Goal: Task Accomplishment & Management: Complete application form

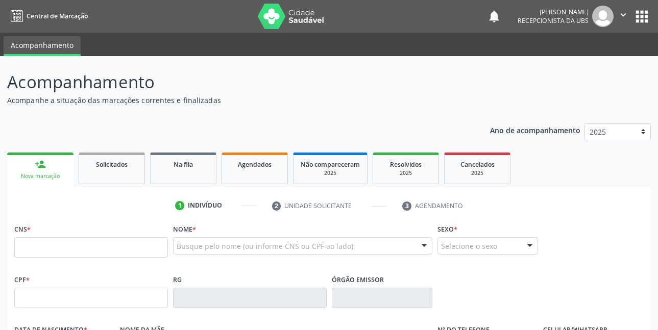
click at [112, 252] on input "text" at bounding box center [91, 247] width 154 height 20
type input "705 0046 9009 5650"
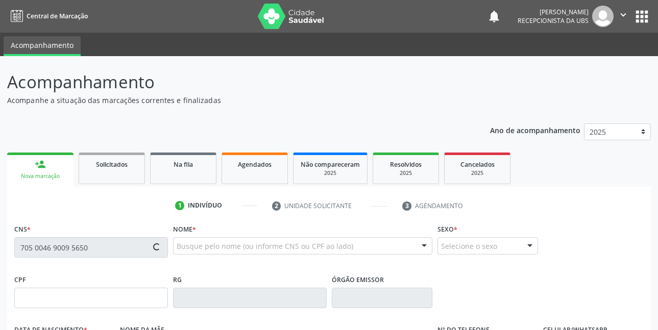
type input "472.050.244-04"
type input "0[DATE]"
type input "Dorotea Genuino de Lima"
type input "[PHONE_NUMBER]"
type input "629.957.744-49"
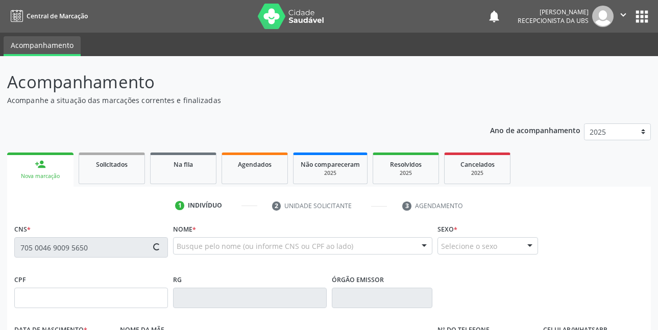
type input "48"
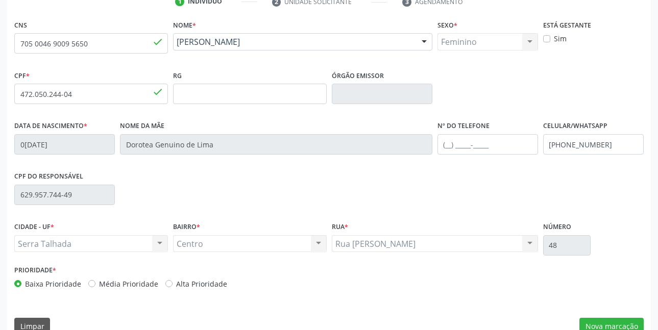
scroll to position [223, 0]
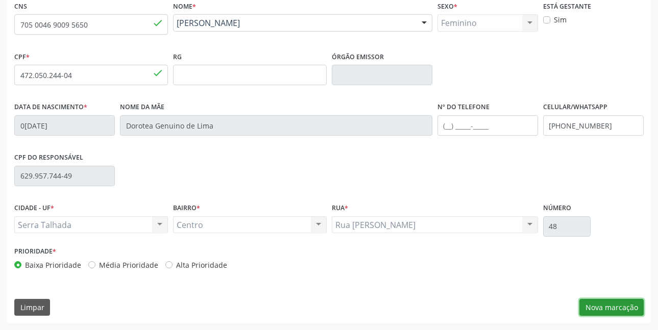
click at [613, 313] on button "Nova marcação" at bounding box center [611, 307] width 64 height 17
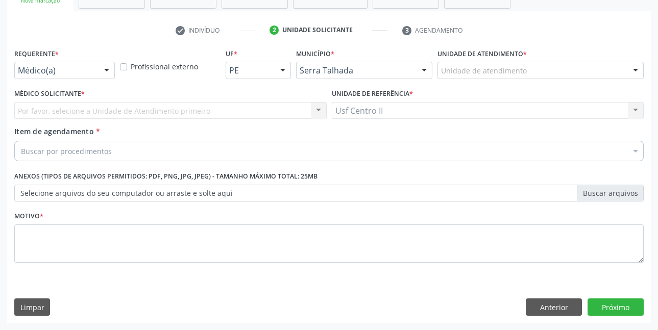
scroll to position [176, 0]
click at [46, 63] on div "Médico(a)" at bounding box center [64, 70] width 101 height 17
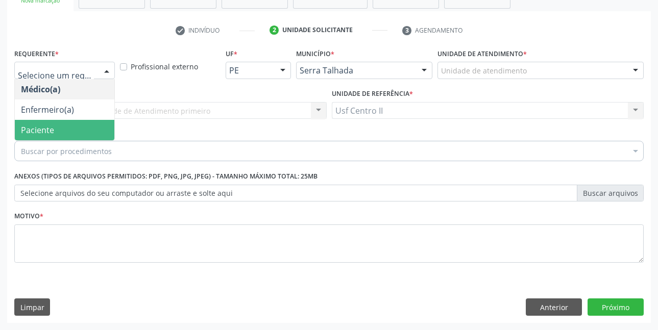
click at [47, 129] on span "Paciente" at bounding box center [37, 130] width 33 height 11
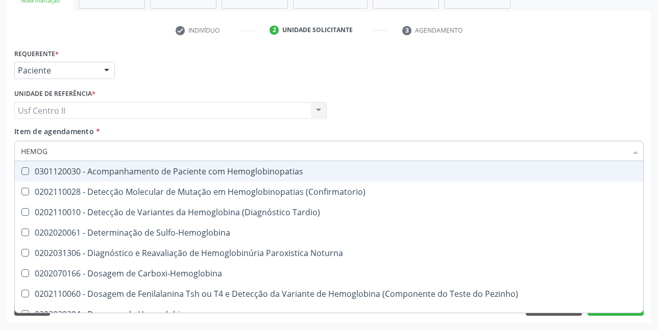
type input "HEMOGR"
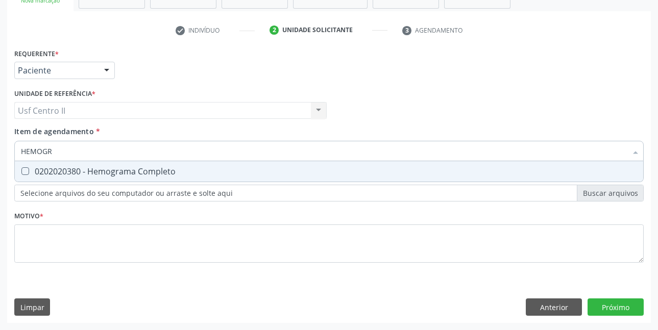
click at [80, 171] on div "0202020380 - Hemograma Completo" at bounding box center [329, 171] width 616 height 8
checkbox Completo "true"
type input "HEMOG"
checkbox Completo "false"
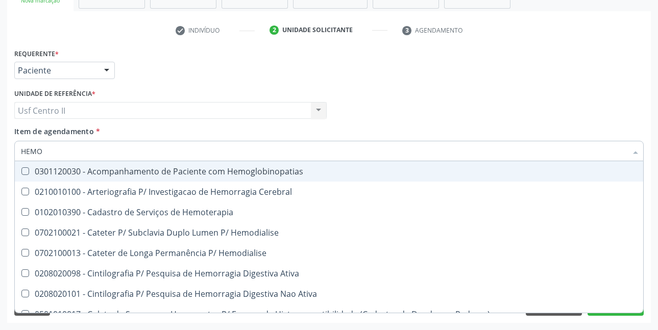
type input "HEM"
checkbox Completo "false"
checkbox Elástica "true"
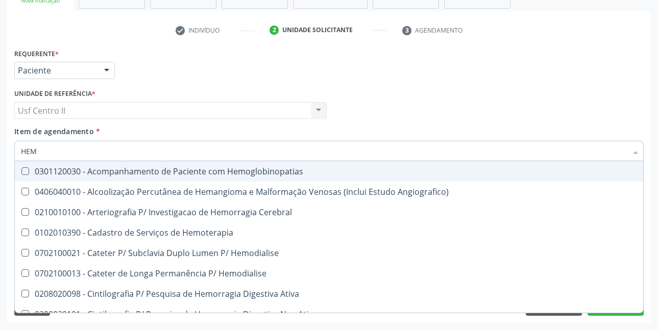
type input "HE"
checkbox Completo "false"
checkbox Orgaos "true"
type input "H"
checkbox Orgaos "false"
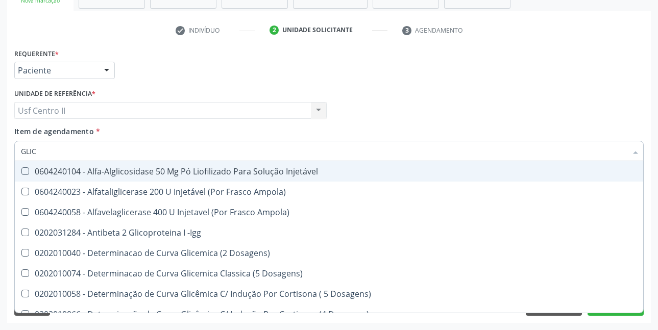
type input "GLICO"
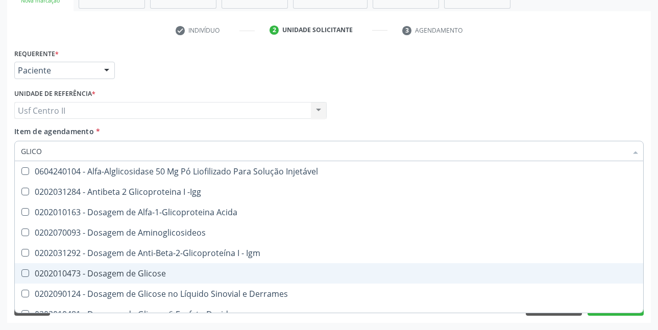
click at [117, 270] on div "0202010473 - Dosagem de Glicose" at bounding box center [329, 274] width 616 height 8
checkbox Glicose "true"
type input "GLIC"
checkbox Glicose "false"
checkbox Glicose "true"
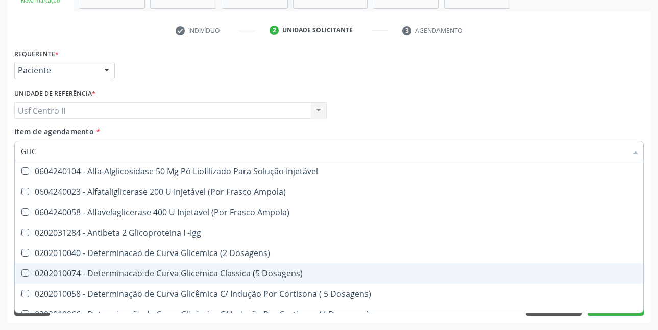
type input "GLI"
checkbox Glicose "false"
checkbox Glicosilada "true"
type input "GL"
checkbox Glicosilada "false"
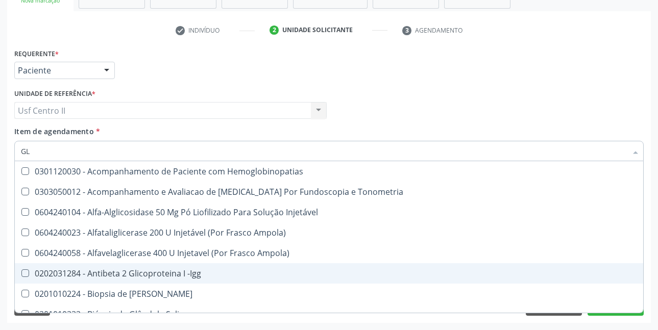
type input "G"
checkbox Glicose "false"
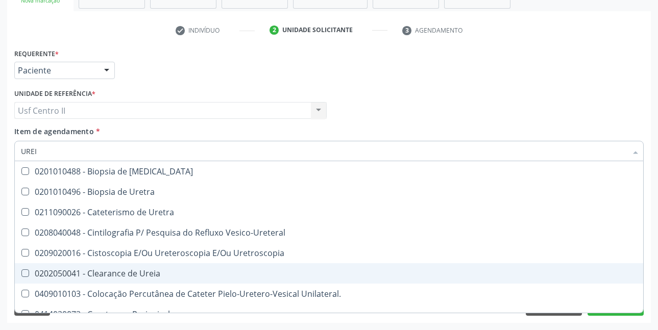
type input "UREIA"
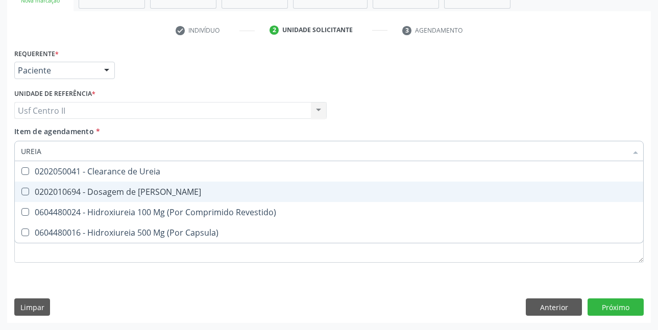
click at [144, 194] on div "0202010694 - Dosagem de [PERSON_NAME]" at bounding box center [329, 192] width 616 height 8
checkbox Ureia "true"
type input "URE"
checkbox Ureia "false"
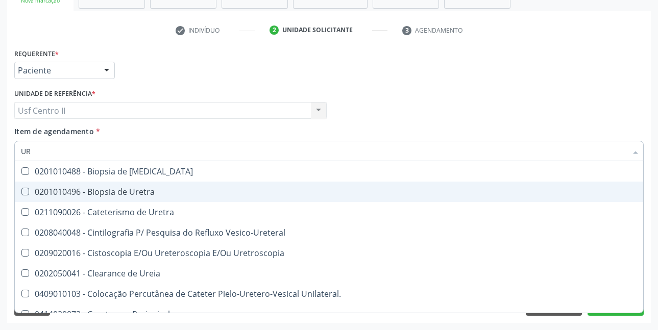
type input "U"
checkbox Ureia "false"
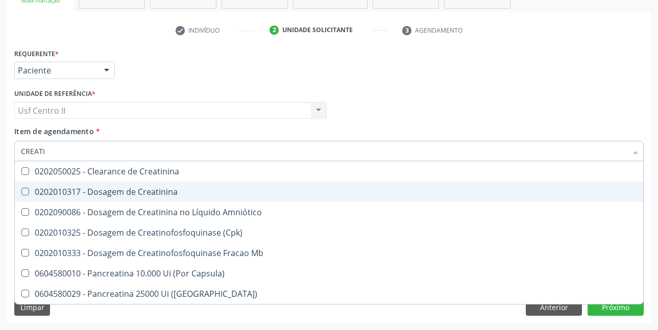
type input "CREATIN"
click at [143, 193] on div "0202010317 - Dosagem de Creatinina" at bounding box center [329, 192] width 616 height 8
checkbox Creatinina "true"
type input "CREAT"
checkbox Creatinina "false"
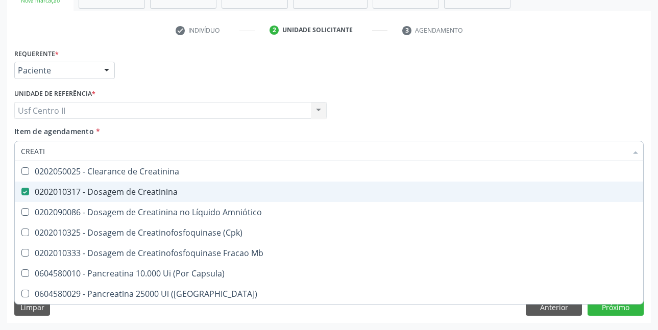
checkbox \(Cpk\) "true"
type input "CREA"
checkbox \(Cpk\) "false"
checkbox Capsula\) "true"
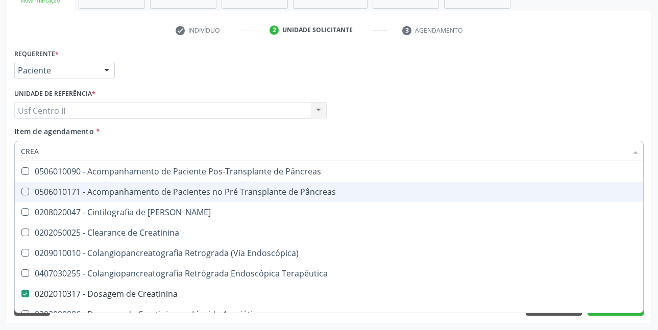
type input "CRE"
checkbox Creatinina "false"
checkbox Oncologia "true"
type input "CR"
checkbox Oncologia "false"
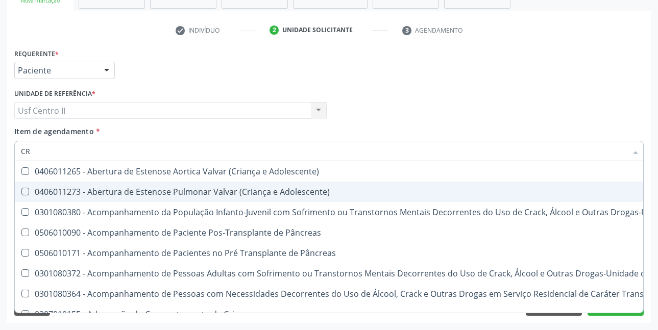
type input "C"
checkbox Creatinina "false"
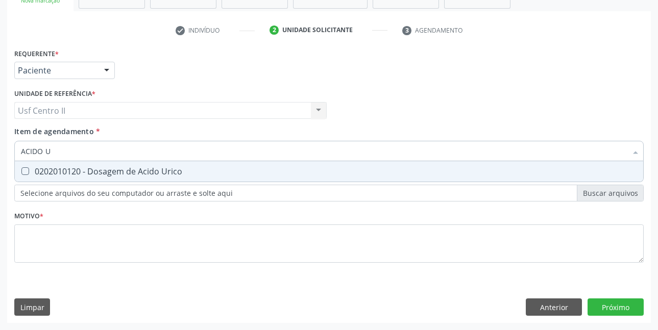
type input "ACIDO UR"
click at [158, 167] on div "0202010120 - Dosagem de Acido Urico" at bounding box center [329, 171] width 616 height 8
checkbox Urico "true"
type input "ACIDO"
checkbox Urico "false"
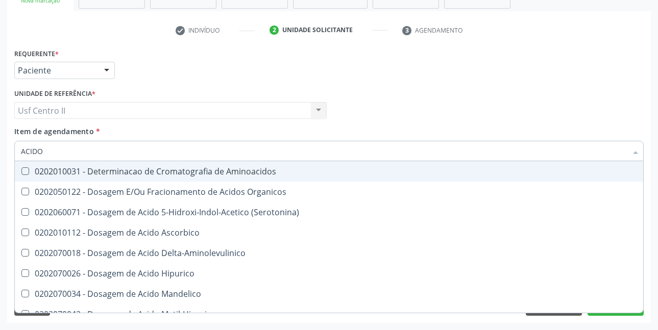
type input "ACID"
checkbox Urico "false"
checkbox Cromatografia\) "true"
type input "ACI"
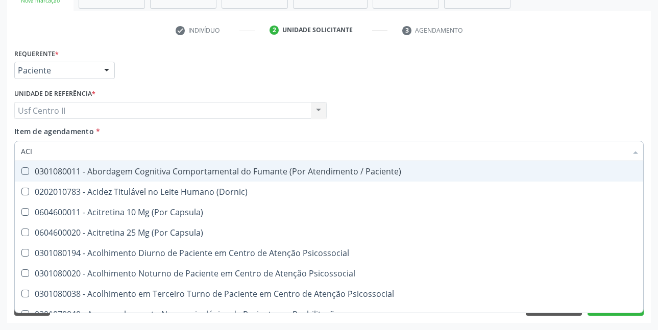
checkbox Bilateral "false"
type input "A"
checkbox Urico "false"
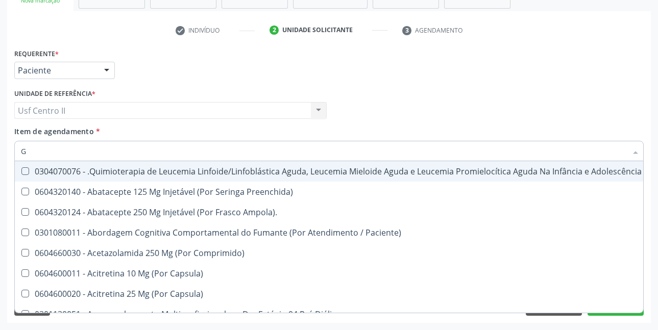
type input "GL"
checkbox Oftalmológica "true"
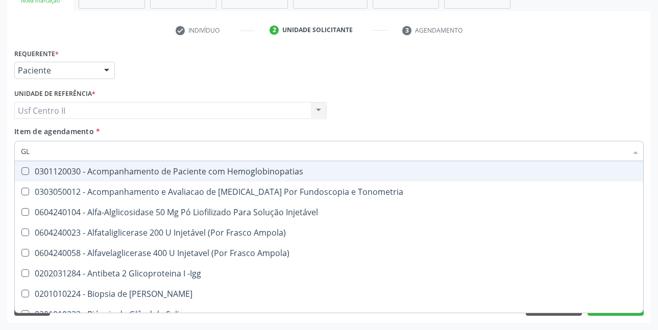
type input "GLI"
checkbox \(Confirmatorio\) "true"
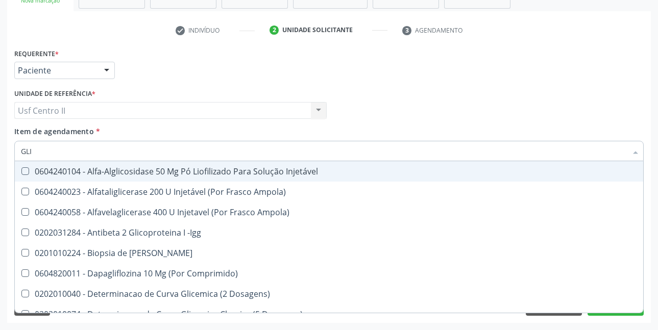
type input "GLIC"
checkbox Aminoglicosideos "true"
checkbox Glicose "false"
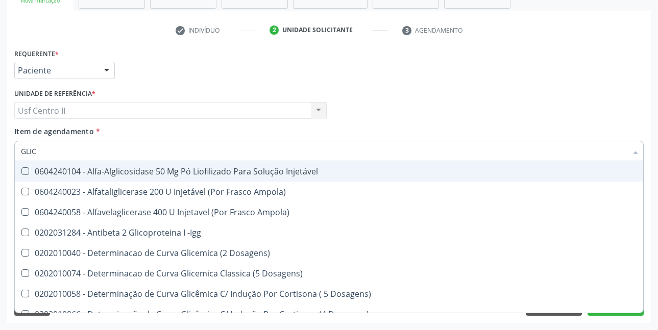
type input "GLICO"
checkbox Dosagens\) "true"
checkbox Glicose "false"
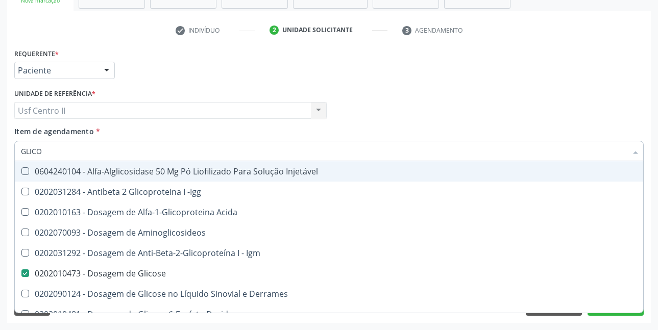
type input "GLICOS"
checkbox Acida "true"
checkbox Glicose "false"
type input "GLICOSI"
checkbox Acida "false"
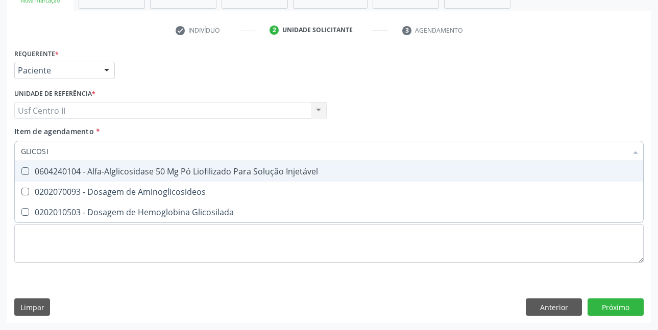
type input "GLICOSIL"
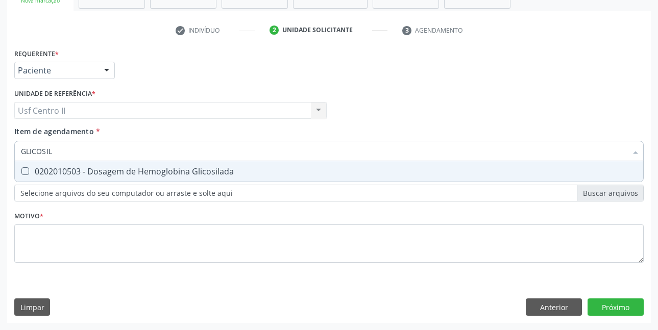
click at [158, 167] on div "0202010503 - Dosagem de Hemoglobina Glicosilada" at bounding box center [329, 171] width 616 height 8
checkbox Glicosilada "true"
type input "GLICOSI"
checkbox Glicosilada "false"
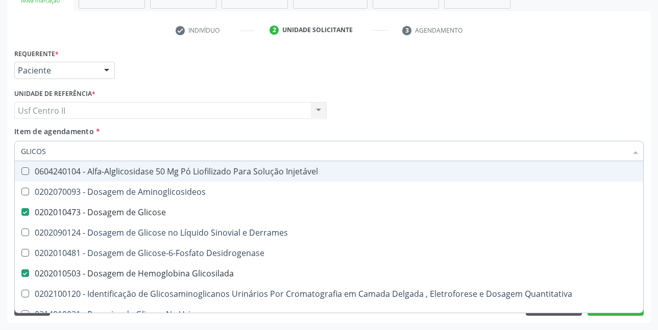
type input "GLICO"
checkbox Glicose "false"
checkbox Glicose "true"
type input "GLIC"
checkbox Glicosilada "false"
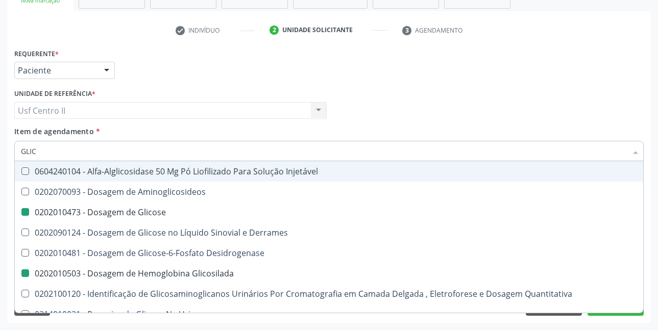
checkbox Glicose "false"
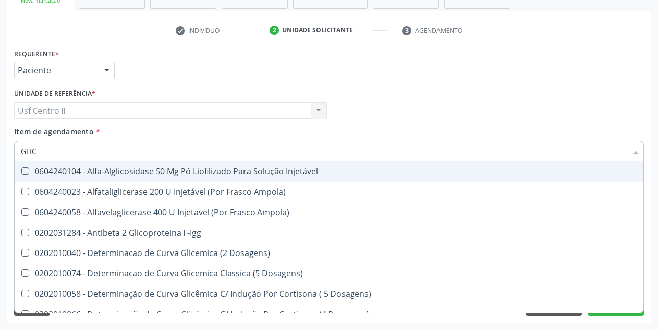
type input "GLI"
checkbox Glicose "false"
checkbox Quantitativa "true"
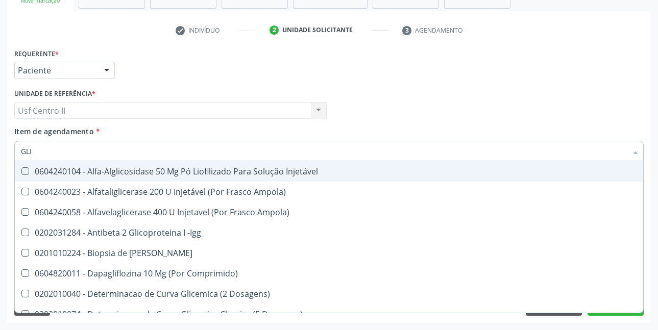
type input "GL"
checkbox Glicose "false"
checkbox Glicosilada "false"
type input "G"
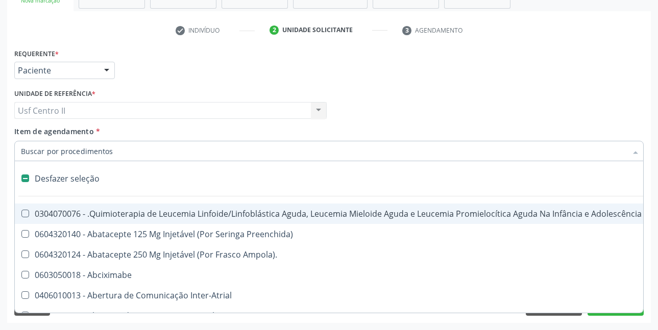
type input "U"
checkbox Cistorrafia "true"
checkbox Hpv "true"
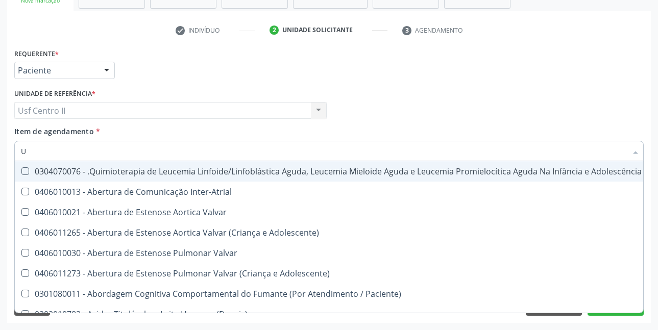
type input "UR"
checkbox B "true"
checkbox Coagulação\ "true"
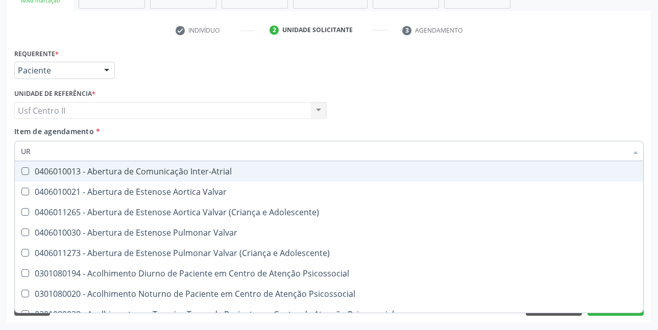
type input "URI"
checkbox B "true"
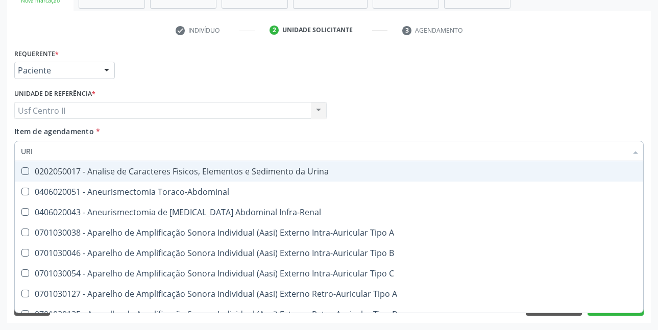
type input "URIN"
checkbox Urico "false"
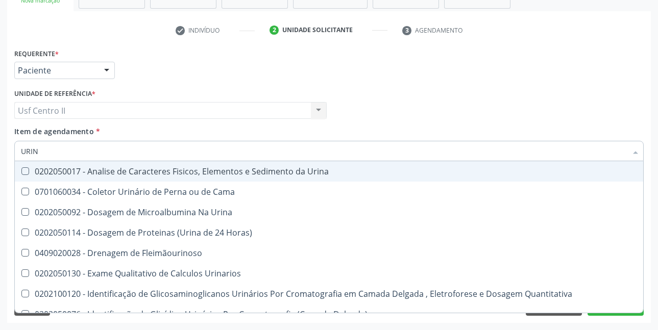
type input "URINA"
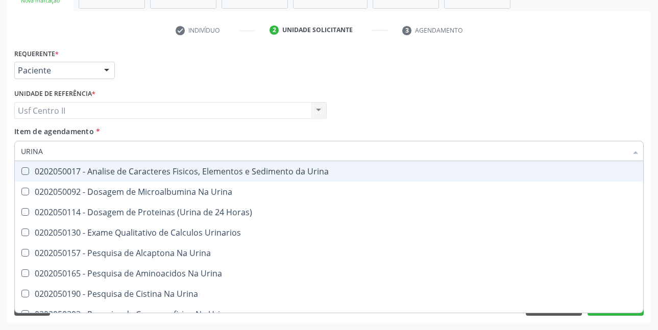
click at [158, 167] on div "0202050017 - Analise de Caracteres Fisicos, Elementos e Sedimento da Urina" at bounding box center [329, 171] width 616 height 8
checkbox Urina "true"
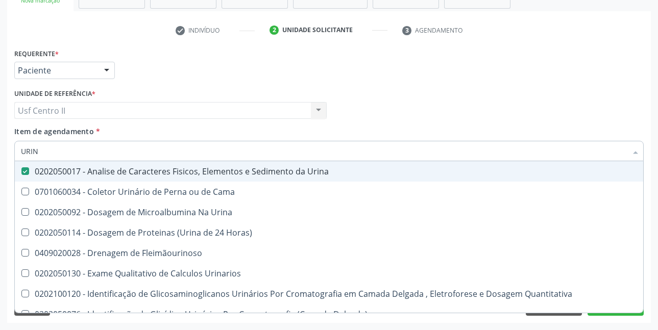
type input "URI"
checkbox Eletroforese\) "true"
type input "UR"
checkbox Urina "false"
checkbox Urina "true"
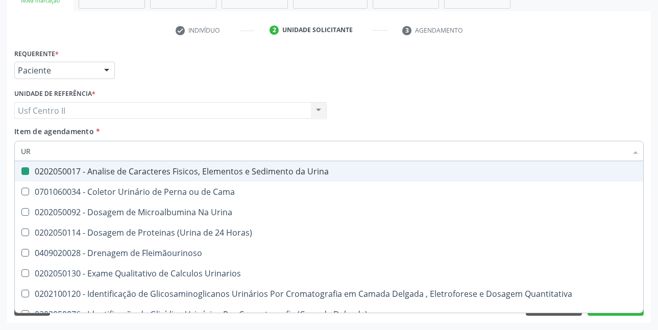
checkbox Eletroforese\) "false"
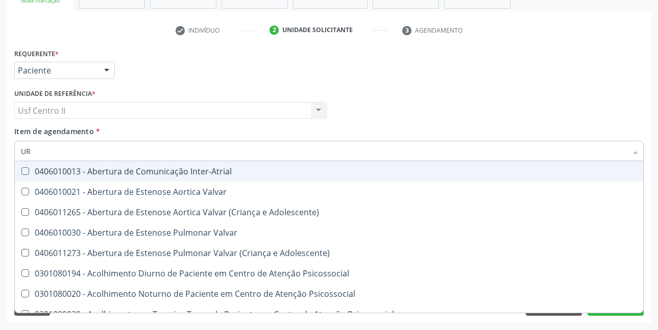
type input "U"
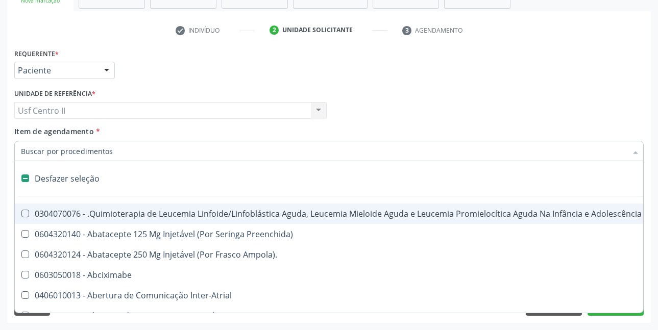
checkbox Capsula\) "false"
checkbox Ml\) "false"
checkbox Esquerdo "false"
checkbox Superiores "false"
checkbox Urina "true"
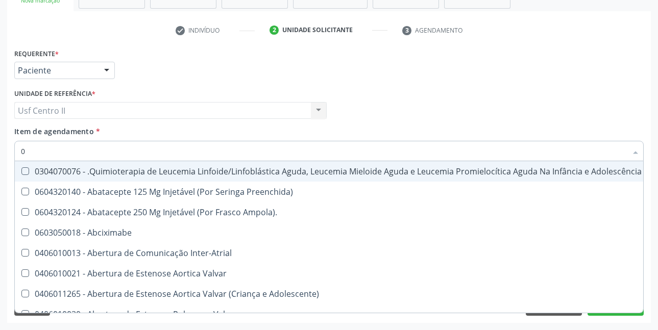
type input "02"
checkbox Coração "true"
checkbox Urina "false"
checkbox Hemodialise "true"
checkbox Meckel "true"
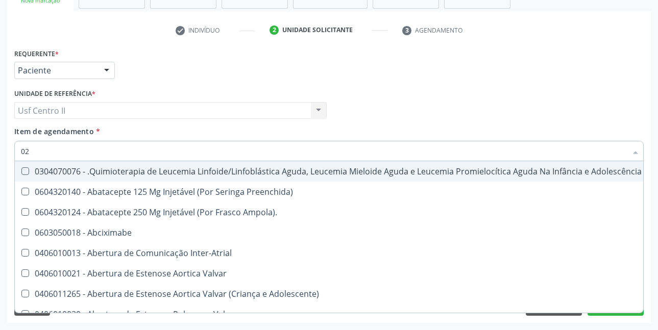
checkbox Bilateral "true"
checkbox Indireta "true"
checkbox Transplante "true"
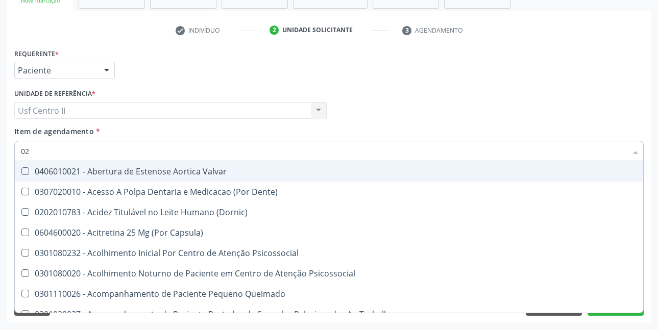
type input "020"
checkbox Terapeutica "true"
checkbox Urina "false"
checkbox Intra-Aortico "true"
checkbox Complementar\) "true"
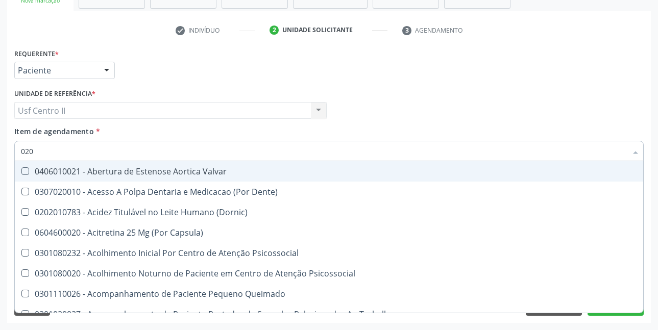
checkbox \(Qualitativo\) "true"
checkbox Glomerular "true"
checkbox Ii\) "true"
checkbox Urico "false"
checkbox Creatinina "false"
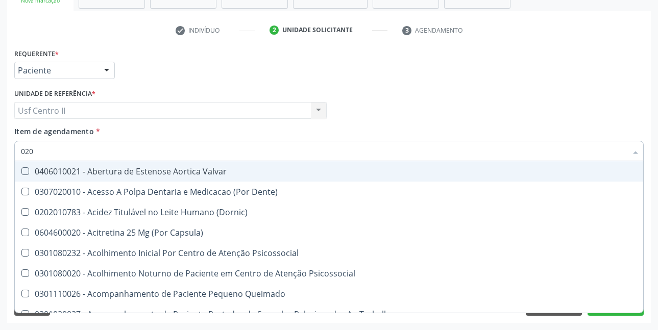
checkbox Glicose "false"
checkbox Glicosilada "false"
checkbox \(T3\) "true"
checkbox Ureia "false"
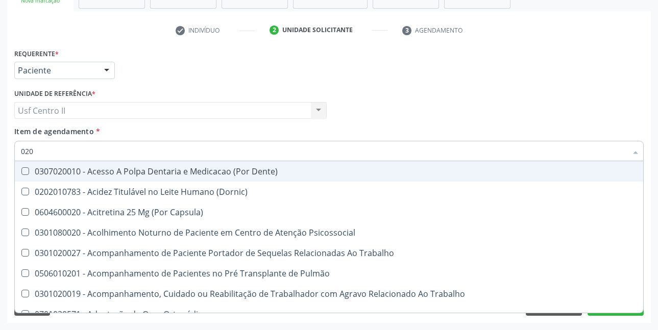
type input "0202"
checkbox Capsula\) "true"
checkbox Urina "false"
checkbox População "true"
checkbox Ossea "true"
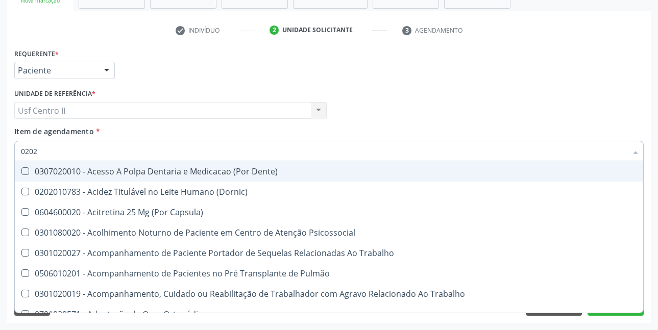
checkbox Laser "true"
checkbox Septostomia "true"
checkbox Estimulo "true"
checkbox Biologica "true"
checkbox Urico "false"
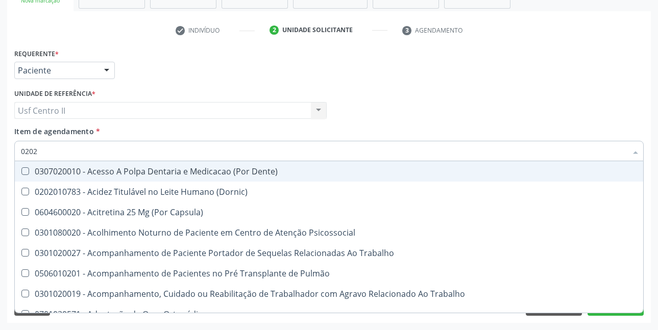
checkbox Creatinina "false"
checkbox Glicose "false"
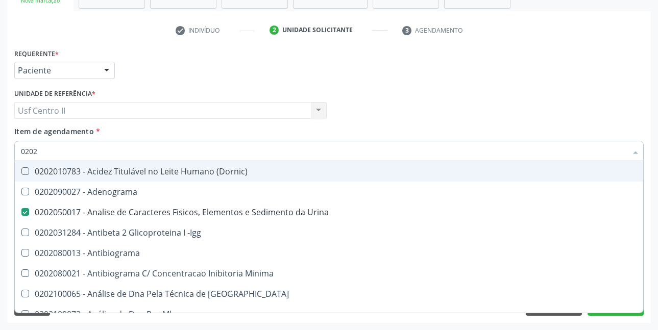
type input "02020"
checkbox Organicos "true"
checkbox Urico "false"
checkbox Calcio "true"
checkbox Creatinina "false"
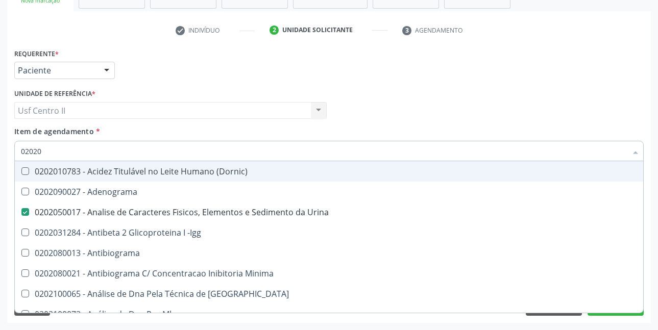
checkbox Xi "true"
checkbox Fibrinogenio "true"
checkbox Glicose "false"
checkbox Glicosilada "false"
checkbox Derrames "true"
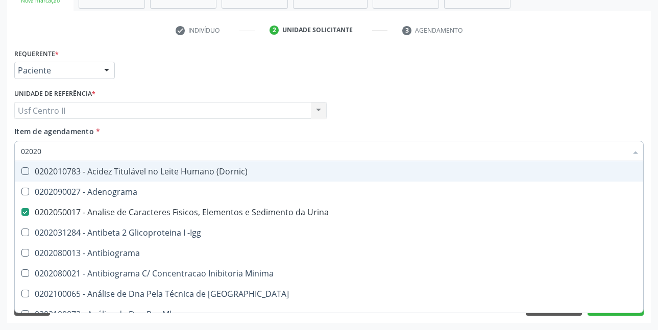
checkbox Ureia "false"
checkbox Zinco "true"
checkbox Completo "false"
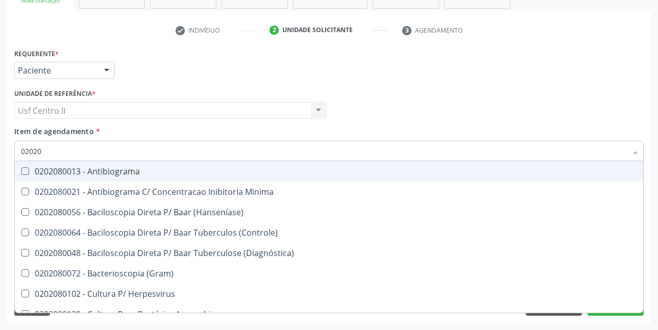
type input "020208"
checkbox \(Hanseníase\) "false"
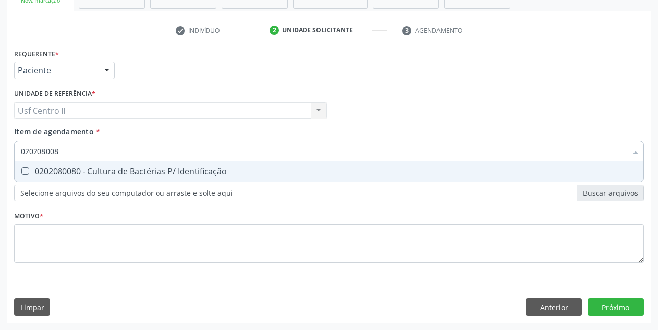
type input "0202080080"
click at [158, 167] on div "0202080080 - Cultura de Bactérias P/ Identificação" at bounding box center [329, 171] width 616 height 8
checkbox Identificação "true"
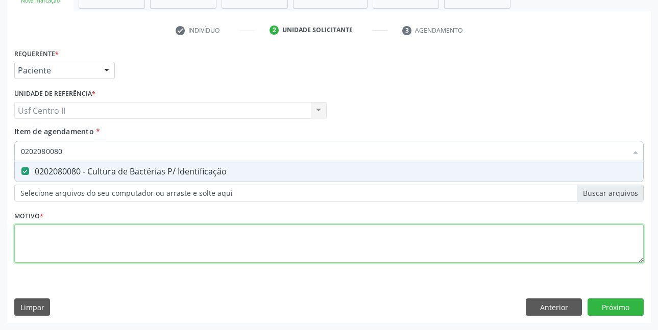
click at [223, 243] on div "Requerente * Paciente Médico(a) Enfermeiro(a) Paciente Nenhum resultado encontr…" at bounding box center [328, 161] width 629 height 231
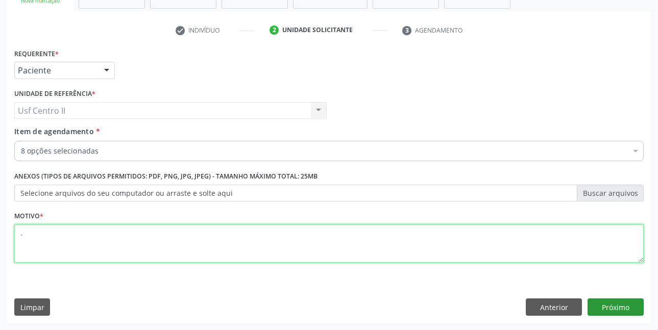
type textarea "."
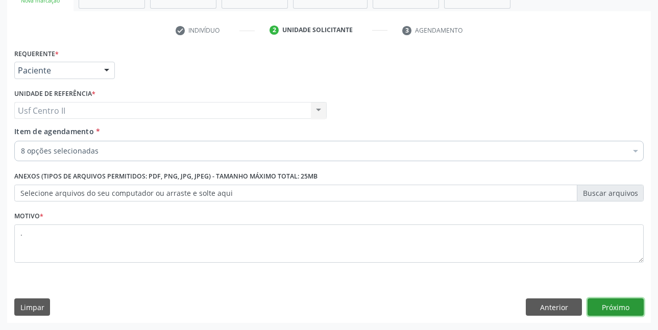
click at [612, 309] on button "Próximo" at bounding box center [616, 307] width 56 height 17
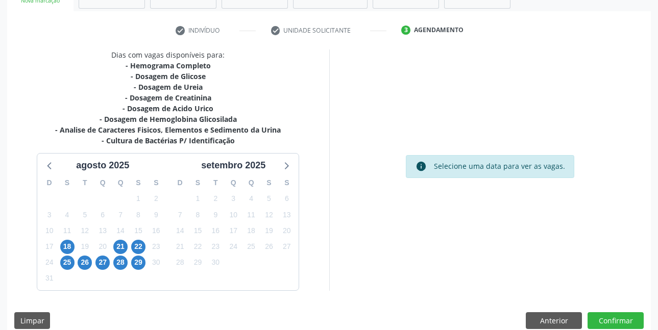
scroll to position [189, 0]
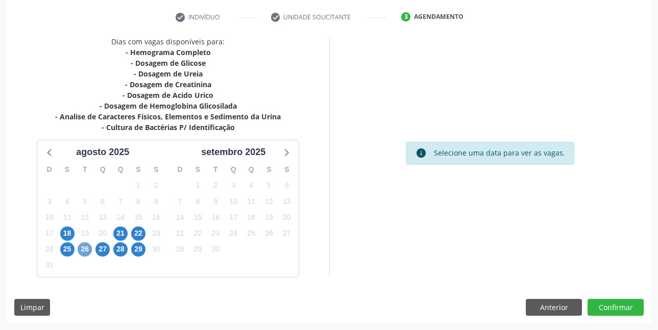
click at [86, 250] on span "26" at bounding box center [85, 249] width 14 height 14
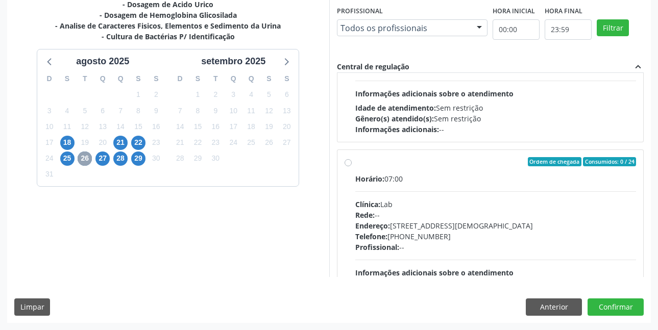
scroll to position [306, 0]
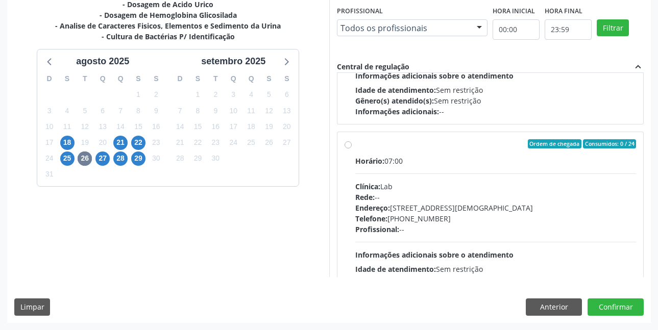
click at [355, 144] on label "Ordem de chegada Consumidos: 0 / 24 Horário: 07:00 Clínica: Lab Rede: -- Endere…" at bounding box center [495, 217] width 281 height 157
click at [350, 144] on input "Ordem de chegada Consumidos: 0 / 24 Horário: 07:00 Clínica: Lab Rede: -- Endere…" at bounding box center [348, 143] width 7 height 9
radio input "true"
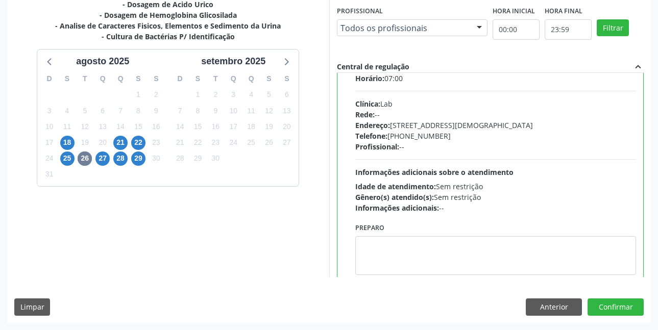
scroll to position [408, 0]
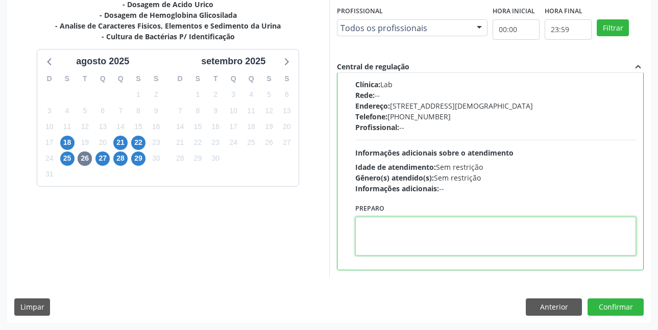
click at [442, 234] on textarea at bounding box center [495, 236] width 281 height 39
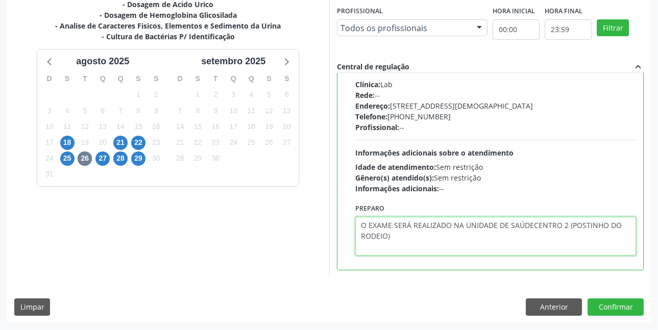
click at [530, 226] on textarea "O EXAME SERÁ REALIZADO NA UNIDADE DE SAÚDECENTRO 2 (POSTINHO DO RODEIO)" at bounding box center [495, 236] width 281 height 39
click at [419, 240] on textarea "O EXAME SERÁ REALIZADO NA UNIDADE DE SAÚDE CENTRO 2 (POSTINHO DO RODEIO)" at bounding box center [495, 236] width 281 height 39
drag, startPoint x: 360, startPoint y: 226, endPoint x: 501, endPoint y: 241, distance: 141.2
click at [501, 241] on textarea "O EXAME SERÁ REALIZADO NA UNIDADE DE SAÚDE CENTRO 2 (POSTINHO DO [GEOGRAPHIC_DA…" at bounding box center [495, 236] width 281 height 39
type textarea "O EXAME SERÁ REALIZADO NA UNIDADE DE SAÚDE CENTRO 2 (POSTINHO DO [GEOGRAPHIC_DA…"
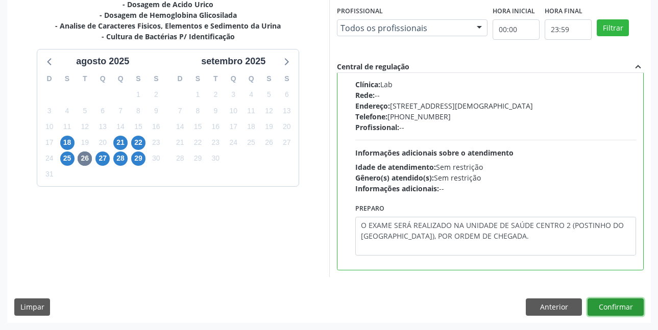
click at [619, 305] on button "Confirmar" at bounding box center [616, 307] width 56 height 17
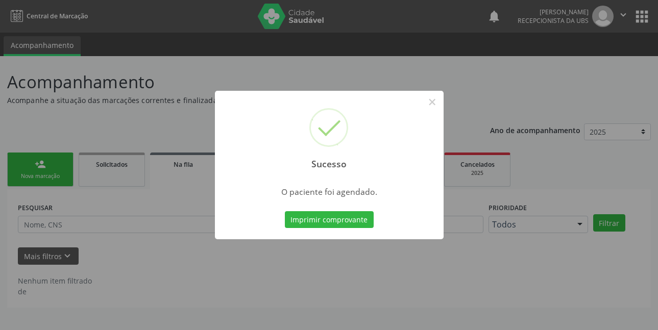
scroll to position [0, 0]
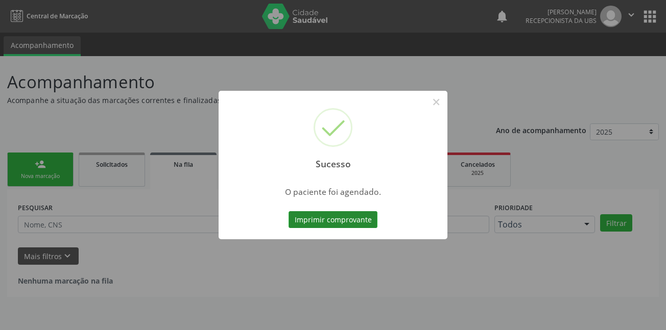
click at [327, 223] on button "Imprimir comprovante" at bounding box center [332, 219] width 89 height 17
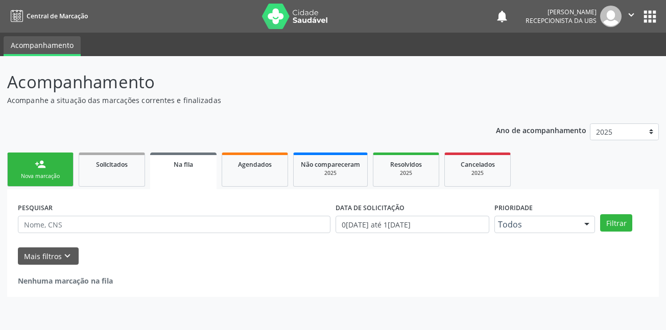
click at [50, 172] on link "person_add Nova marcação" at bounding box center [40, 170] width 66 height 34
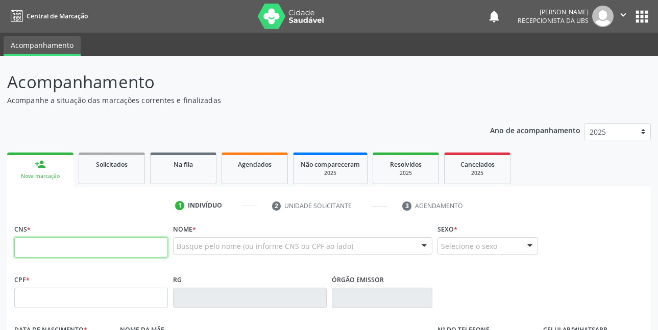
click at [99, 248] on input "text" at bounding box center [91, 247] width 154 height 20
type input "166 0211 5341 0000"
type input "27/12/1972"
type input "Irene Gomes da Silva"
type input "(87) 99928-4405"
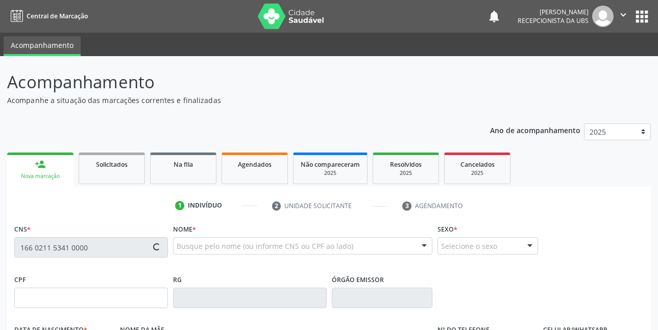
type input "274"
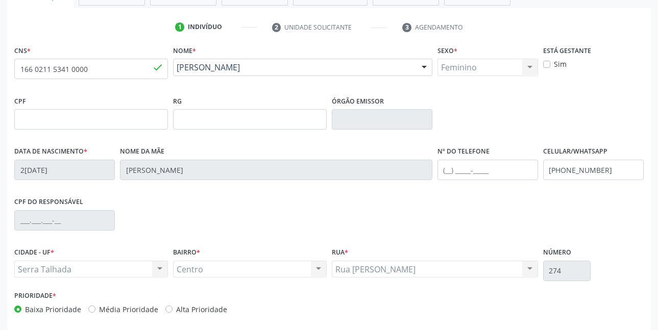
scroll to position [204, 0]
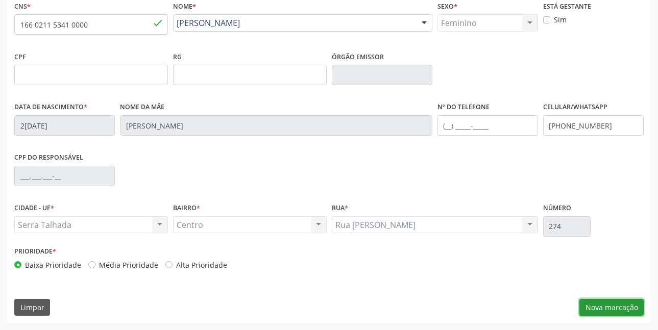
click at [610, 304] on button "Nova marcação" at bounding box center [611, 307] width 64 height 17
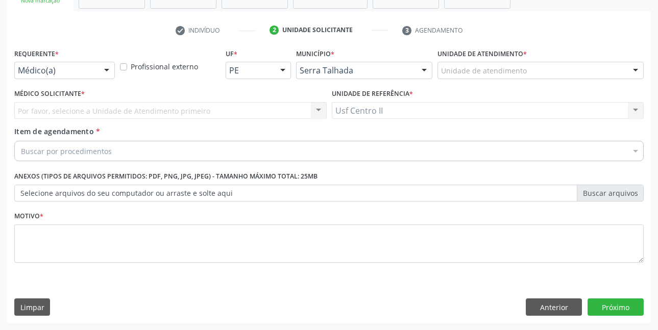
scroll to position [176, 0]
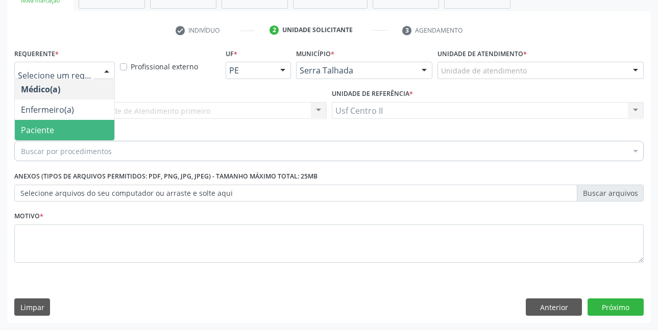
click at [44, 129] on span "Paciente" at bounding box center [37, 130] width 33 height 11
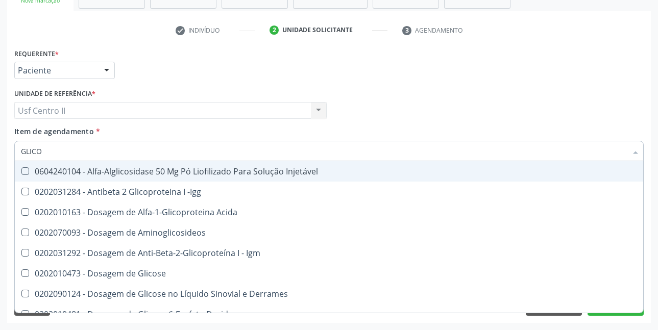
type input "GLICOS"
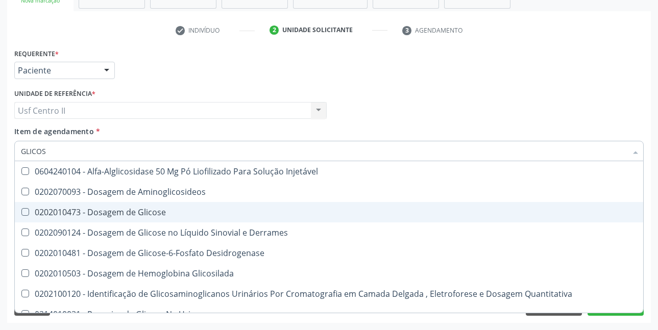
click at [90, 215] on div "0202010473 - Dosagem de Glicose" at bounding box center [329, 212] width 616 height 8
checkbox Glicose "true"
type input "GLICOSI"
checkbox Glicose "false"
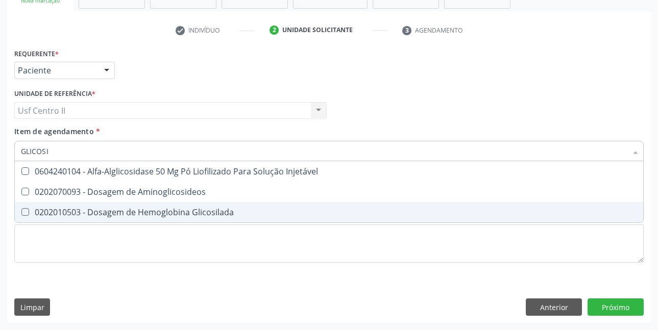
type input "GLICOSIL"
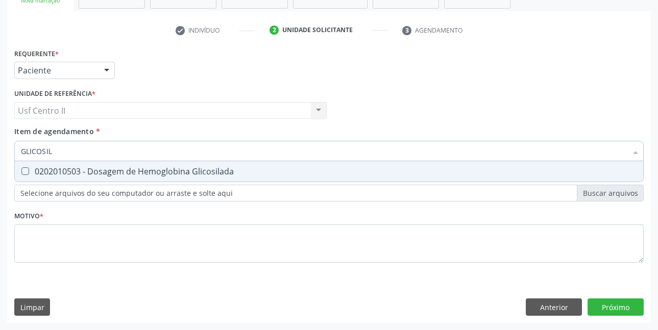
click at [151, 174] on div "0202010503 - Dosagem de Hemoglobina Glicosilada" at bounding box center [329, 171] width 616 height 8
checkbox Glicosilada "true"
type input "GLICOSI"
checkbox Glicosilada "false"
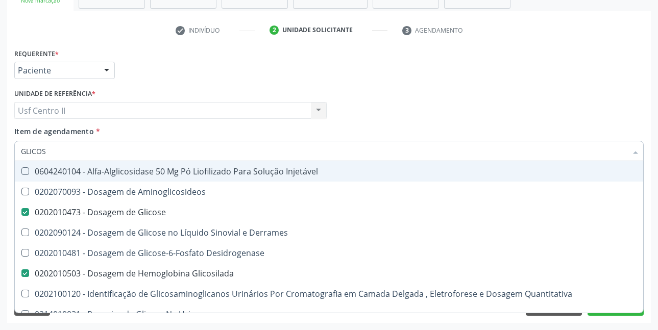
type input "GLICO"
checkbox Glicose "false"
checkbox Glicose "true"
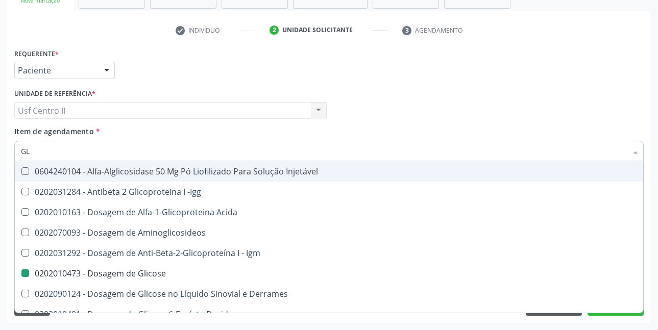
type input "G"
checkbox Glicose "false"
checkbox Glicosilada "false"
checkbox Glicose "false"
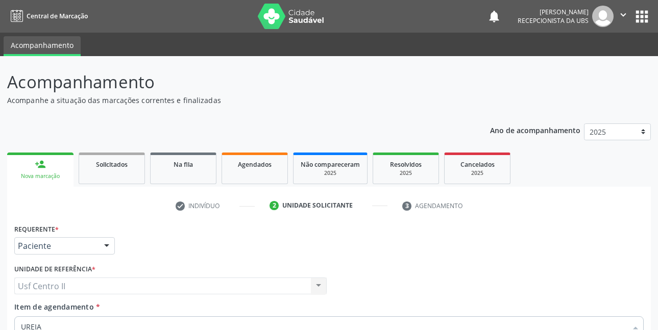
scroll to position [176, 0]
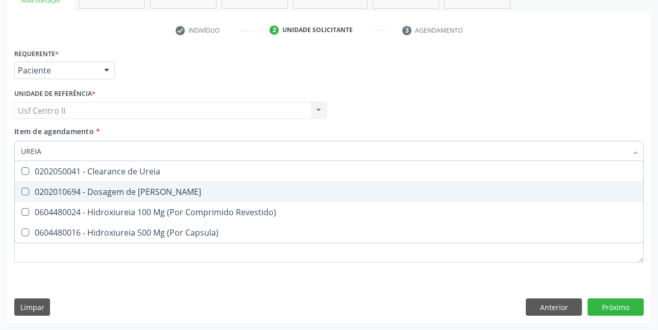
click at [113, 196] on div "0202010694 - Dosagem de [PERSON_NAME]" at bounding box center [329, 192] width 616 height 8
checkbox Ureia "true"
type input "URE"
checkbox Ureia "false"
type input "U"
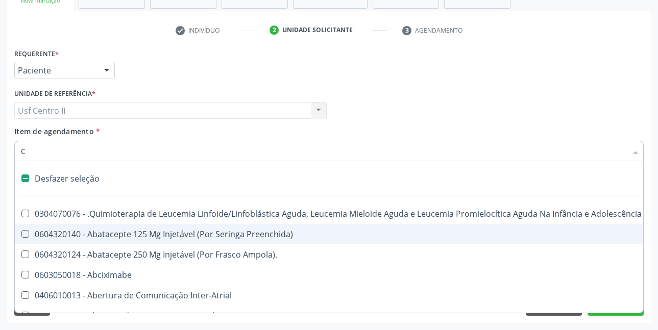
type input "CO"
checkbox Capsula\) "true"
checkbox Quantitativa\) "true"
checkbox 67 "true"
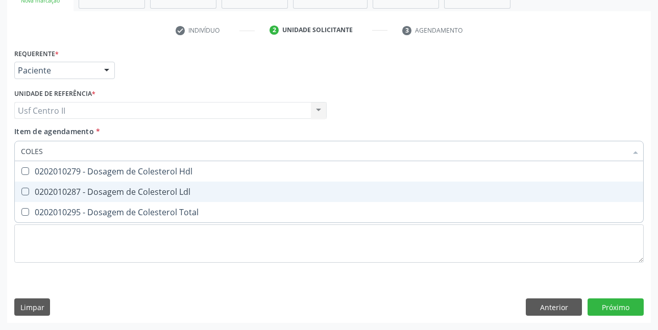
type input "COLEST"
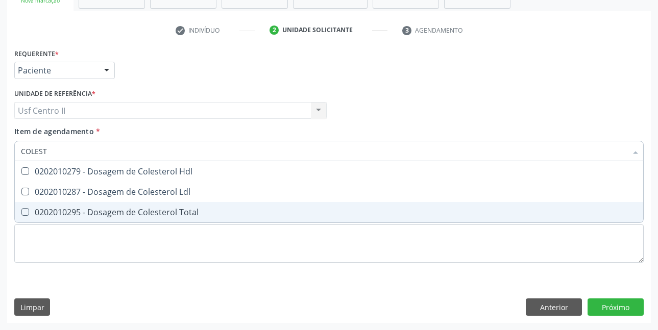
click at [126, 216] on div "0202010295 - Dosagem de Colesterol Total" at bounding box center [329, 212] width 616 height 8
checkbox Total "true"
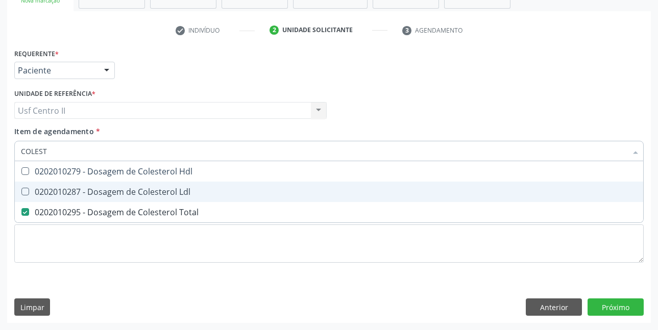
click at [144, 195] on div "0202010287 - Dosagem de Colesterol Ldl" at bounding box center [329, 192] width 616 height 8
checkbox Ldl "true"
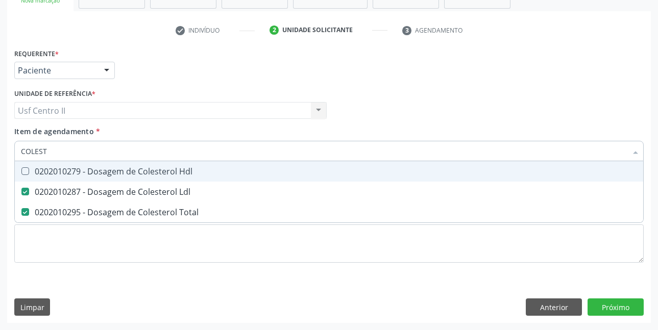
click at [150, 173] on div "0202010279 - Dosagem de Colesterol Hdl" at bounding box center [329, 171] width 616 height 8
checkbox Hdl "true"
type input "COLE"
checkbox Hdl "false"
checkbox Ldl "false"
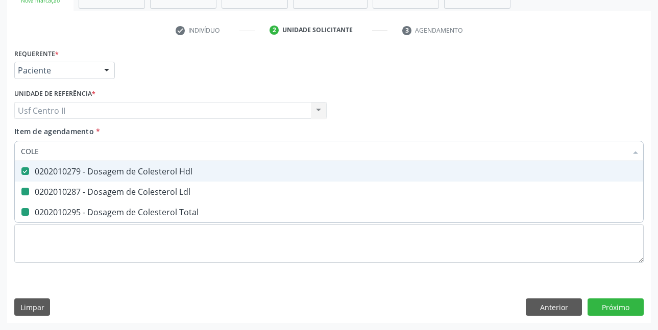
checkbox Total "false"
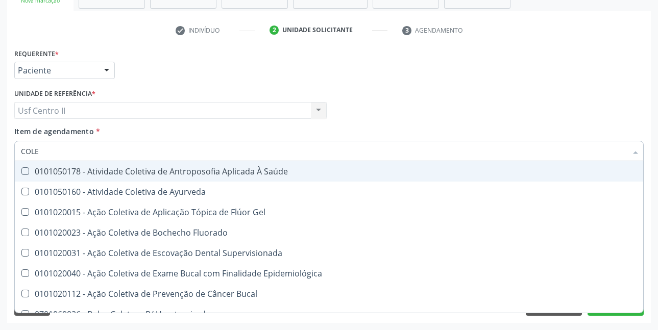
type input "COL"
checkbox Hdl "false"
checkbox Ldl "false"
checkbox Total "false"
type input "C"
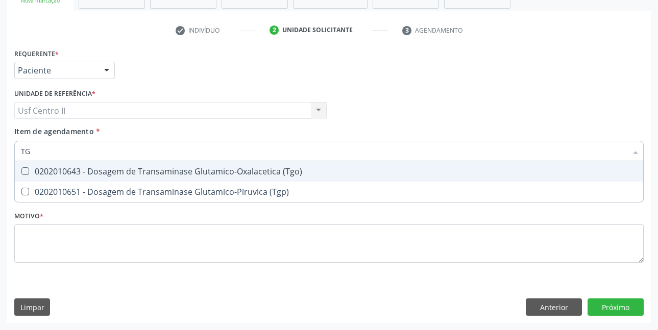
type input "TGO"
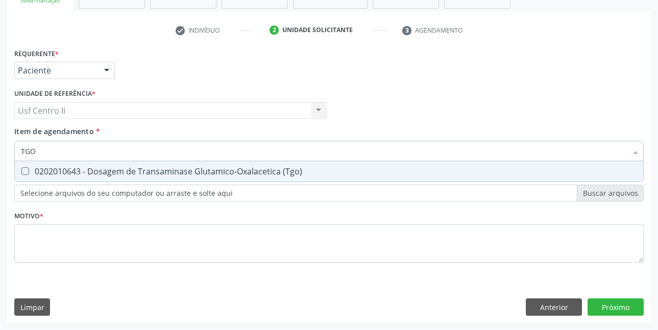
click at [150, 173] on div "0202010643 - Dosagem de Transaminase Glutamico-Oxalacetica (Tgo)" at bounding box center [329, 171] width 616 height 8
checkbox \(Tgo\) "true"
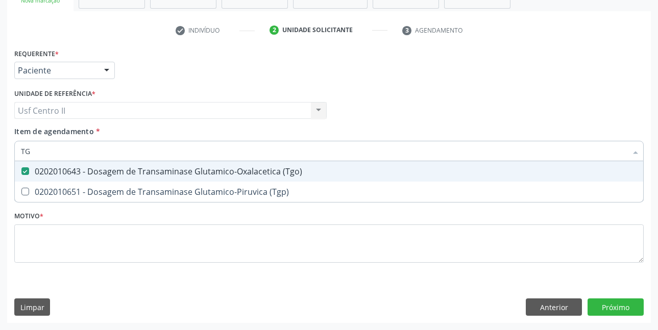
type input "TGP"
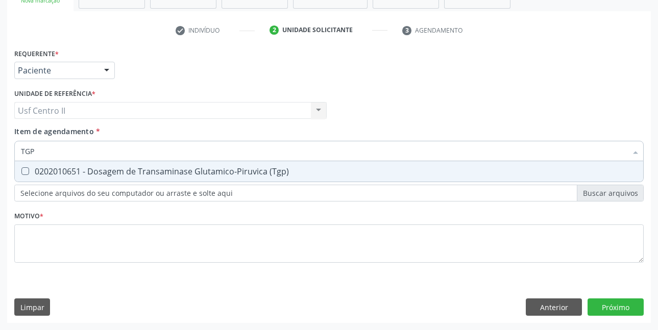
click at [150, 173] on div "0202010651 - Dosagem de Transaminase Glutamico-Piruvica (Tgp)" at bounding box center [329, 171] width 616 height 8
checkbox \(Tgp\) "true"
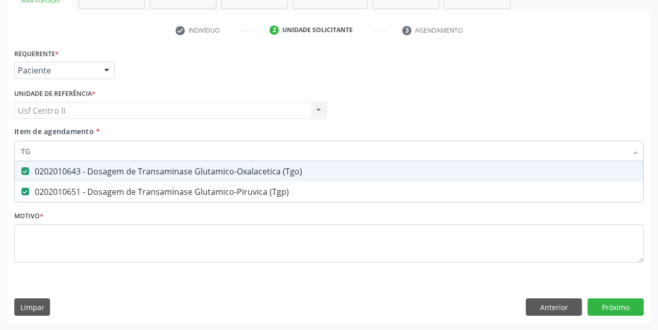
type input "T"
checkbox \(Tgo\) "false"
checkbox \(Tgp\) "false"
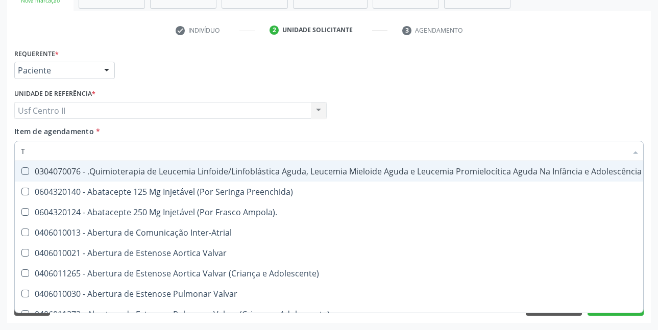
type input "TR"
checkbox Ii\) "true"
checkbox Grupo "true"
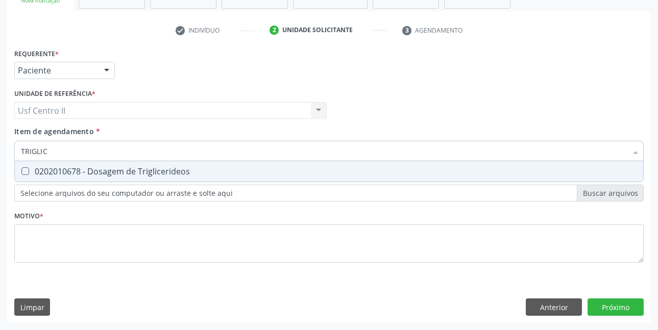
type input "TRIGLICE"
click at [150, 173] on div "0202010678 - Dosagem de Triglicerideos" at bounding box center [329, 171] width 616 height 8
checkbox Triglicerideos "true"
type input "TRI"
checkbox Triglicerideos "false"
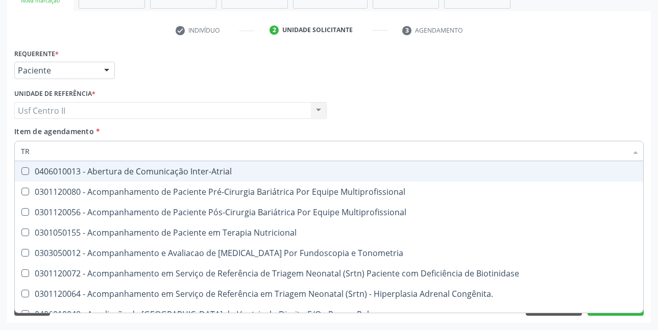
type input "T"
checkbox Triglicerideos "false"
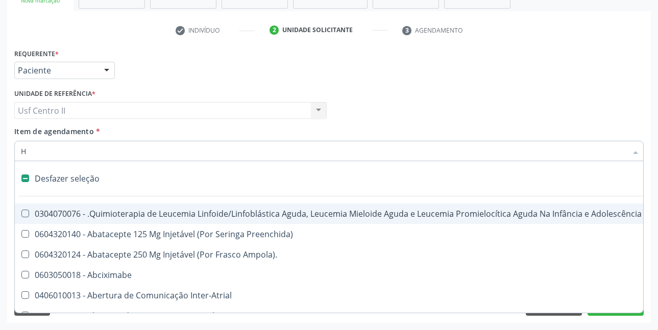
type input "HE"
checkbox Cística "true"
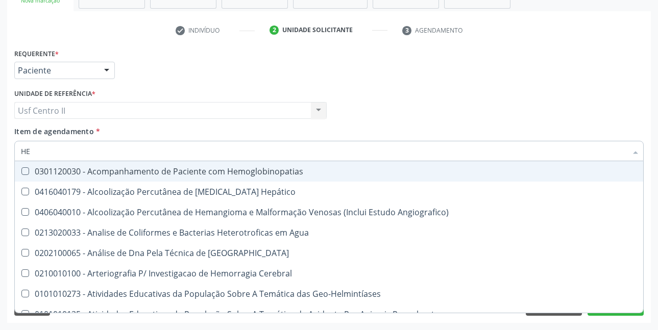
type input "HEM"
checkbox \(Qualitativo\) "true"
checkbox Glicosilada "false"
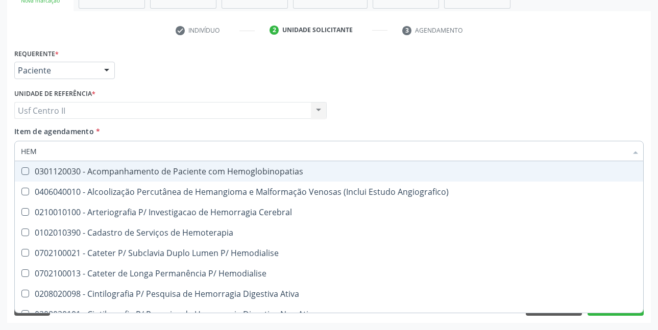
type input "HEMO"
checkbox Hemacias "true"
checkbox Glicosilada "false"
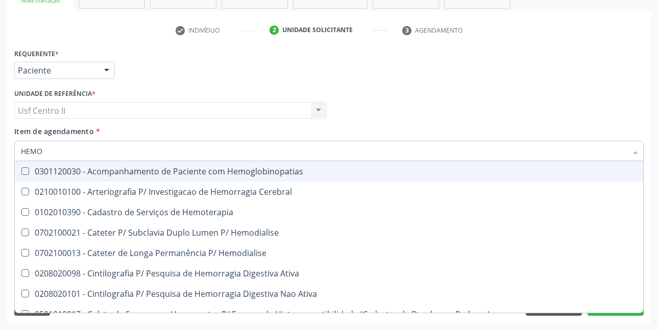
type input "HEMOG"
checkbox Tardio\) "true"
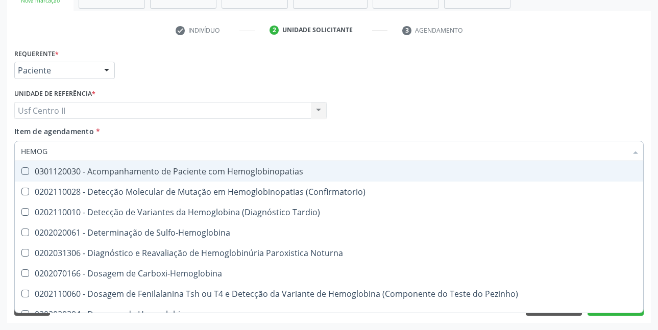
type input "HEMOGR"
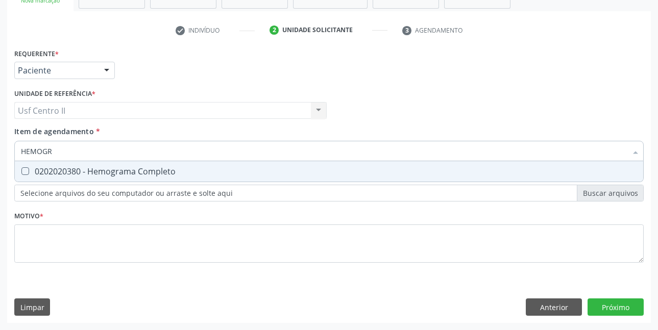
click at [150, 173] on div "0202020380 - Hemograma Completo" at bounding box center [329, 171] width 616 height 8
checkbox Completo "true"
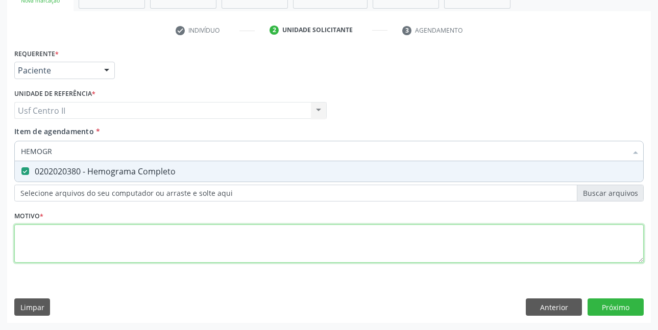
click at [156, 231] on div "Requerente * Paciente Médico(a) Enfermeiro(a) Paciente Nenhum resultado encontr…" at bounding box center [328, 161] width 629 height 231
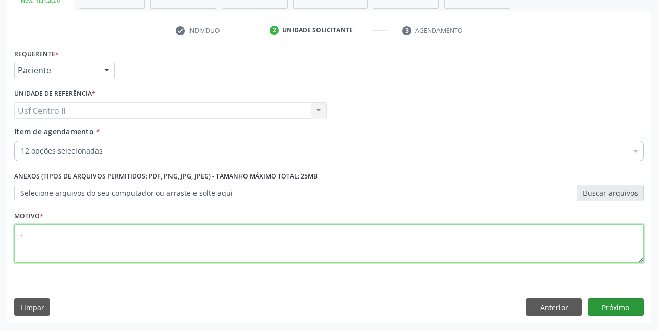
type textarea "."
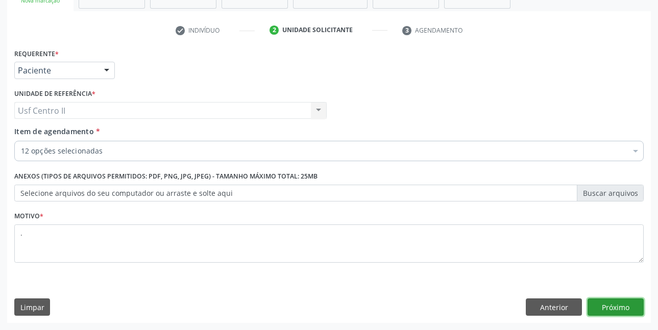
click at [623, 308] on button "Próximo" at bounding box center [616, 307] width 56 height 17
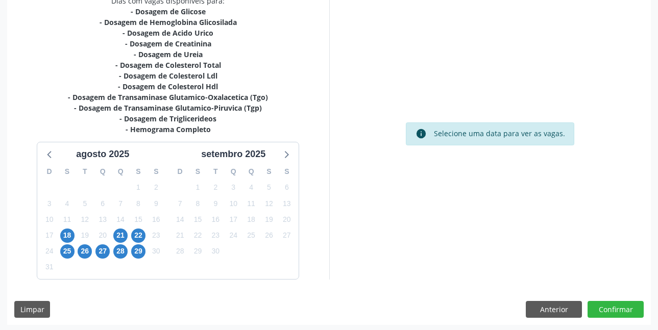
scroll to position [232, 0]
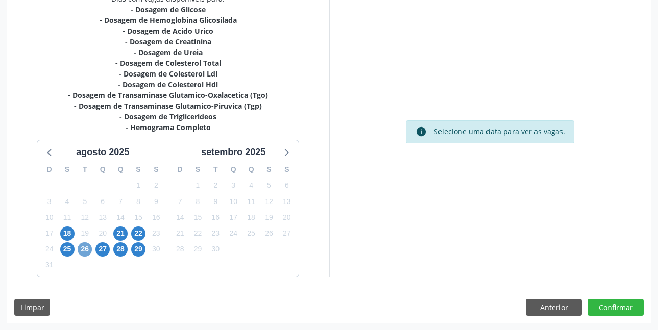
click at [85, 251] on span "26" at bounding box center [85, 249] width 14 height 14
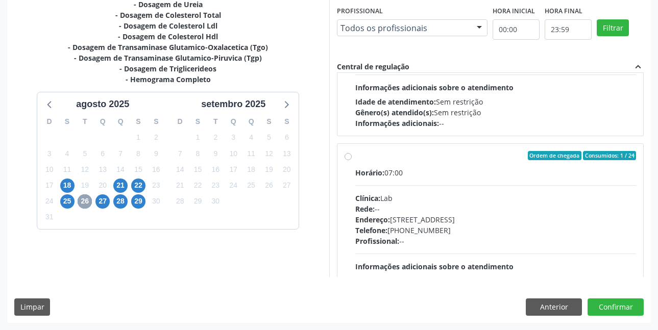
scroll to position [340, 0]
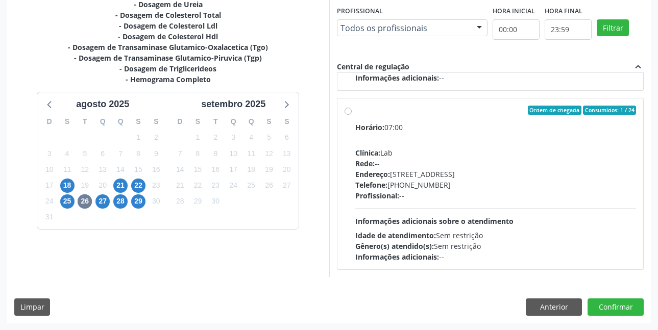
click at [355, 112] on label "Ordem de chegada Consumidos: 1 / 24 Horário: 07:00 Clínica: Lab Rede: -- Endere…" at bounding box center [495, 184] width 281 height 157
click at [349, 112] on input "Ordem de chegada Consumidos: 1 / 24 Horário: 07:00 Clínica: Lab Rede: -- Endere…" at bounding box center [348, 110] width 7 height 9
radio input "true"
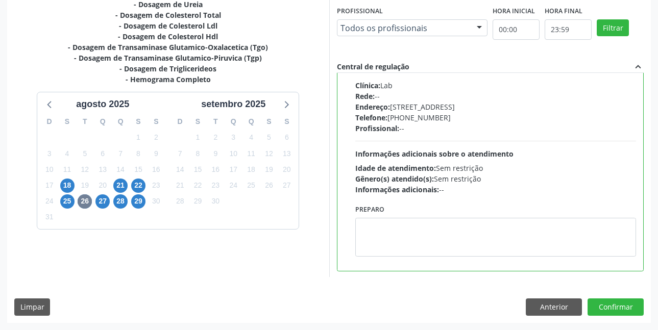
scroll to position [408, 0]
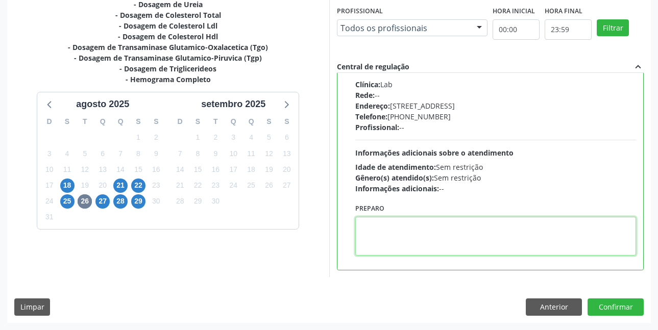
click at [426, 234] on textarea at bounding box center [495, 236] width 281 height 39
paste textarea "O EXAME SERÁ REALIZADO NA UNIDADE DE SAÚDE CENTRO 2 (POSTINHO DO [GEOGRAPHIC_DA…"
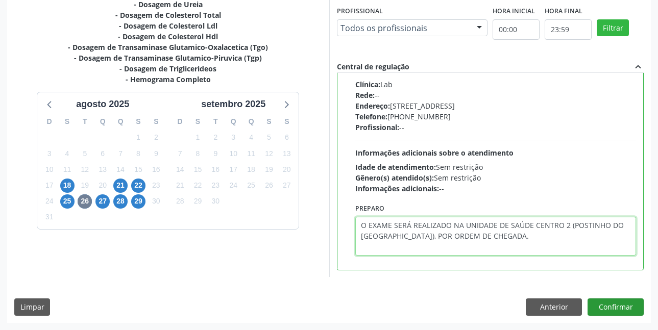
type textarea "O EXAME SERÁ REALIZADO NA UNIDADE DE SAÚDE CENTRO 2 (POSTINHO DO [GEOGRAPHIC_DA…"
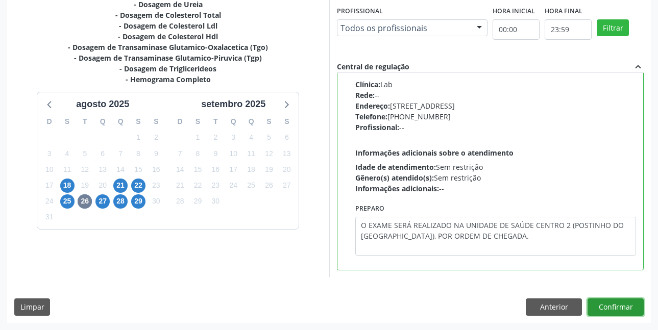
click at [607, 305] on button "Confirmar" at bounding box center [616, 307] width 56 height 17
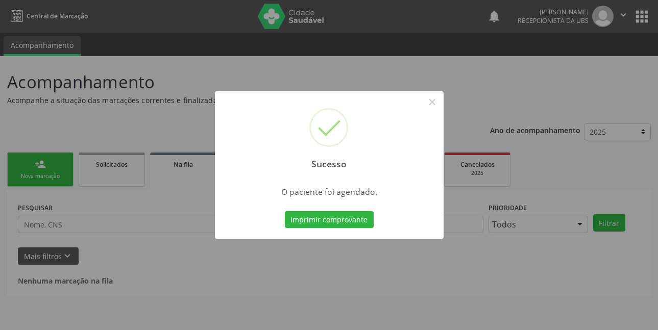
scroll to position [0, 0]
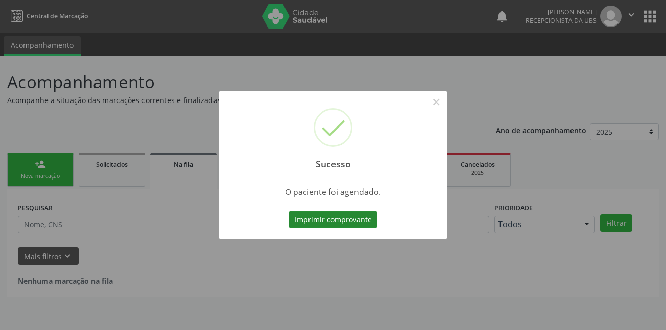
click at [352, 221] on button "Imprimir comprovante" at bounding box center [332, 219] width 89 height 17
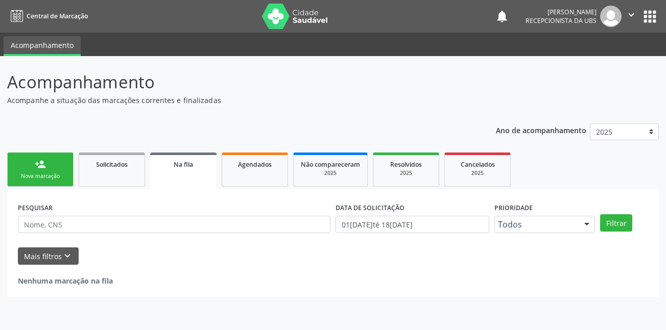
click at [38, 167] on div "person_add" at bounding box center [40, 164] width 11 height 11
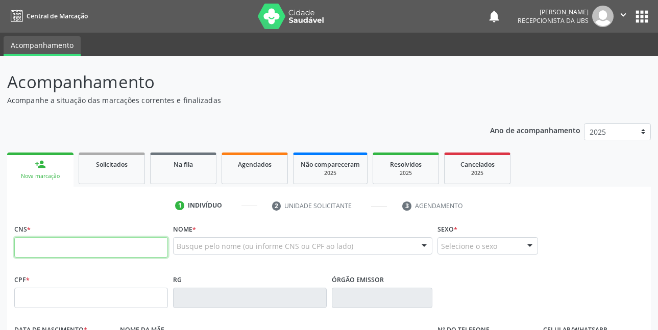
click at [61, 253] on input "text" at bounding box center [91, 247] width 154 height 20
type input "702 4095 4327 5820"
type input "122.574.514-49"
type input "13/02/1955"
type input "Afra Izabel da Silva"
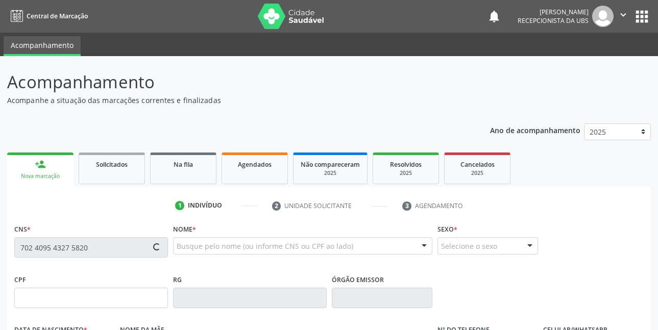
type input "(87) 99964-3967"
type input "87"
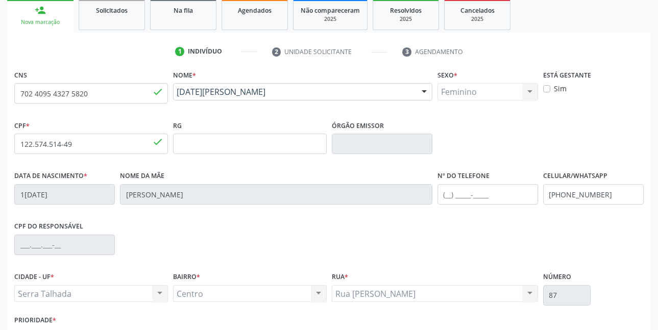
scroll to position [204, 0]
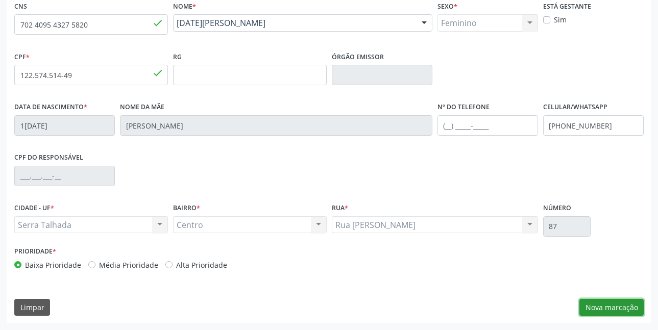
click at [595, 304] on button "Nova marcação" at bounding box center [611, 307] width 64 height 17
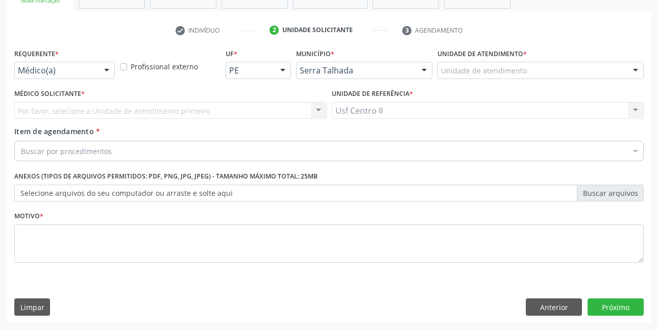
scroll to position [176, 0]
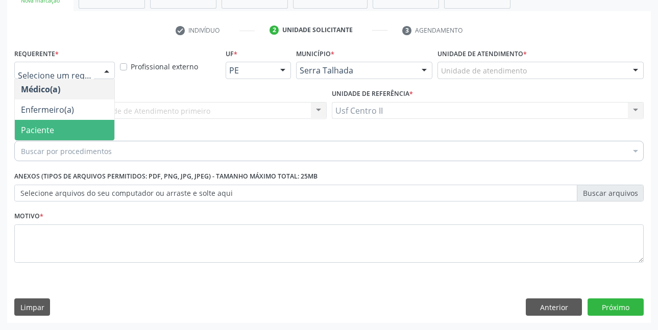
click at [60, 127] on span "Paciente" at bounding box center [65, 130] width 100 height 20
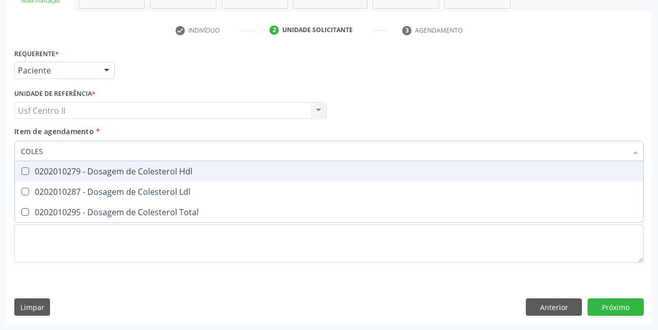
type input "COLEST"
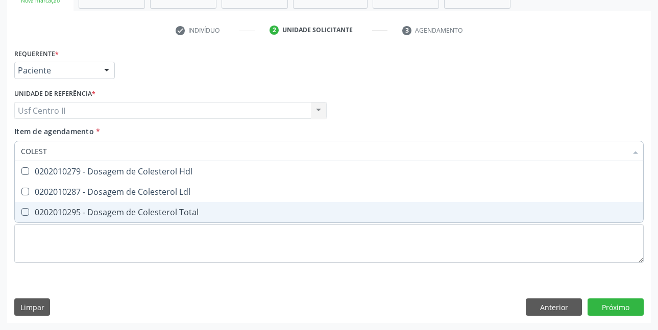
drag, startPoint x: 109, startPoint y: 219, endPoint x: 111, endPoint y: 213, distance: 6.5
click at [110, 218] on span "0202010295 - Dosagem de Colesterol Total" at bounding box center [329, 212] width 628 height 20
checkbox Total "true"
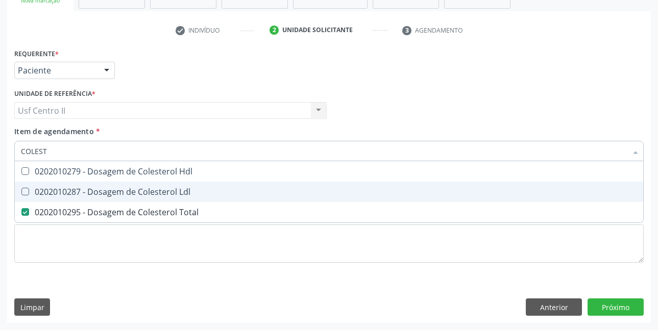
click at [126, 190] on div "0202010287 - Dosagem de Colesterol Ldl" at bounding box center [329, 192] width 616 height 8
checkbox Ldl "true"
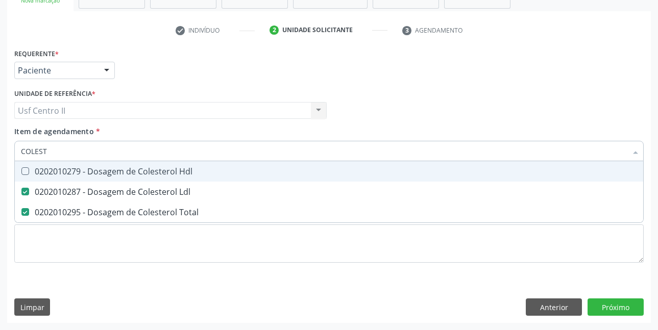
click at [134, 174] on div "0202010279 - Dosagem de Colesterol Hdl" at bounding box center [329, 171] width 616 height 8
checkbox Hdl "true"
type input "COLE"
checkbox Hdl "false"
checkbox Ldl "false"
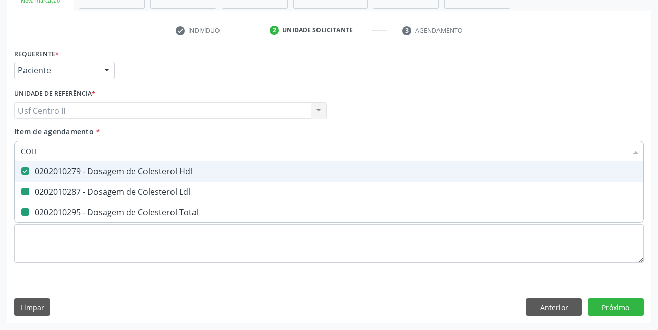
checkbox Total "false"
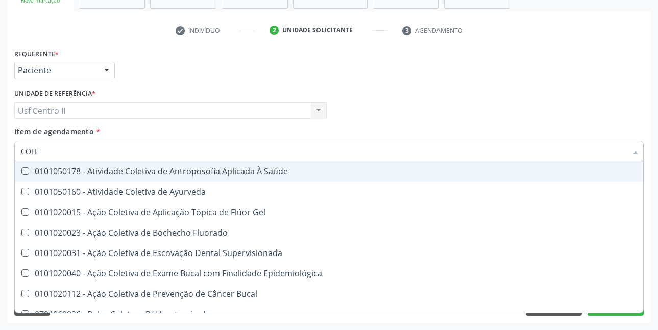
type input "COL"
checkbox Hdl "false"
checkbox Ldl "false"
checkbox Total "false"
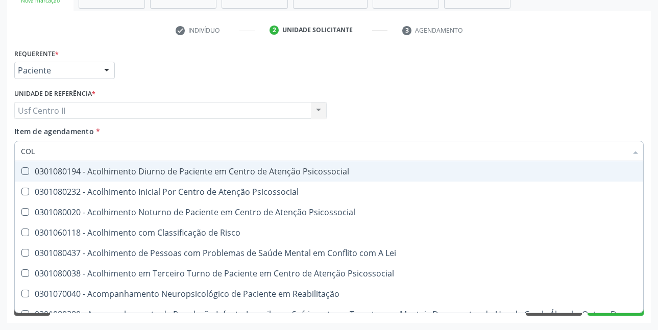
type input "CO"
checkbox Hdl "false"
checkbox Ldl "false"
checkbox Total "false"
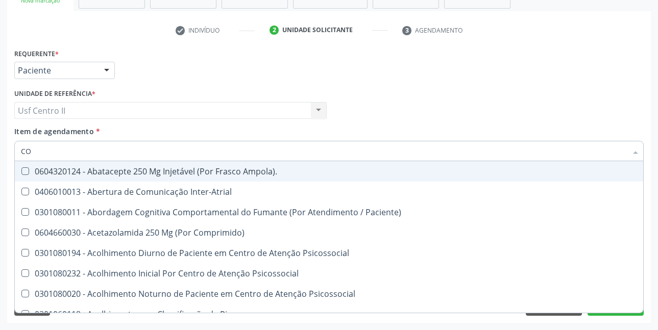
type input "C"
checkbox Hdl "false"
checkbox Ldl "false"
checkbox Total "false"
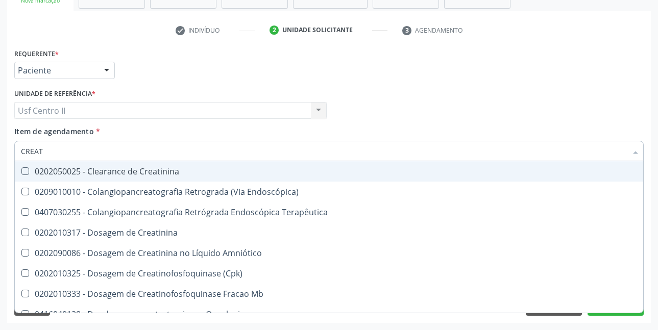
type input "CREATI"
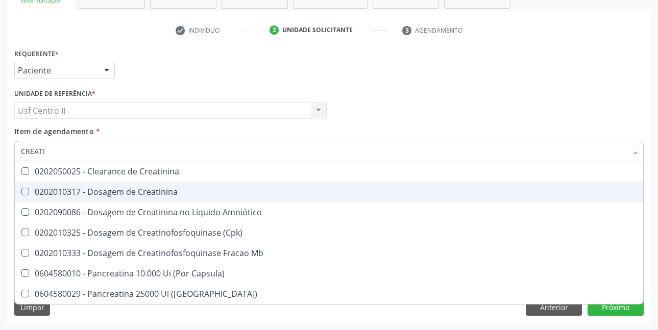
click at [142, 188] on div "0202010317 - Dosagem de Creatinina" at bounding box center [329, 192] width 616 height 8
checkbox Creatinina "true"
type input "CREAT"
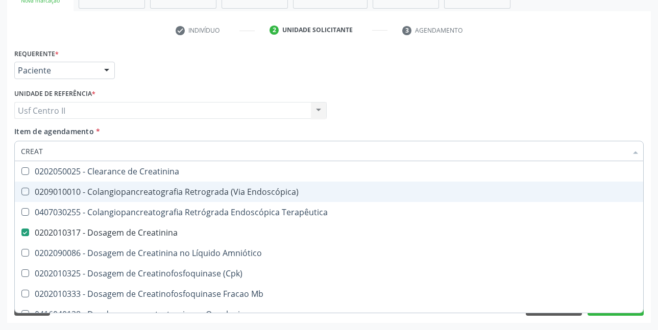
checkbox Endoscópica\) "false"
checkbox Creatinina "true"
type input "CREA"
checkbox Creatinina "false"
checkbox Mb "true"
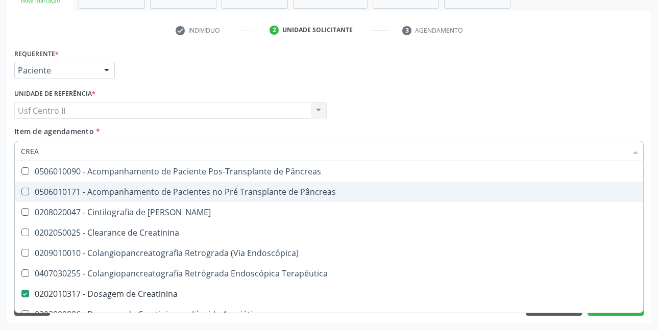
type input "CRE"
checkbox Creatinina "false"
checkbox Oncologia "true"
type input "CR"
checkbox Oncologia "false"
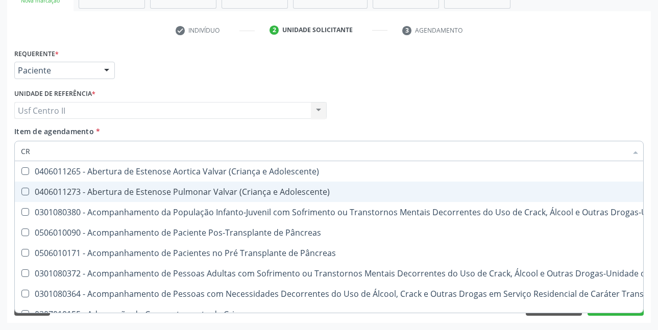
type input "C"
checkbox Creatinina "false"
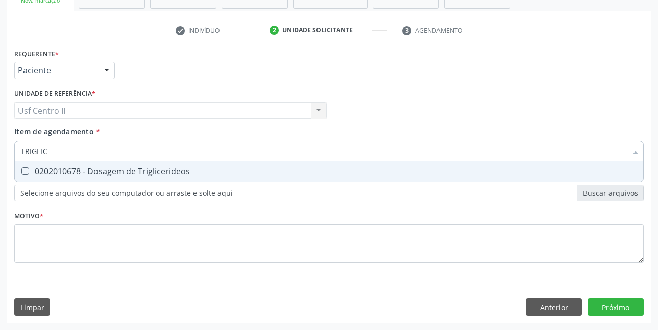
type input "TRIGLICE"
click at [150, 173] on div "0202010678 - Dosagem de Triglicerideos" at bounding box center [329, 171] width 616 height 8
checkbox Triglicerideos "true"
type input "TRI"
checkbox Triglicerideos "false"
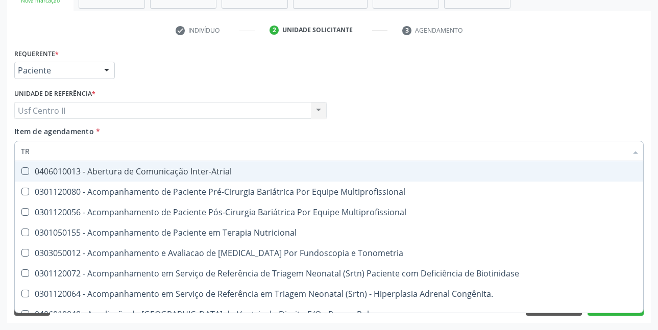
type input "T"
checkbox Triglicerideos "false"
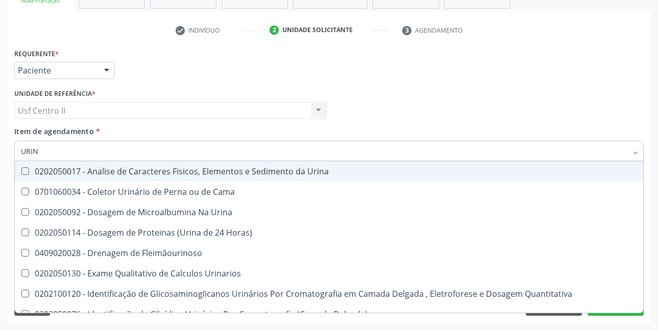
type input "URINA"
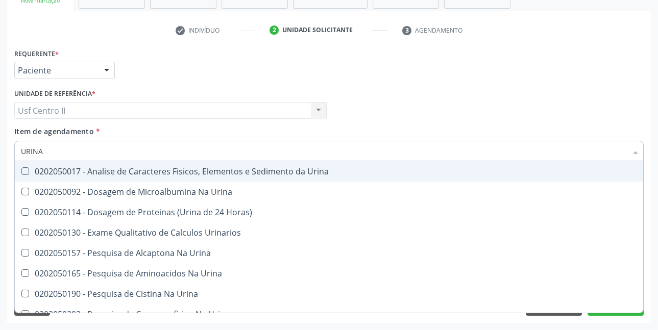
click at [150, 173] on div "0202050017 - Analise de Caracteres Fisicos, Elementos e Sedimento da Urina" at bounding box center [329, 171] width 616 height 8
checkbox Urina "true"
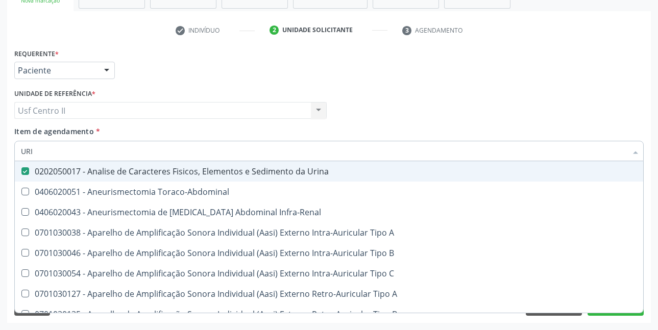
type input "UR"
checkbox Urina "false"
checkbox Cônica "true"
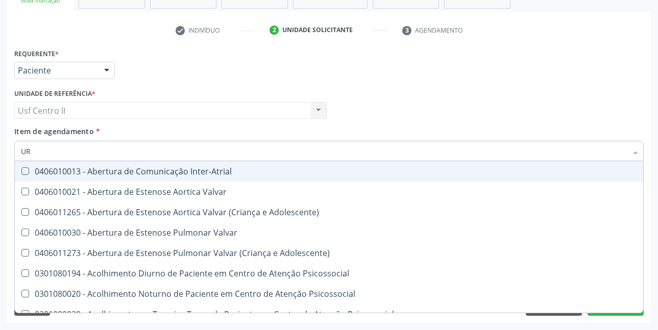
type input "URE"
checkbox Urina "false"
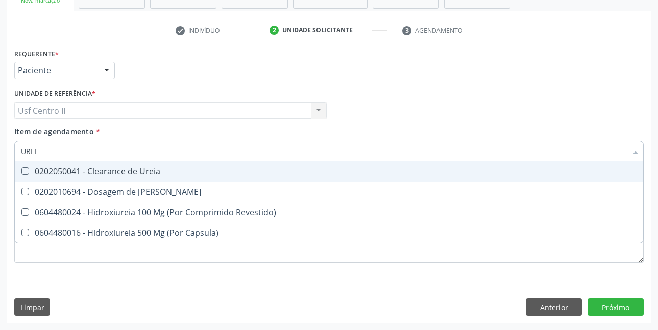
type input "UREIA"
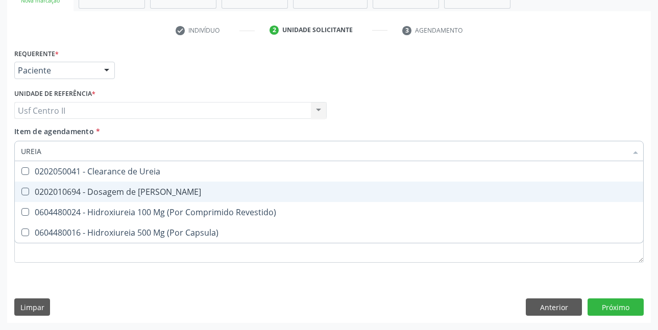
click at [148, 193] on div "0202010694 - Dosagem de [PERSON_NAME]" at bounding box center [329, 192] width 616 height 8
checkbox Ureia "true"
type input "URE"
checkbox Ureia "false"
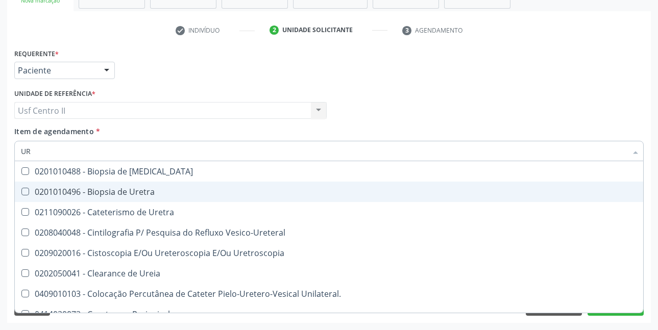
type input "U"
checkbox Ureia "false"
checkbox Peri-Uretral "false"
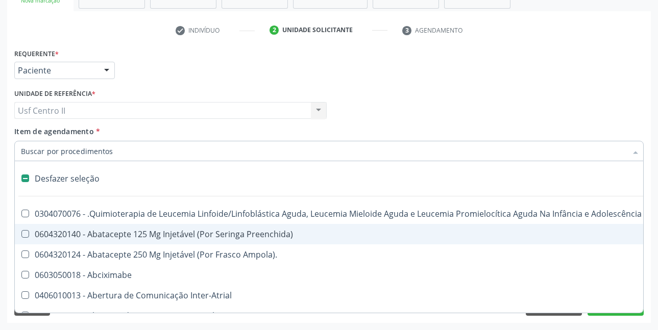
type input "G"
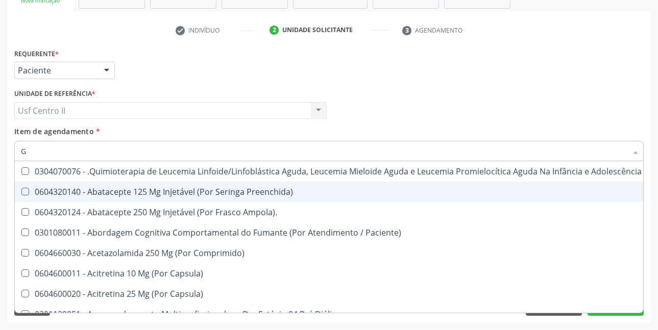
checkbox Geo-Helmintíases "false"
checkbox Hdl "true"
checkbox Ldl "true"
checkbox Total "true"
checkbox Creatinina "true"
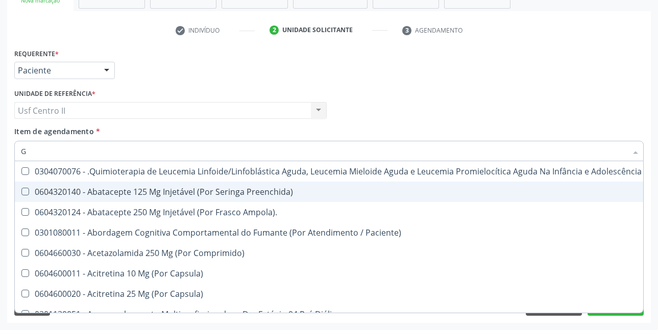
checkbox Triglicerideos "true"
checkbox Ureia "true"
type input "GL"
checkbox Pé "true"
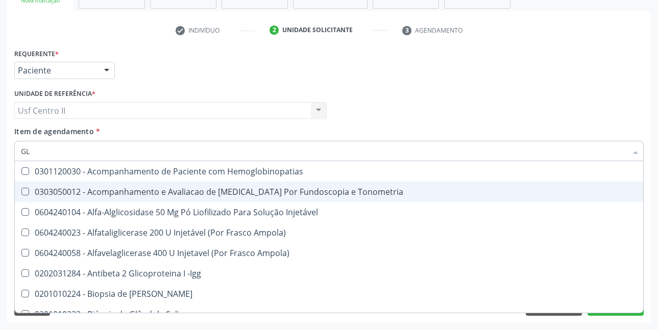
type input "GLI"
checkbox Glomerular "true"
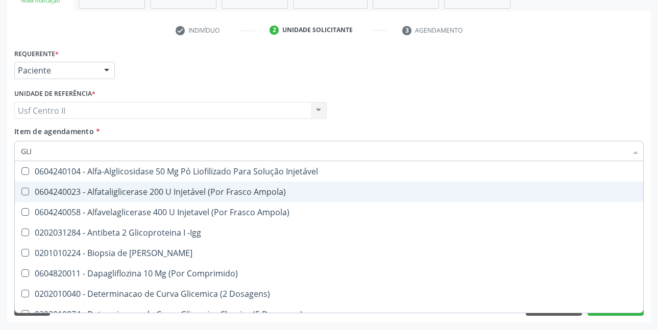
type input "GLIC"
checkbox Derrames "true"
checkbox Triglicerideos "false"
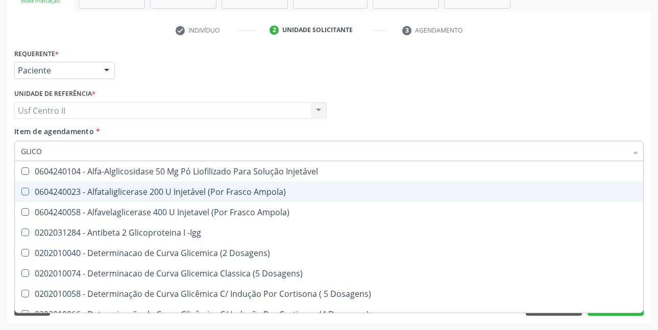
type input "GLICOS"
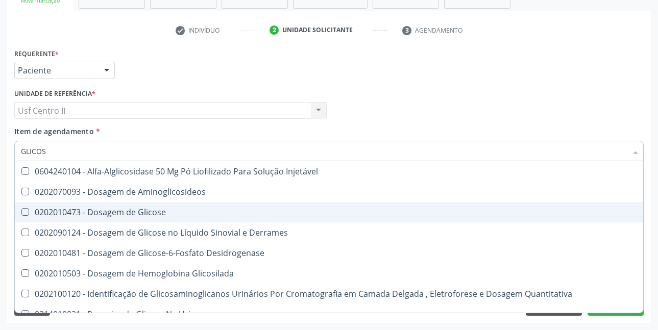
click at [143, 208] on div "0202010473 - Dosagem de Glicose" at bounding box center [329, 212] width 616 height 8
checkbox Glicose "true"
type input "GLICO"
checkbox Glicose "false"
checkbox Glicosilada "true"
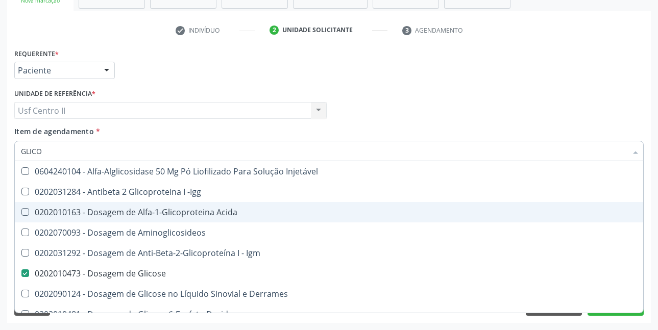
type input "GLIC"
checkbox Glicose "false"
checkbox Glicose "true"
type input "GLI"
checkbox Glicose "false"
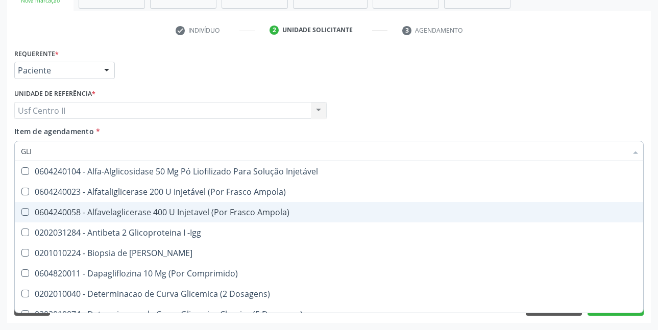
type input "GL"
checkbox Glicose "false"
checkbox Triglicerideos "false"
type input "G"
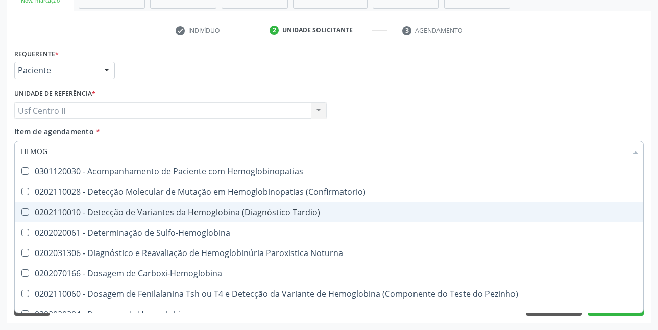
type input "HEMOGR"
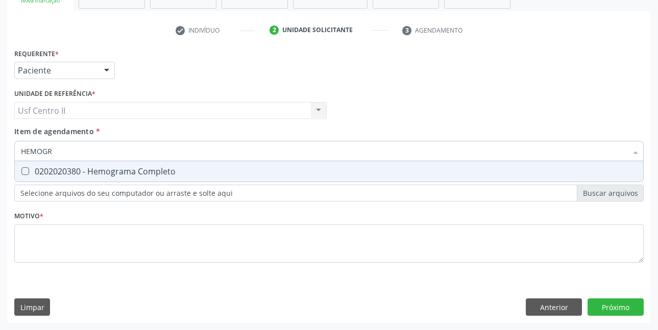
click at [150, 176] on div "0202020380 - Hemograma Completo" at bounding box center [329, 171] width 616 height 8
checkbox Completo "true"
type input "HEMOG"
checkbox Completo "false"
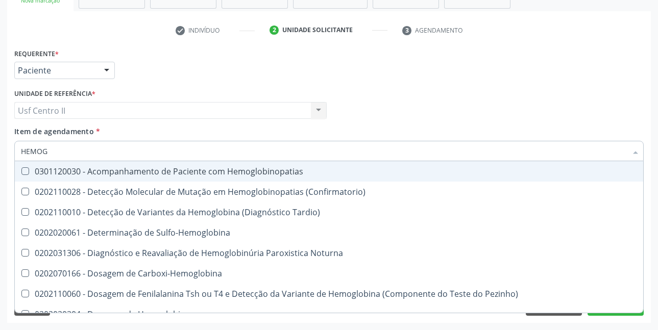
type input "HEMO"
checkbox Completo "false"
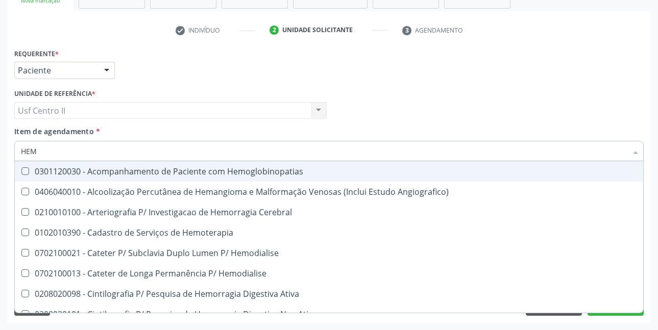
type input "HE"
checkbox Completo "false"
checkbox Orgaos "true"
type input "H"
checkbox Orgaos "false"
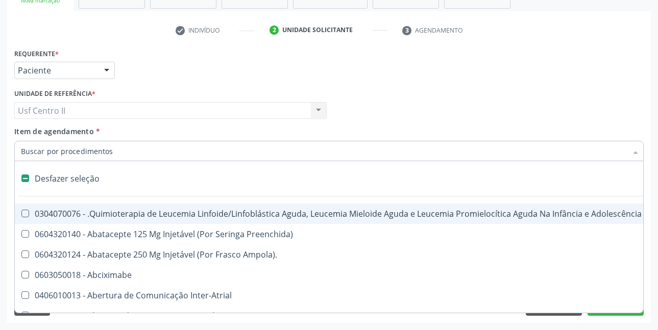
type input "T"
checkbox Reto "true"
checkbox Urina "false"
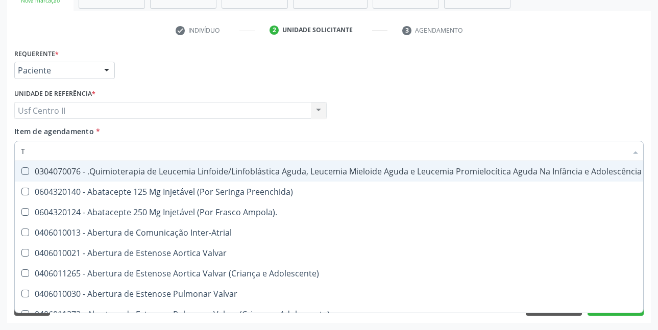
type input "T4"
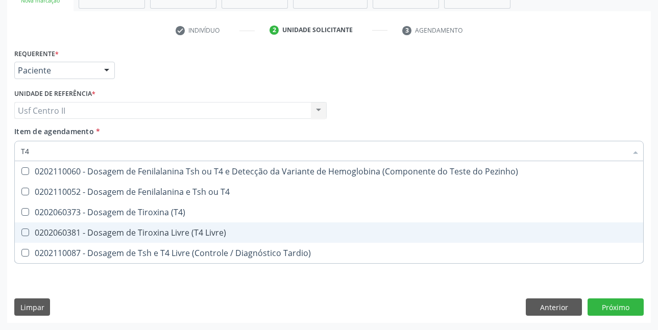
click at [189, 229] on div "0202060381 - Dosagem de Tiroxina Livre (T4 Livre)" at bounding box center [329, 233] width 616 height 8
checkbox Livre\) "true"
type input "T"
checkbox Livre\) "false"
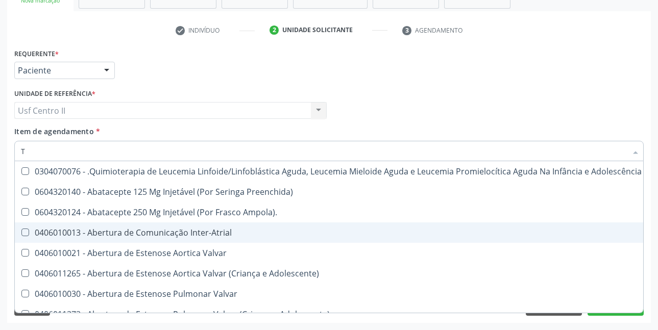
type input "T3"
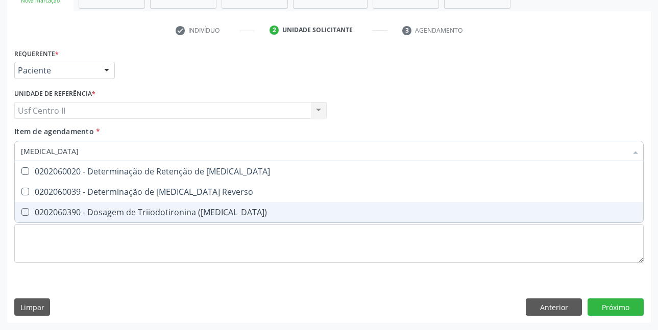
click at [200, 215] on div "0202060390 - Dosagem de Triiodotironina ([MEDICAL_DATA])" at bounding box center [329, 212] width 616 height 8
checkbox \(T3\) "true"
type input "T"
checkbox \(T3\) "false"
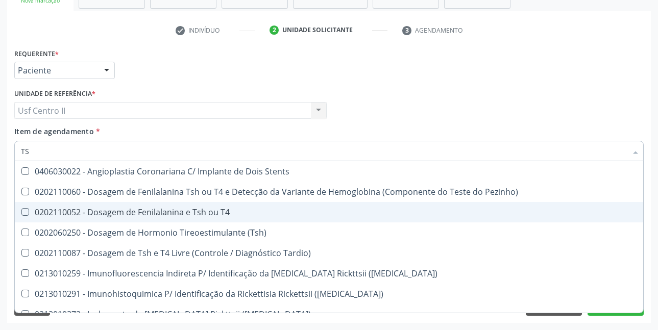
type input "TSH"
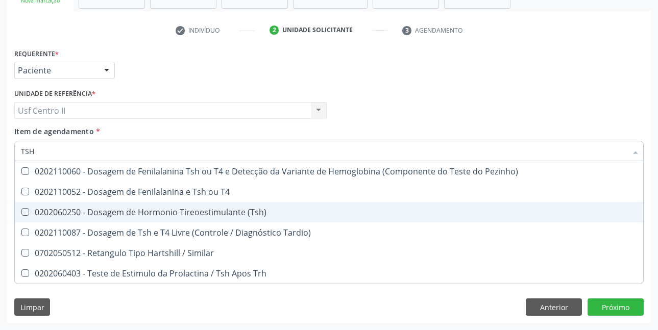
click at [200, 215] on div "0202060250 - Dosagem de Hormonio Tireoestimulante (Tsh)" at bounding box center [329, 212] width 616 height 8
checkbox \(Tsh\) "true"
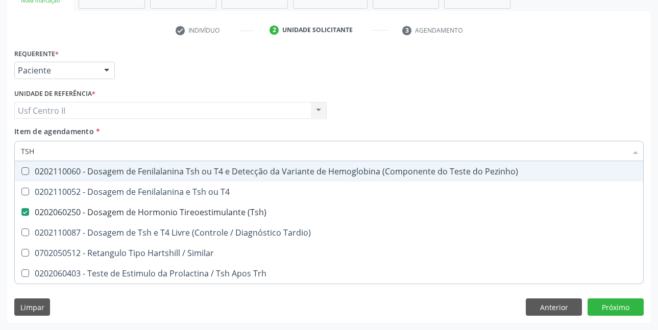
click at [589, 96] on div "Médico Solicitante Por favor, selecione a Unidade de Atendimento primeiro Nenhu…" at bounding box center [329, 106] width 635 height 40
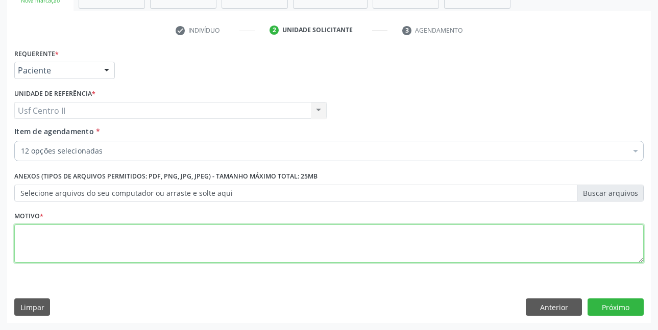
click at [178, 237] on textarea at bounding box center [328, 244] width 629 height 39
type textarea "."
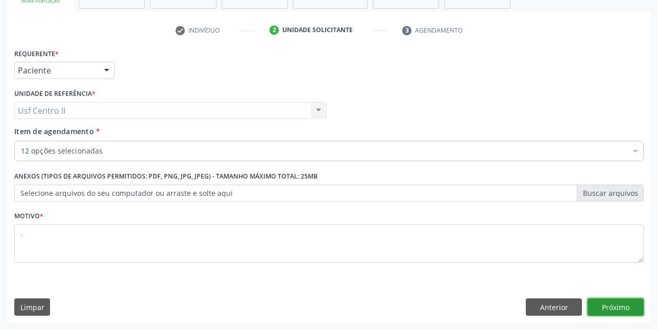
click at [601, 303] on button "Próximo" at bounding box center [616, 307] width 56 height 17
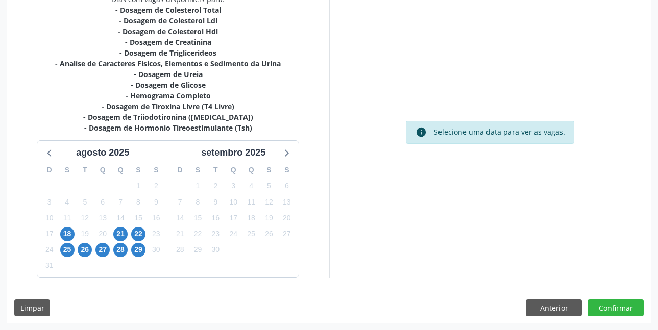
scroll to position [232, 0]
click at [87, 252] on span "26" at bounding box center [85, 249] width 14 height 14
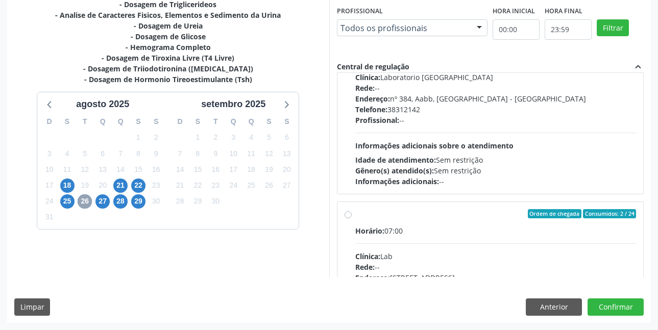
scroll to position [306, 0]
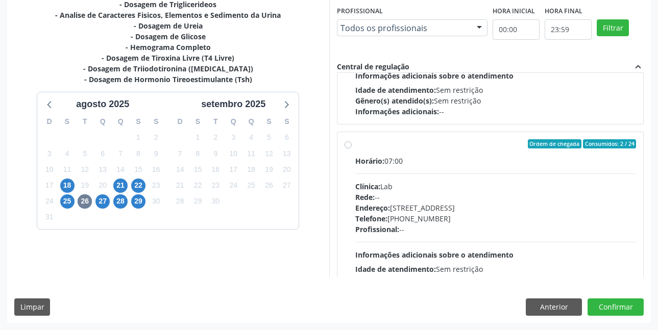
click at [355, 147] on label "Ordem de chegada Consumidos: 2 / 24 Horário: 07:00 Clínica: Lab Rede: -- Endere…" at bounding box center [495, 217] width 281 height 157
click at [351, 147] on input "Ordem de chegada Consumidos: 2 / 24 Horário: 07:00 Clínica: Lab Rede: -- Endere…" at bounding box center [348, 143] width 7 height 9
radio input "true"
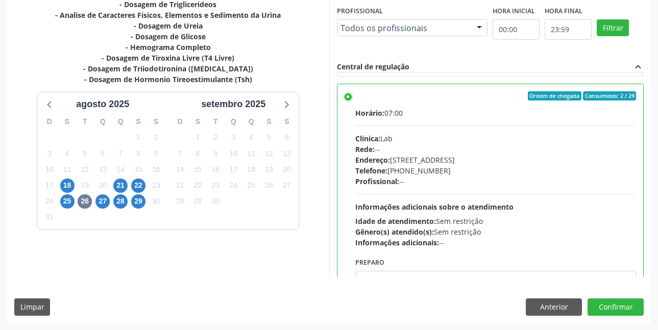
scroll to position [408, 0]
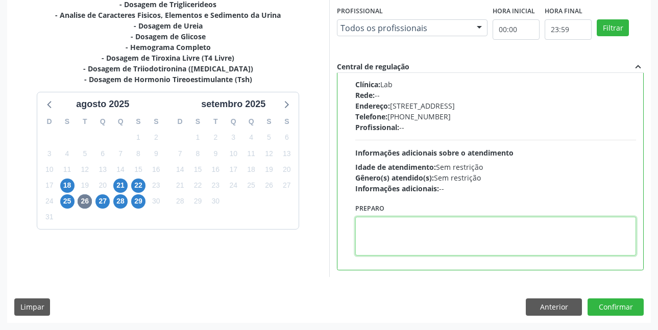
click at [395, 232] on textarea at bounding box center [495, 236] width 281 height 39
paste textarea "O EXAME SERÁ REALIZADO NA UNIDADE DE SAÚDE CENTRO 2 (POSTINHO DO [GEOGRAPHIC_DA…"
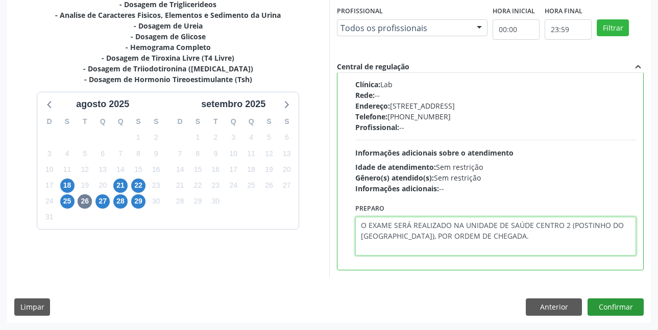
type textarea "O EXAME SERÁ REALIZADO NA UNIDADE DE SAÚDE CENTRO 2 (POSTINHO DO [GEOGRAPHIC_DA…"
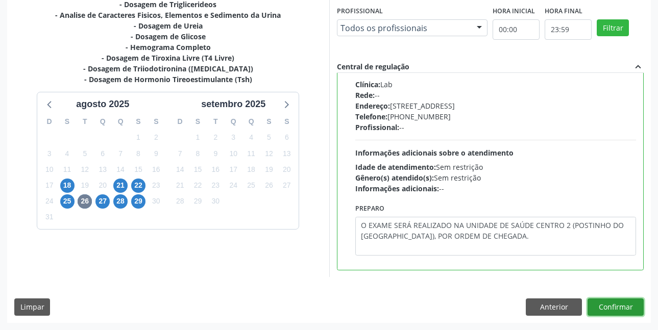
click at [608, 305] on button "Confirmar" at bounding box center [616, 307] width 56 height 17
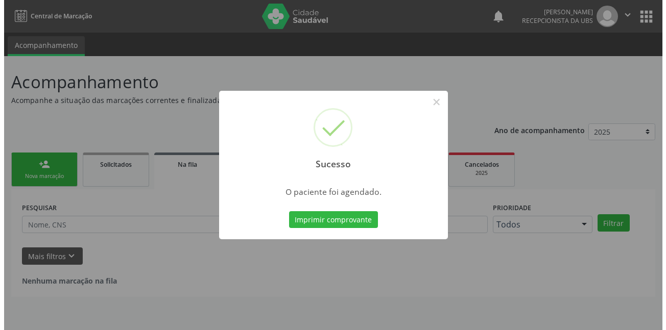
scroll to position [0, 0]
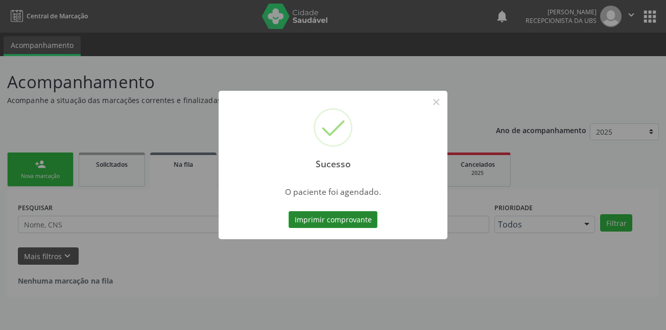
click at [311, 225] on button "Imprimir comprovante" at bounding box center [332, 219] width 89 height 17
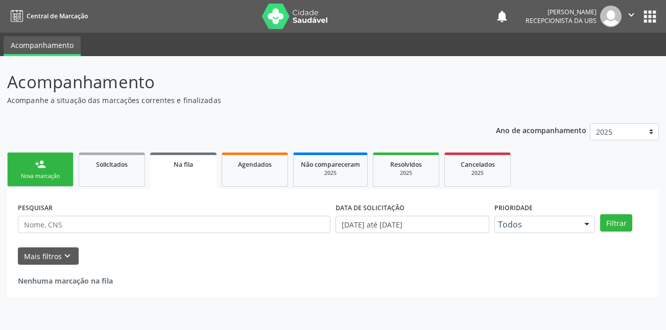
click at [47, 173] on div "Nova marcação" at bounding box center [40, 177] width 51 height 8
drag, startPoint x: 47, startPoint y: 173, endPoint x: 154, endPoint y: 181, distance: 107.5
click at [47, 173] on div "Nova marcação" at bounding box center [40, 177] width 51 height 8
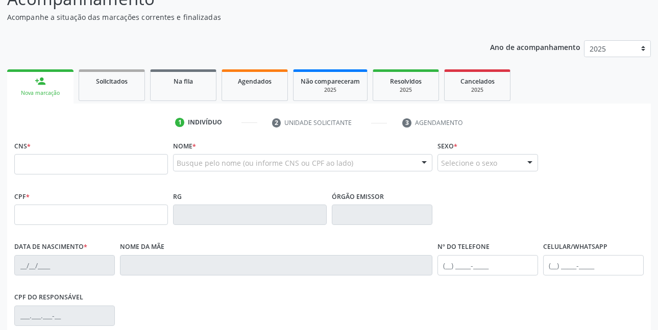
scroll to position [102, 0]
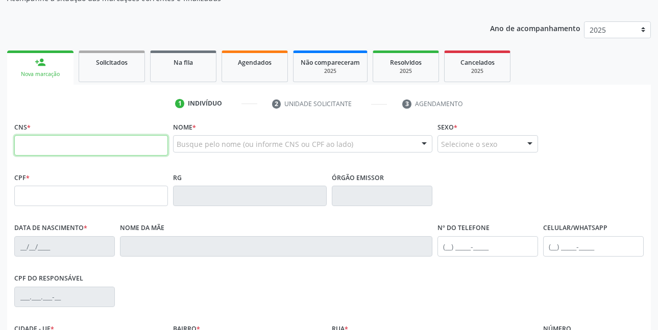
click at [135, 147] on input "text" at bounding box center [91, 145] width 154 height 20
type input "706 0038 5932 2641"
type input "414.855.804-04"
type input "13/01/1936"
type input "Maris Pia da Conceicao"
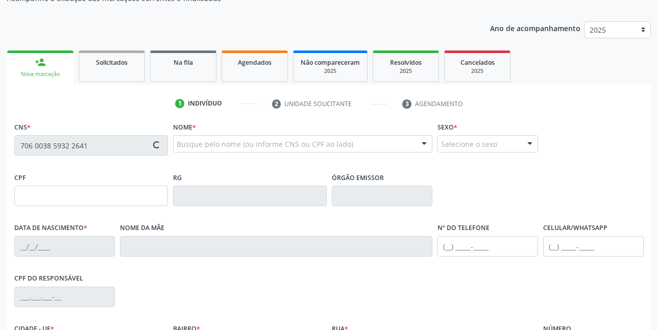
type input "(87) 99606-1303"
type input "596"
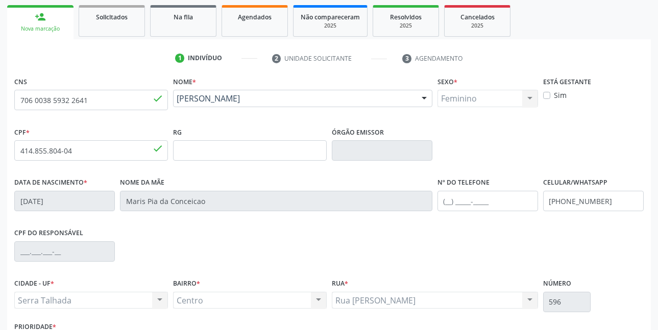
scroll to position [223, 0]
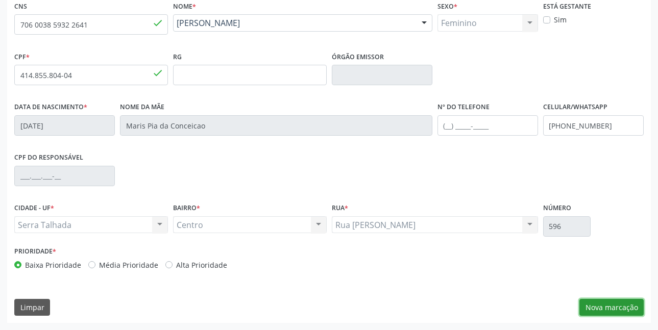
click at [618, 308] on button "Nova marcação" at bounding box center [611, 307] width 64 height 17
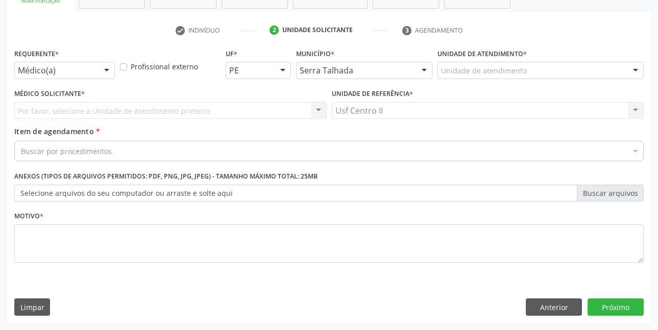
scroll to position [176, 0]
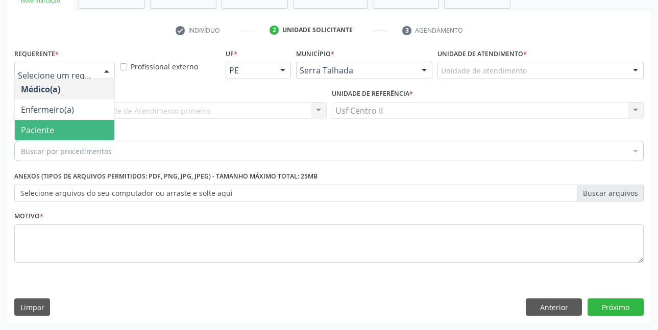
click at [58, 128] on span "Paciente" at bounding box center [65, 130] width 100 height 20
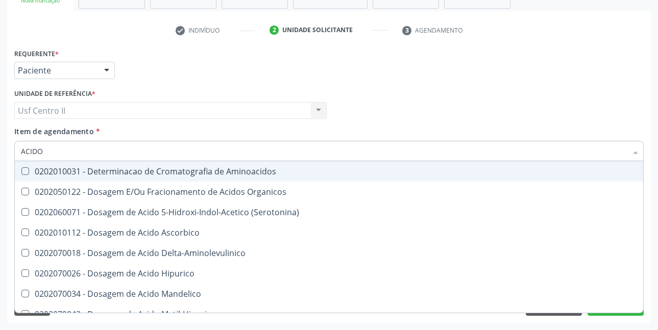
type input "ACIDO U"
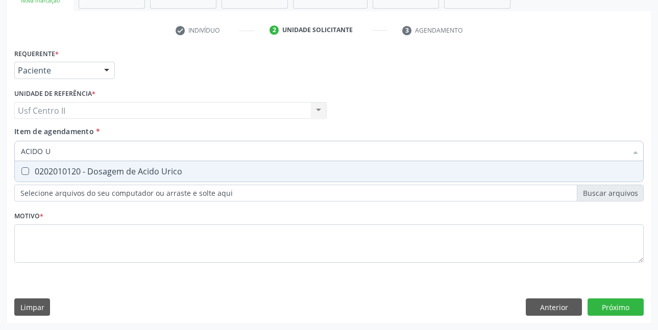
click at [78, 172] on div "0202010120 - Dosagem de Acido Urico" at bounding box center [329, 171] width 616 height 8
checkbox Urico "true"
type input "ACIDO"
checkbox Urico "false"
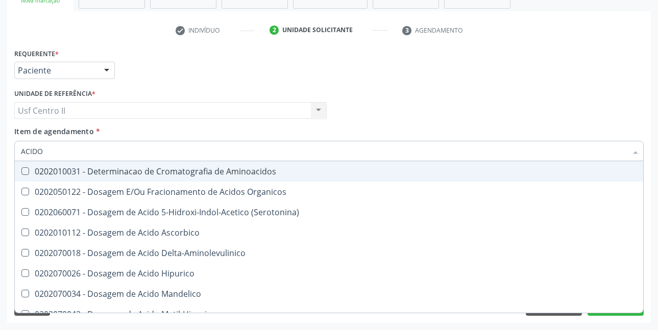
type input "ACID"
checkbox Urico "false"
checkbox Cromatografia\) "true"
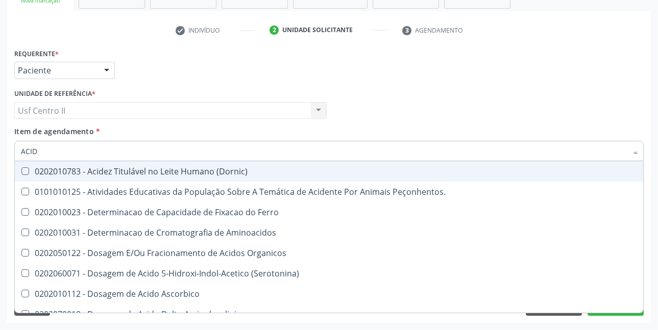
type input "ACI"
checkbox Urico "false"
type input "A"
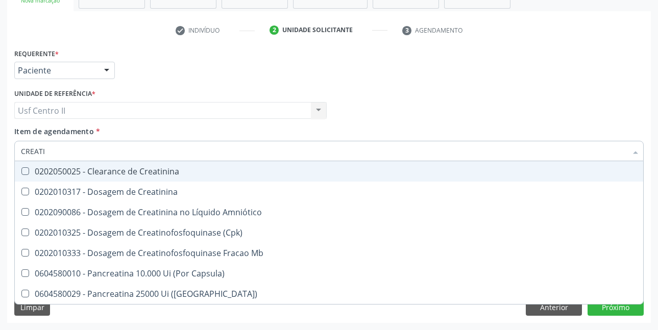
type input "CREATIN"
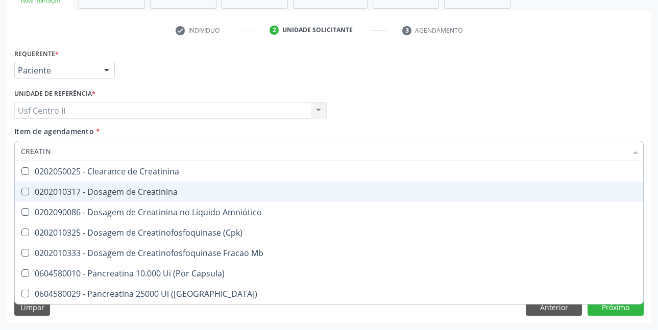
click at [98, 189] on div "0202010317 - Dosagem de Creatinina" at bounding box center [329, 192] width 616 height 8
checkbox Creatinina "true"
type input "CREAT"
checkbox Creatinina "false"
checkbox \(Cpk\) "true"
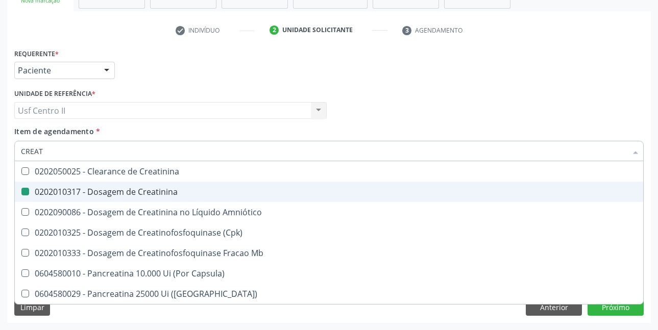
type input "CREA"
checkbox \(Cpk\) "false"
checkbox Capsula\) "true"
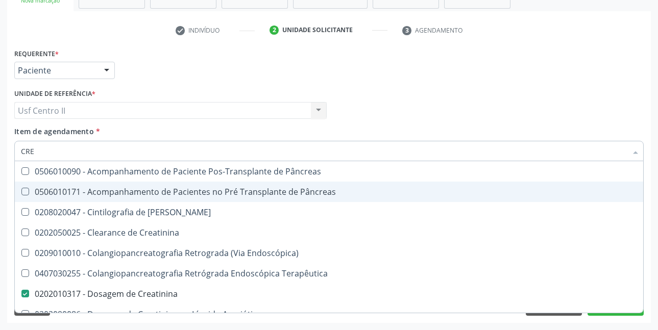
type input "CR"
checkbox Creatinina "false"
checkbox Oncologia "false"
type input "C"
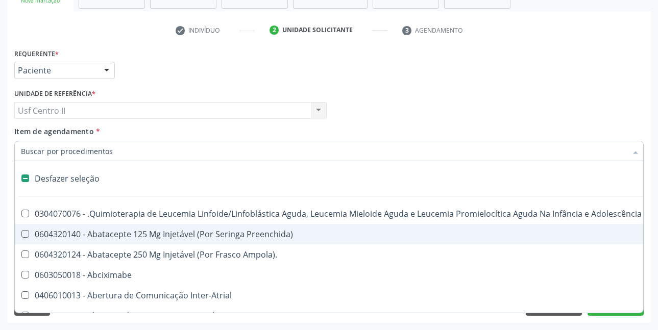
type input "U"
checkbox Cistorrafia "true"
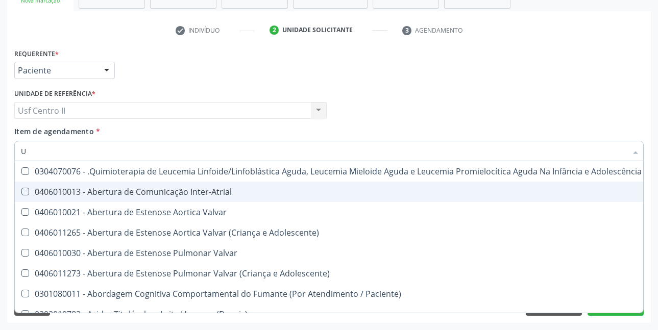
type input "UR"
checkbox B "true"
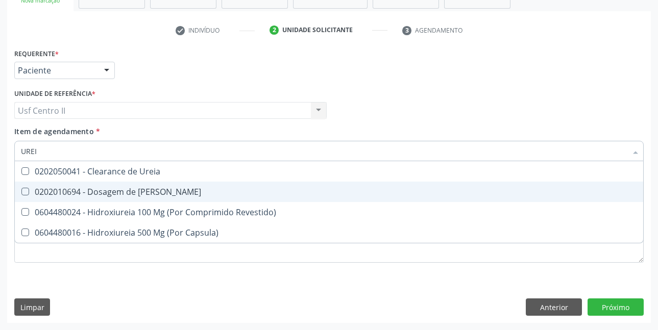
type input "UREIA"
click at [98, 189] on div "0202010694 - Dosagem de [PERSON_NAME]" at bounding box center [329, 192] width 616 height 8
checkbox Ureia "true"
type input "URE"
checkbox Ureia "false"
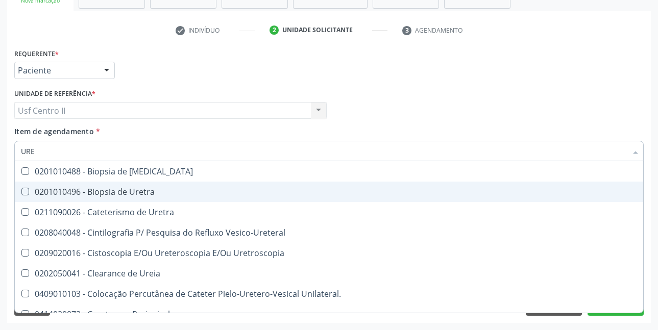
type input "UR"
checkbox Ureia "false"
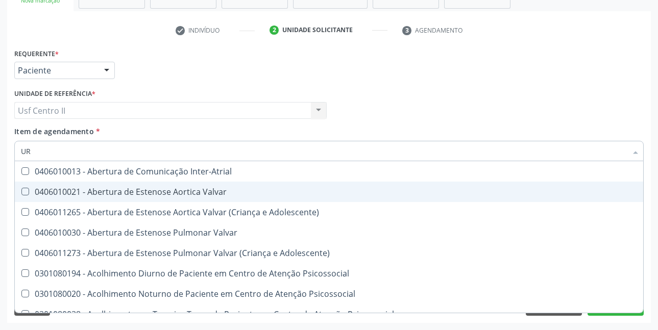
type input "URI"
checkbox B "true"
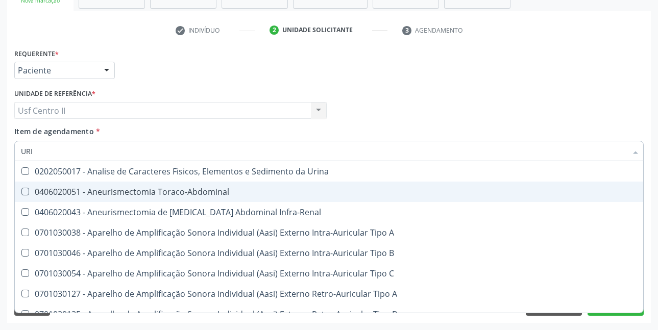
type input "URIN"
checkbox Urico "false"
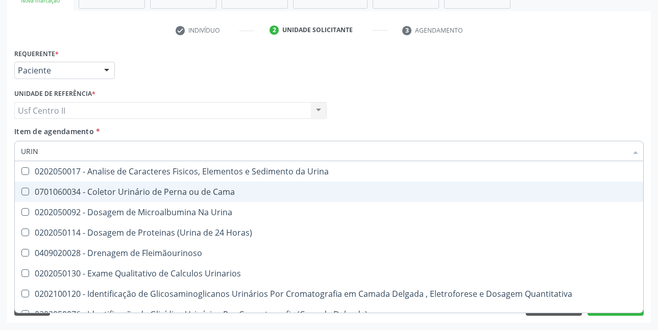
type input "URINA"
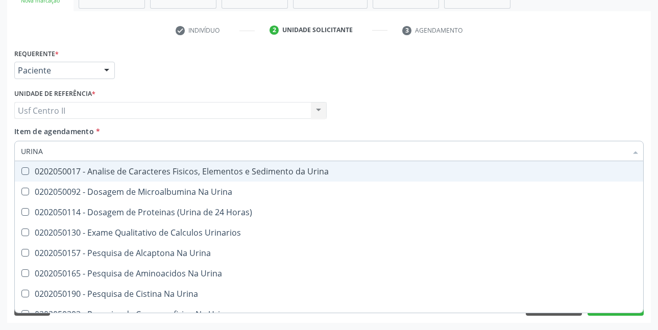
click at [139, 162] on span "0202050017 - Analise de Caracteres Fisicos, Elementos e Sedimento da Urina" at bounding box center [329, 171] width 628 height 20
checkbox Urina "true"
type input "URI"
checkbox Abdominal "true"
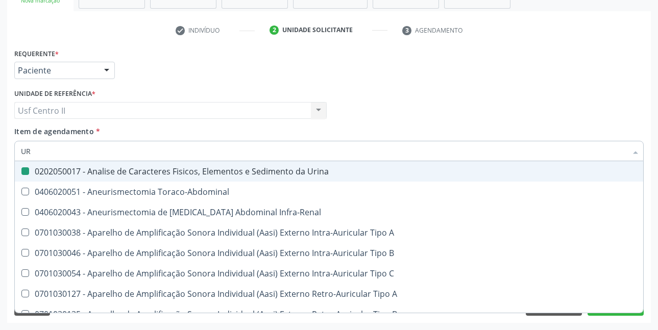
type input "U"
checkbox Urina "false"
checkbox Cônica "false"
checkbox Urico "false"
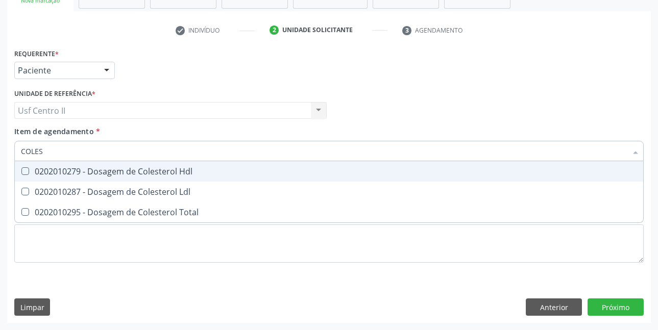
type input "COLEST"
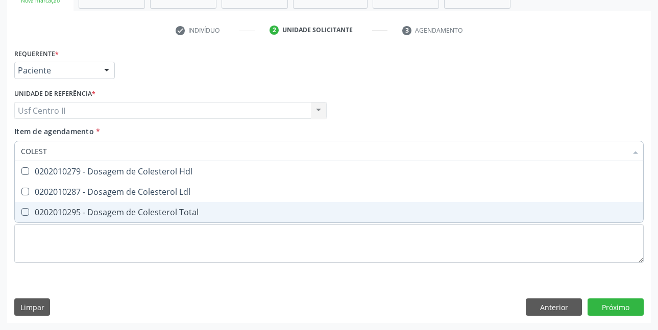
click at [130, 210] on div "0202010295 - Dosagem de Colesterol Total" at bounding box center [329, 212] width 616 height 8
checkbox Total "true"
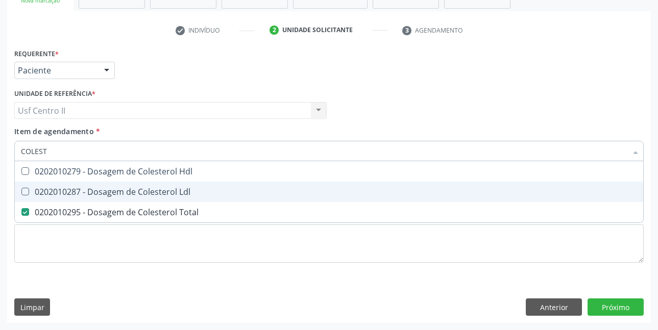
click at [134, 198] on span "0202010287 - Dosagem de Colesterol Ldl" at bounding box center [329, 192] width 628 height 20
checkbox Ldl "true"
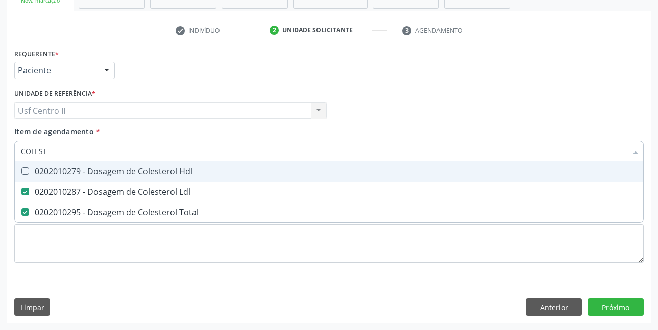
click at [135, 175] on div "0202010279 - Dosagem de Colesterol Hdl" at bounding box center [329, 171] width 616 height 8
checkbox Hdl "true"
type input "COLE"
checkbox Hdl "false"
checkbox Ldl "false"
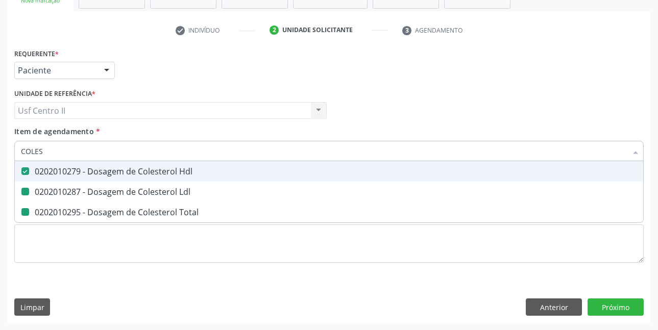
checkbox Total "false"
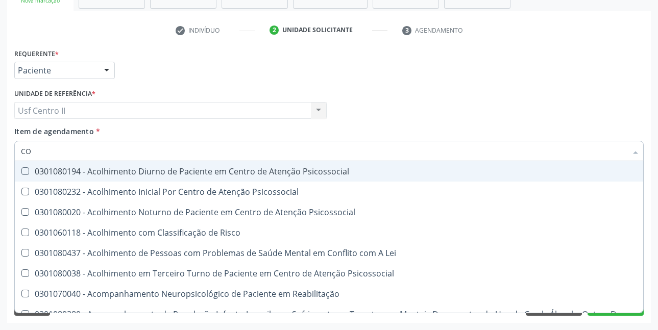
type input "C"
checkbox Hdl "false"
checkbox Ldl "false"
checkbox Total "false"
checkbox Coleta\) "false"
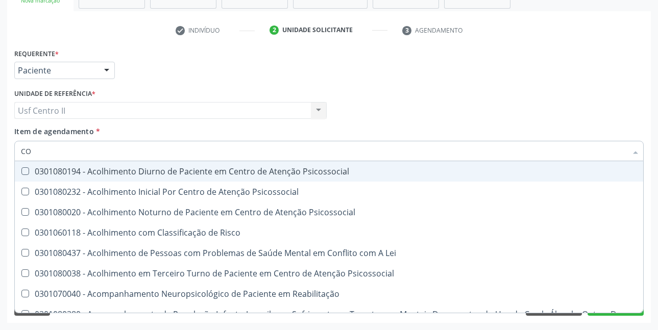
checkbox Oncologia "true"
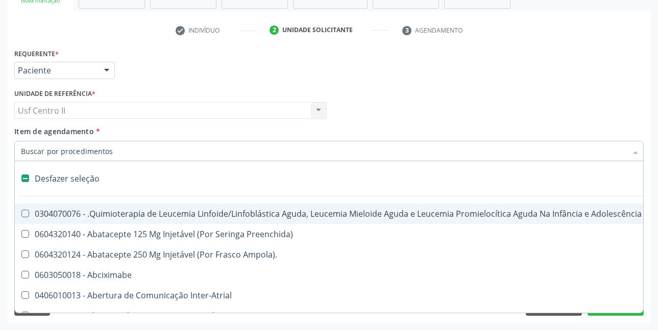
checkbox Punho "false"
checkbox Urina "true"
type input "T"
checkbox Reto "true"
checkbox Urina "false"
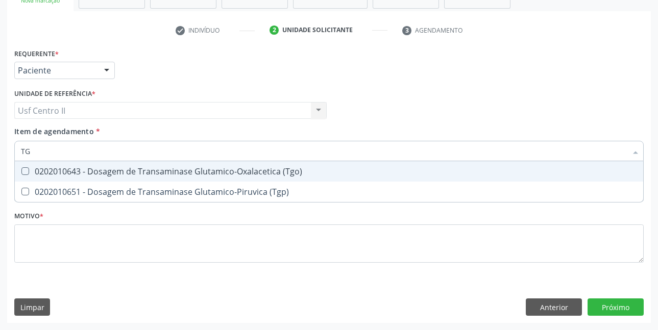
type input "TGO"
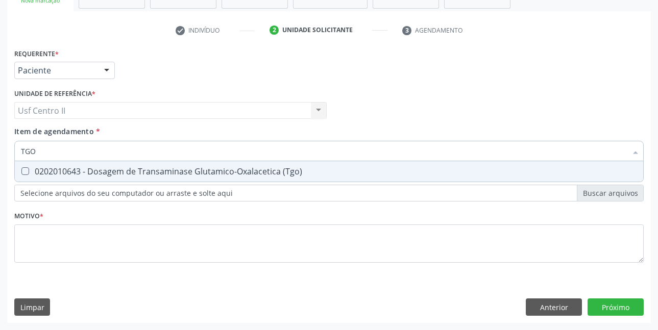
click at [135, 175] on div "0202010643 - Dosagem de Transaminase Glutamico-Oxalacetica (Tgo)" at bounding box center [329, 171] width 616 height 8
checkbox \(Tgo\) "true"
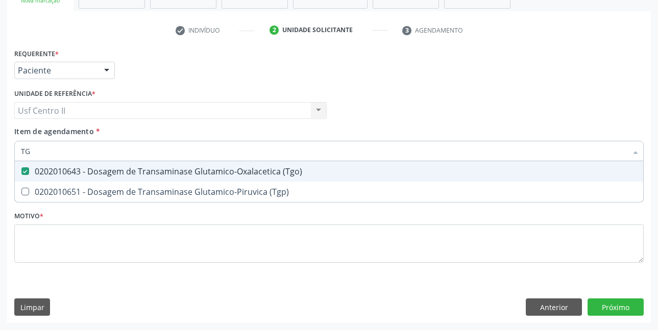
type input "TGP"
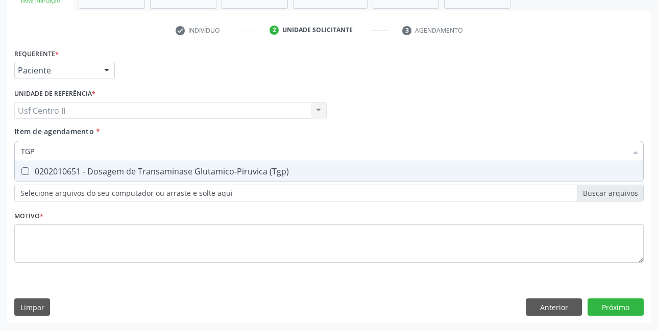
click at [135, 175] on div "0202010651 - Dosagem de Transaminase Glutamico-Piruvica (Tgp)" at bounding box center [329, 171] width 616 height 8
checkbox \(Tgp\) "true"
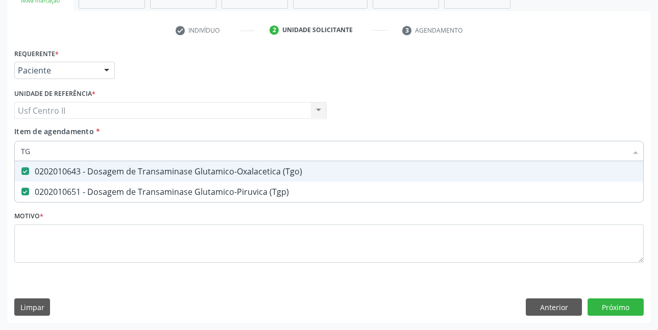
type input "T"
checkbox \(Tgo\) "false"
checkbox \(Tgp\) "false"
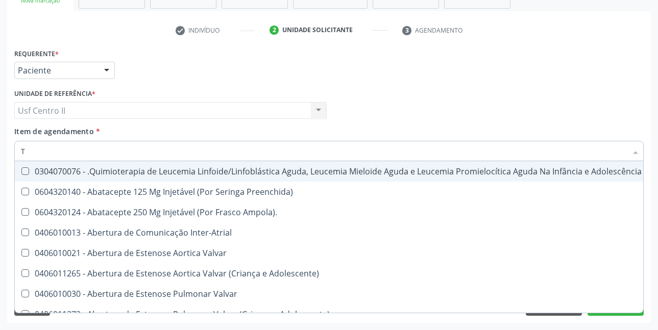
type input "TR"
checkbox Urina "false"
checkbox Ii\) "true"
checkbox Grupo "true"
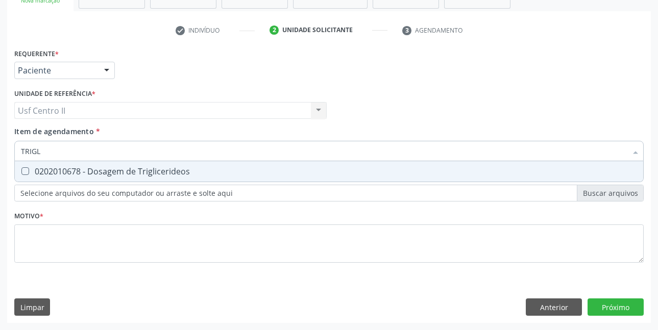
type input "TRIGLI"
click at [135, 175] on div "0202010678 - Dosagem de Triglicerideos" at bounding box center [329, 171] width 616 height 8
checkbox Triglicerideos "true"
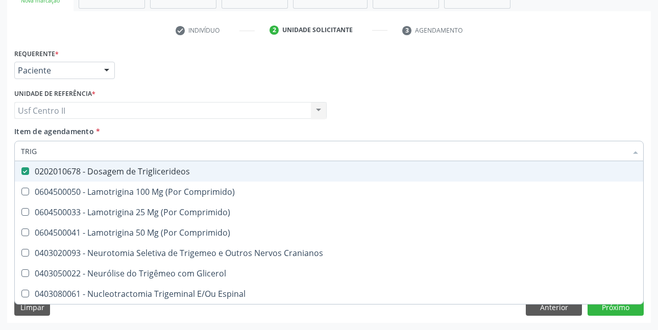
type input "TRI"
checkbox Triglicerideos "false"
type input "T"
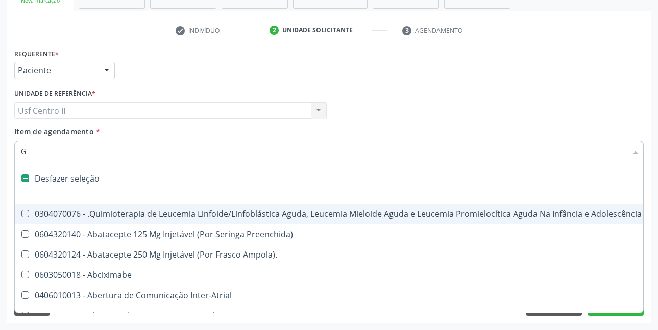
type input "GL"
checkbox Terapeutica\) "true"
checkbox Nutricional "true"
checkbox Bloco "true"
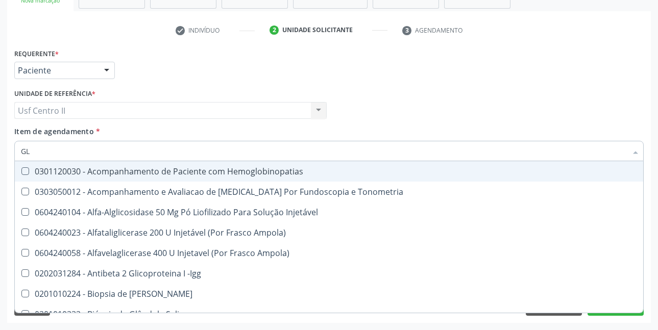
type input "GLI"
checkbox Glomerular "true"
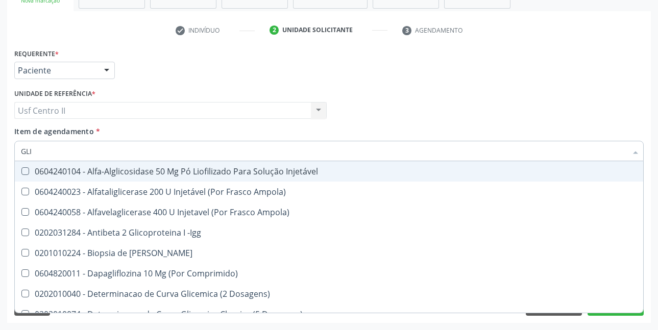
type input "GLIC"
checkbox Derrames "true"
checkbox Triglicerideos "false"
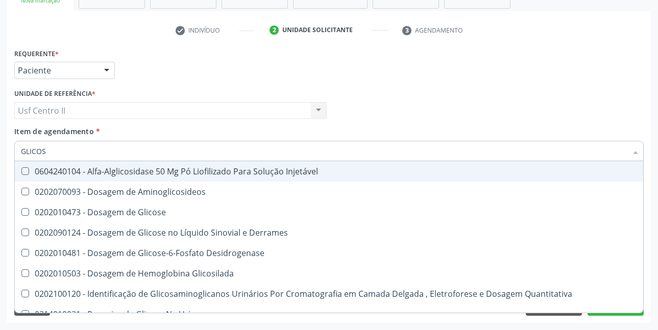
type input "GLICOSI"
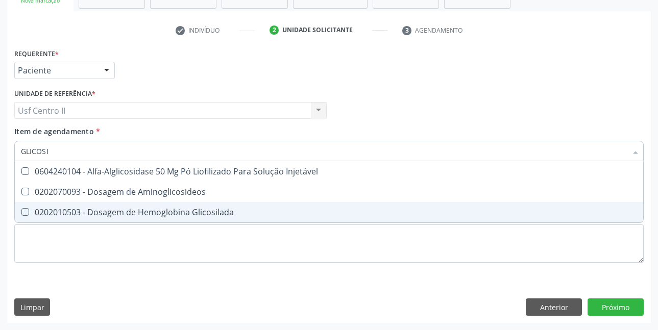
click at [158, 211] on div "0202010503 - Dosagem de Hemoglobina Glicosilada" at bounding box center [329, 212] width 616 height 8
checkbox Glicosilada "true"
type input "GLICO"
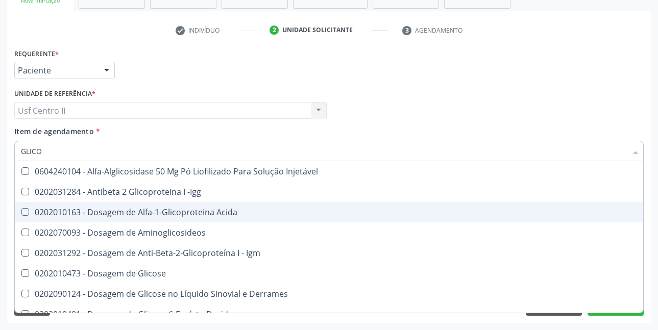
checkbox Acida "false"
type input "GLIC"
checkbox Glicosilada "false"
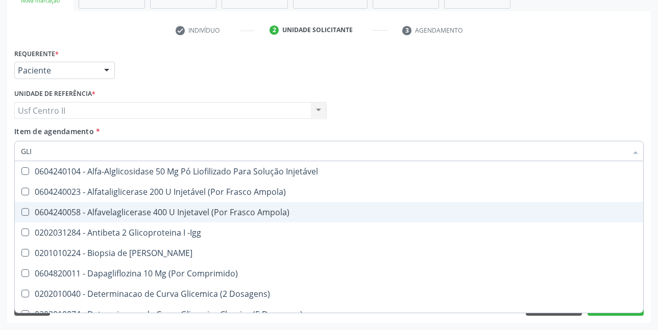
type input "GL"
checkbox Glicosilada "false"
checkbox Triglicerideos "false"
type input "G"
type input "HEM"
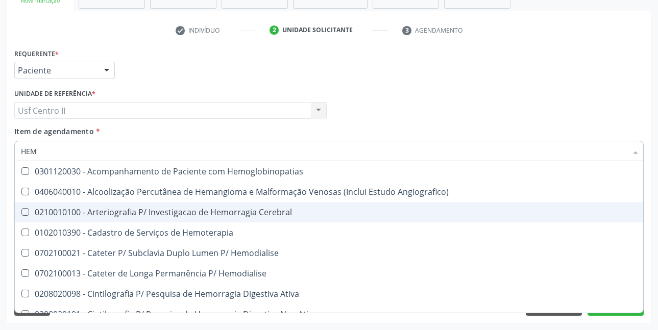
checkbox Glicosilada "true"
type input "HEMO"
checkbox Hemacias "true"
checkbox Glicosilada "false"
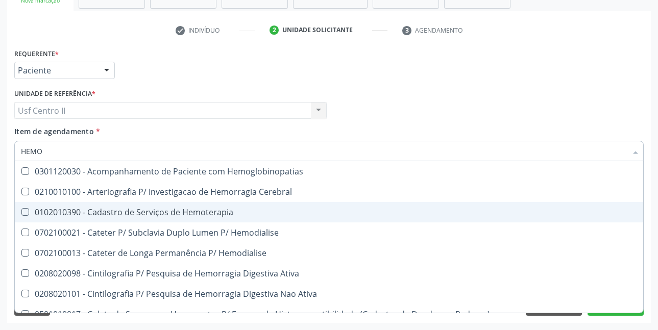
type input "HEMOG"
checkbox Tardio\) "true"
type input "HEMOGR"
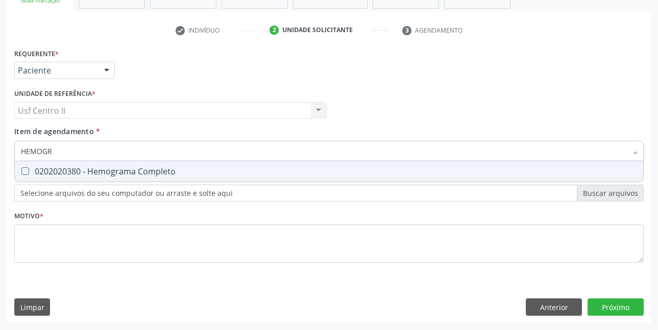
click at [147, 172] on div "0202020380 - Hemograma Completo" at bounding box center [329, 171] width 616 height 8
checkbox Completo "true"
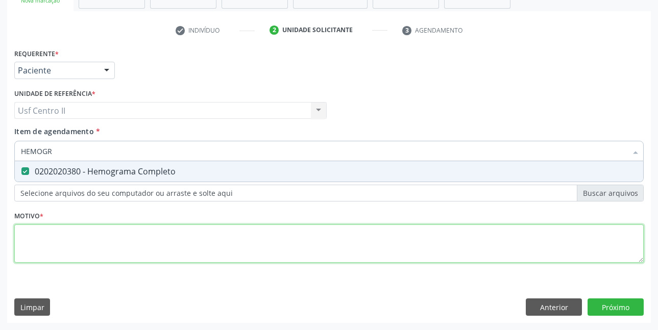
click at [174, 233] on div "Requerente * Paciente Médico(a) Enfermeiro(a) Paciente Nenhum resultado encontr…" at bounding box center [328, 161] width 629 height 231
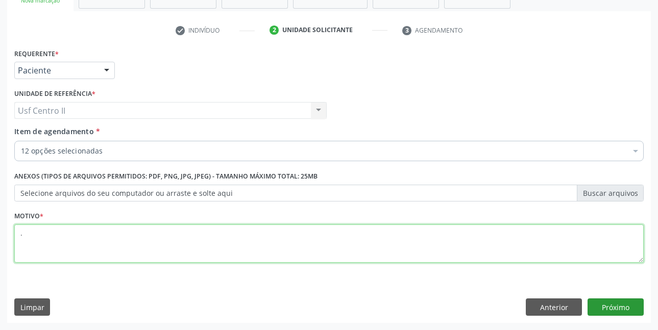
type textarea "."
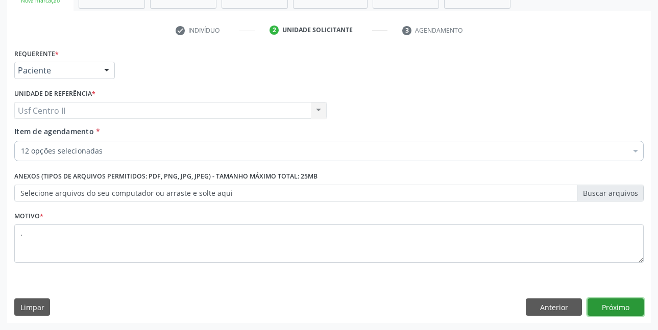
click at [606, 304] on button "Próximo" at bounding box center [616, 307] width 56 height 17
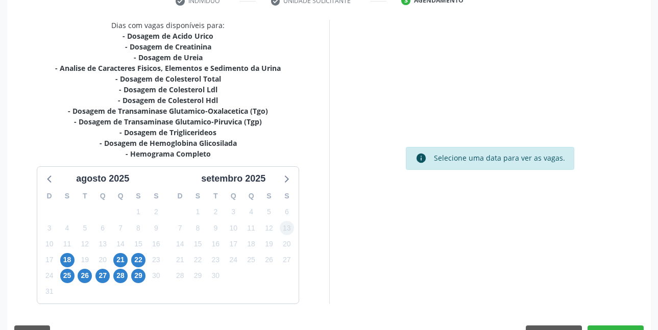
scroll to position [232, 0]
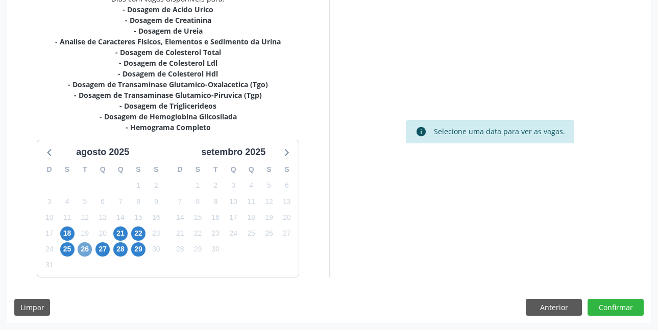
click at [87, 252] on span "26" at bounding box center [85, 249] width 14 height 14
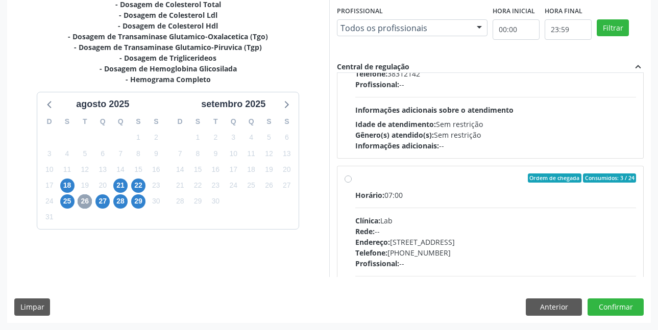
scroll to position [306, 0]
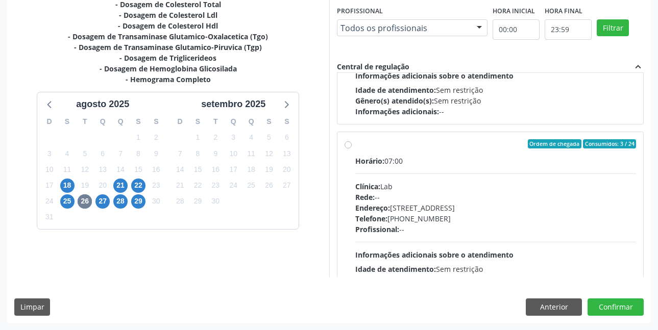
click at [355, 144] on label "Ordem de chegada Consumidos: 3 / 24 Horário: 07:00 Clínica: Lab Rede: -- Endere…" at bounding box center [495, 217] width 281 height 157
click at [348, 144] on input "Ordem de chegada Consumidos: 3 / 24 Horário: 07:00 Clínica: Lab Rede: -- Endere…" at bounding box center [348, 143] width 7 height 9
radio input "true"
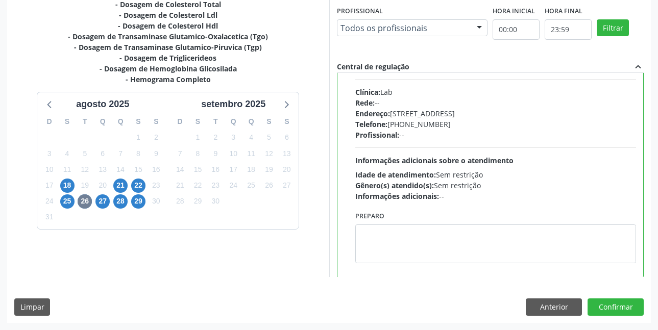
scroll to position [408, 0]
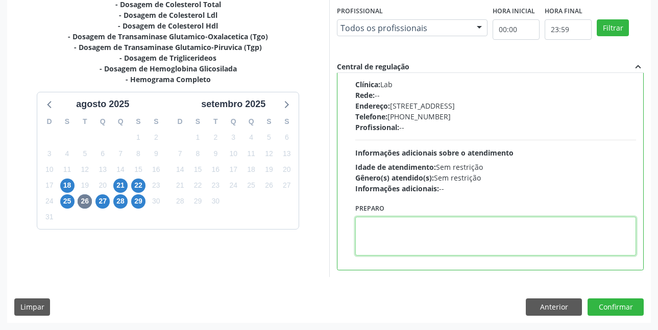
click at [400, 226] on textarea at bounding box center [495, 236] width 281 height 39
paste textarea "O EXAME SERÁ REALIZADO NA UNIDADE DE SAÚDE CENTRO 2 (POSTINHO DO [GEOGRAPHIC_DA…"
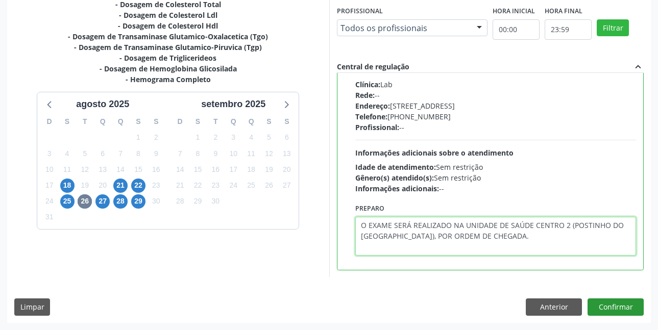
type textarea "O EXAME SERÁ REALIZADO NA UNIDADE DE SAÚDE CENTRO 2 (POSTINHO DO [GEOGRAPHIC_DA…"
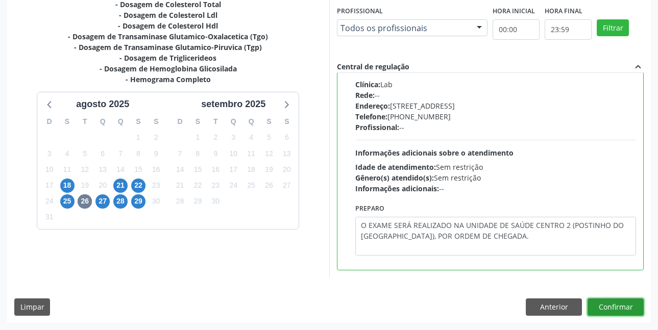
click at [618, 304] on button "Confirmar" at bounding box center [616, 307] width 56 height 17
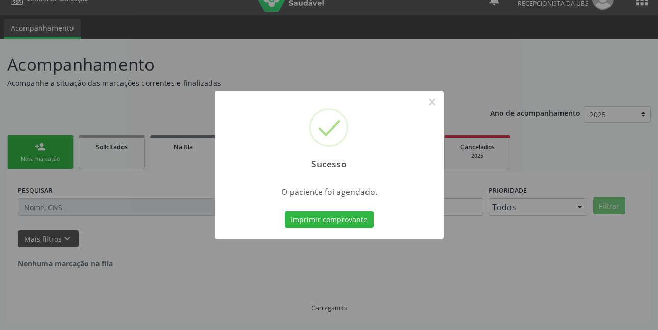
scroll to position [0, 0]
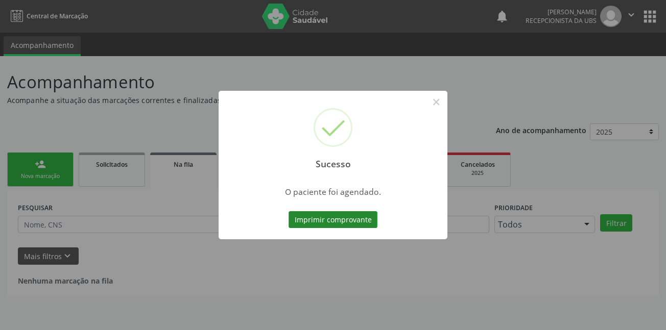
click at [351, 221] on button "Imprimir comprovante" at bounding box center [332, 219] width 89 height 17
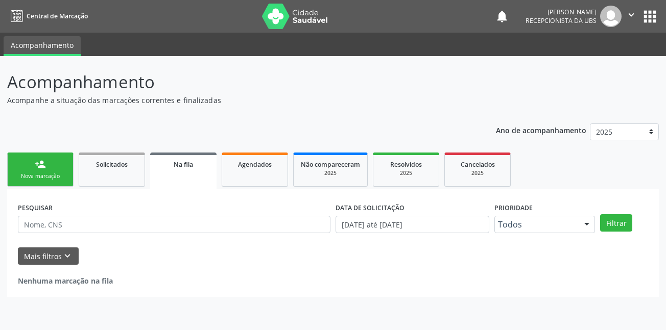
click at [51, 171] on link "person_add Nova marcação" at bounding box center [40, 170] width 66 height 34
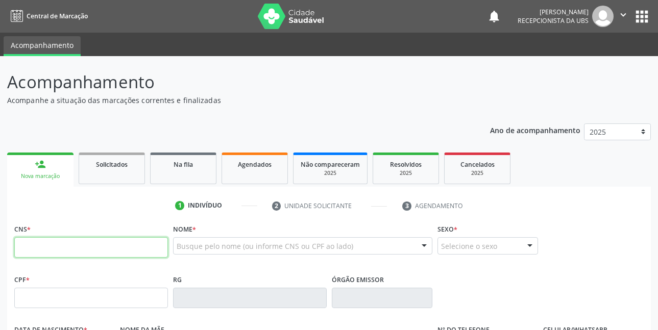
click at [75, 245] on input "text" at bounding box center [91, 247] width 154 height 20
type input "708 2041 9234 8940"
type input "05/05/1968"
type input "Djanira Maria Nunes"
type input "(87) 99960-6090"
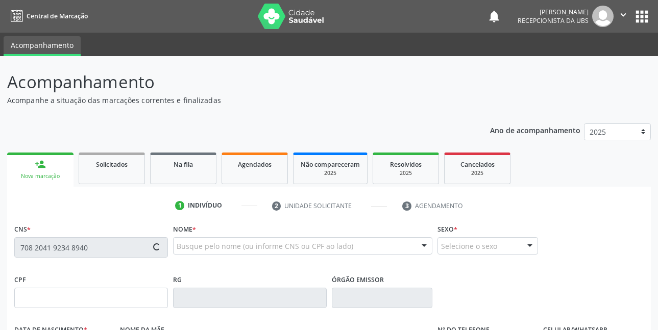
type input "422"
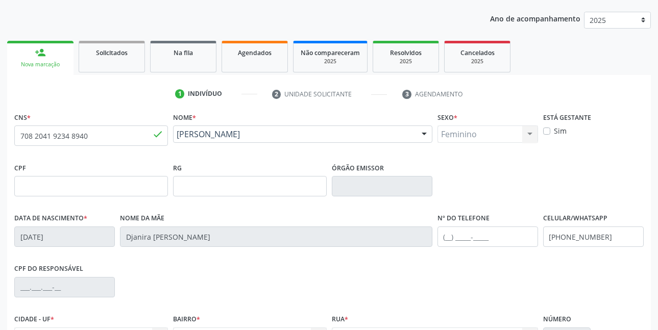
scroll to position [153, 0]
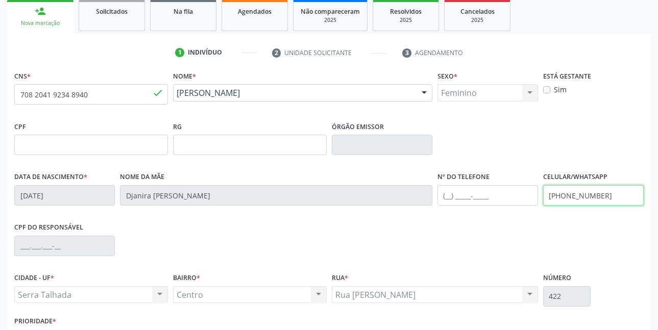
click at [610, 202] on input "(87) 99960-6090" at bounding box center [593, 195] width 101 height 20
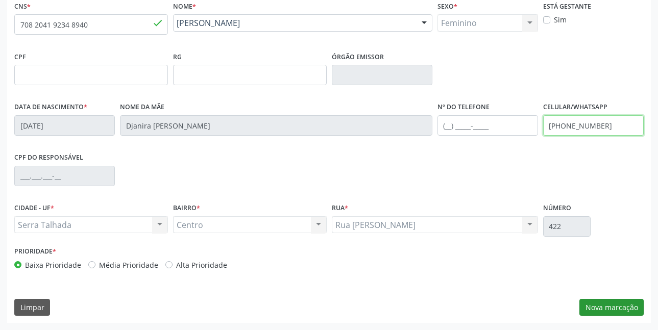
type input "(87) 99643-5544"
click at [600, 308] on button "Nova marcação" at bounding box center [611, 307] width 64 height 17
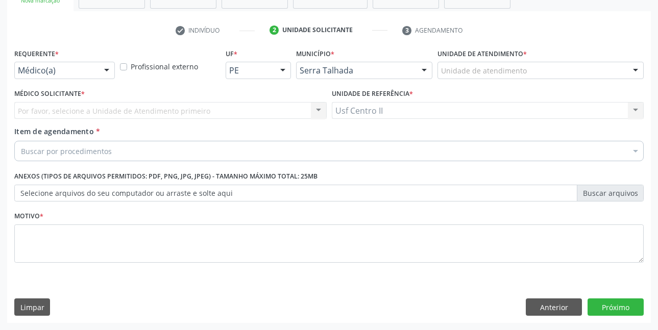
scroll to position [176, 0]
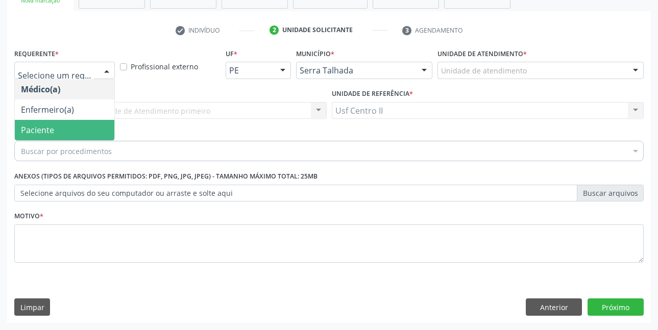
click at [55, 130] on span "Paciente" at bounding box center [65, 130] width 100 height 20
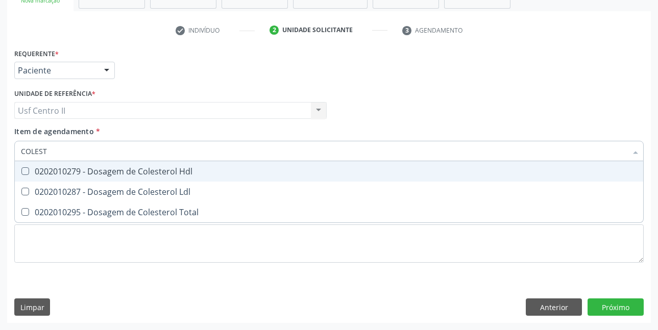
type input "COLESTE"
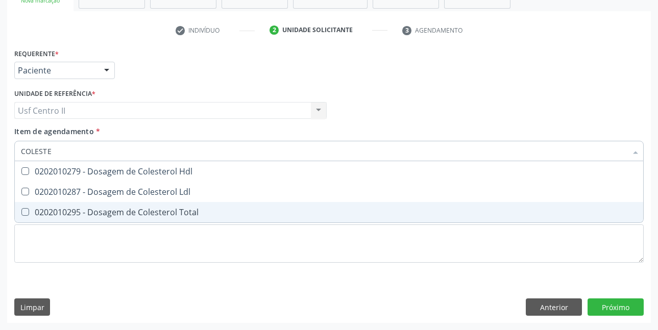
click at [117, 216] on div "0202010295 - Dosagem de Colesterol Total" at bounding box center [329, 212] width 616 height 8
checkbox Total "true"
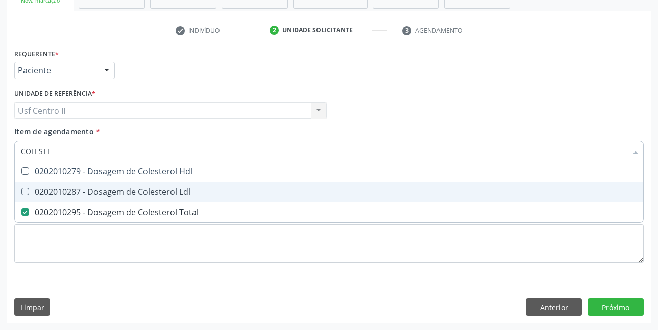
click at [126, 188] on div "0202010287 - Dosagem de Colesterol Ldl" at bounding box center [329, 192] width 616 height 8
checkbox Ldl "true"
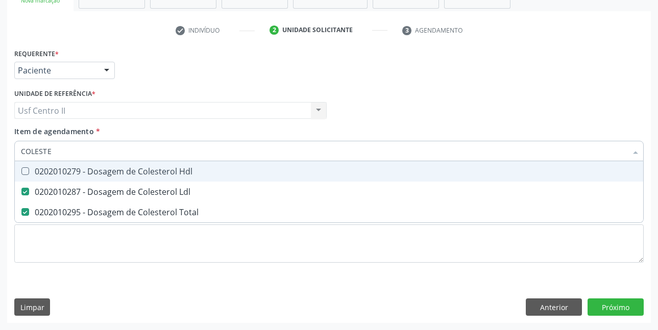
click at [137, 173] on div "0202010279 - Dosagem de Colesterol Hdl" at bounding box center [329, 171] width 616 height 8
checkbox Hdl "true"
type input "COLE"
checkbox Hdl "false"
checkbox Ldl "false"
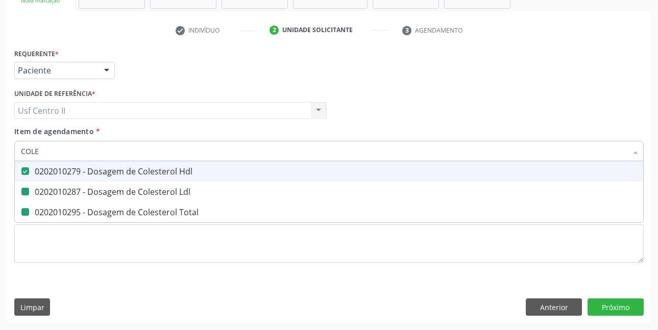
checkbox Total "false"
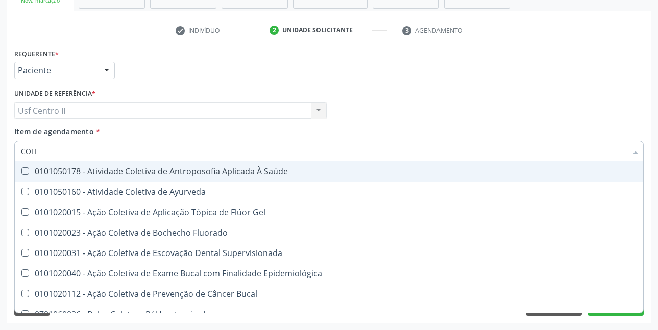
type input "COL"
checkbox Hdl "false"
checkbox Ldl "false"
checkbox Total "false"
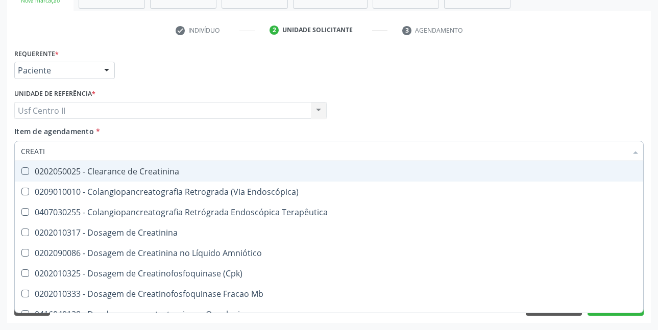
type input "CREATIN"
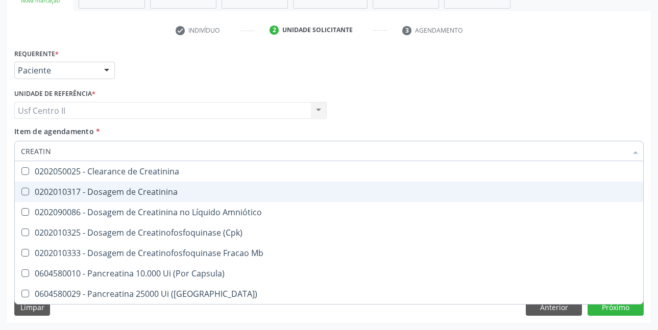
click at [138, 189] on div "0202010317 - Dosagem de Creatinina" at bounding box center [329, 192] width 616 height 8
checkbox Creatinina "true"
type input "CREAT"
checkbox Creatinina "false"
checkbox \(Cpk\) "true"
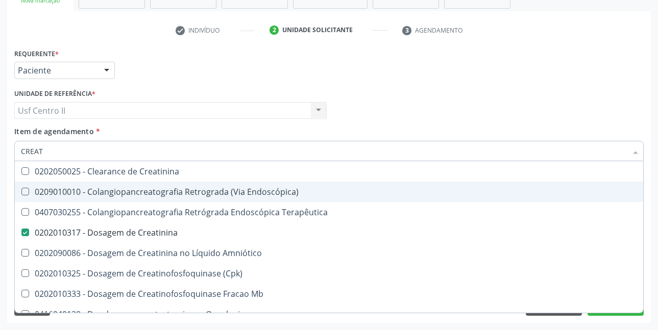
type input "CREA"
checkbox Creatinina "false"
checkbox Mb "true"
type input "CRE"
checkbox Mb "false"
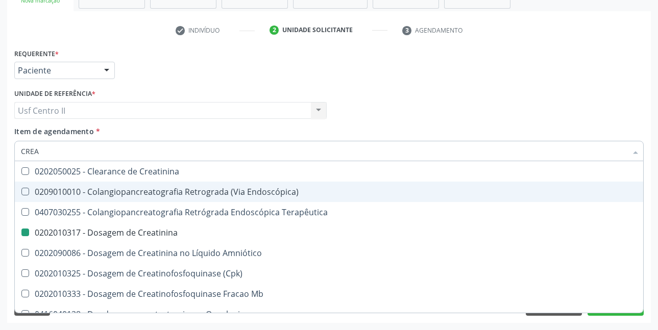
checkbox Oncologia "true"
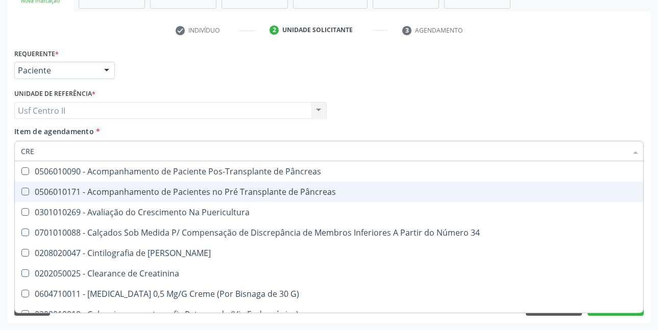
type input "CR"
checkbox Creatinina "false"
type input "C"
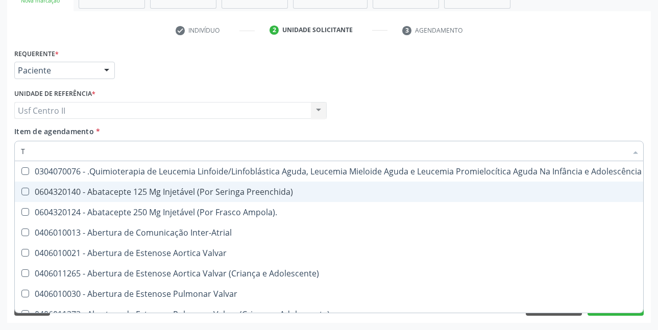
type input "TR"
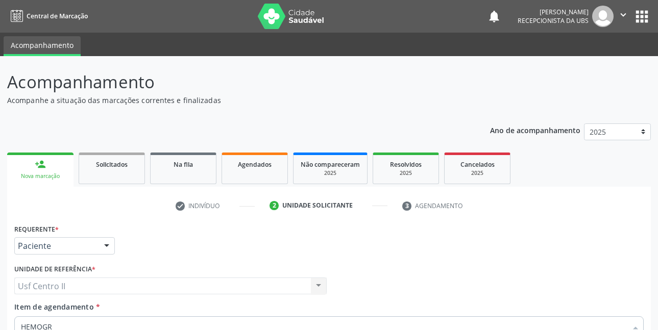
scroll to position [176, 0]
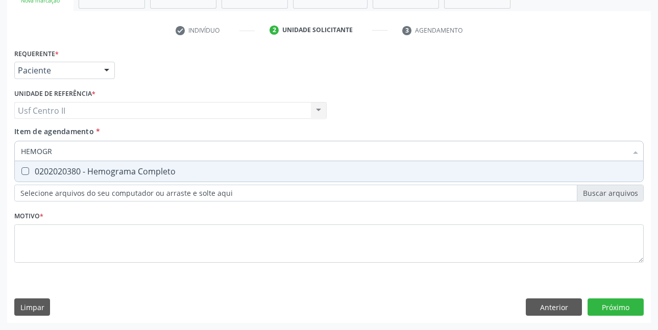
click at [178, 165] on span "0202020380 - Hemograma Completo" at bounding box center [329, 171] width 628 height 20
checkbox Completo "true"
type input "HEMOG"
checkbox Completo "false"
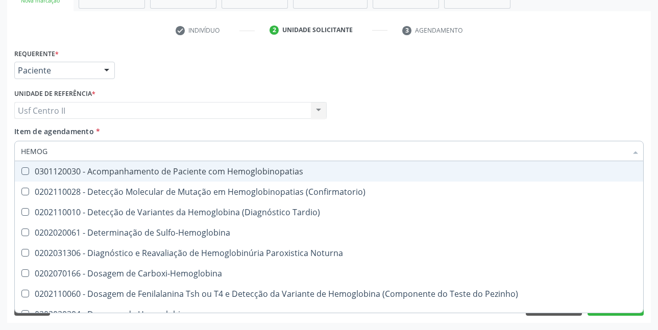
type input "HEMO"
checkbox Glicosilada "false"
checkbox Completo "false"
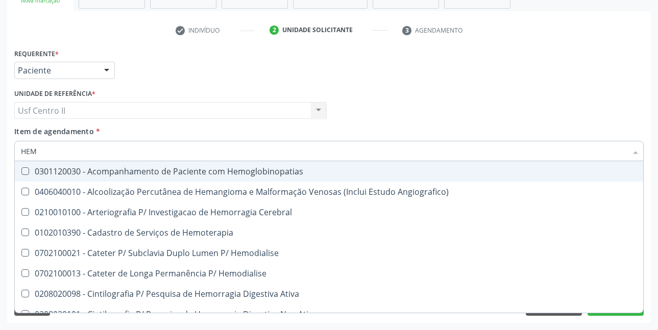
type input "HE"
checkbox Glicosilada "false"
checkbox Hematocrito "true"
checkbox Completo "false"
checkbox Orgaos "true"
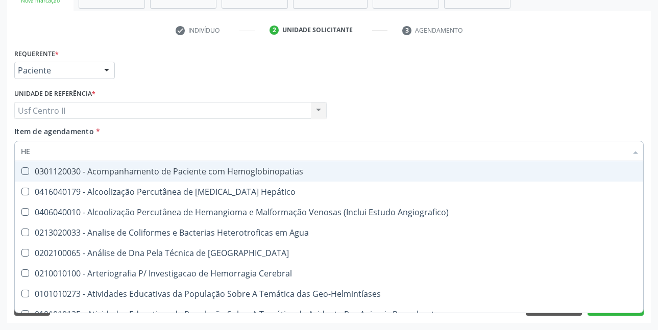
type input "H"
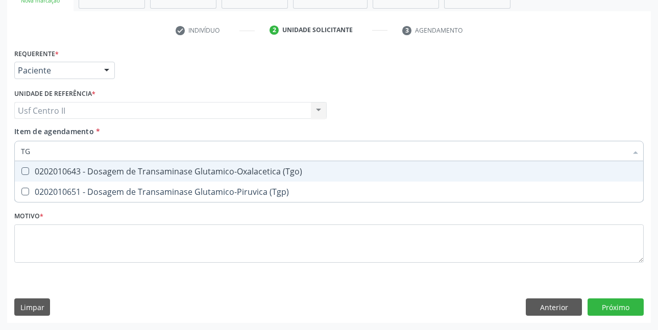
type input "TGO"
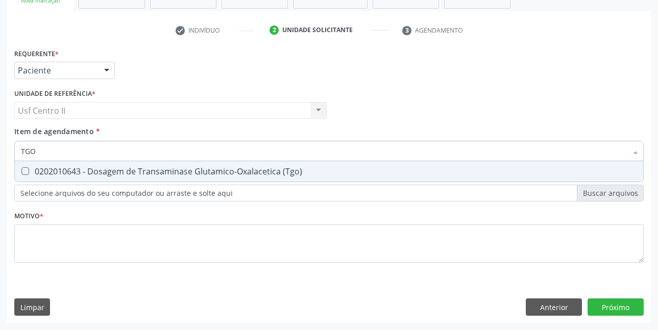
click at [178, 165] on span "0202010643 - Dosagem de Transaminase Glutamico-Oxalacetica (Tgo)" at bounding box center [329, 171] width 628 height 20
checkbox \(Tgo\) "true"
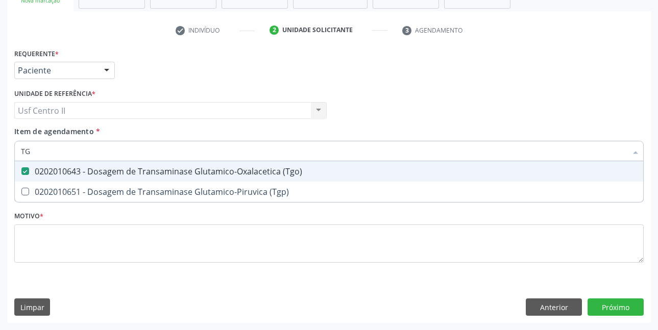
type input "TGP"
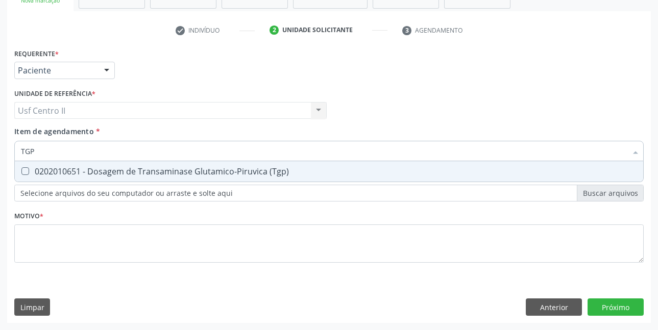
click at [178, 165] on span "0202010651 - Dosagem de Transaminase Glutamico-Piruvica (Tgp)" at bounding box center [329, 171] width 628 height 20
checkbox \(Tgp\) "true"
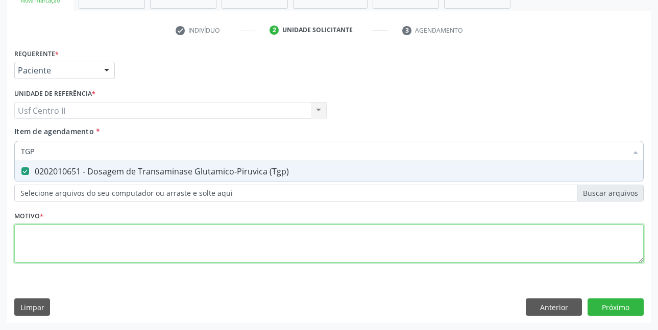
click at [192, 233] on div "Requerente * Paciente Médico(a) Enfermeiro(a) Paciente Nenhum resultado encontr…" at bounding box center [328, 161] width 629 height 231
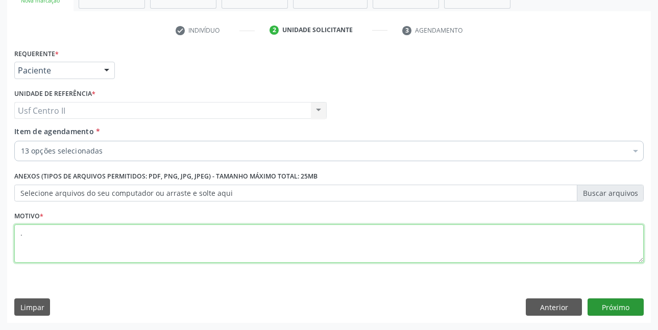
type textarea "."
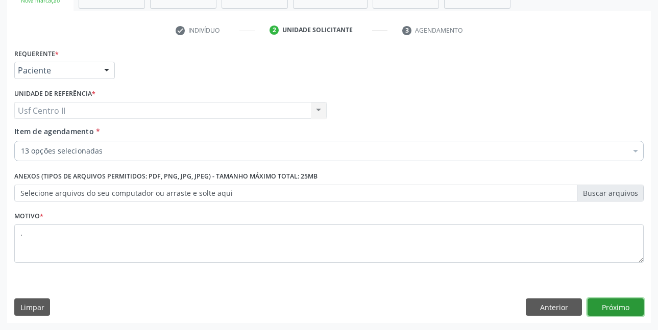
click at [614, 309] on button "Próximo" at bounding box center [616, 307] width 56 height 17
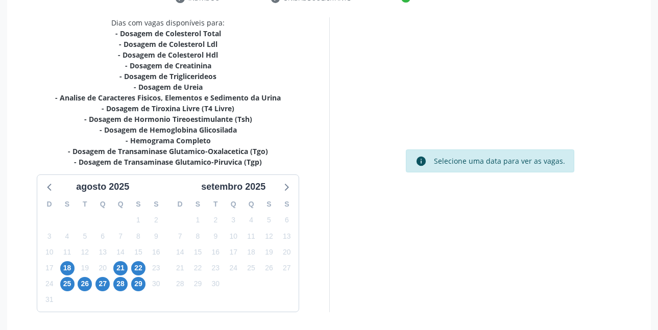
scroll to position [242, 0]
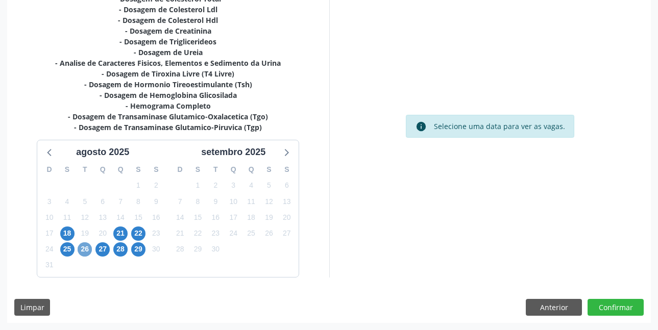
click at [88, 250] on span "26" at bounding box center [85, 249] width 14 height 14
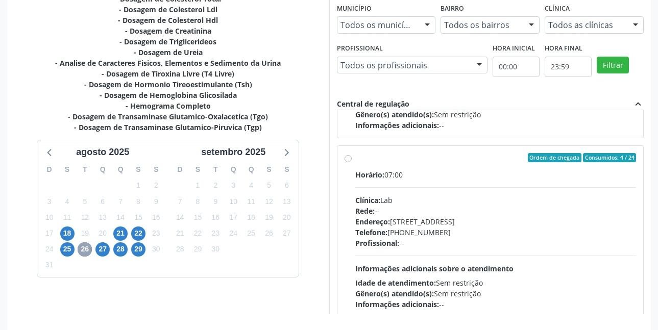
scroll to position [340, 0]
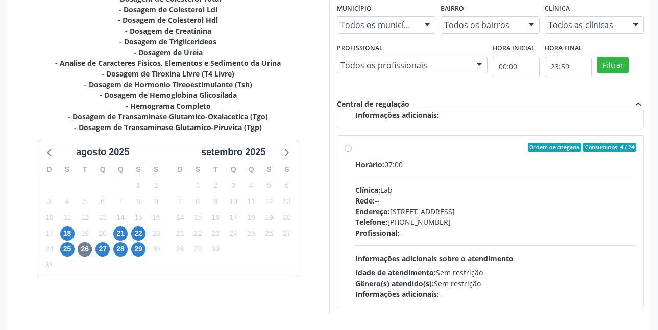
click at [347, 152] on div "Ordem de chegada Consumidos: 4 / 24 Horário: 07:00 Clínica: Lab Rede: -- Endere…" at bounding box center [491, 221] width 292 height 157
radio input "true"
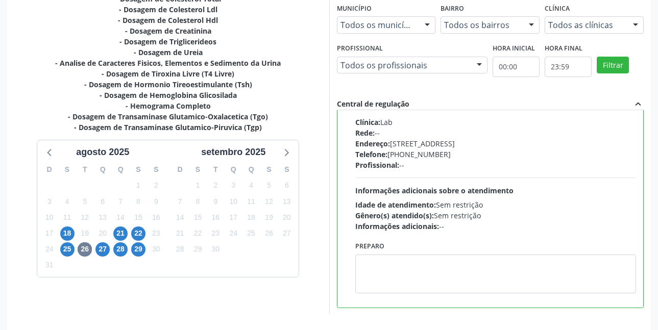
scroll to position [408, 0]
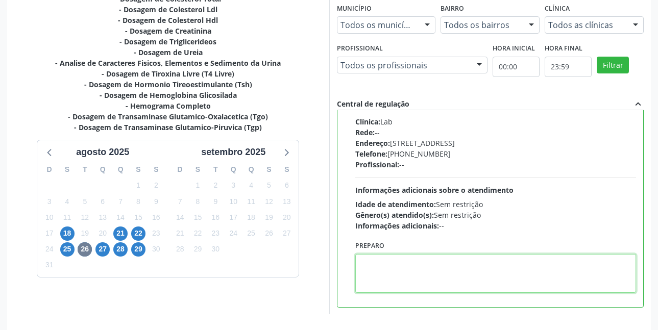
click at [399, 260] on textarea at bounding box center [495, 273] width 281 height 39
paste textarea "O EXAME SERÁ REALIZADO NA UNIDADE DE SAÚDE CENTRO 2 (POSTINHO DO [GEOGRAPHIC_DA…"
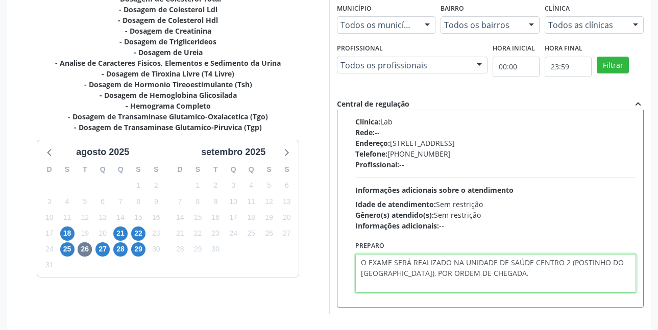
scroll to position [280, 0]
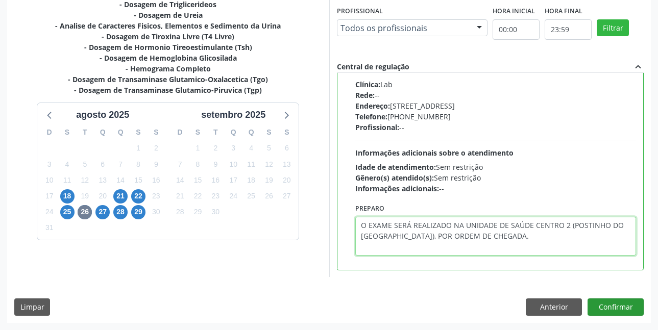
type textarea "O EXAME SERÁ REALIZADO NA UNIDADE DE SAÚDE CENTRO 2 (POSTINHO DO [GEOGRAPHIC_DA…"
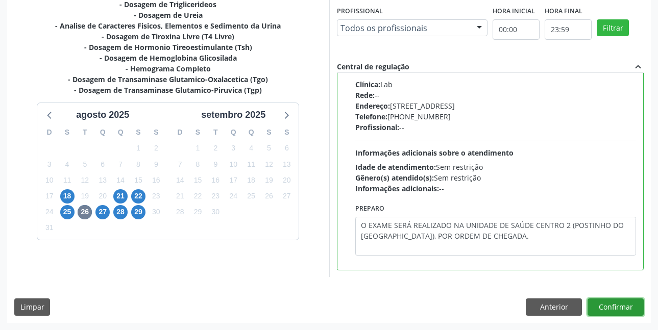
click at [620, 306] on button "Confirmar" at bounding box center [616, 307] width 56 height 17
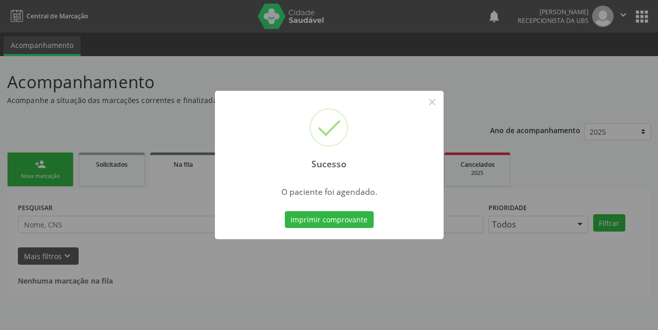
scroll to position [0, 0]
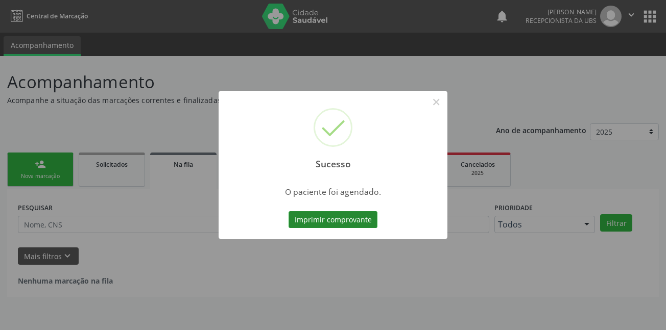
click at [320, 216] on button "Imprimir comprovante" at bounding box center [332, 219] width 89 height 17
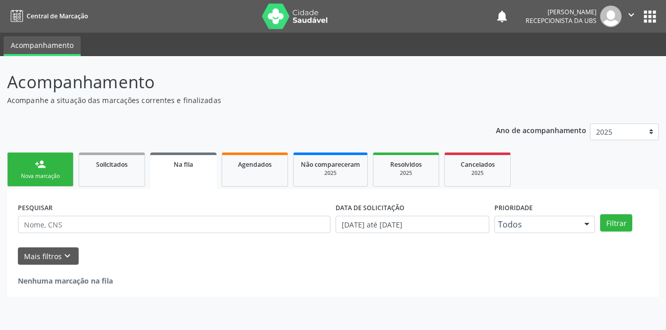
click at [57, 169] on link "person_add Nova marcação" at bounding box center [40, 170] width 66 height 34
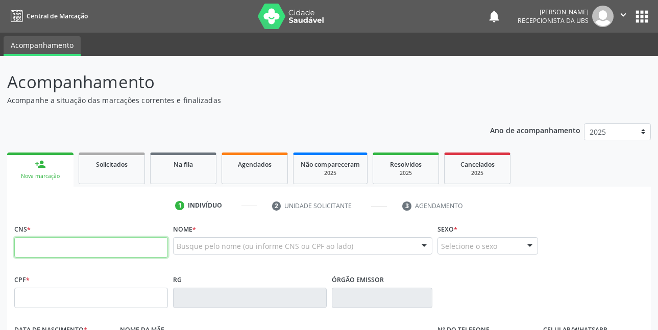
click at [77, 248] on input "text" at bounding box center [91, 247] width 154 height 20
type input "898 0034 4680 7782"
type input "103.128.994-16"
type input "04/07/1994"
type input "Edilene de Lourdes Santos"
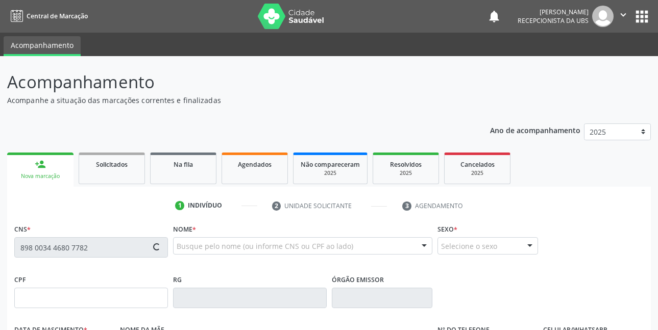
type input "(87) 99970-3033"
type input "582.483.235-87"
type input "55"
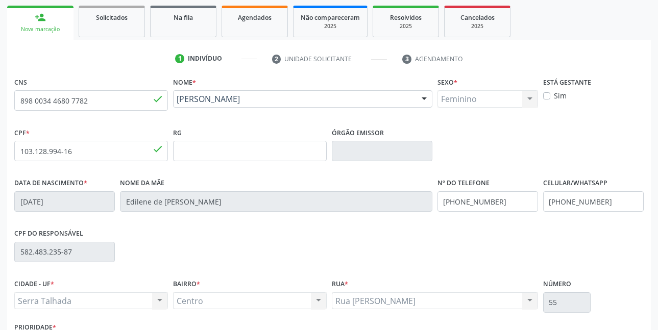
scroll to position [153, 0]
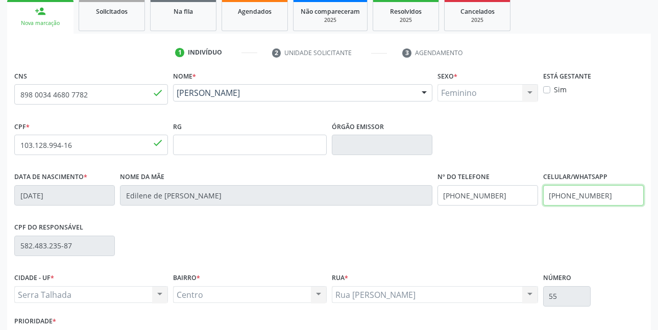
click at [612, 196] on input "(87) 99970-3033" at bounding box center [593, 195] width 101 height 20
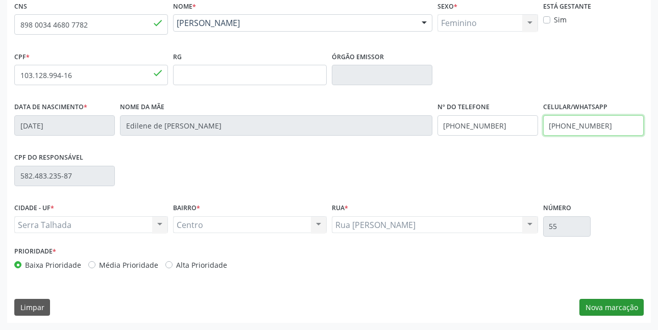
type input "(87) 99962-1123"
click at [610, 307] on button "Nova marcação" at bounding box center [611, 307] width 64 height 17
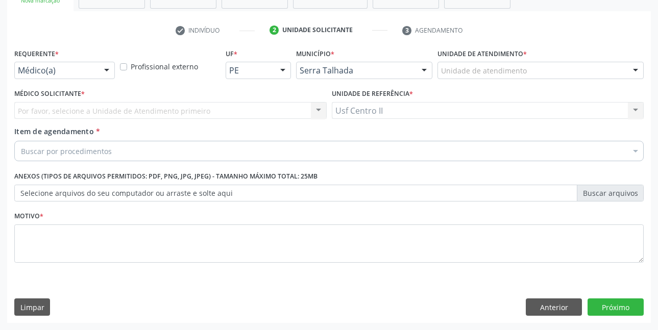
scroll to position [176, 0]
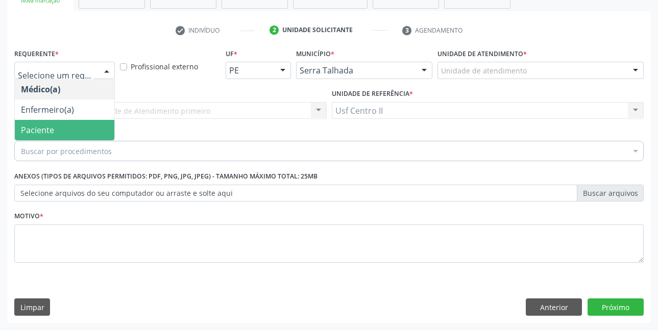
click at [70, 124] on span "Paciente" at bounding box center [65, 130] width 100 height 20
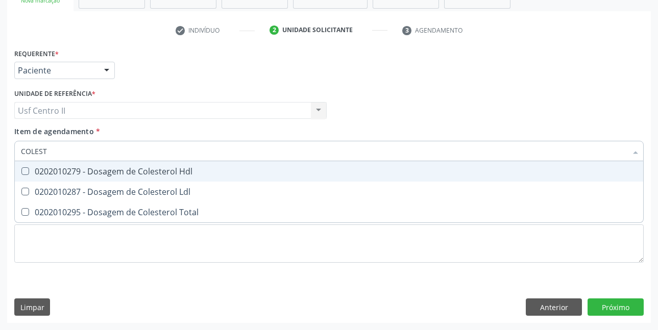
type input "COLESTE"
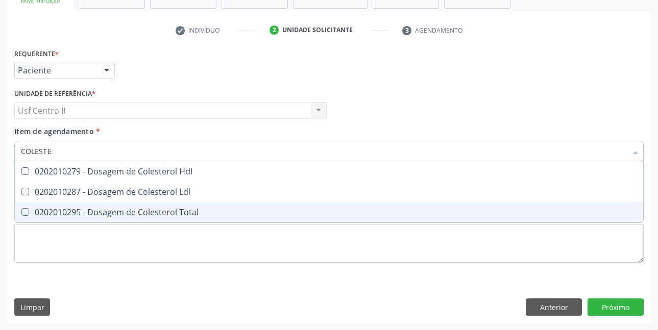
click at [107, 215] on div "0202010295 - Dosagem de Colesterol Total" at bounding box center [329, 212] width 616 height 8
checkbox Total "true"
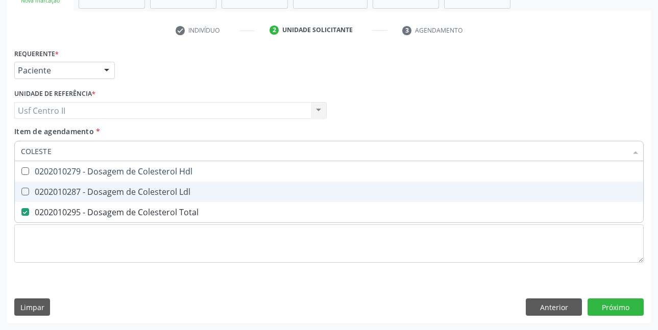
click at [115, 196] on div "0202010287 - Dosagem de Colesterol Ldl" at bounding box center [329, 192] width 616 height 8
checkbox Ldl "true"
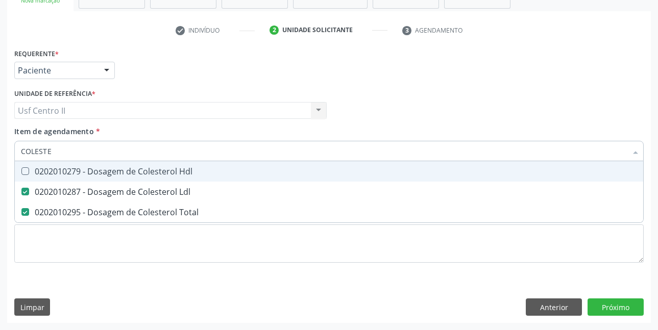
click at [130, 174] on div "0202010279 - Dosagem de Colesterol Hdl" at bounding box center [329, 171] width 616 height 8
checkbox Hdl "true"
type input "COLE"
checkbox Hdl "false"
checkbox Ldl "false"
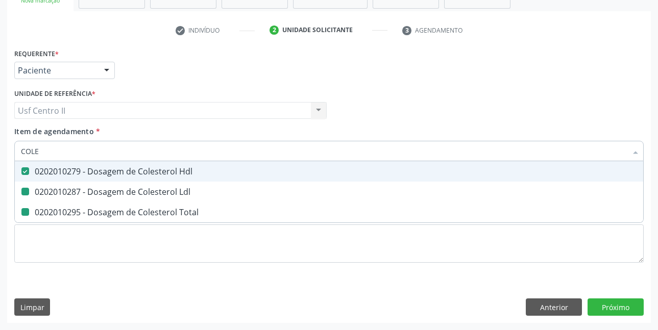
checkbox Total "false"
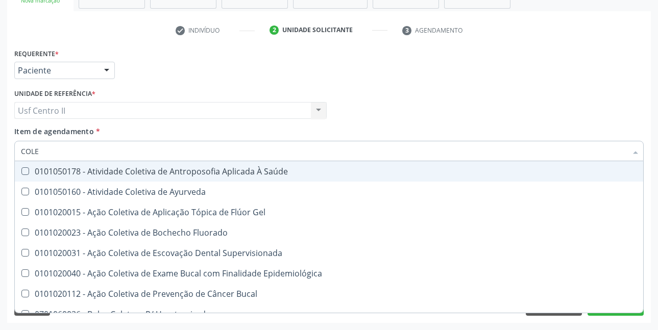
type input "COL"
checkbox Hdl "false"
checkbox Ldl "false"
checkbox Total "false"
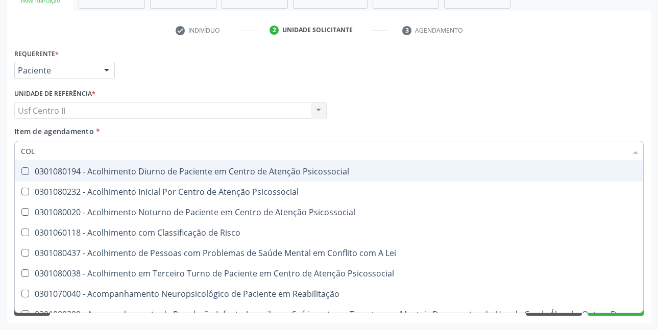
type input "CO"
checkbox Hdl "false"
checkbox Ldl "false"
checkbox Total "false"
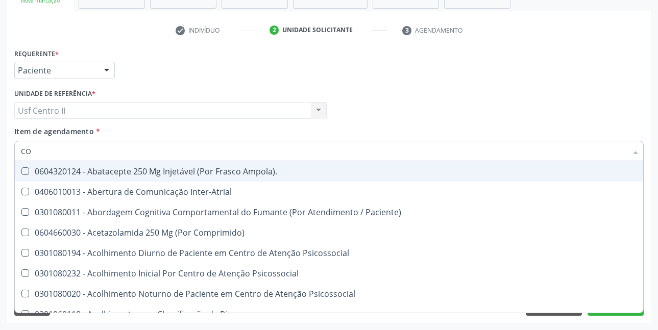
type input "C"
checkbox Hdl "false"
checkbox Ldl "false"
checkbox Total "false"
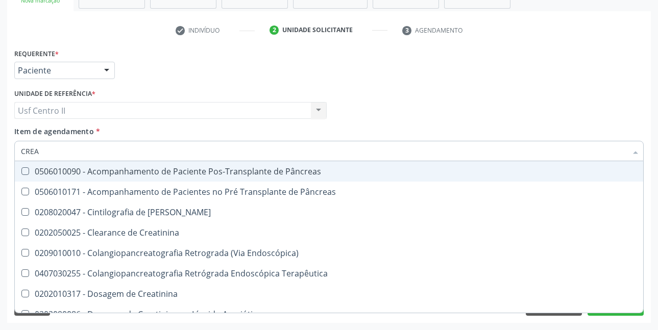
type input "CREAT"
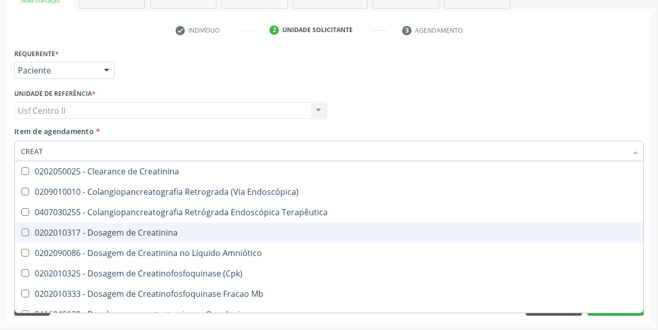
click at [139, 236] on div "0202010317 - Dosagem de Creatinina" at bounding box center [329, 233] width 616 height 8
checkbox Creatinina "true"
type input "CREA"
checkbox Creatinina "false"
checkbox Mb "true"
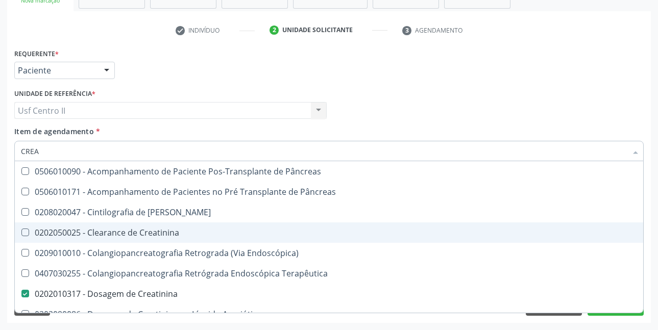
type input "CRE"
checkbox Creatinina "false"
checkbox Oncologia "true"
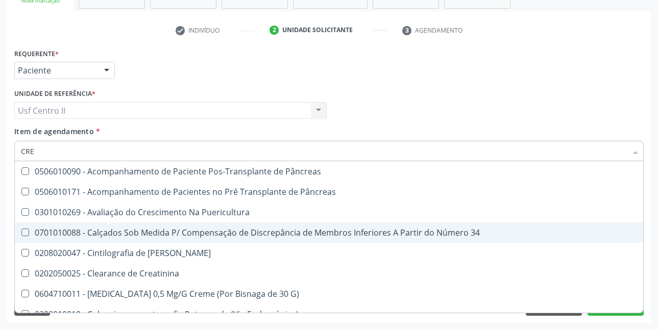
type input "CR"
checkbox Creatinina "false"
type input "C"
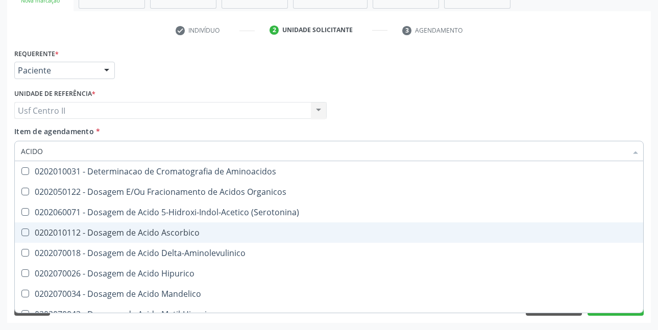
type input "ACIDO U"
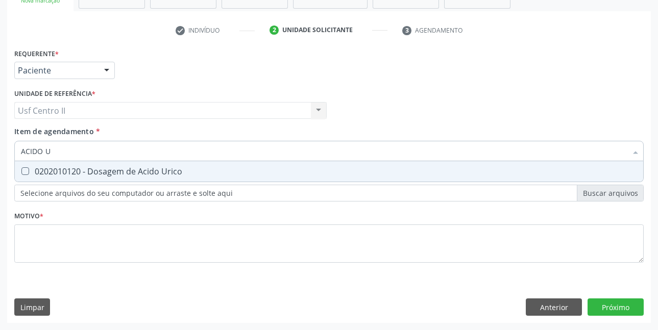
click at [167, 172] on div "0202010120 - Dosagem de Acido Urico" at bounding box center [329, 171] width 616 height 8
checkbox Urico "true"
type input "ACIDO"
checkbox Urico "false"
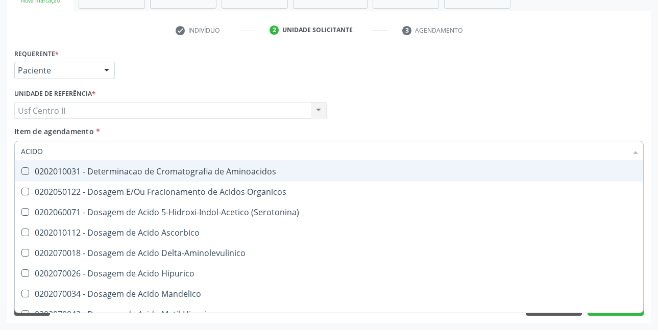
type input "ACID"
checkbox Urico "false"
checkbox Cromatografia\) "true"
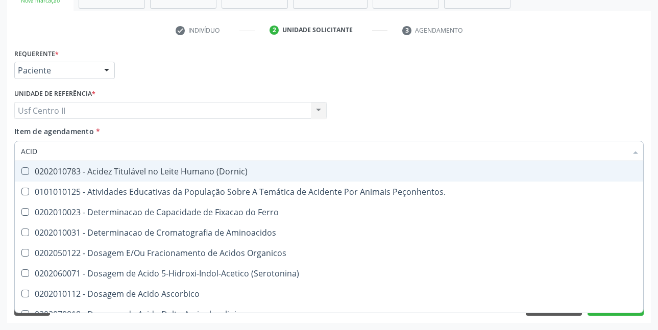
type input "ACI"
checkbox Urico "false"
type input "A"
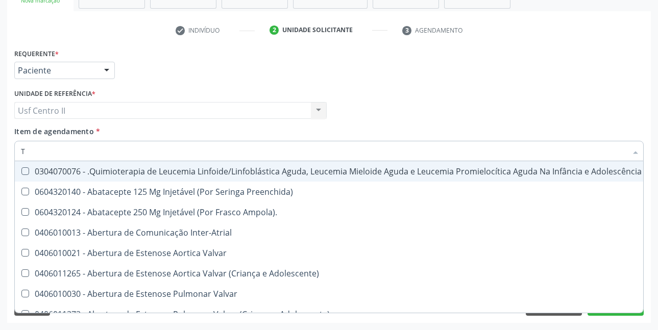
type input "T4"
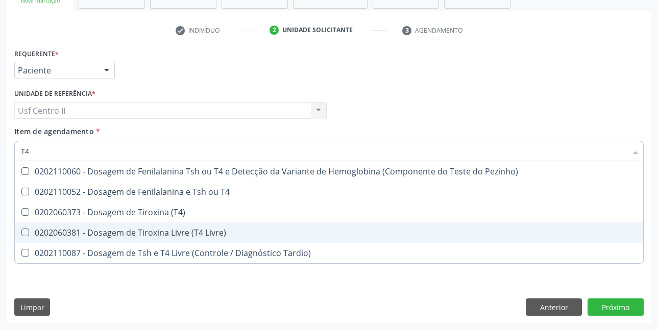
click at [181, 232] on div "0202060381 - Dosagem de Tiroxina Livre (T4 Livre)" at bounding box center [329, 233] width 616 height 8
checkbox Livre\) "true"
type input "TS"
checkbox Livre\) "false"
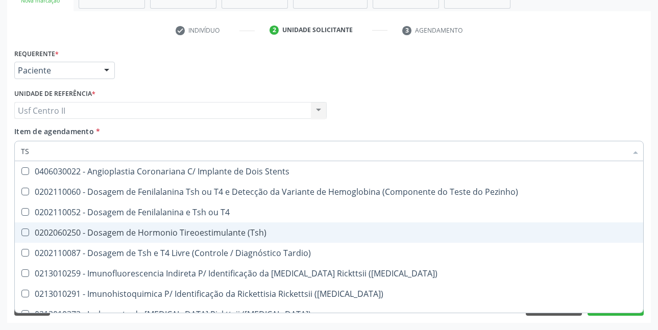
type input "TSH"
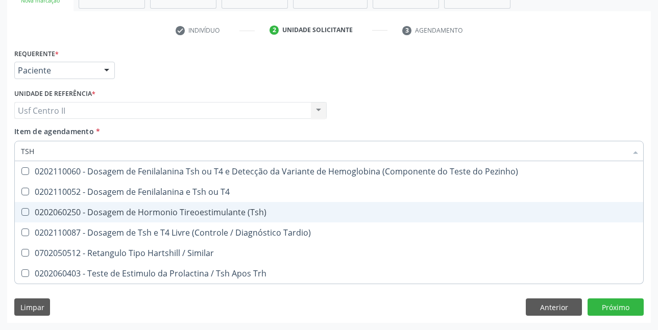
click at [190, 215] on div "0202060250 - Dosagem de Hormonio Tireoestimulante (Tsh)" at bounding box center [329, 212] width 616 height 8
checkbox \(Tsh\) "true"
type input "TS"
checkbox \(Tsh\) "false"
checkbox Tardio\) "true"
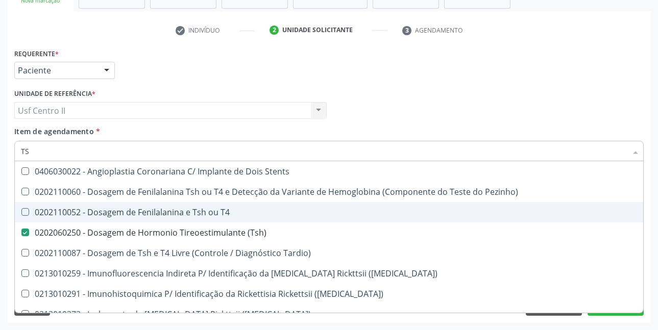
type input "T"
checkbox \(Tsh\) "false"
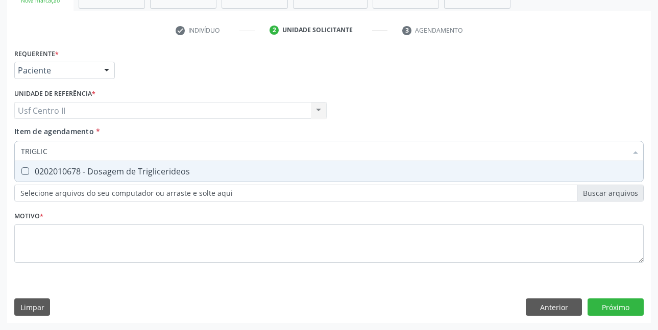
type input "TRIGLICE"
click at [183, 168] on div "0202010678 - Dosagem de Triglicerideos" at bounding box center [329, 171] width 616 height 8
checkbox Triglicerideos "true"
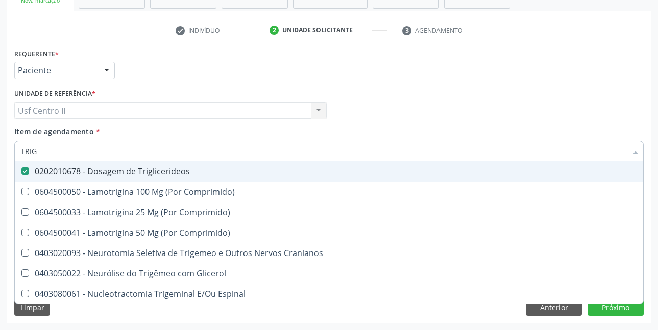
type input "TRI"
checkbox Triglicerideos "false"
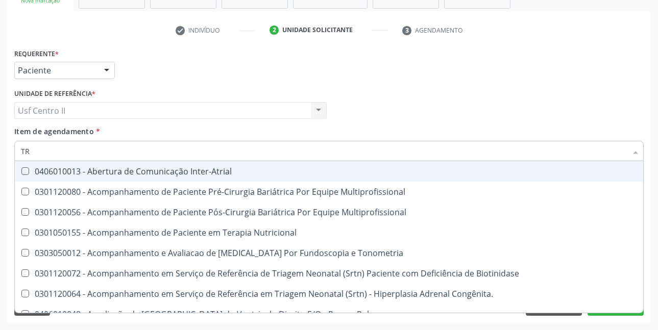
type input "T"
checkbox Triglicerideos "false"
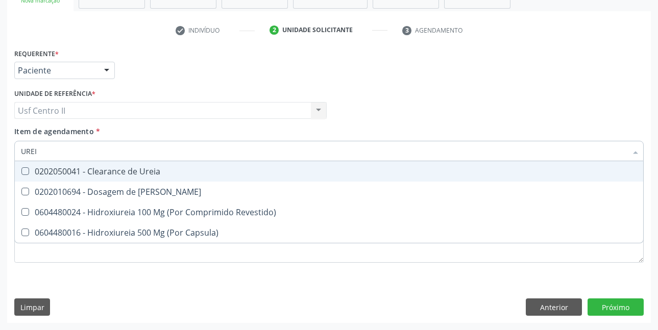
type input "UREIA"
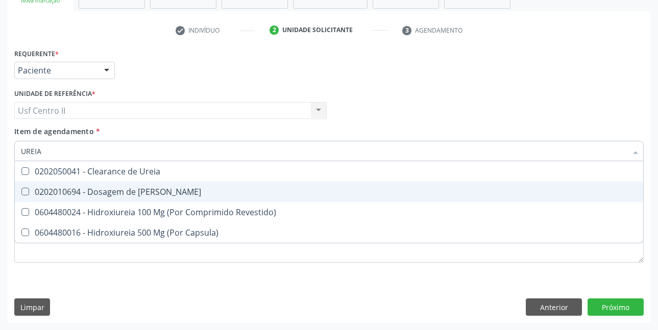
click at [161, 192] on div "0202010694 - Dosagem de [PERSON_NAME]" at bounding box center [329, 192] width 616 height 8
checkbox Ureia "true"
type input "URE"
checkbox Ureia "false"
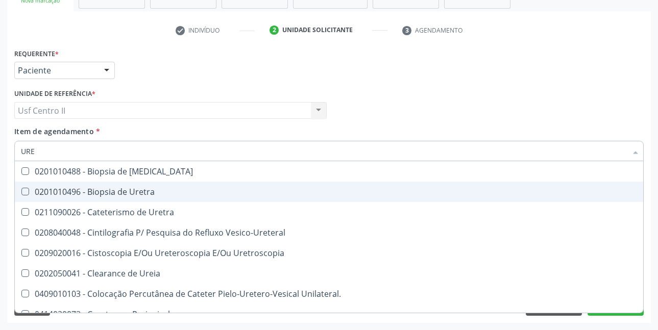
type input "UR"
checkbox Ureia "false"
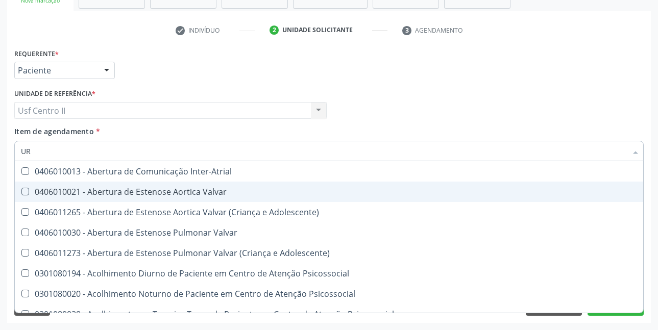
type input "URI"
checkbox B "true"
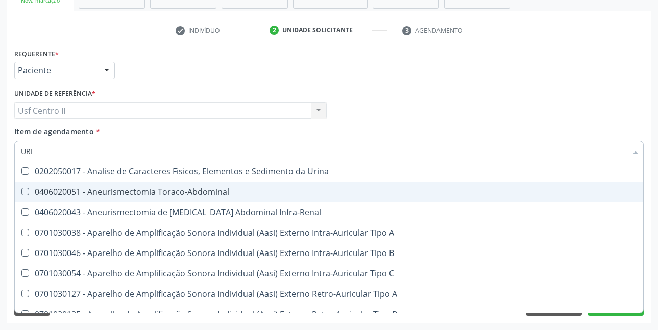
type input "URIN"
checkbox Urico "false"
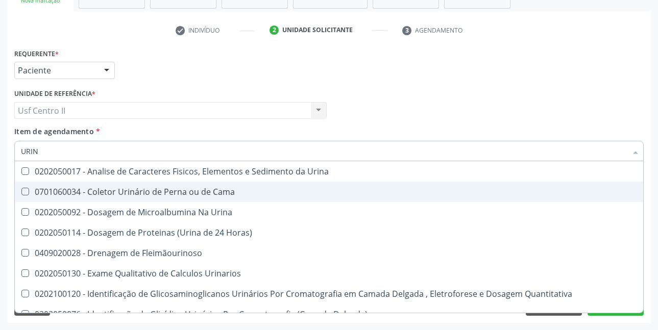
type input "URINA"
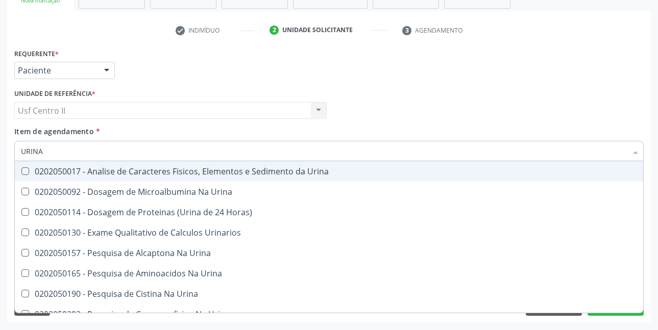
click at [223, 165] on span "0202050017 - Analise de Caracteres Fisicos, Elementos e Sedimento da Urina" at bounding box center [329, 171] width 628 height 20
checkbox Urina "true"
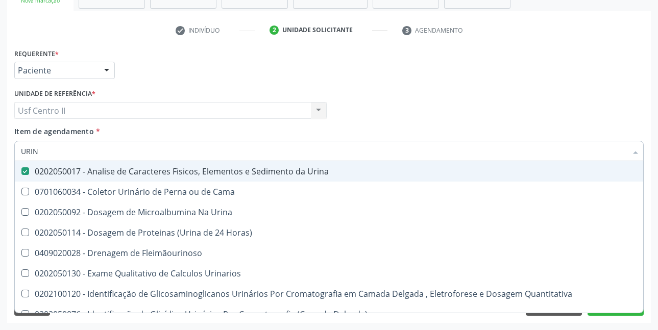
type input "URI"
checkbox Eletroforese\) "true"
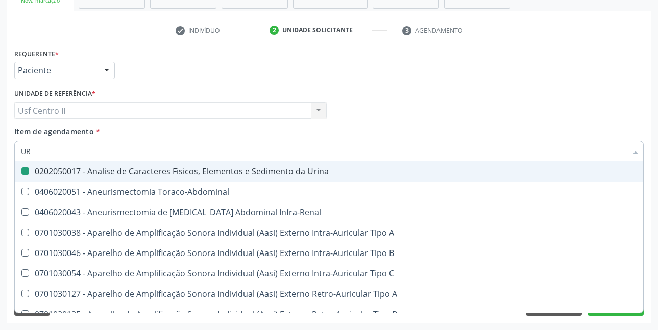
type input "U"
checkbox Urina "false"
checkbox Cônica "false"
checkbox Urico "false"
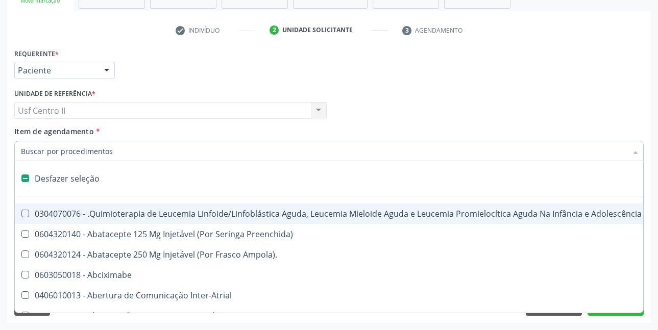
type input "G"
checkbox Urina "false"
checkbox \(Unilateral\) "true"
checkbox Linha "true"
checkbox Infusão "true"
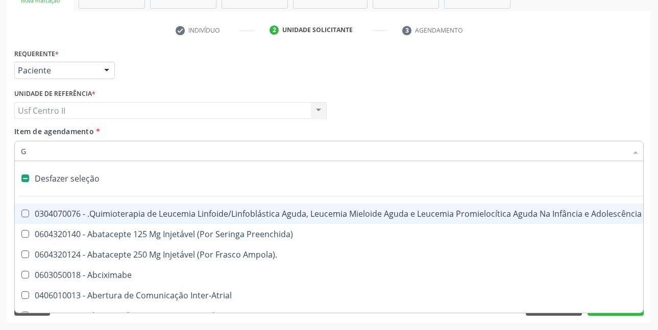
checkbox Urostomizados "true"
checkbox Revestido\) "true"
checkbox Transplantado "true"
checkbox Capsula\) "true"
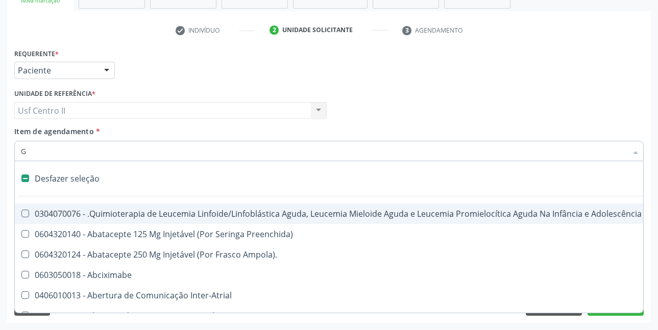
checkbox Capsula\) "true"
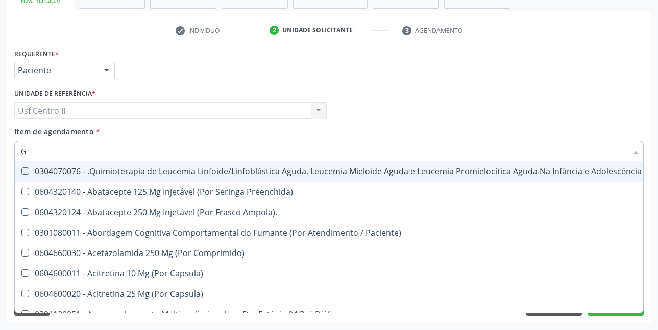
type input "GL"
checkbox Pé "true"
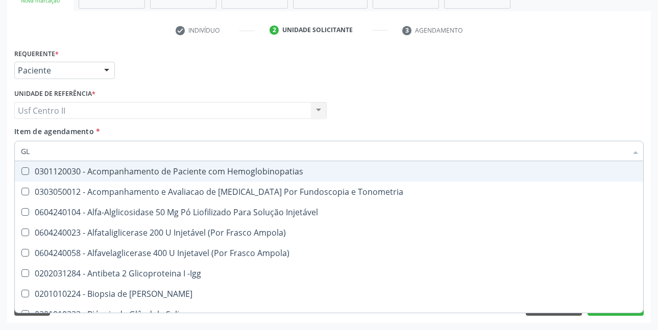
type input "GLI"
checkbox Glomerular "true"
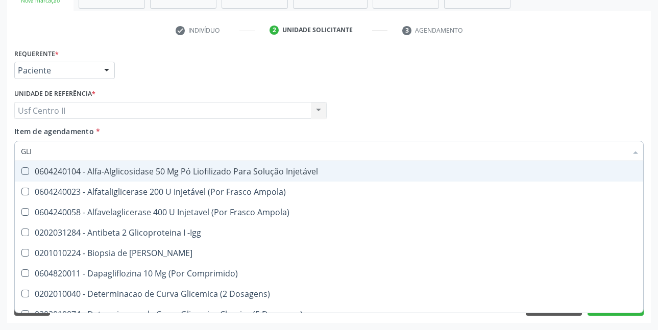
type input "GLIC"
checkbox Derrames "true"
checkbox Triglicerideos "false"
type input "GLICO"
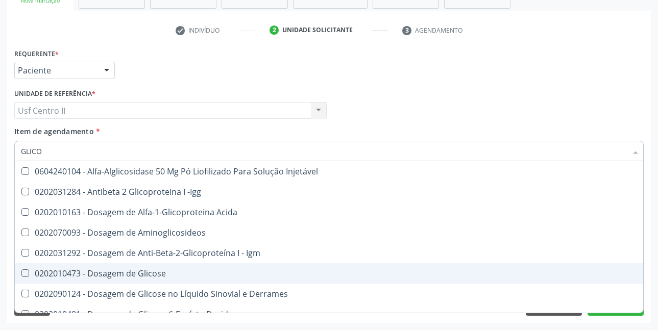
click at [148, 274] on div "0202010473 - Dosagem de Glicose" at bounding box center [329, 274] width 616 height 8
checkbox Glicose "true"
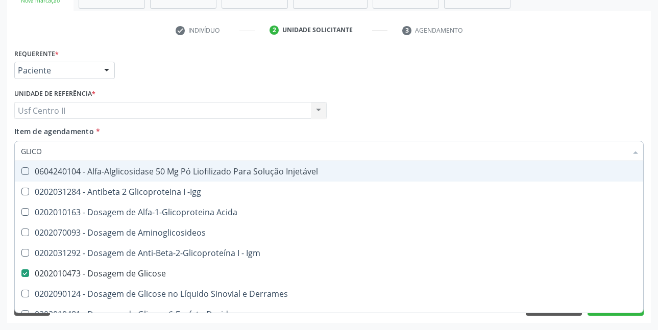
click at [431, 83] on div "Requerente * Paciente Médico(a) Enfermeiro(a) Paciente Nenhum resultado encontr…" at bounding box center [329, 66] width 635 height 40
checkbox -Igg "true"
checkbox Acida "true"
checkbox Aminoglicosideos "true"
checkbox Igm "true"
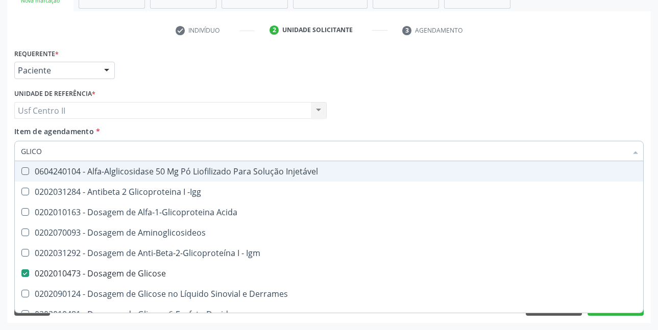
checkbox Derrames "true"
checkbox Desidrogenase "true"
checkbox Glicosilada "true"
checkbox Quantitativa "true"
checkbox Urina "true"
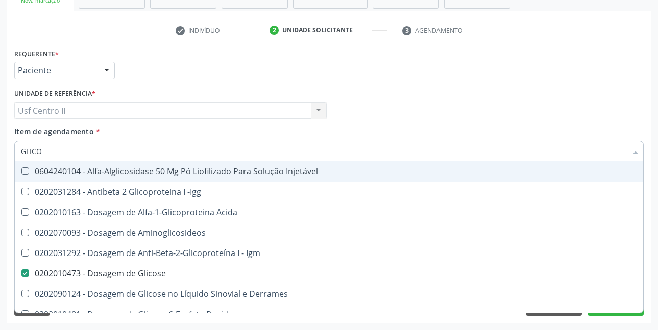
checkbox Glicose "true"
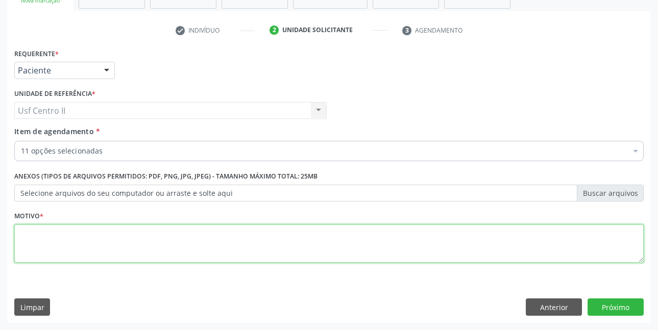
click at [92, 235] on textarea at bounding box center [328, 244] width 629 height 39
type textarea "."
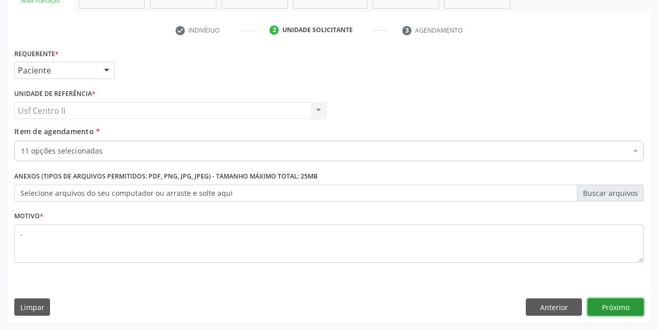
click at [623, 311] on button "Próximo" at bounding box center [616, 307] width 56 height 17
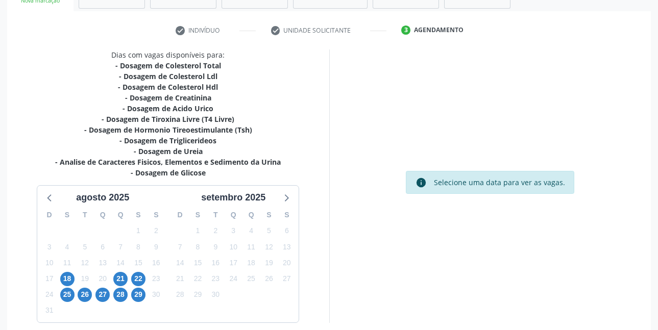
scroll to position [221, 0]
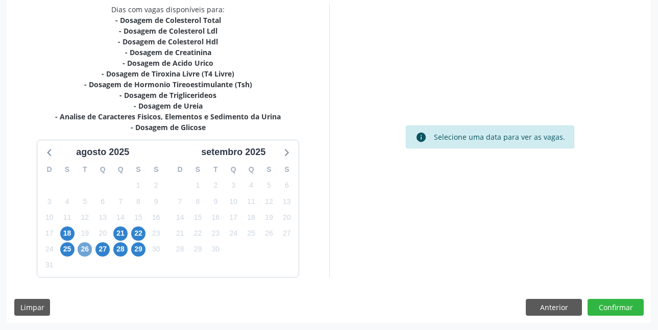
click at [87, 251] on span "26" at bounding box center [85, 249] width 14 height 14
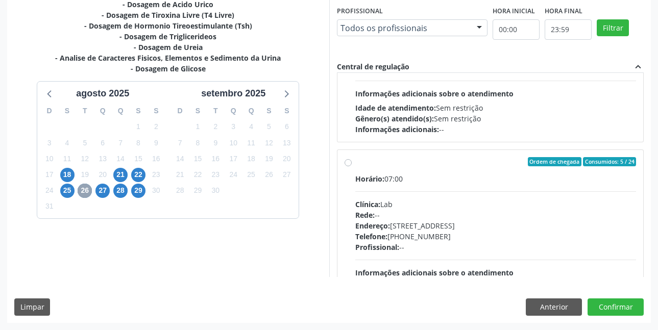
scroll to position [306, 0]
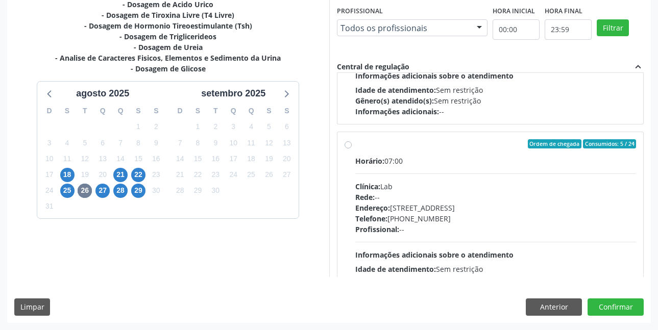
click at [355, 145] on label "Ordem de chegada Consumidos: 5 / 24 Horário: 07:00 Clínica: Lab Rede: -- Endere…" at bounding box center [495, 217] width 281 height 157
click at [348, 145] on input "Ordem de chegada Consumidos: 5 / 24 Horário: 07:00 Clínica: Lab Rede: -- Endere…" at bounding box center [348, 143] width 7 height 9
radio input "true"
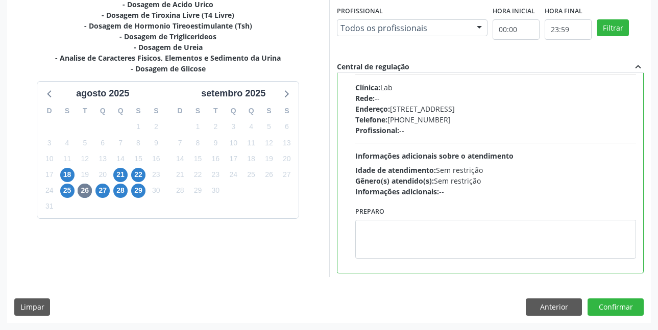
scroll to position [408, 0]
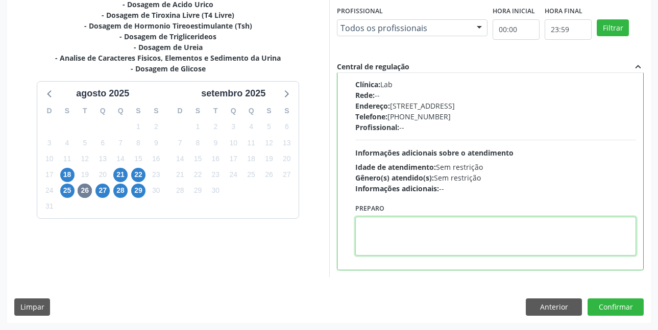
click at [381, 223] on textarea at bounding box center [495, 236] width 281 height 39
paste textarea "O EXAME SERÁ REALIZADO NA UNIDADE DE SAÚDE CENTRO 2 (POSTINHO DO [GEOGRAPHIC_DA…"
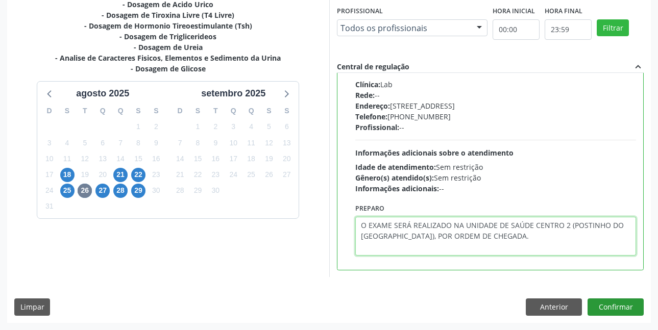
type textarea "O EXAME SERÁ REALIZADO NA UNIDADE DE SAÚDE CENTRO 2 (POSTINHO DO [GEOGRAPHIC_DA…"
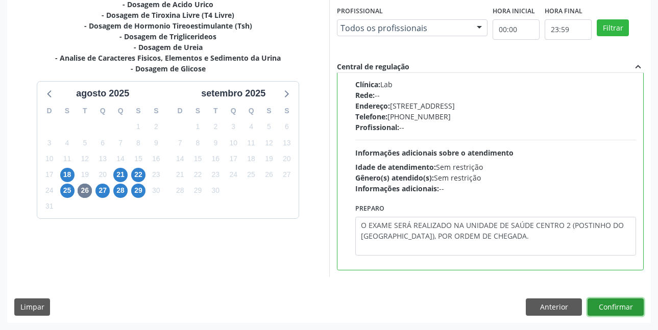
click at [617, 311] on button "Confirmar" at bounding box center [616, 307] width 56 height 17
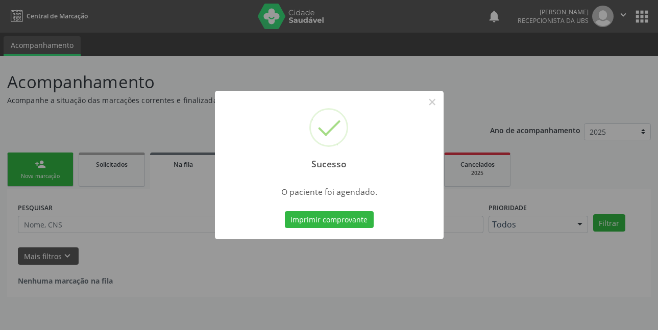
scroll to position [0, 0]
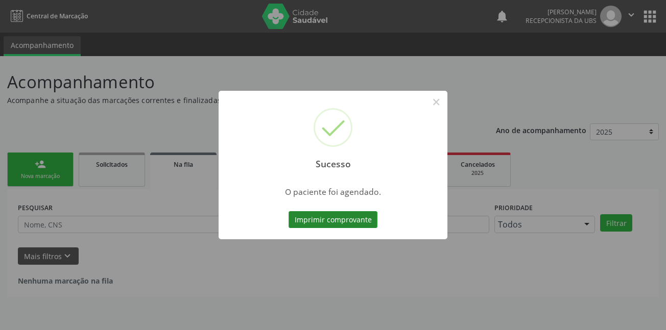
click at [317, 216] on button "Imprimir comprovante" at bounding box center [332, 219] width 89 height 17
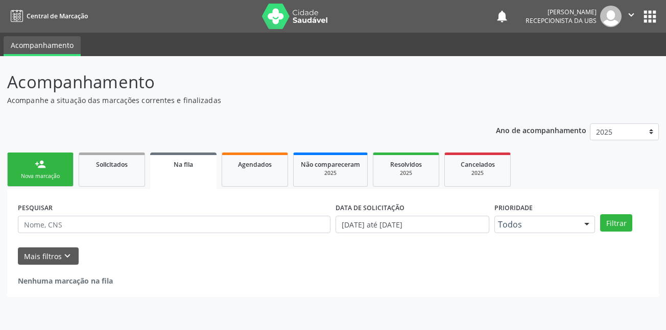
click at [47, 168] on link "person_add Nova marcação" at bounding box center [40, 170] width 66 height 34
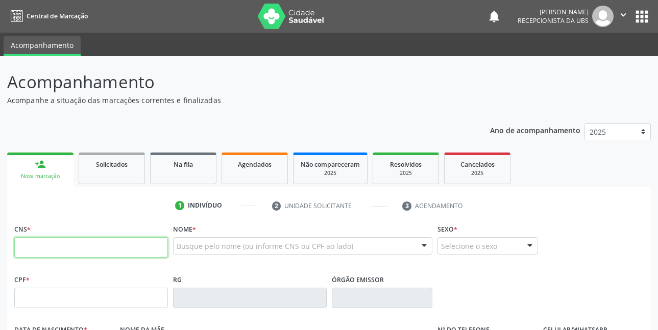
click at [87, 253] on input "text" at bounding box center [91, 247] width 154 height 20
type input "700 4069 7242 1447"
type input "120.057.684-56"
type input "31/05/1995"
type input "Maria Geni de Barros Lourenco"
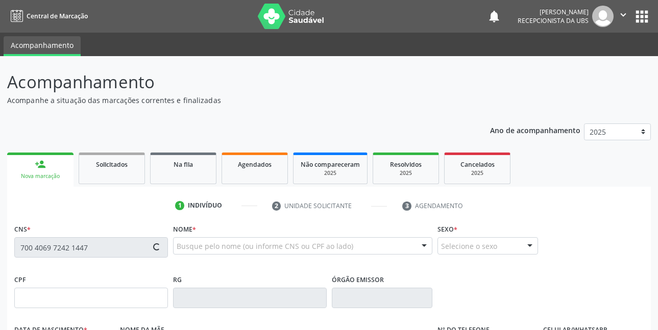
type input "(87) 99636-2607"
type input "279"
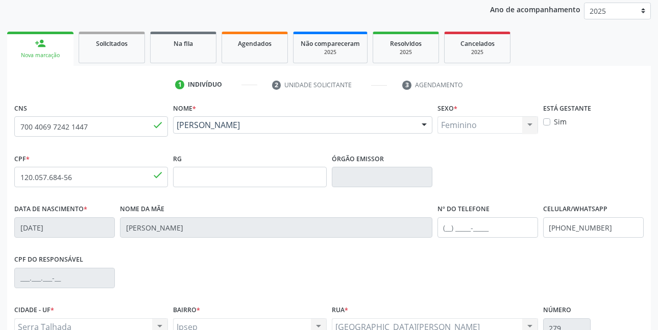
scroll to position [172, 0]
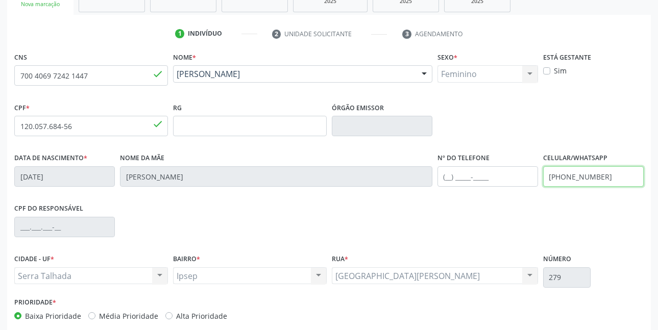
click at [637, 173] on input "(87) 99636-2607" at bounding box center [593, 176] width 101 height 20
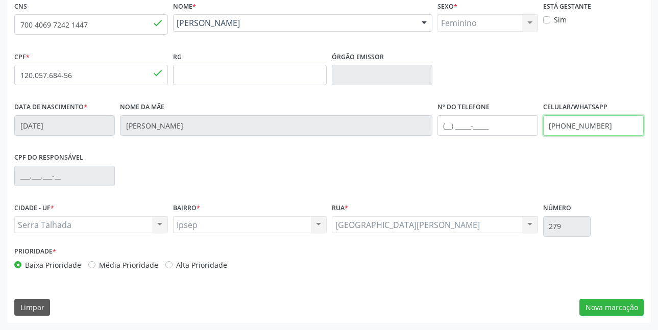
type input "(87) 98172-7506"
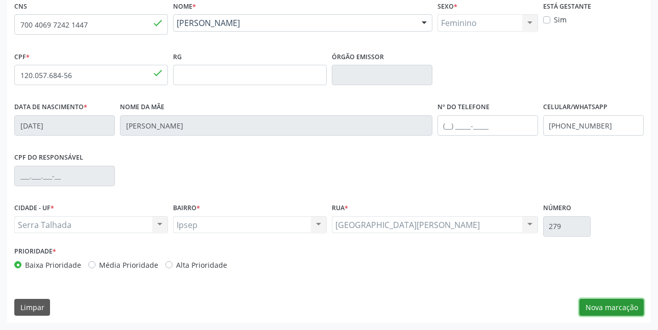
click at [613, 305] on button "Nova marcação" at bounding box center [611, 307] width 64 height 17
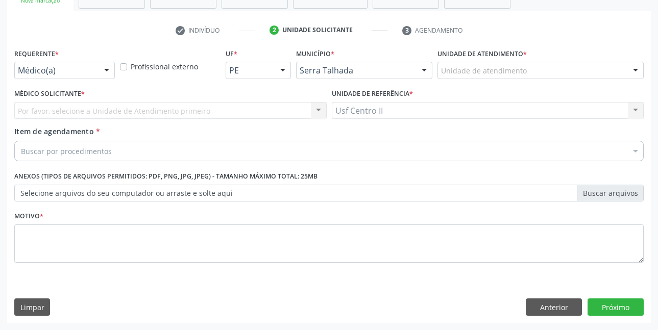
scroll to position [176, 0]
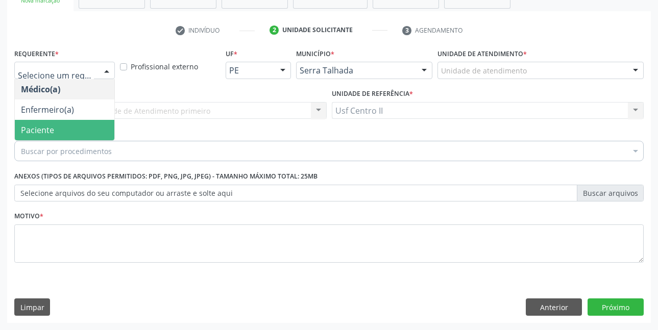
click at [54, 125] on span "Paciente" at bounding box center [65, 130] width 100 height 20
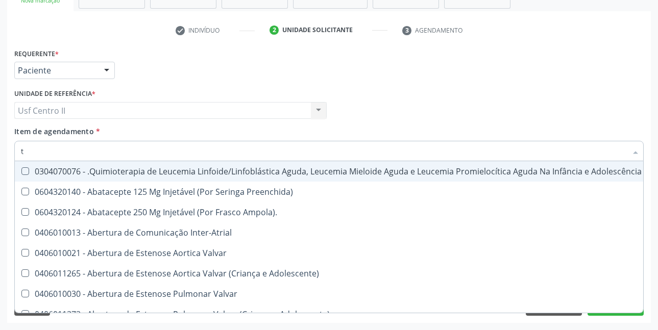
type input "t4"
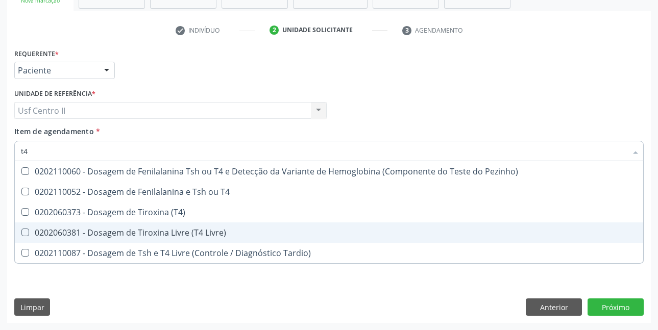
click at [191, 236] on div "0202060381 - Dosagem de Tiroxina Livre (T4 Livre)" at bounding box center [329, 233] width 616 height 8
checkbox Livre\) "true"
type input "t"
checkbox Livre\) "false"
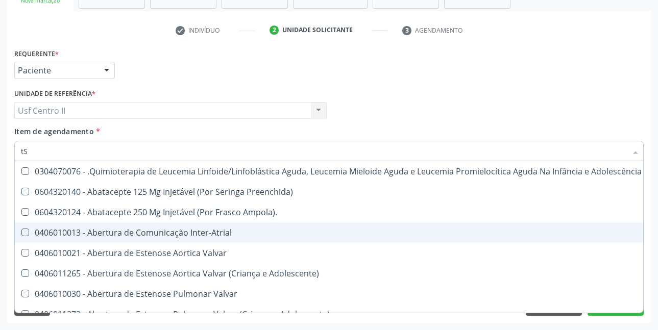
type input "tSH"
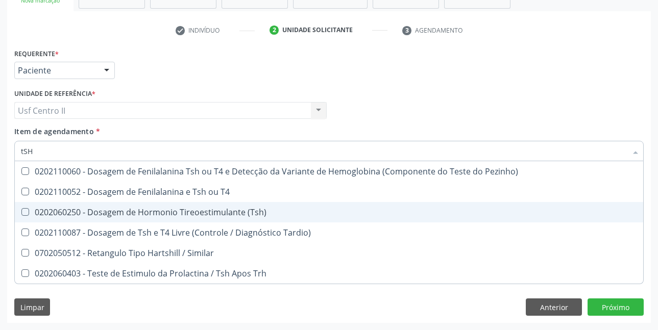
click at [234, 216] on div "0202060250 - Dosagem de Hormonio Tireoestimulante (Tsh)" at bounding box center [329, 212] width 616 height 8
checkbox \(Tsh\) "true"
type input "tS"
checkbox \(Tsh\) "false"
checkbox Tardio\) "true"
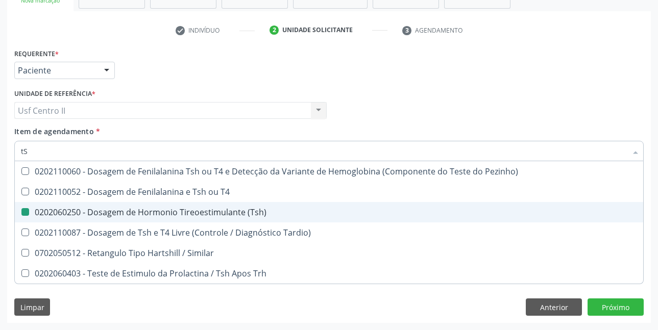
type input "t"
checkbox Tardio\) "false"
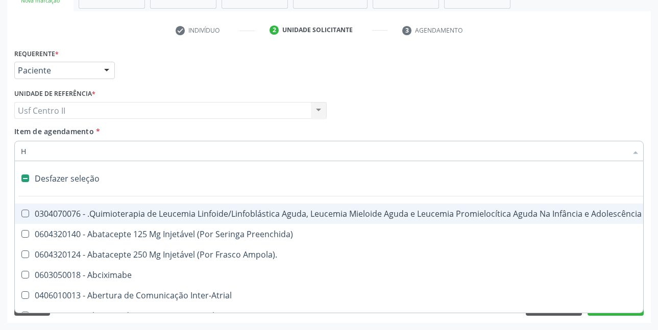
type input "HE"
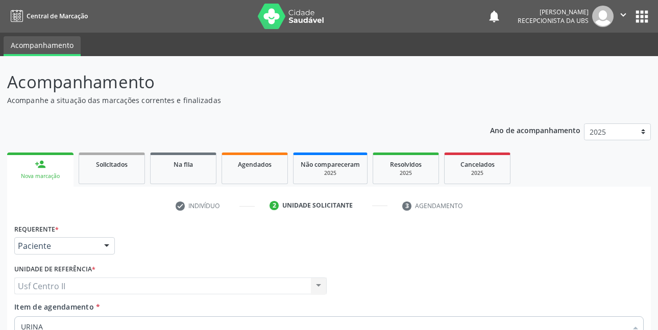
scroll to position [176, 0]
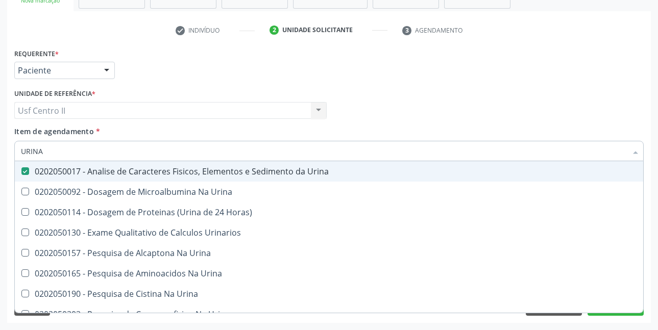
click at [642, 108] on div "Médico Solicitante Por favor, selecione a Unidade de Atendimento primeiro Nenhu…" at bounding box center [329, 106] width 635 height 40
checkbox Urina "true"
checkbox Horas\) "true"
checkbox Urinarios "true"
checkbox Urina "true"
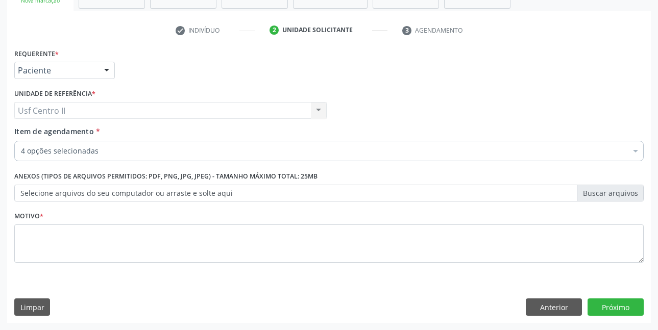
click at [493, 90] on div "Médico Solicitante Por favor, selecione a Unidade de Atendimento primeiro Nenhu…" at bounding box center [329, 106] width 635 height 40
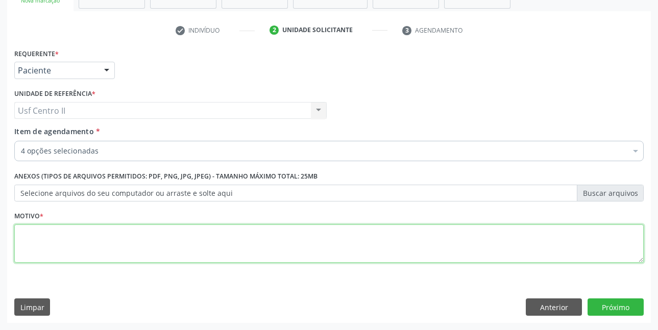
click at [126, 244] on textarea at bounding box center [328, 244] width 629 height 39
type textarea "."
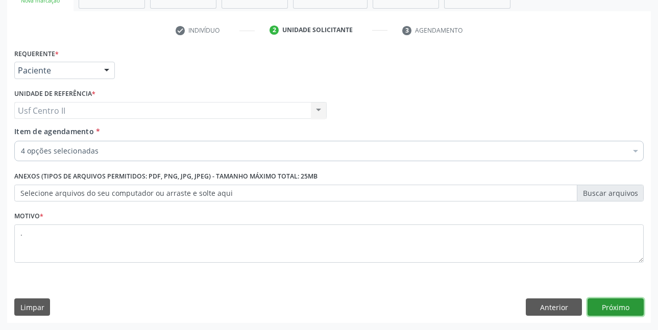
click at [624, 308] on button "Próximo" at bounding box center [616, 307] width 56 height 17
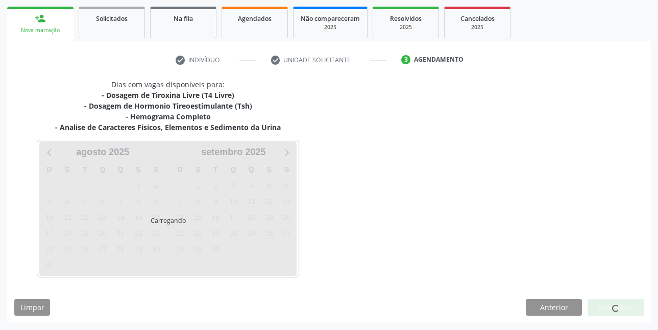
scroll to position [146, 0]
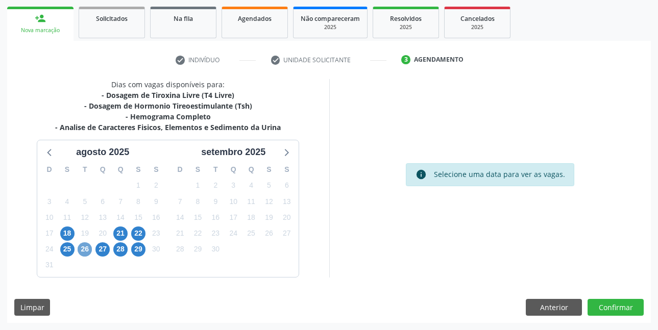
click at [89, 249] on span "26" at bounding box center [85, 249] width 14 height 14
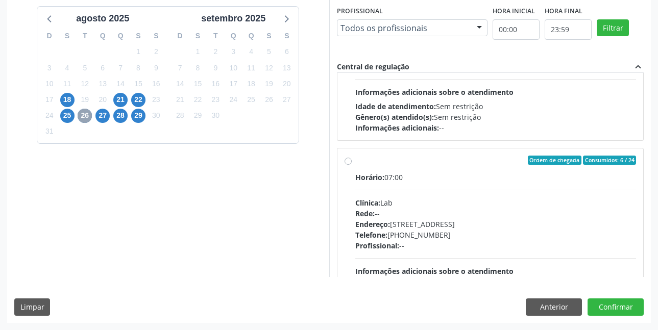
scroll to position [306, 0]
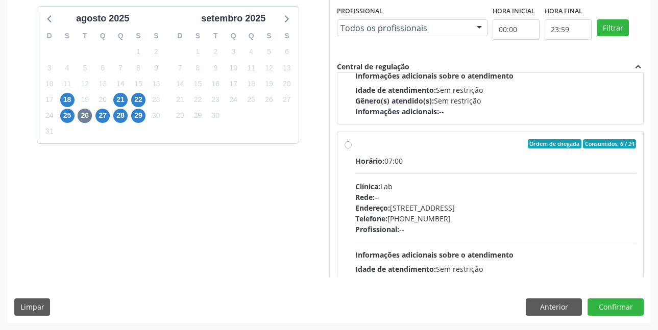
click at [355, 144] on label "Ordem de chegada Consumidos: 6 / 24 Horário: 07:00 Clínica: Lab Rede: -- Endere…" at bounding box center [495, 217] width 281 height 157
click at [347, 144] on input "Ordem de chegada Consumidos: 6 / 24 Horário: 07:00 Clínica: Lab Rede: -- Endere…" at bounding box center [348, 143] width 7 height 9
radio input "true"
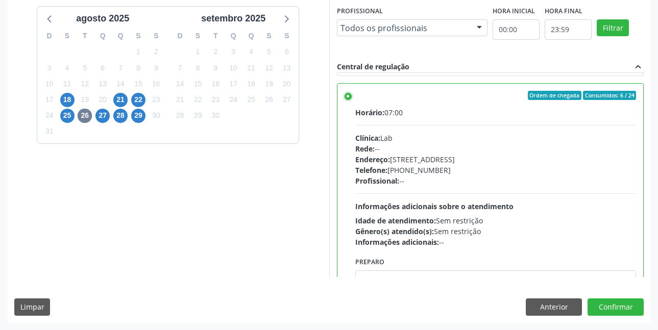
scroll to position [408, 0]
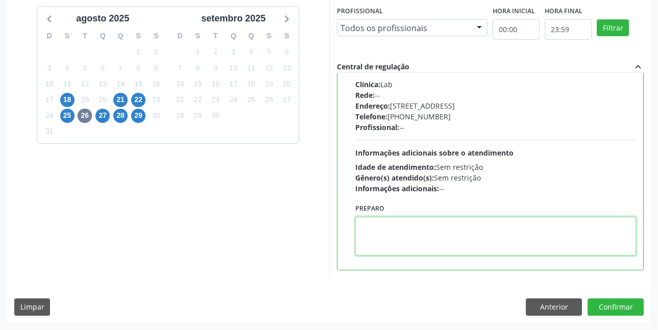
click at [387, 228] on textarea at bounding box center [495, 236] width 281 height 39
paste textarea "O EXAME SERÁ REALIZADO NA UNIDADE DE SAÚDE CENTRO 2 (POSTINHO DO [GEOGRAPHIC_DA…"
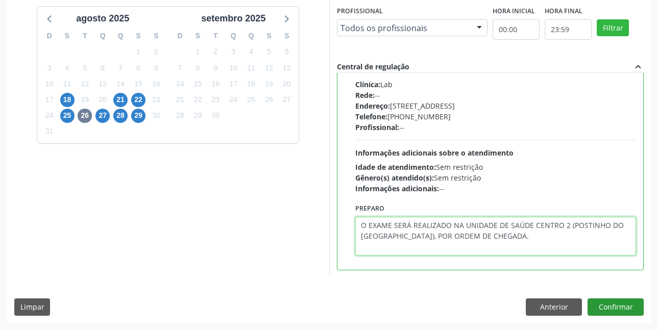
type textarea "O EXAME SERÁ REALIZADO NA UNIDADE DE SAÚDE CENTRO 2 (POSTINHO DO [GEOGRAPHIC_DA…"
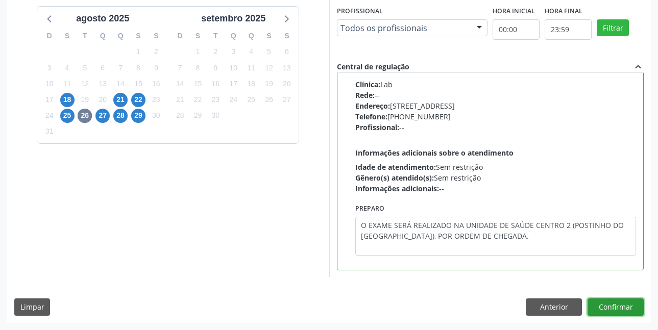
click at [610, 304] on button "Confirmar" at bounding box center [616, 307] width 56 height 17
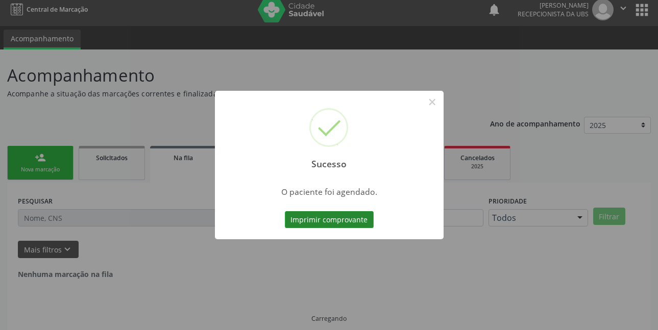
scroll to position [0, 0]
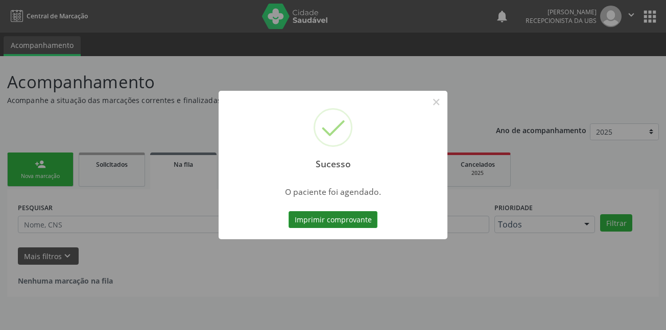
click at [355, 220] on button "Imprimir comprovante" at bounding box center [332, 219] width 89 height 17
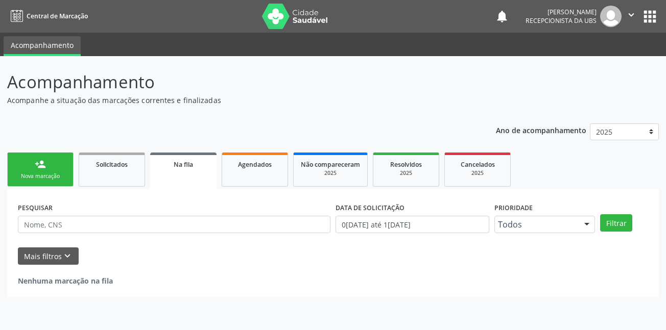
click at [48, 166] on link "person_add Nova marcação" at bounding box center [40, 170] width 66 height 34
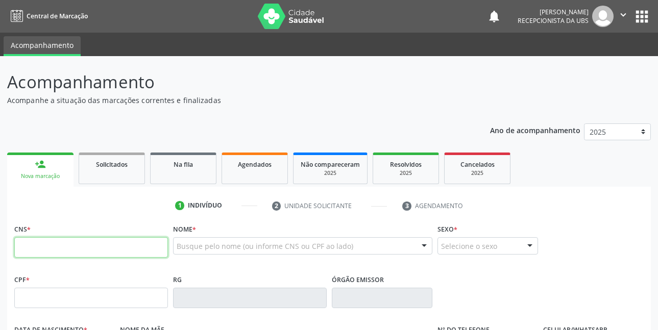
click at [86, 241] on input "text" at bounding box center [91, 247] width 154 height 20
type input "708 4052 4224 4263"
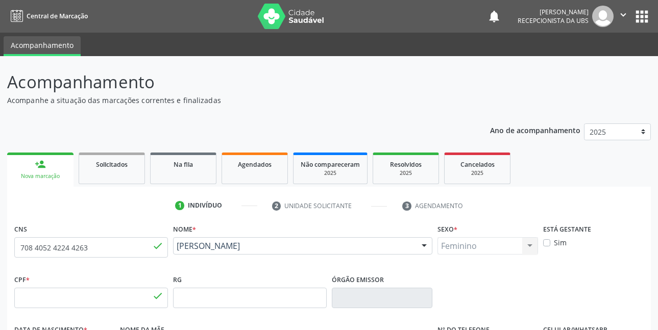
type input "562.576.784-04"
type input "17/[DATE]"
type input "[PERSON_NAME]"
type input "[PHONE_NUMBER]"
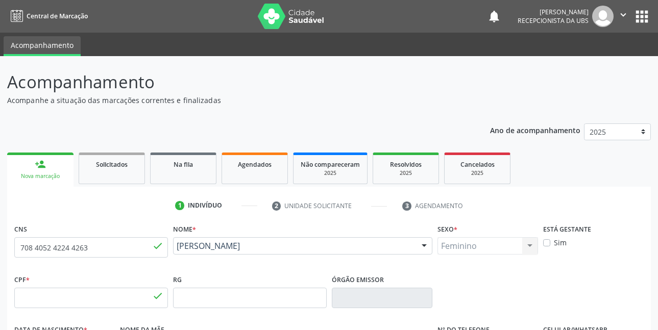
type input "422"
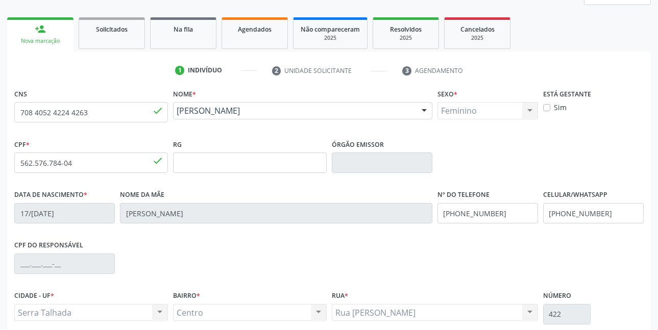
scroll to position [153, 0]
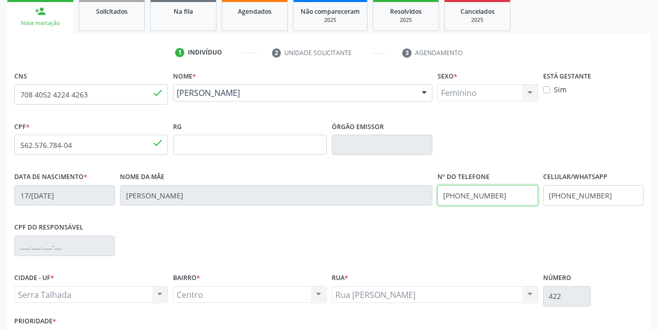
click at [522, 190] on input "[PHONE_NUMBER]" at bounding box center [488, 195] width 101 height 20
type input "("
click at [619, 195] on input "[PHONE_NUMBER]" at bounding box center [593, 195] width 101 height 20
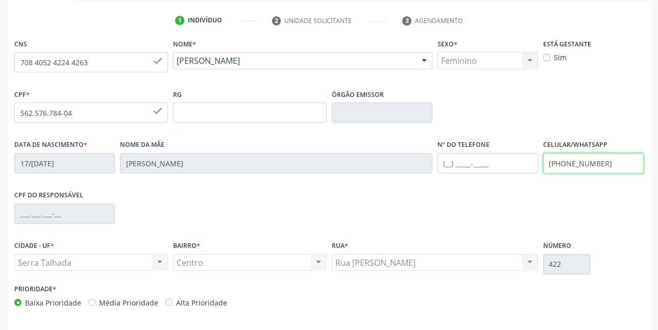
scroll to position [223, 0]
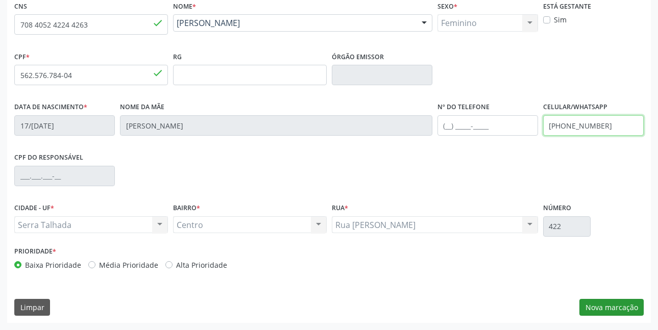
type input "[PHONE_NUMBER]"
click at [599, 304] on button "Nova marcação" at bounding box center [611, 307] width 64 height 17
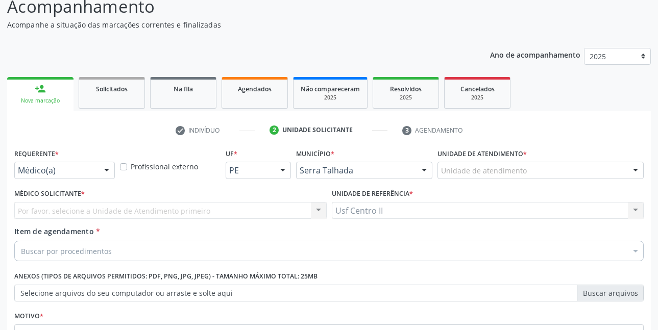
scroll to position [74, 0]
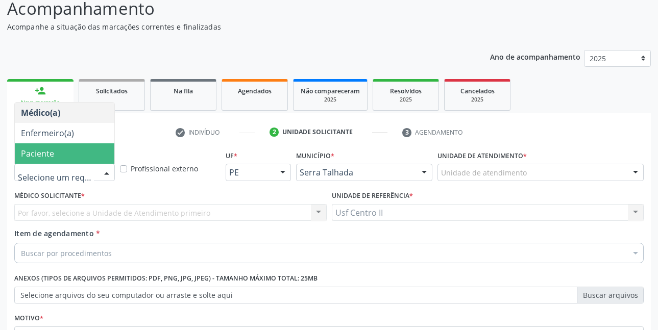
click at [62, 159] on span "Paciente" at bounding box center [65, 153] width 100 height 20
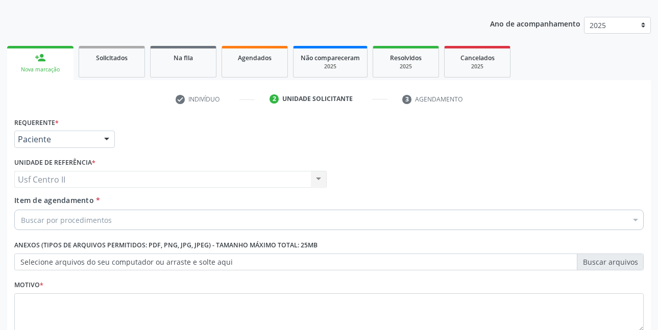
scroll to position [125, 0]
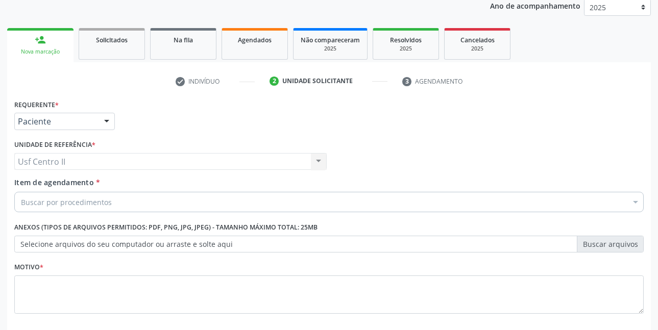
click at [179, 199] on div "Buscar por procedimentos" at bounding box center [328, 202] width 629 height 20
click at [21, 199] on input "Item de agendamento *" at bounding box center [21, 202] width 0 height 20
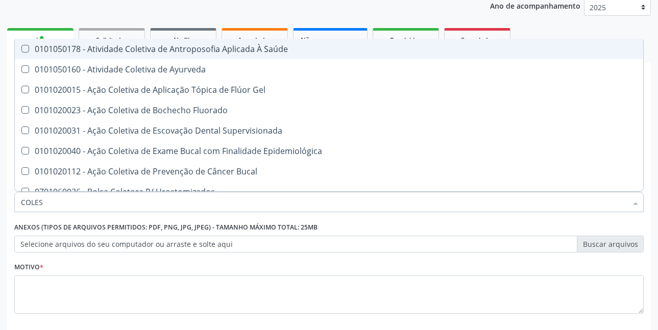
type input "COLEST"
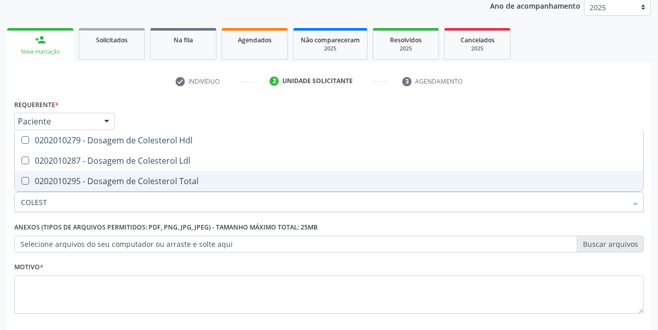
click at [163, 182] on div "0202010295 - Dosagem de Colesterol Total" at bounding box center [329, 181] width 616 height 8
checkbox Total "true"
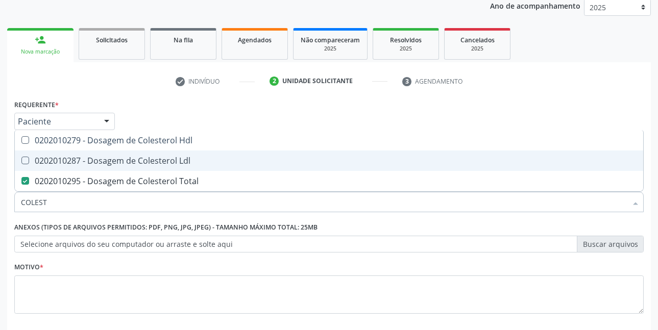
click at [165, 160] on div "0202010287 - Dosagem de Colesterol Ldl" at bounding box center [329, 161] width 616 height 8
checkbox Ldl "true"
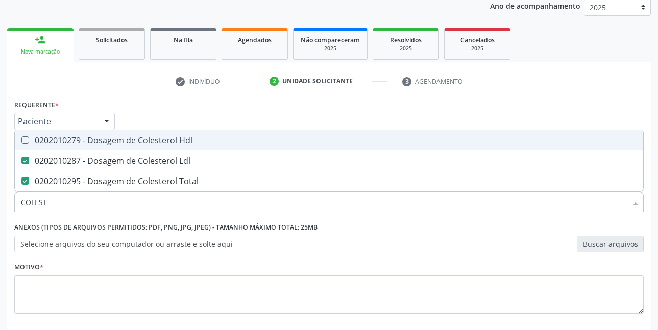
click at [171, 143] on div "0202010279 - Dosagem de Colesterol Hdl" at bounding box center [329, 140] width 616 height 8
checkbox Hdl "true"
type input "COLE"
checkbox Hdl "false"
checkbox Ldl "false"
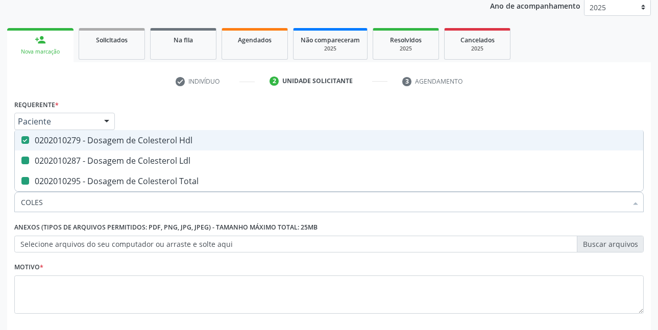
checkbox Total "false"
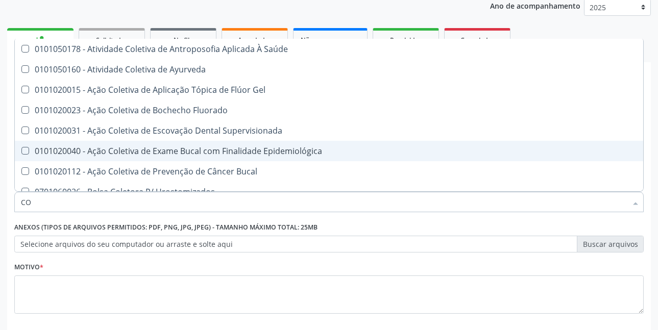
type input "C"
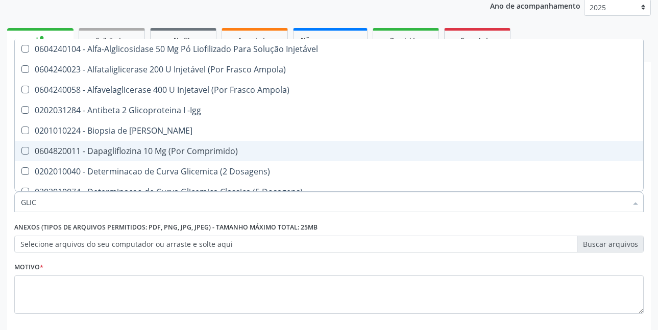
type input "GLICO"
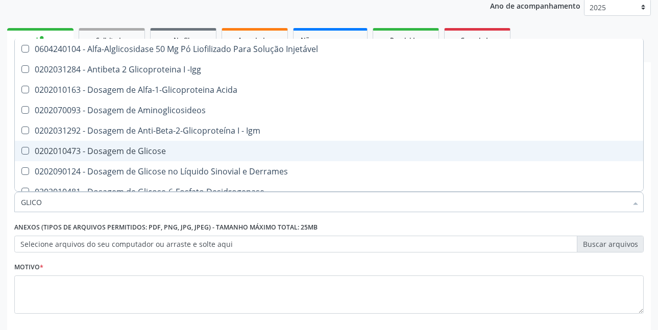
click at [158, 155] on div "0202010473 - Dosagem de Glicose" at bounding box center [329, 151] width 616 height 8
click at [160, 150] on div "0202010473 - Dosagem de Glicose" at bounding box center [329, 151] width 616 height 8
checkbox Glicose "false"
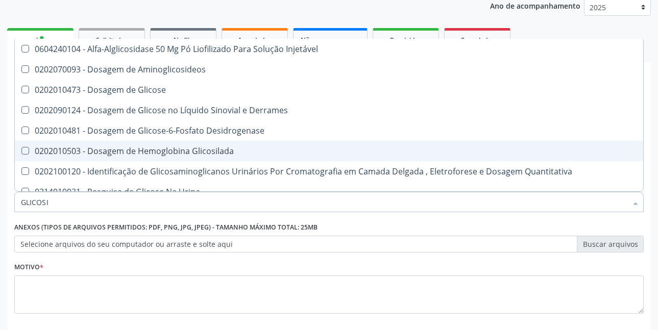
type input "GLICOSIL"
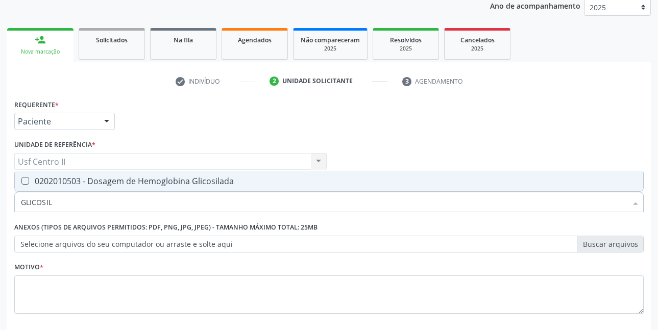
click at [164, 180] on div "0202010503 - Dosagem de Hemoglobina Glicosilada" at bounding box center [329, 181] width 616 height 8
checkbox Glicosilada "true"
type input "GLICOSI"
checkbox Glicosilada "false"
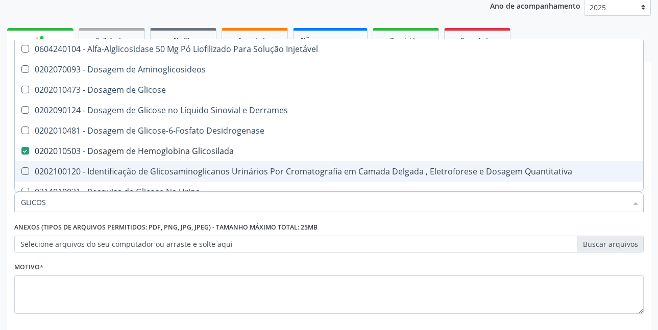
type input "GLICO"
checkbox Glicosilada "false"
checkbox Glicose "true"
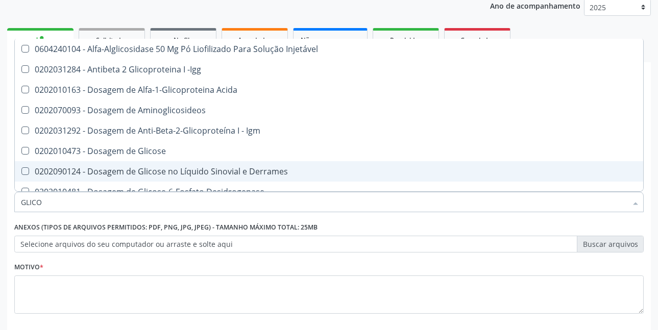
type input "GLIC"
checkbox Glicosilada "false"
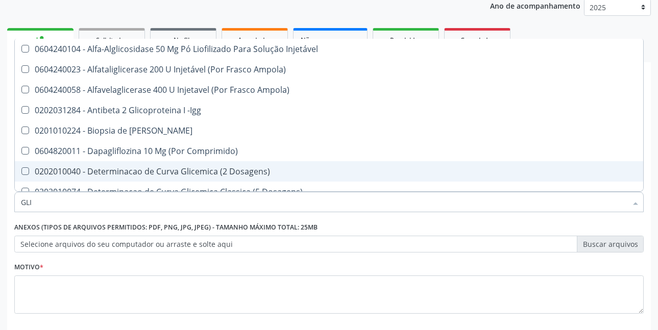
type input "GL"
checkbox Glicosilada "false"
type input "G"
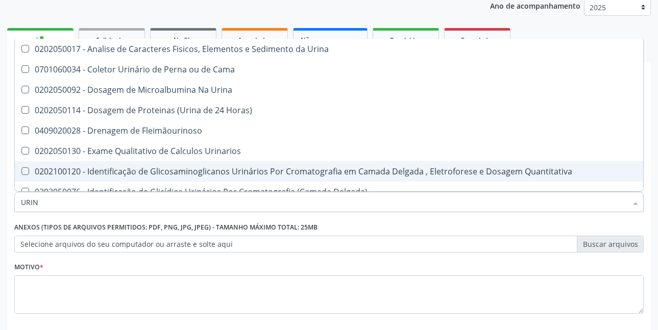
type input "URINA"
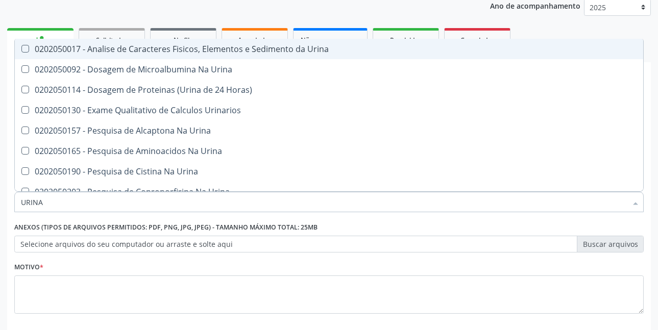
click at [268, 49] on div "0202050017 - Analise de Caracteres Fisicos, Elementos e Sedimento da Urina" at bounding box center [329, 49] width 616 height 8
checkbox Urina "true"
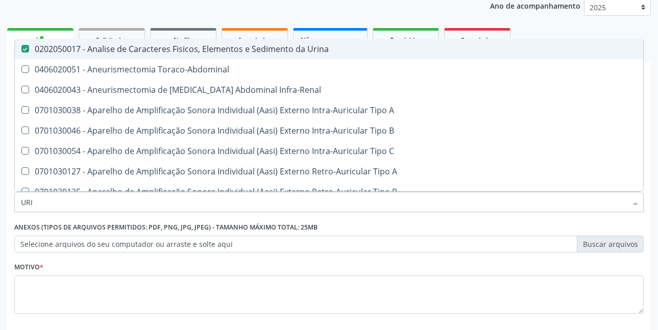
type input "UR"
checkbox Urina "false"
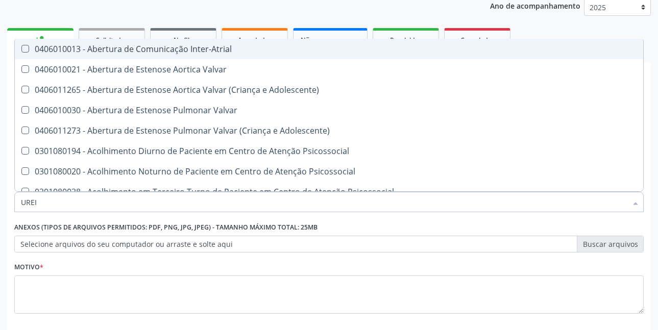
type input "UREIA"
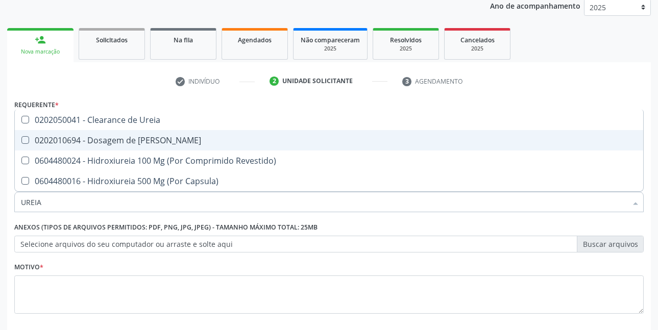
click at [157, 139] on div "0202010694 - Dosagem de [PERSON_NAME]" at bounding box center [329, 140] width 616 height 8
checkbox Ureia "true"
type input "URE"
checkbox Ureia "false"
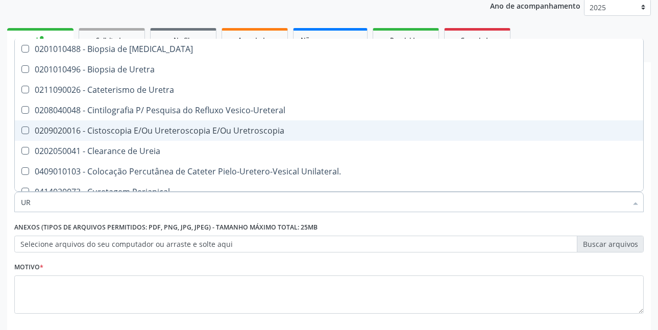
type input "U"
checkbox Ureia "false"
checkbox Peri-Uretral "false"
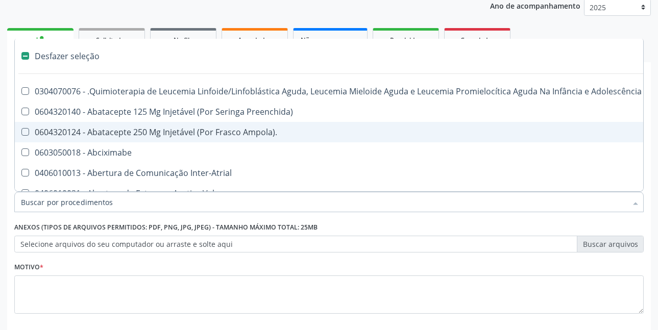
type input "T"
checkbox Reto "true"
checkbox Urina "false"
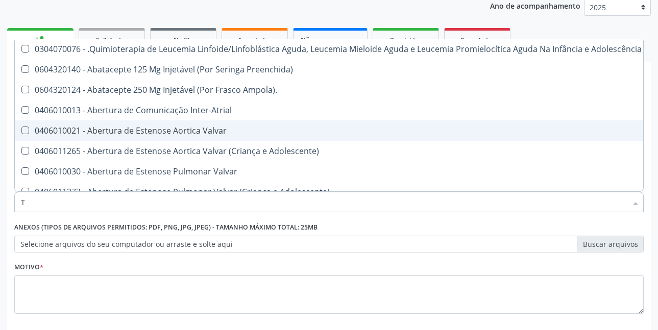
type input "TR"
checkbox Urina "false"
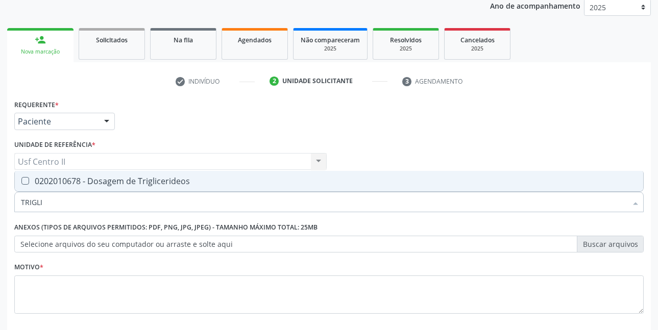
type input "TRIGLIC"
click at [152, 185] on div "0202010678 - Dosagem de Triglicerideos" at bounding box center [329, 181] width 616 height 8
checkbox Triglicerideos "true"
type input "TRI"
checkbox Triglicerideos "false"
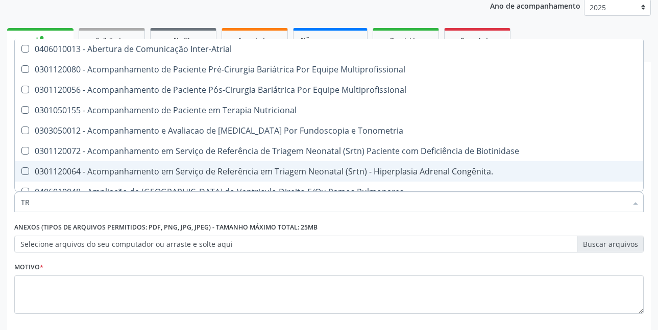
type input "T"
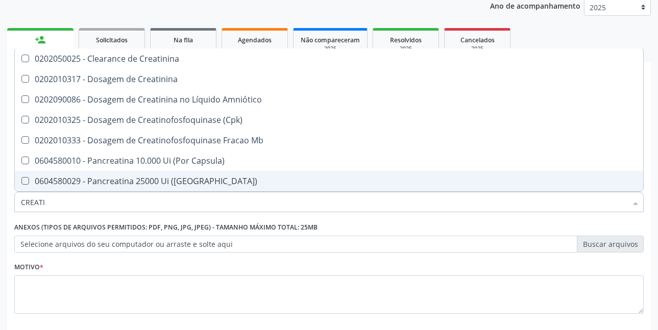
type input "CREATIN"
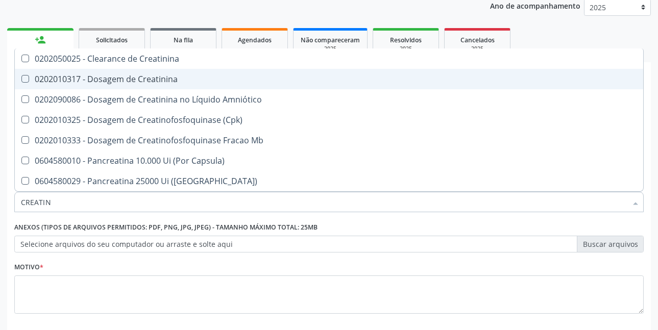
click at [157, 81] on div "0202010317 - Dosagem de Creatinina" at bounding box center [329, 79] width 616 height 8
checkbox Creatinina "true"
type input "CREAT"
checkbox Creatinina "false"
checkbox \(Cpk\) "true"
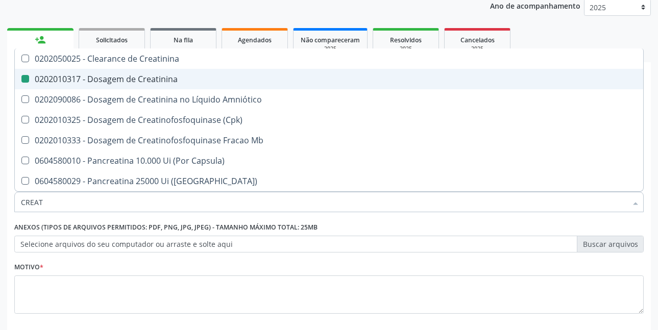
type input "CREA"
checkbox \(Cpk\) "false"
checkbox Capsula\) "true"
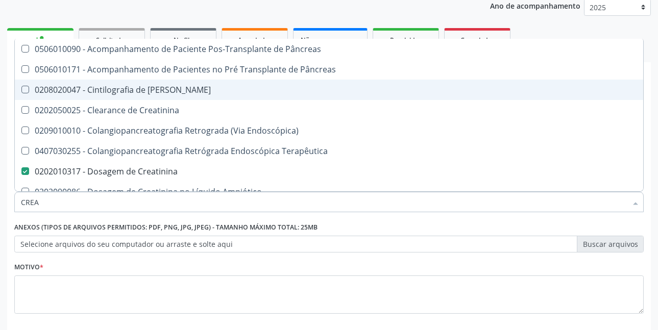
type input "CRE"
checkbox Creatinina "false"
checkbox Oncologia "true"
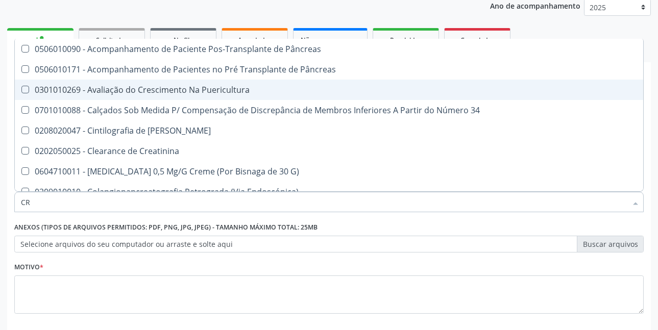
type input "C"
checkbox Creatinina "false"
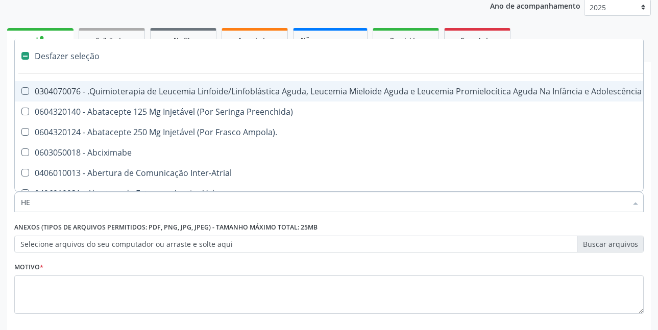
type input "HEM"
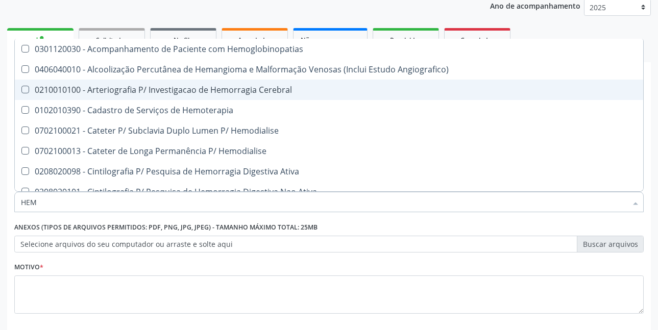
checkbox Glicosilada "true"
checkbox Hematocrito "false"
type input "HEMO"
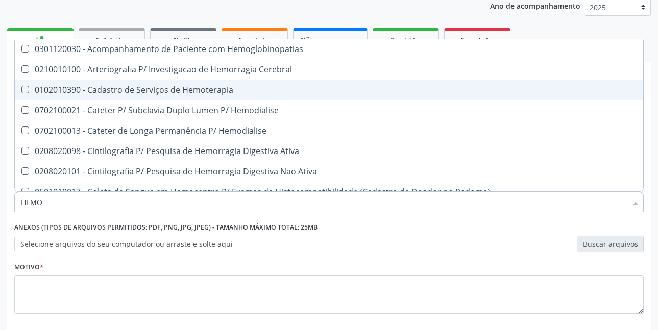
checkbox Glicosilada "true"
checkbox Semana\) "false"
type input "HEMOG"
checkbox Tardio\) "true"
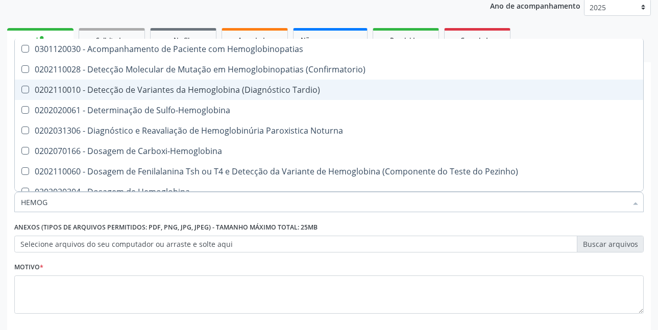
type input "HEMOGR"
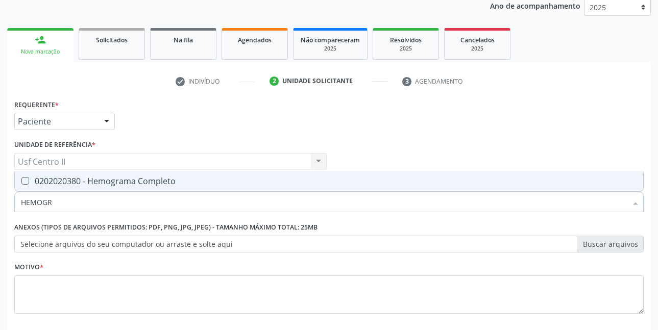
click at [117, 185] on div "0202020380 - Hemograma Completo" at bounding box center [329, 181] width 616 height 8
click at [117, 182] on div "0202020380 - Hemograma Completo" at bounding box center [329, 181] width 616 height 8
checkbox Completo "true"
type input "HEMOG"
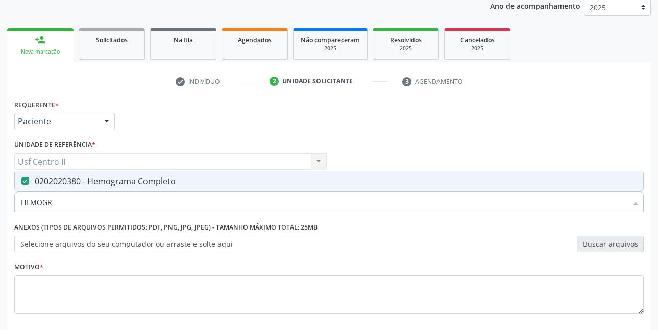
checkbox Completo "false"
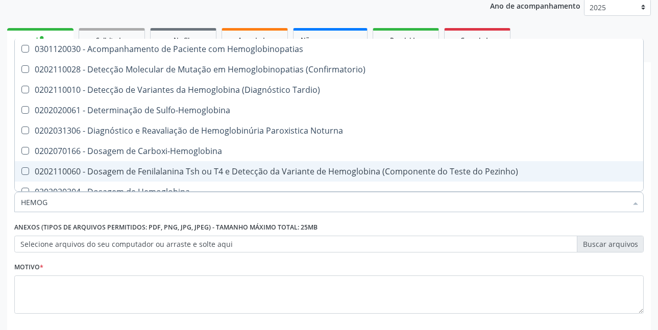
type input "HEMO"
checkbox Glicosilada "false"
checkbox Completo "false"
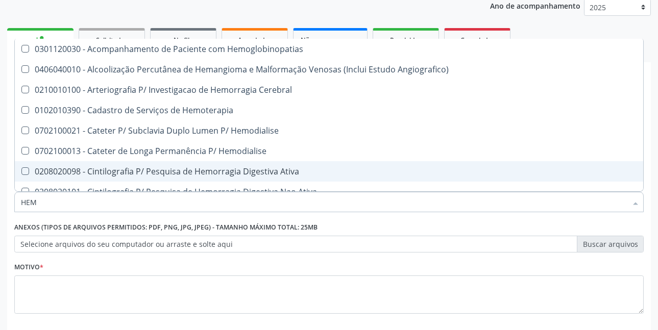
type input "HE"
checkbox Glicosilada "false"
checkbox Hematocrito "true"
checkbox Completo "false"
checkbox Orgaos "true"
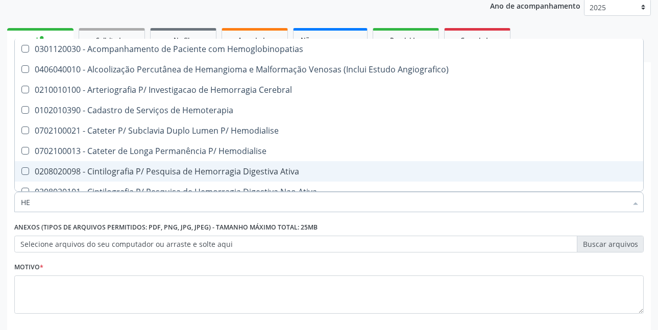
type input "H"
checkbox Hematocrito "false"
checkbox Orgaos "false"
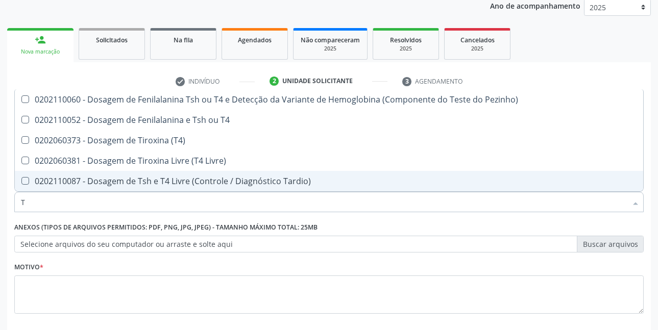
type input "T4"
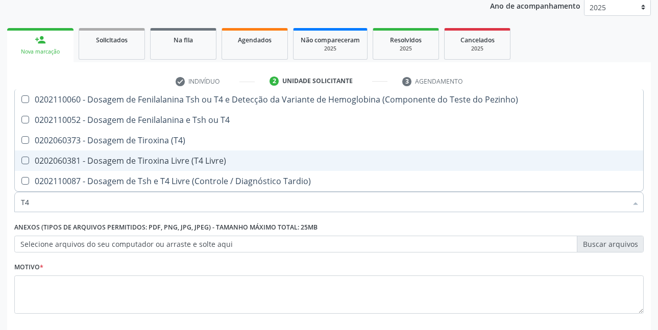
click at [147, 159] on div "0202060381 - Dosagem de Tiroxina Livre (T4 Livre)" at bounding box center [329, 161] width 616 height 8
checkbox Livre\) "true"
type input "T"
checkbox Livre\) "false"
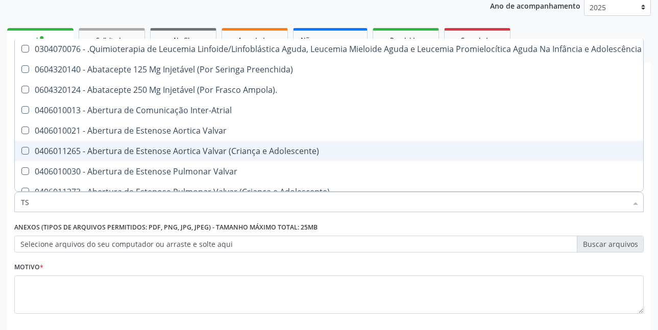
type input "TSH"
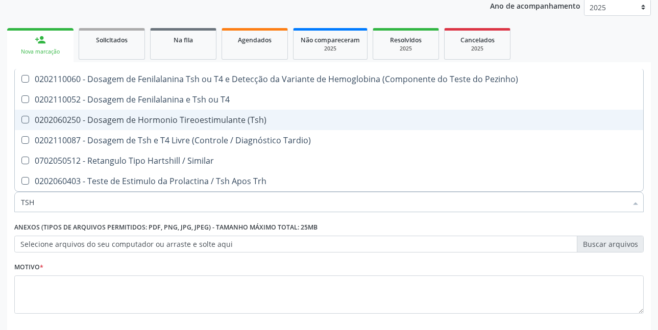
click at [198, 121] on div "0202060250 - Dosagem de Hormonio Tireoestimulante (Tsh)" at bounding box center [329, 120] width 616 height 8
checkbox \(Tsh\) "true"
type input "TS"
checkbox \(Tsh\) "false"
checkbox Tardio\) "true"
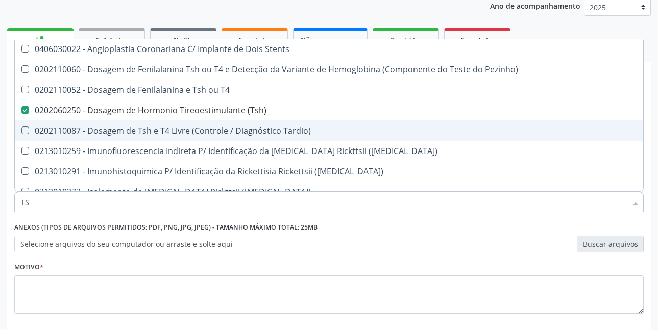
type input "T"
checkbox \(Tsh\) "false"
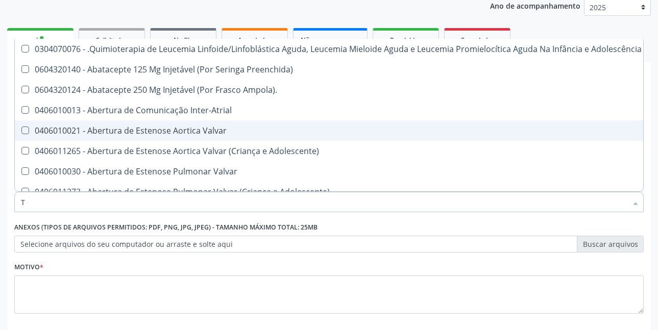
type input "T3"
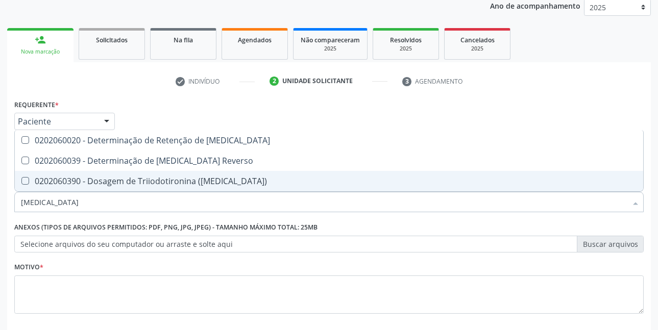
click at [210, 184] on div "0202060390 - Dosagem de Triiodotironina ([MEDICAL_DATA])" at bounding box center [329, 181] width 616 height 8
checkbox \(T3\) "true"
type input "T"
checkbox \(T3\) "false"
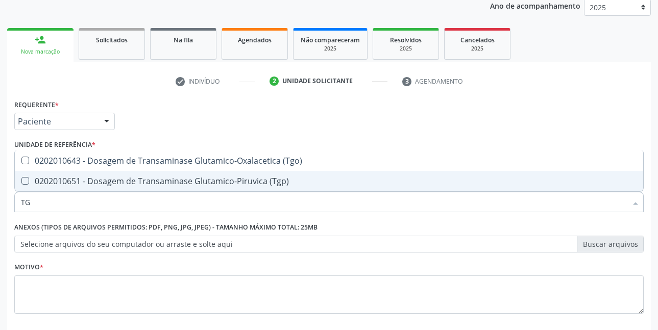
type input "TGO"
click at [210, 184] on div "0202010643 - Dosagem de Transaminase Glutamico-Oxalacetica (Tgo)" at bounding box center [329, 181] width 616 height 8
checkbox \(Tgo\) "true"
type input "TGP"
click at [210, 184] on div "0202010651 - Dosagem de Transaminase Glutamico-Piruvica (Tgp)" at bounding box center [329, 181] width 616 height 8
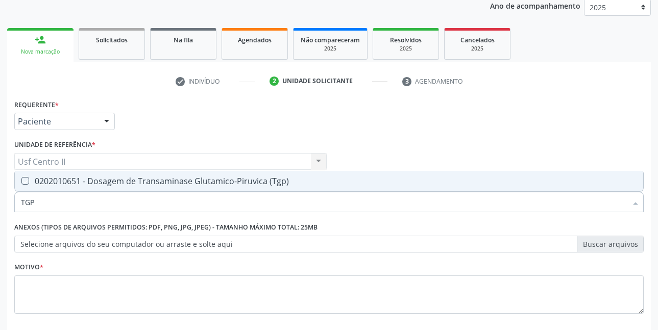
checkbox \(Tgp\) "true"
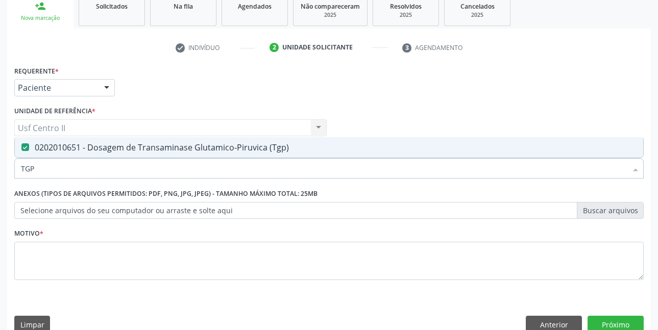
scroll to position [176, 0]
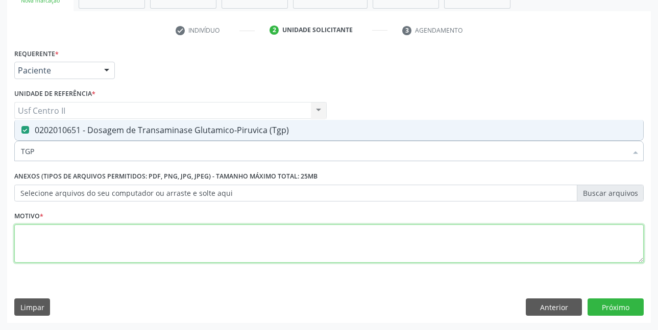
click at [259, 237] on textarea at bounding box center [328, 244] width 629 height 39
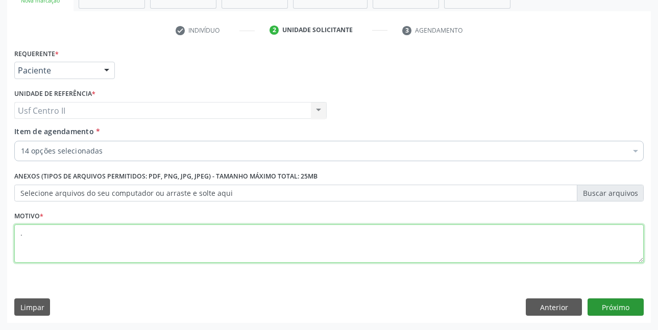
type textarea "."
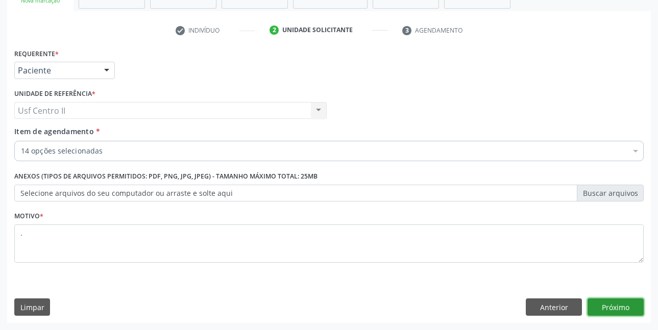
click at [622, 303] on button "Próximo" at bounding box center [616, 307] width 56 height 17
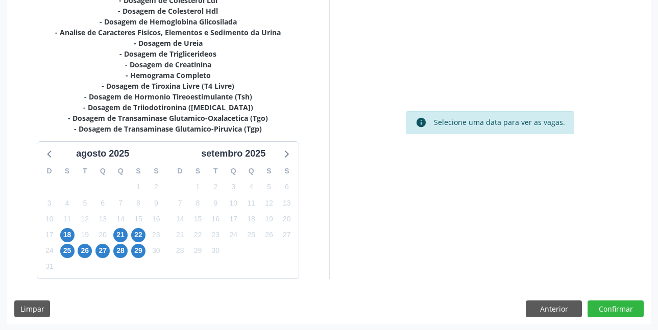
scroll to position [253, 0]
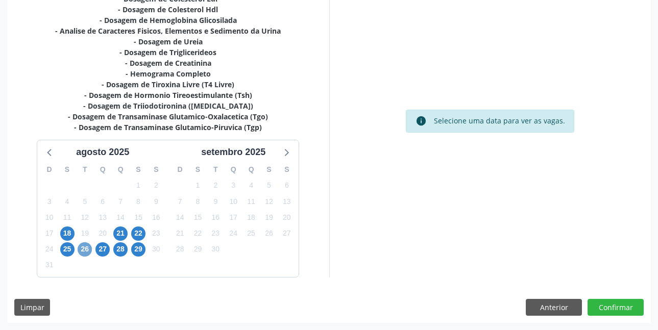
click at [89, 251] on span "26" at bounding box center [85, 249] width 14 height 14
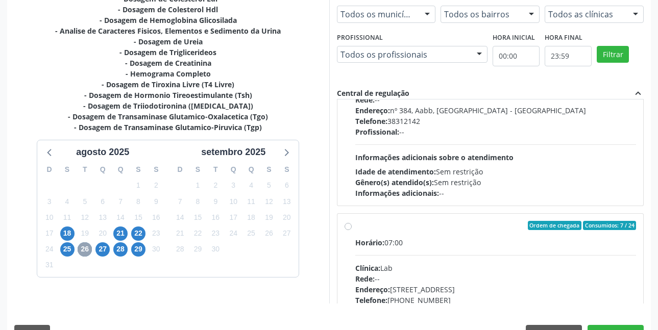
scroll to position [306, 0]
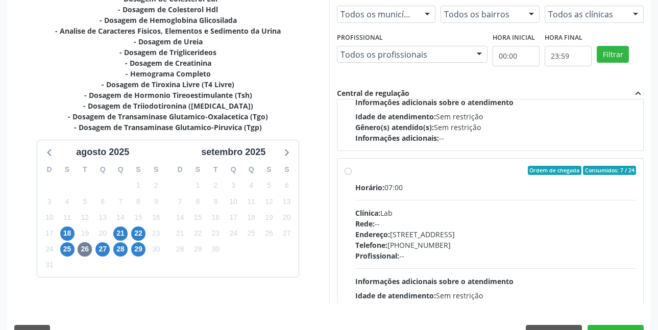
click at [355, 171] on label "Ordem de chegada Consumidos: 7 / 24 Horário: 07:00 Clínica: Lab Rede: -- Endere…" at bounding box center [495, 244] width 281 height 157
click at [348, 171] on input "Ordem de chegada Consumidos: 7 / 24 Horário: 07:00 Clínica: Lab Rede: -- Endere…" at bounding box center [348, 170] width 7 height 9
radio input "true"
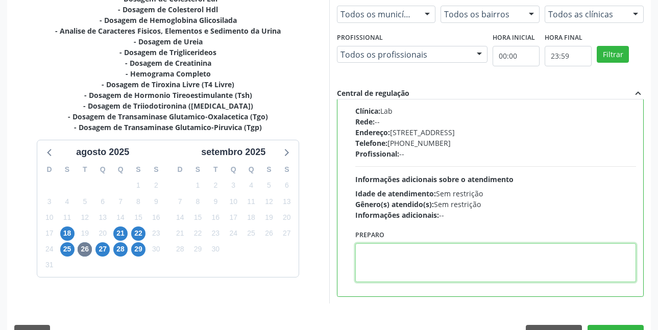
click at [494, 253] on textarea at bounding box center [495, 263] width 281 height 39
paste textarea "O EXAME SERÁ REALIZADO NA UNIDADE DE SAÚDE CENTRO 2 (POSTINHO DO [GEOGRAPHIC_DA…"
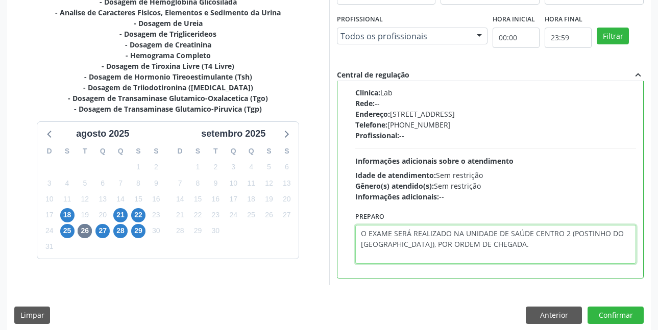
scroll to position [280, 0]
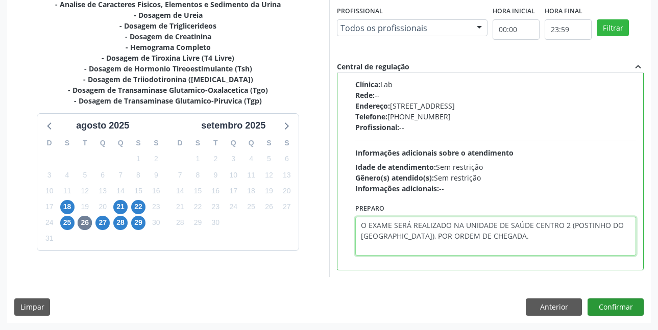
type textarea "O EXAME SERÁ REALIZADO NA UNIDADE DE SAÚDE CENTRO 2 (POSTINHO DO [GEOGRAPHIC_DA…"
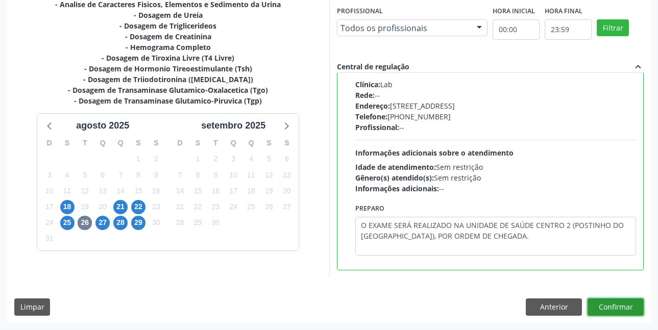
click at [619, 307] on button "Confirmar" at bounding box center [616, 307] width 56 height 17
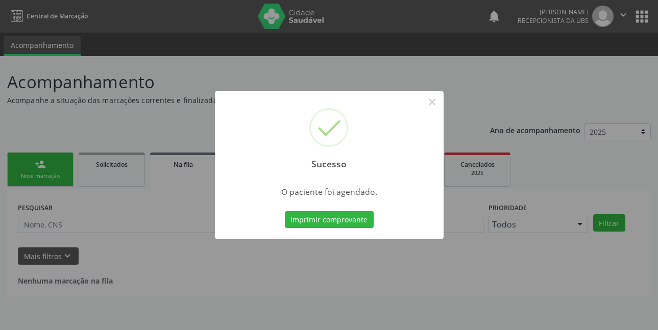
scroll to position [0, 0]
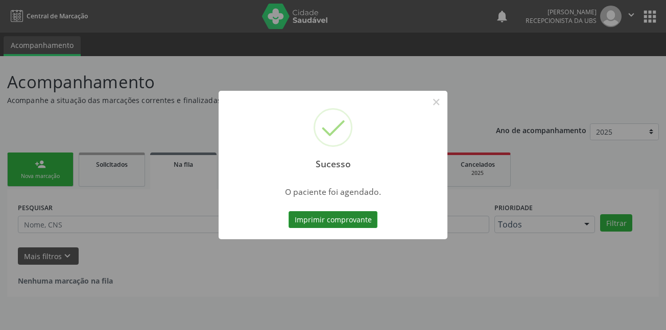
click at [329, 220] on button "Imprimir comprovante" at bounding box center [332, 219] width 89 height 17
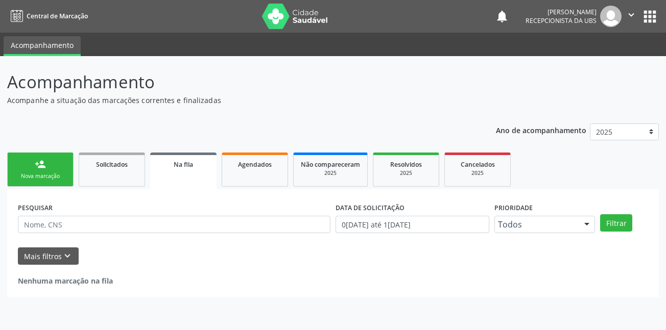
click at [58, 166] on link "person_add Nova marcação" at bounding box center [40, 170] width 66 height 34
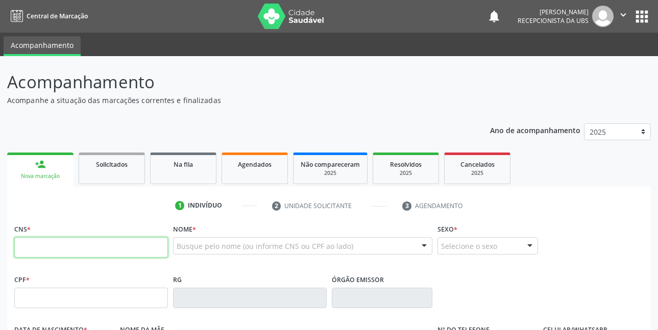
click at [108, 248] on input "text" at bounding box center [91, 247] width 154 height 20
type input "700 6049 6905 1169"
type input "139.356.634-04"
type input "23/[DATE]"
type input "[PERSON_NAME]"
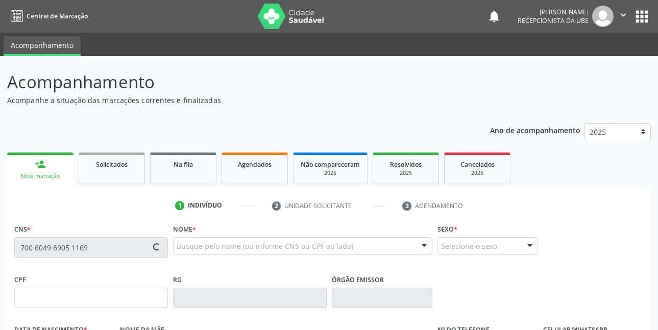
type input "[PHONE_NUMBER]"
type input "101"
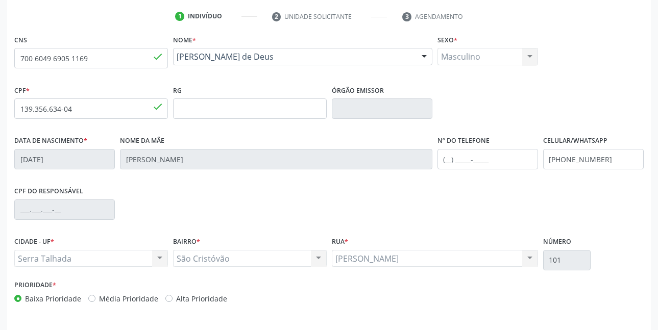
scroll to position [223, 0]
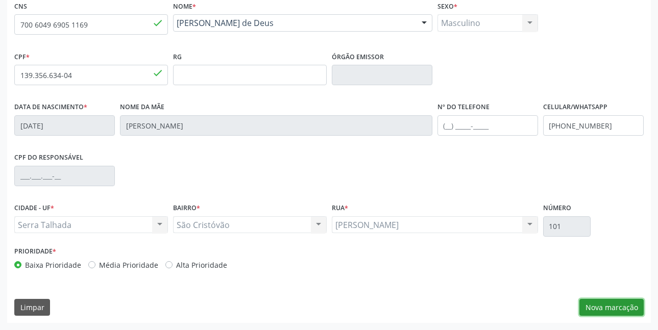
click at [604, 311] on button "Nova marcação" at bounding box center [611, 307] width 64 height 17
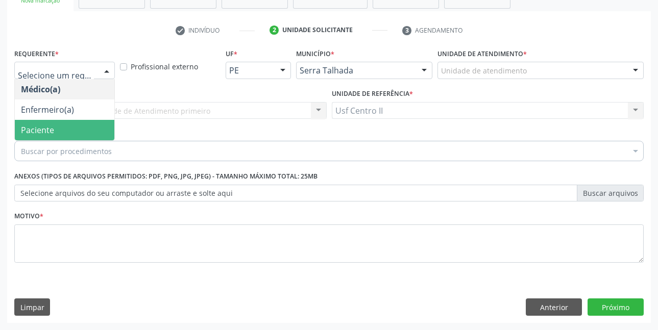
click at [64, 129] on span "Paciente" at bounding box center [65, 130] width 100 height 20
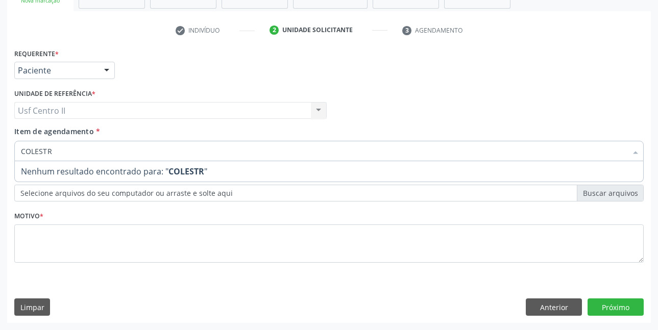
type input "COLEST"
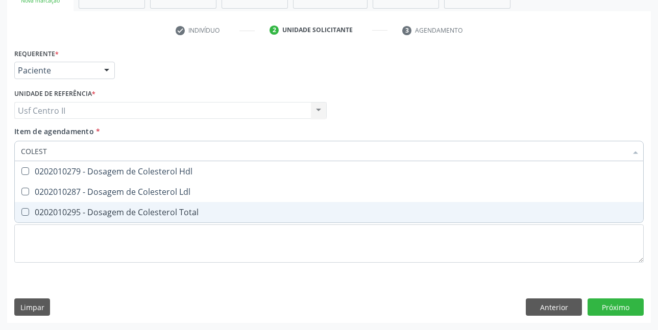
click at [132, 211] on div "0202010295 - Dosagem de Colesterol Total" at bounding box center [329, 212] width 616 height 8
checkbox Total "true"
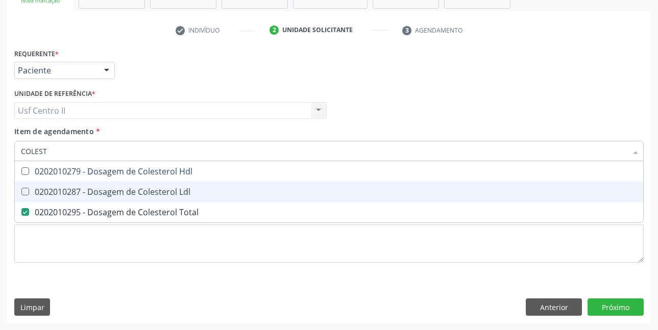
click at [150, 196] on div "0202010287 - Dosagem de Colesterol Ldl" at bounding box center [329, 192] width 616 height 8
checkbox Ldl "true"
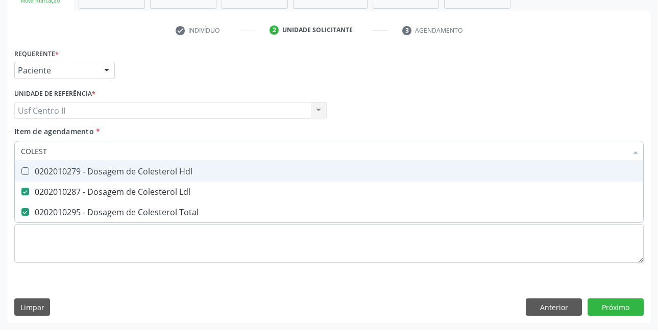
click at [159, 174] on div "0202010279 - Dosagem de Colesterol Hdl" at bounding box center [329, 171] width 616 height 8
checkbox Hdl "true"
type input "COLE"
checkbox Hdl "false"
checkbox Ldl "false"
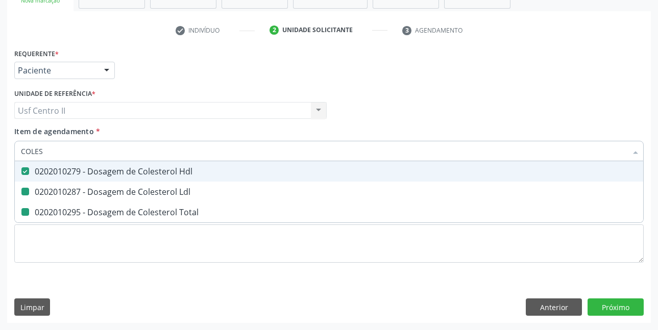
checkbox Total "false"
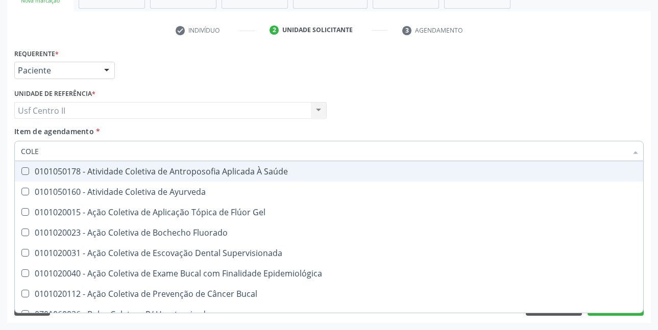
type input "COL"
checkbox Hdl "false"
checkbox Ldl "false"
checkbox Total "false"
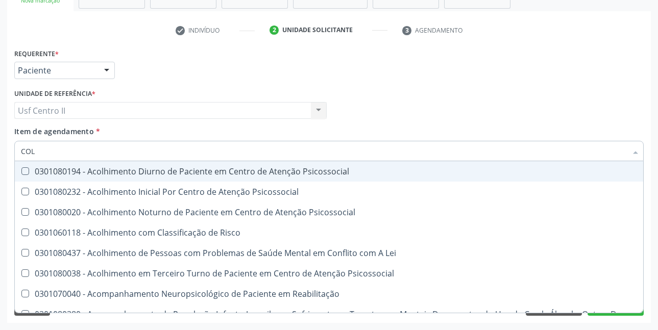
type input "CO"
checkbox Hdl "false"
checkbox Ldl "false"
checkbox Total "false"
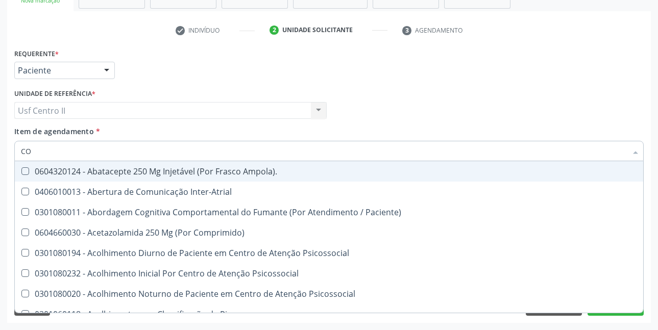
type input "C"
checkbox Hdl "false"
checkbox Ldl "false"
checkbox Total "false"
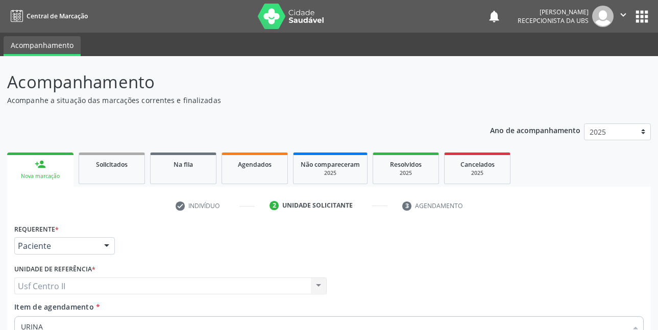
scroll to position [176, 0]
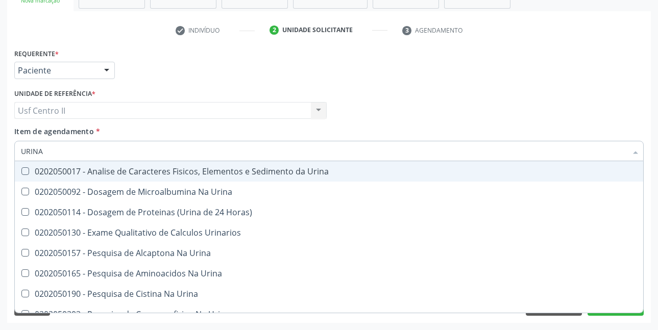
click at [165, 175] on div "0202050017 - Analise de Caracteres Fisicos, Elementos e Sedimento da Urina" at bounding box center [329, 171] width 616 height 8
checkbox Urina "true"
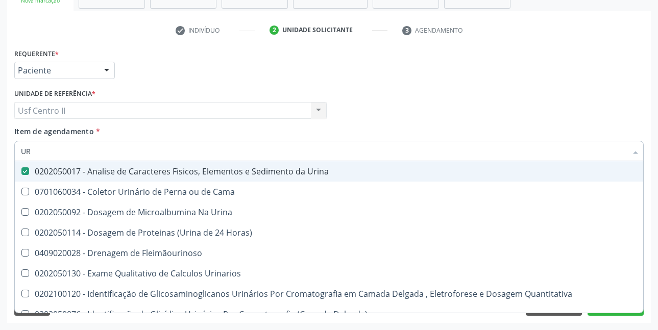
type input "U"
checkbox Urina "false"
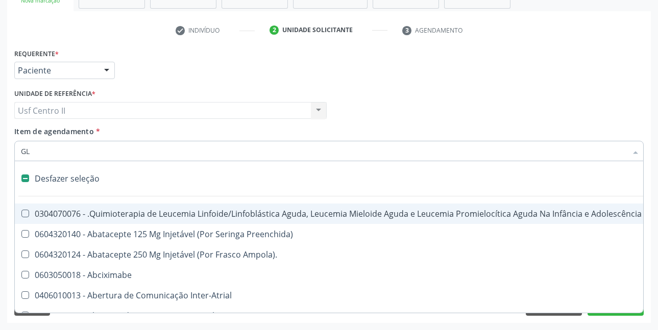
type input "GLI"
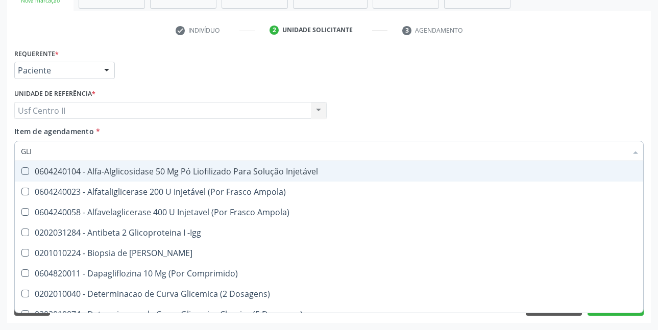
checkbox Triglicerideos "true"
type input "GLIC"
checkbox Derrames "true"
checkbox Triglicerideos "false"
type input "GLICO"
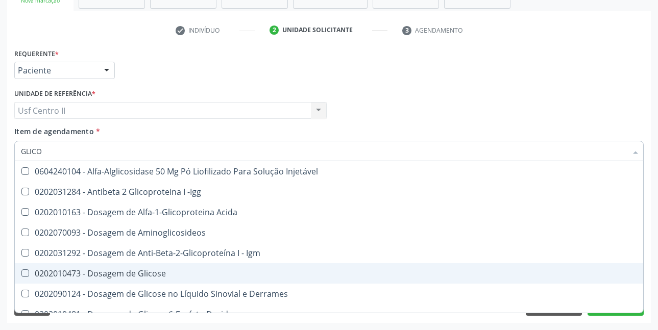
click at [148, 273] on div "0202010473 - Dosagem de Glicose" at bounding box center [329, 274] width 616 height 8
checkbox Glicose "true"
type input "GLICOS"
checkbox Acida "true"
checkbox Glicose "false"
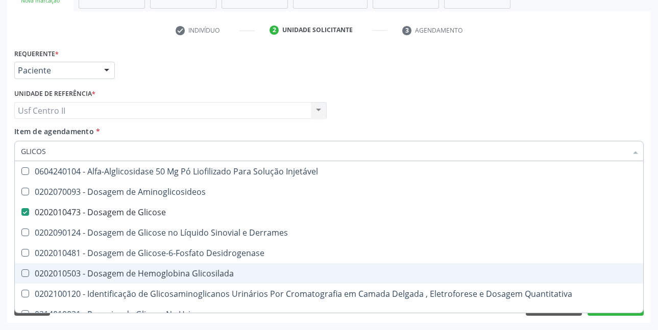
type input "GLICOSI"
checkbox Glicose "false"
type input "GLICOSIL"
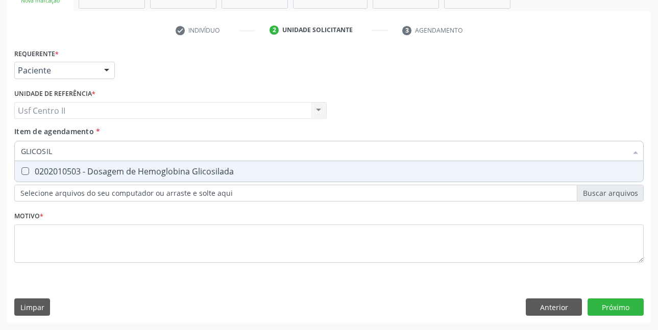
click at [169, 175] on div "0202010503 - Dosagem de Hemoglobina Glicosilada" at bounding box center [329, 171] width 616 height 8
checkbox Glicosilada "true"
type input "GLICOSI"
checkbox Glicosilada "false"
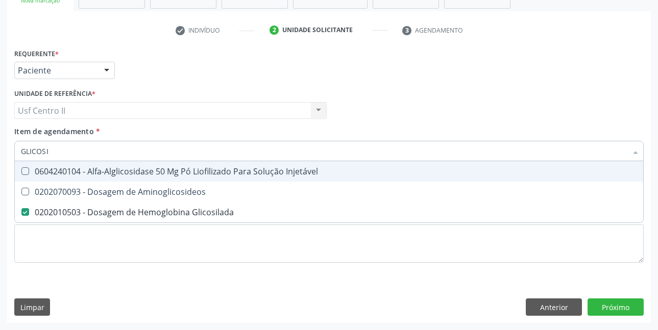
type input "GLICOS"
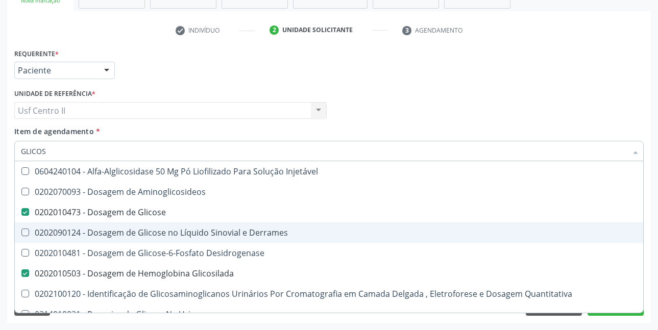
click at [653, 198] on div "Acompanhamento Acompanhe a situação das marcações correntes e finalizadas Relat…" at bounding box center [329, 106] width 658 height 450
checkbox Aminoglicosideos "true"
checkbox Derrames "true"
checkbox Desidrogenase "true"
checkbox Quantitativa "true"
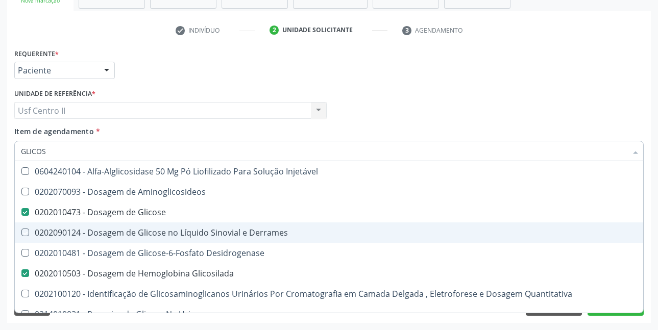
checkbox Urina "true"
checkbox Glicose "true"
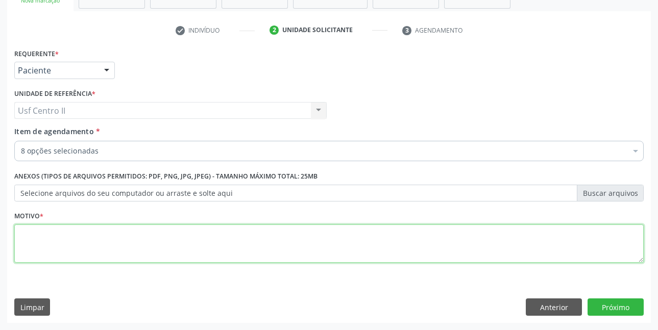
click at [244, 242] on textarea at bounding box center [328, 244] width 629 height 39
type textarea "."
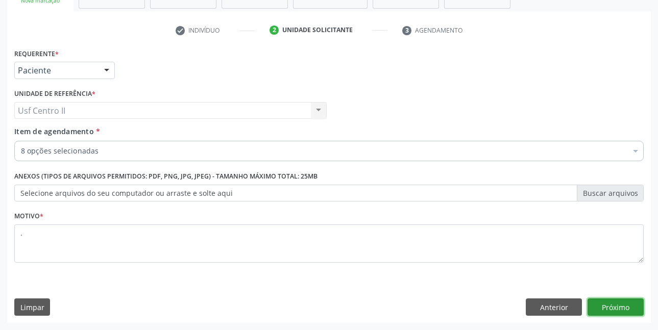
click at [614, 305] on button "Próximo" at bounding box center [616, 307] width 56 height 17
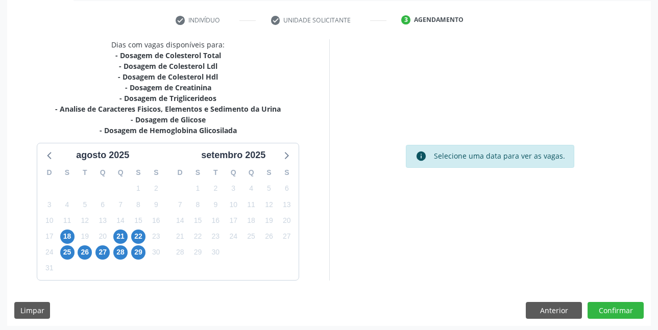
scroll to position [189, 0]
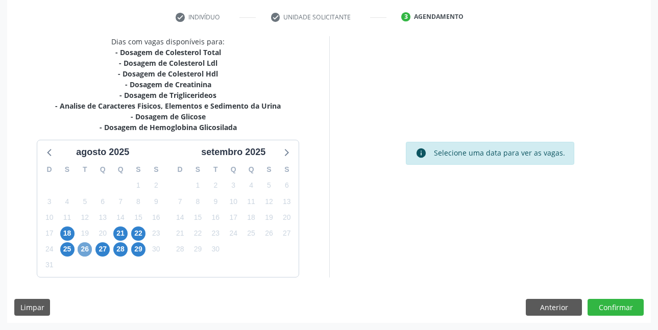
click at [86, 251] on span "26" at bounding box center [85, 249] width 14 height 14
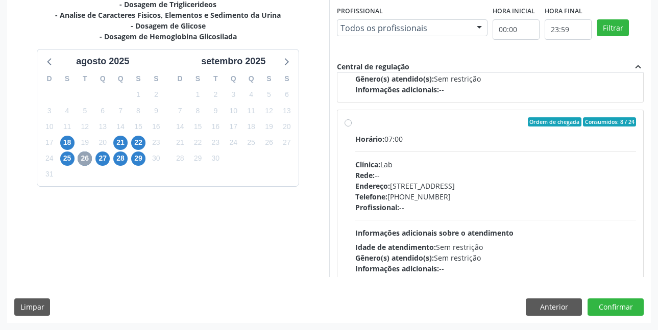
scroll to position [340, 0]
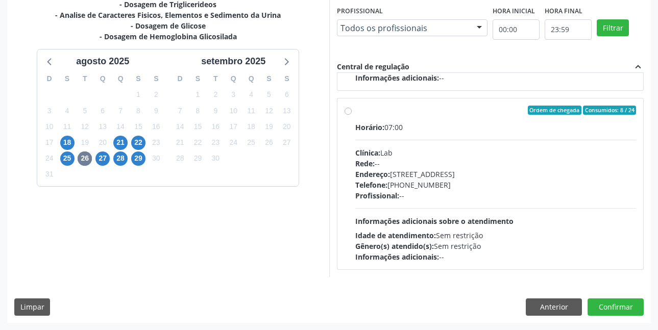
click at [355, 111] on label "Ordem de chegada Consumidos: 8 / 24 Horário: 07:00 Clínica: Lab Rede: -- Endere…" at bounding box center [495, 184] width 281 height 157
click at [348, 111] on input "Ordem de chegada Consumidos: 8 / 24 Horário: 07:00 Clínica: Lab Rede: -- Endere…" at bounding box center [348, 110] width 7 height 9
radio input "true"
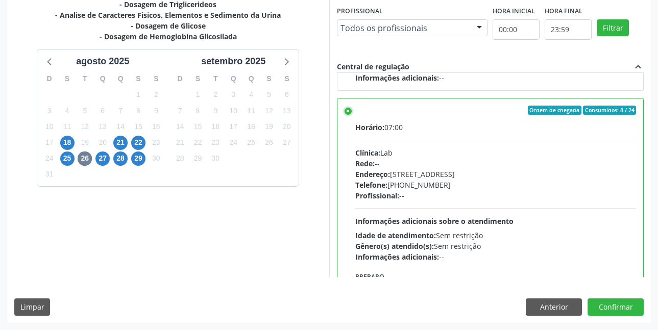
scroll to position [408, 0]
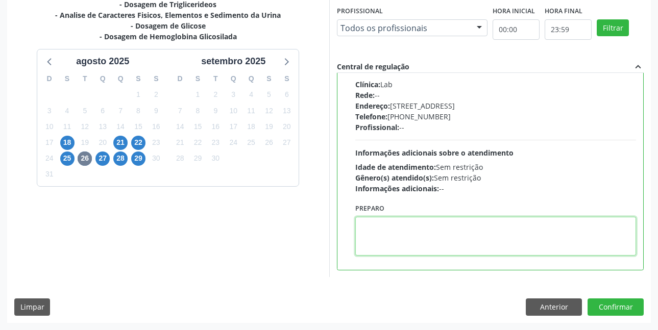
click at [450, 229] on textarea at bounding box center [495, 236] width 281 height 39
paste textarea "O EXAME SERÁ REALIZADO NA UNIDADE DE SAÚDE CENTRO 2 (POSTINHO DO [GEOGRAPHIC_DA…"
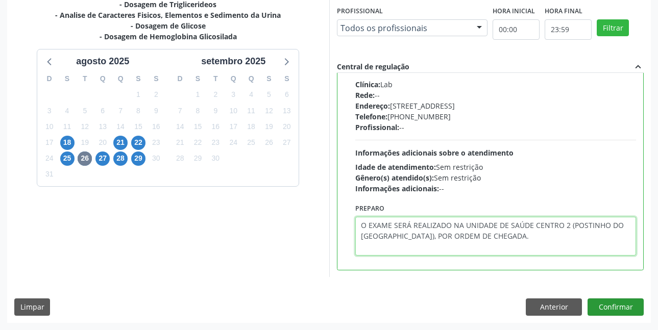
type textarea "O EXAME SERÁ REALIZADO NA UNIDADE DE SAÚDE CENTRO 2 (POSTINHO DO [GEOGRAPHIC_DA…"
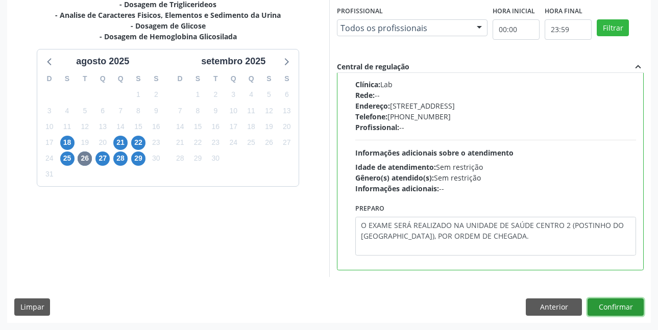
click at [616, 304] on button "Confirmar" at bounding box center [616, 307] width 56 height 17
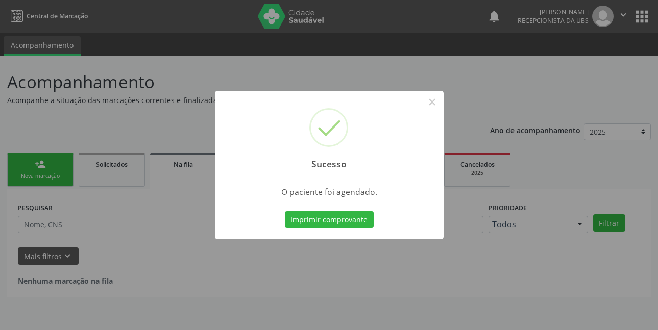
scroll to position [0, 0]
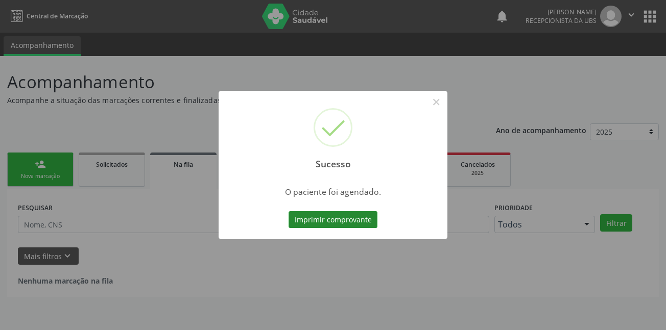
click at [333, 215] on button "Imprimir comprovante" at bounding box center [332, 219] width 89 height 17
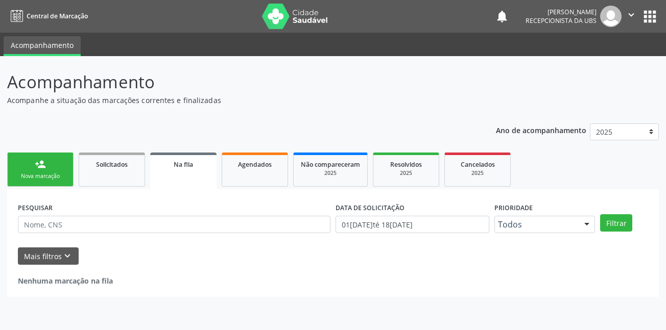
click at [50, 174] on div "Nova marcação" at bounding box center [40, 177] width 51 height 8
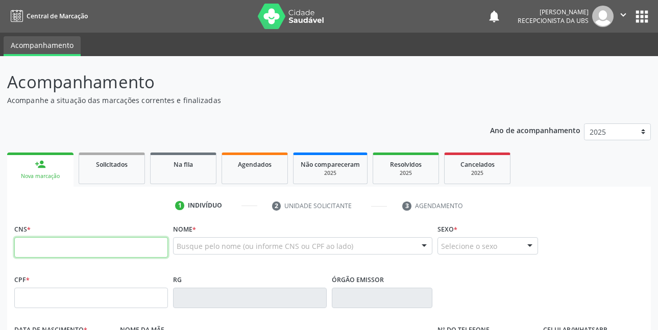
click at [106, 251] on input "text" at bounding box center [91, 247] width 154 height 20
type input "708 5013 3130 2876"
type input "081.178.374-04"
type input "[DATE]"
type input "[PERSON_NAME]"
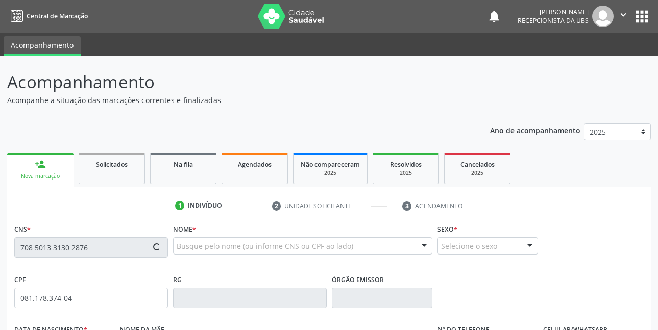
type input "[PHONE_NUMBER]"
type input "869"
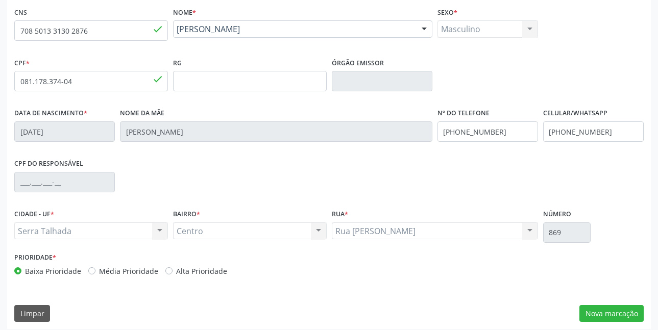
scroll to position [223, 0]
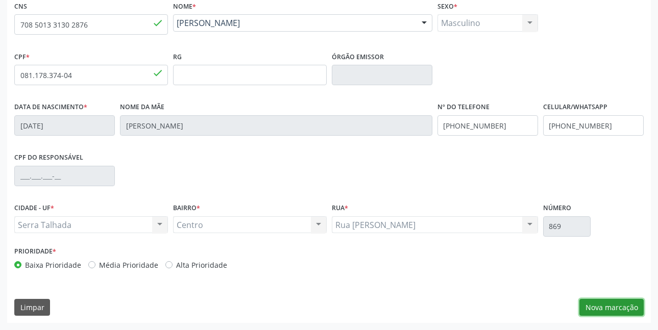
click at [615, 306] on button "Nova marcação" at bounding box center [611, 307] width 64 height 17
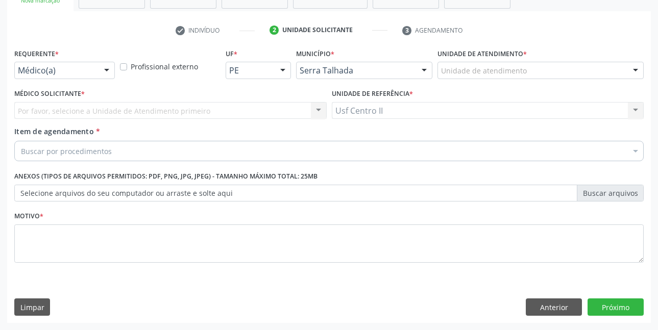
scroll to position [176, 0]
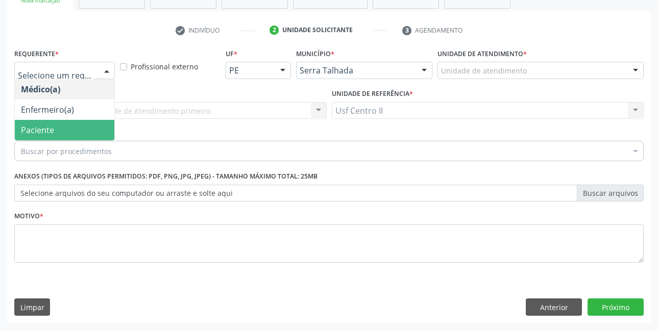
click at [43, 127] on span "Paciente" at bounding box center [37, 130] width 33 height 11
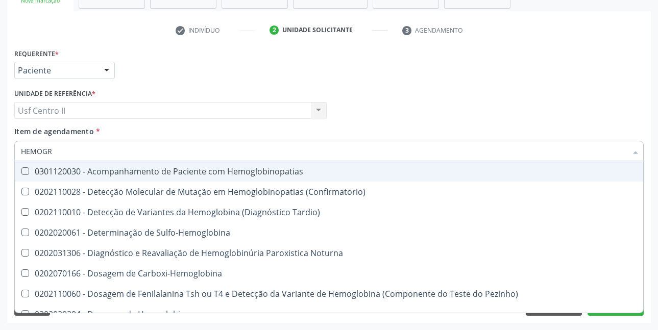
type input "HEMOGRA"
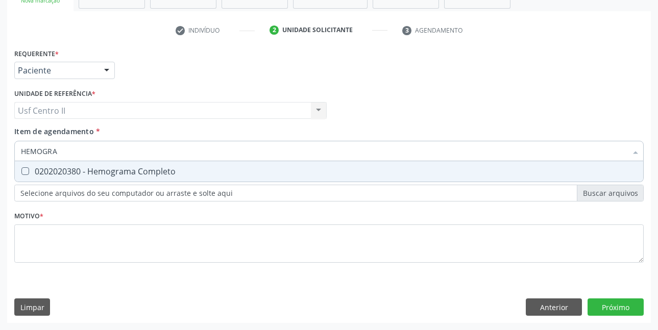
click at [61, 172] on div "0202020380 - Hemograma Completo" at bounding box center [329, 171] width 616 height 8
checkbox Completo "true"
type input "HEMOG"
checkbox Completo "false"
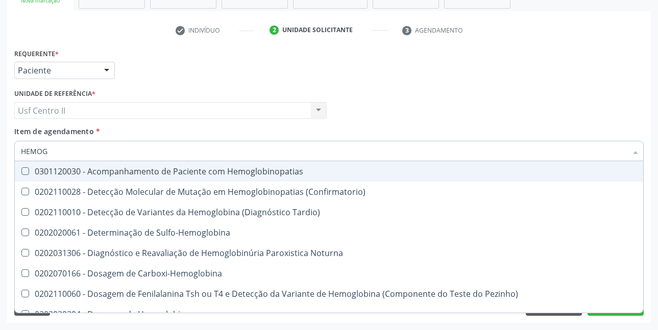
type input "HEMO"
checkbox Completo "false"
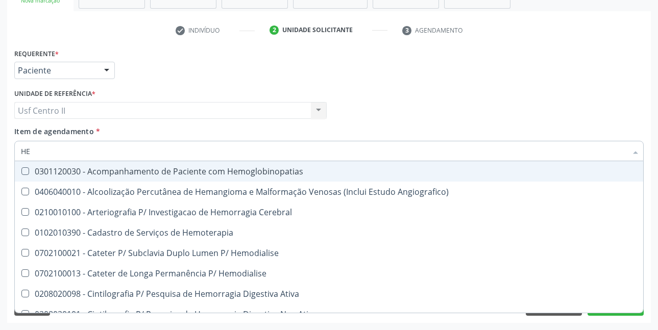
type input "H"
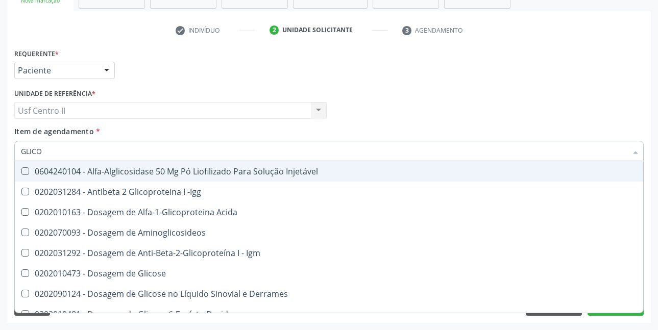
type input "GLICOS"
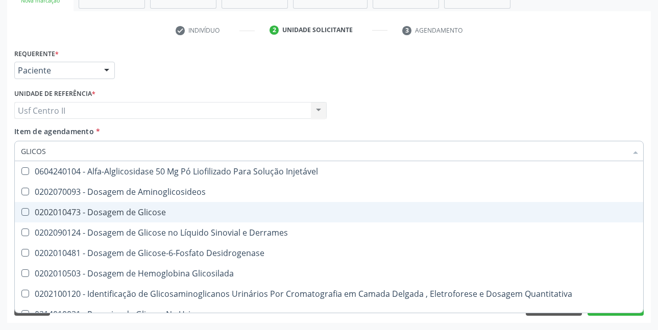
click at [108, 213] on div "0202010473 - Dosagem de Glicose" at bounding box center [329, 212] width 616 height 8
checkbox Glicose "true"
type input "GLICO"
checkbox Glicose "false"
checkbox Glicosilada "true"
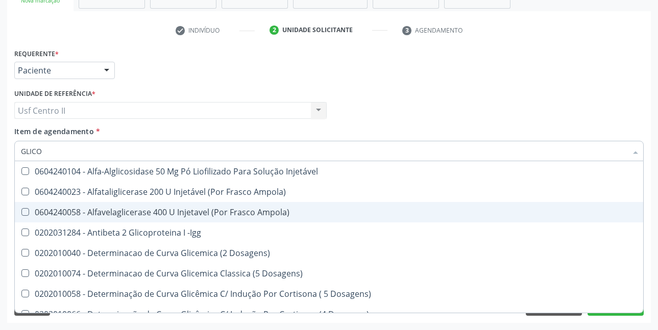
type input "GLIC"
checkbox Dosagens\) "false"
type input "GLI"
checkbox Glicose "false"
checkbox Glicosilada "true"
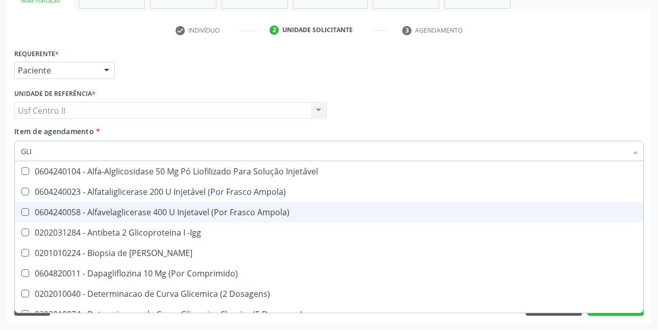
type input "GL"
checkbox Glicose "false"
type input "G"
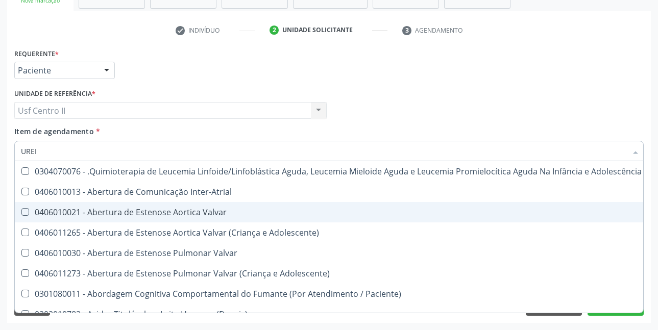
type input "UREIA"
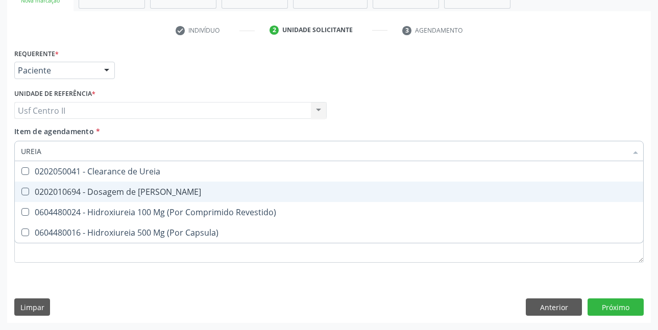
click at [130, 194] on div "0202010694 - Dosagem de [PERSON_NAME]" at bounding box center [329, 192] width 616 height 8
checkbox Ureia "true"
type input "URE"
checkbox Ureia "false"
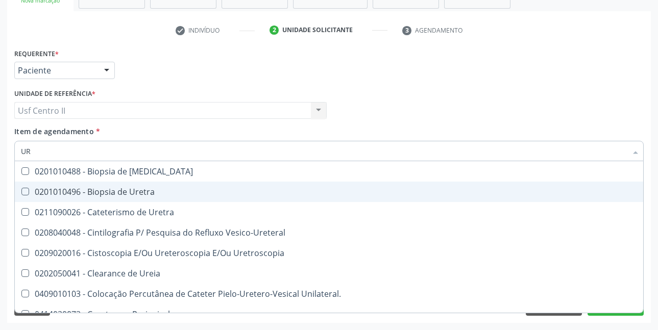
type input "U"
checkbox Ureia "false"
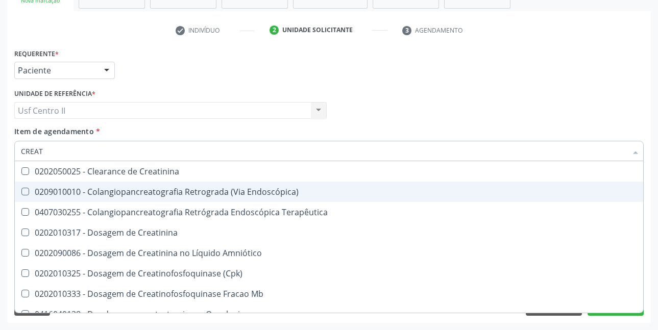
type input "CREATI"
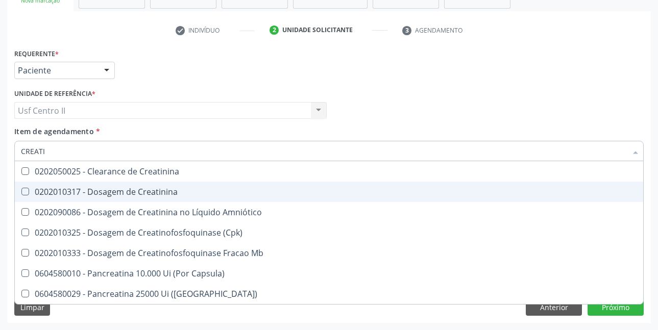
click at [130, 194] on div "0202010317 - Dosagem de Creatinina" at bounding box center [329, 192] width 616 height 8
checkbox Creatinina "true"
type input "CREAT"
checkbox Creatinina "false"
checkbox \(Cpk\) "true"
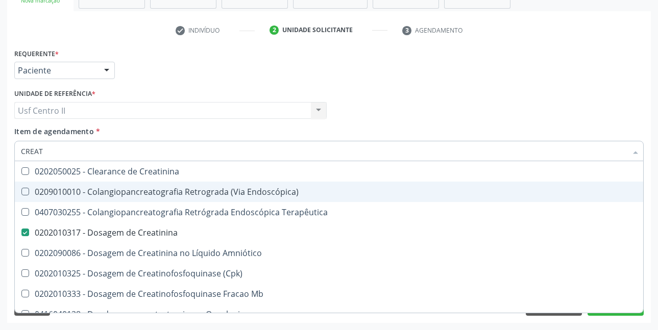
type input "CREA"
checkbox Creatinina "false"
checkbox Mb "true"
type input "CRE"
checkbox Mb "false"
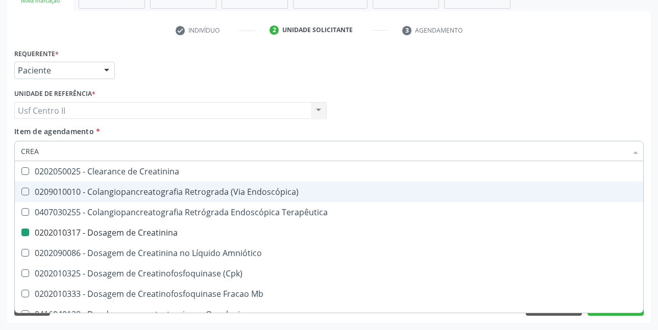
checkbox Oncologia "true"
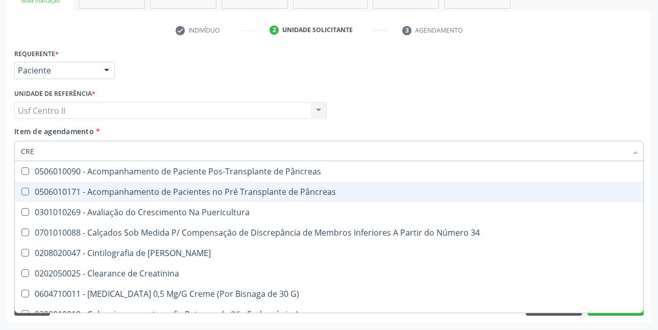
type input "CR"
checkbox Creatinina "false"
type input "C"
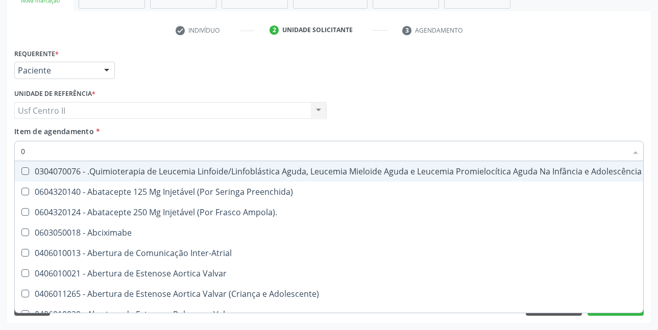
type input "02"
checkbox Meckel "true"
checkbox Bilateral "true"
checkbox Transplante "true"
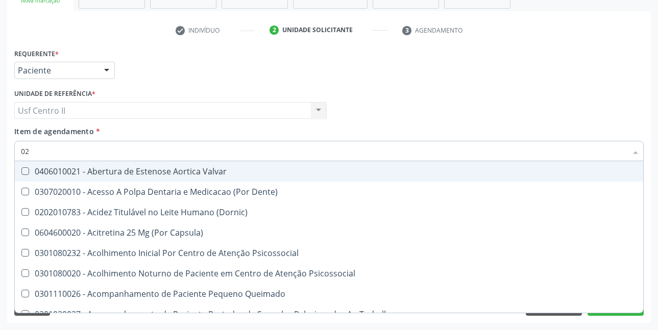
type input "020"
checkbox Complementar\) "true"
checkbox \(Qualitativo\) "true"
checkbox Ii\) "true"
checkbox Creatinina "false"
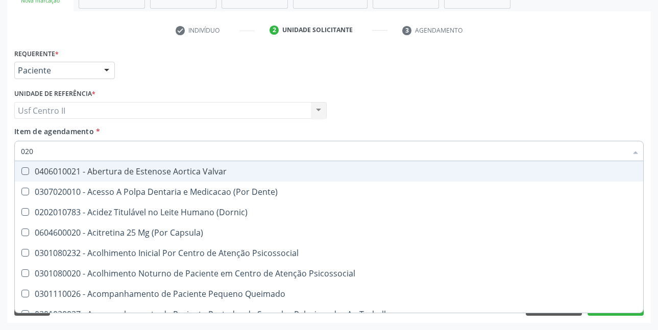
checkbox Glicose "false"
checkbox \(T3\) "true"
checkbox Ureia "false"
type input "0202"
checkbox Sistêmico "true"
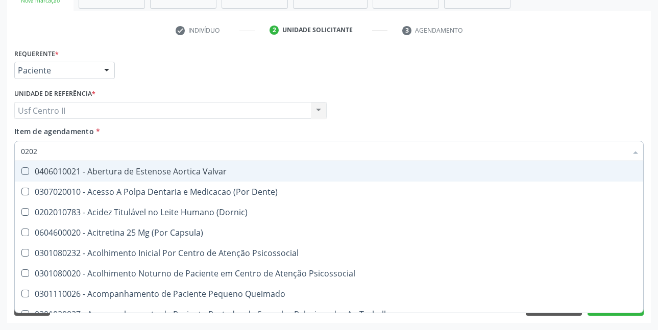
checkbox Auditiva "true"
checkbox Nasal "true"
checkbox Monobloco "true"
checkbox Complementar\) "false"
checkbox \(Qualitativo\) "false"
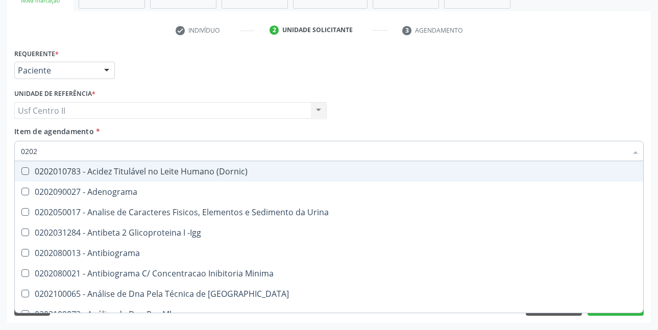
type input "02020"
checkbox Calcio "true"
checkbox Creatinina "false"
checkbox Xi "true"
checkbox Glicose "false"
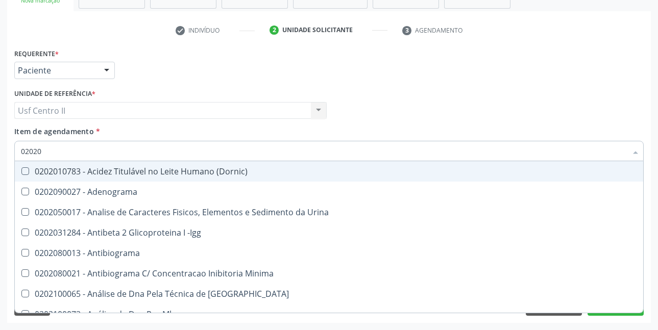
checkbox Derrames "true"
checkbox Ureia "false"
checkbox Zinco "true"
checkbox Completo "false"
type input "020202"
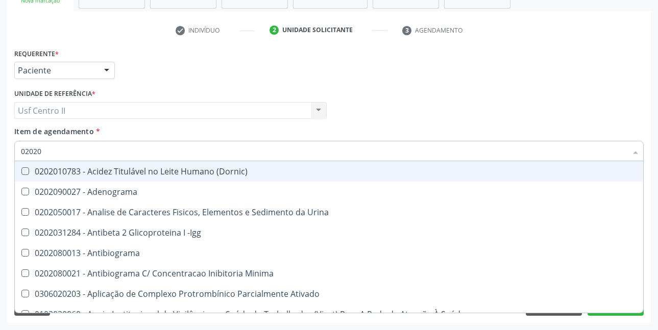
checkbox Molecular "true"
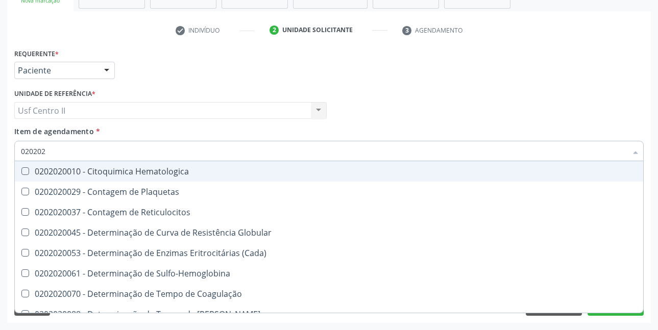
type input "0202020"
checkbox Hematocrito "true"
checkbox Completo "false"
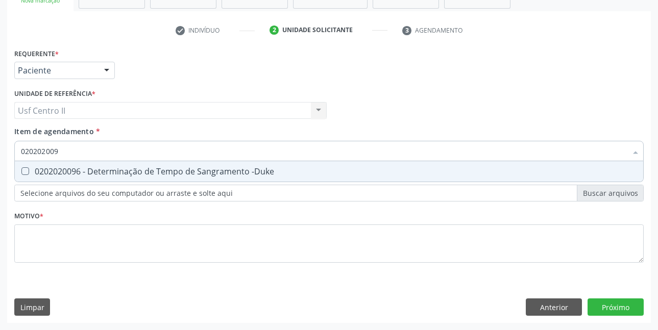
type input "0202020096"
click at [120, 171] on div "0202020096 - Determinação de Tempo de Sangramento -Duke" at bounding box center [329, 171] width 616 height 8
checkbox -Duke "true"
type input "02020200"
checkbox -Duke "false"
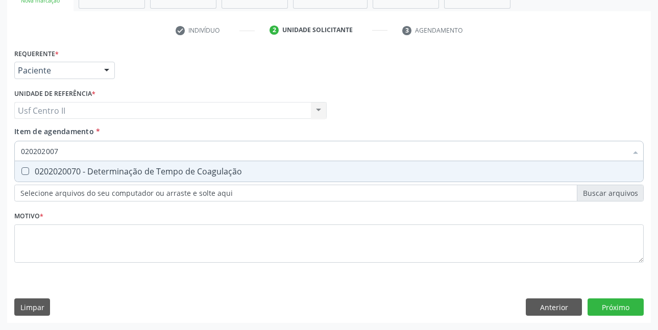
type input "0202020070"
click at [120, 171] on div "0202020070 - Determinação de Tempo de Coagulação" at bounding box center [329, 171] width 616 height 8
checkbox Coagulação "true"
type input "02020200"
checkbox Coagulação "false"
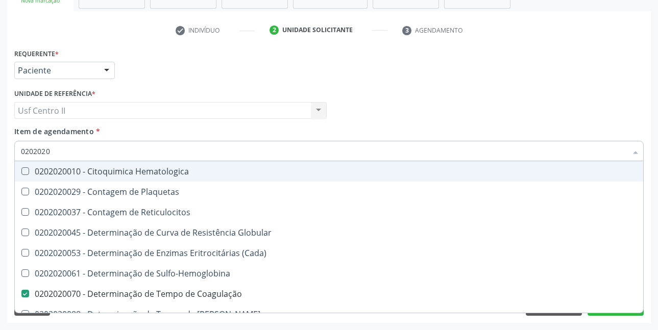
type input "02020201"
checkbox Coagulação "false"
checkbox -Duke "false"
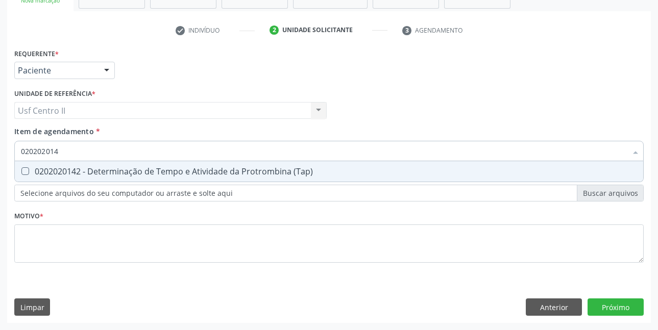
type input "0202020142"
click at [120, 171] on div "0202020142 - Determinação de Tempo e Atividade da Protrombina (Tap)" at bounding box center [329, 171] width 616 height 8
checkbox \(Tap\) "true"
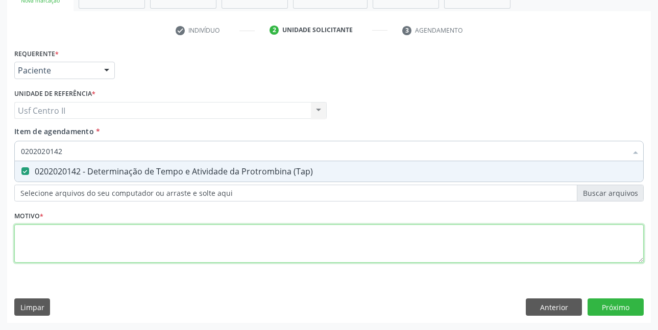
click at [122, 230] on div "Requerente * Paciente Médico(a) Enfermeiro(a) Paciente Nenhum resultado encontr…" at bounding box center [328, 161] width 629 height 231
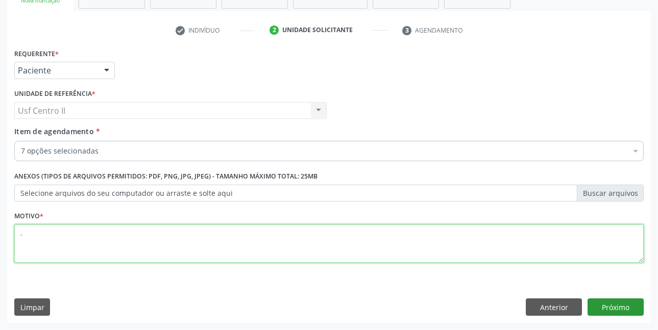
type textarea "."
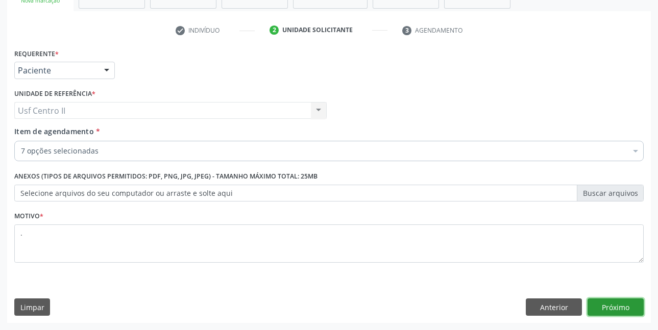
click at [608, 302] on button "Próximo" at bounding box center [616, 307] width 56 height 17
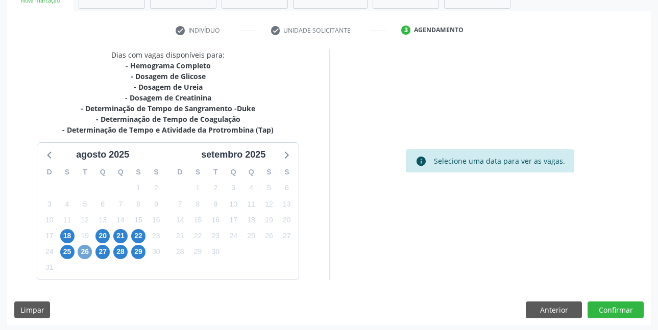
click at [88, 250] on span "26" at bounding box center [85, 252] width 14 height 14
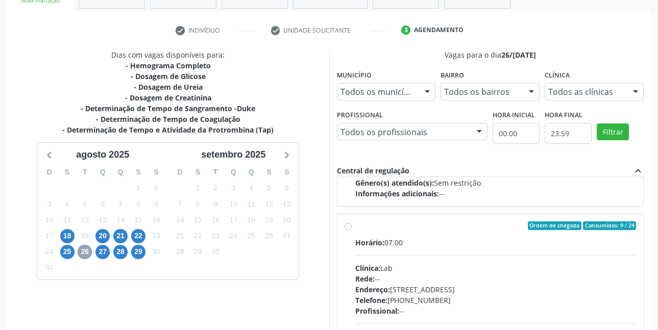
scroll to position [511, 0]
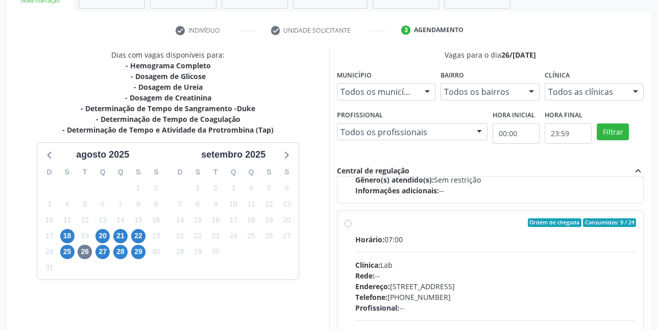
click at [355, 224] on label "Ordem de chegada Consumidos: 9 / 24 Horário: 07:00 Clínica: Lab Rede: -- Endere…" at bounding box center [495, 296] width 281 height 157
click at [348, 224] on input "Ordem de chegada Consumidos: 9 / 24 Horário: 07:00 Clínica: Lab Rede: -- Endere…" at bounding box center [348, 222] width 7 height 9
radio input "true"
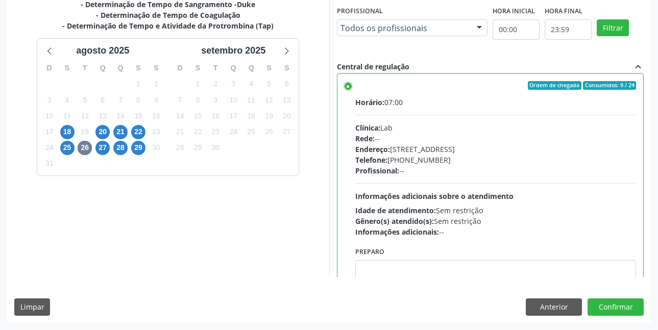
scroll to position [588, 0]
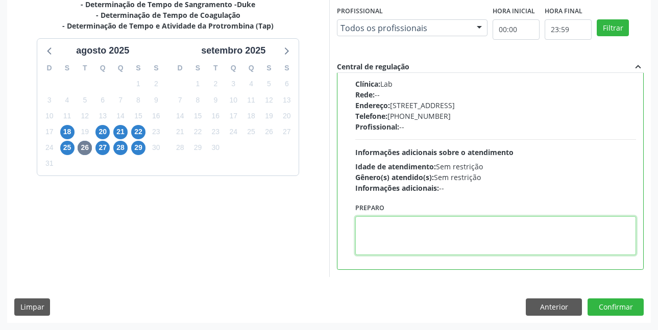
click at [408, 229] on textarea at bounding box center [495, 235] width 281 height 39
paste textarea "O EXAME SERÁ REALIZADO NA UNIDADE DE SAÚDE CENTRO 2 (POSTINHO DO [GEOGRAPHIC_DA…"
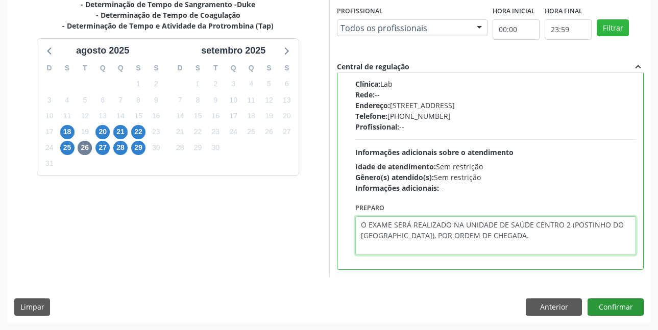
type textarea "O EXAME SERÁ REALIZADO NA UNIDADE DE SAÚDE CENTRO 2 (POSTINHO DO [GEOGRAPHIC_DA…"
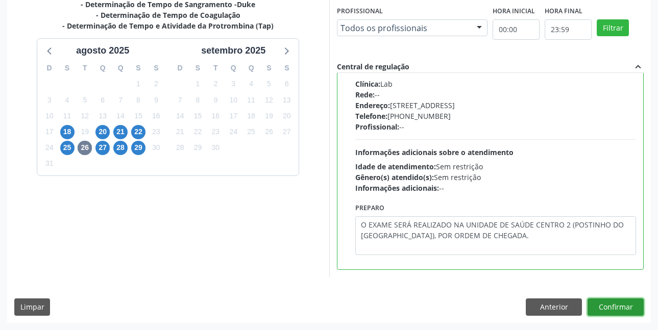
click at [607, 303] on button "Confirmar" at bounding box center [616, 307] width 56 height 17
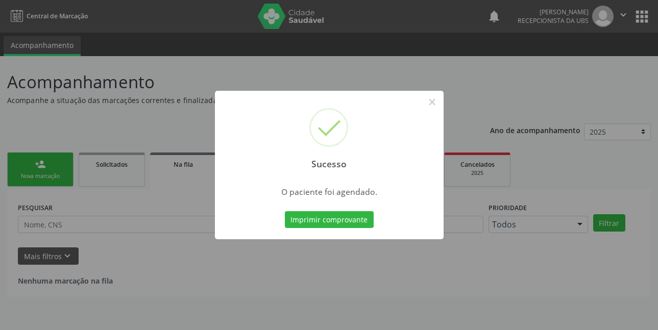
scroll to position [0, 0]
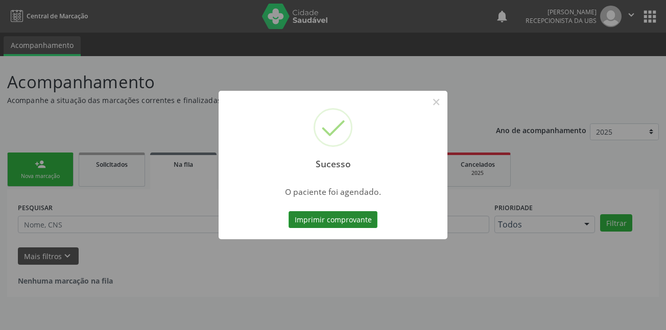
click at [349, 220] on button "Imprimir comprovante" at bounding box center [332, 219] width 89 height 17
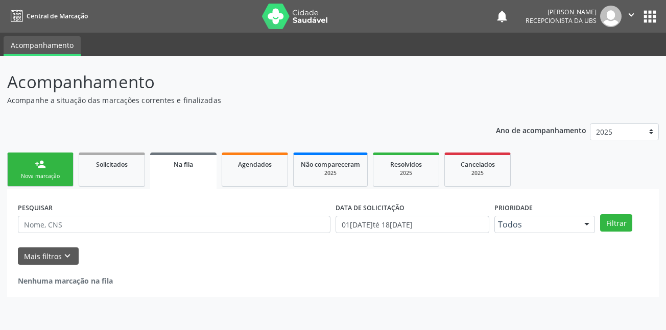
click at [55, 171] on link "person_add Nova marcação" at bounding box center [40, 170] width 66 height 34
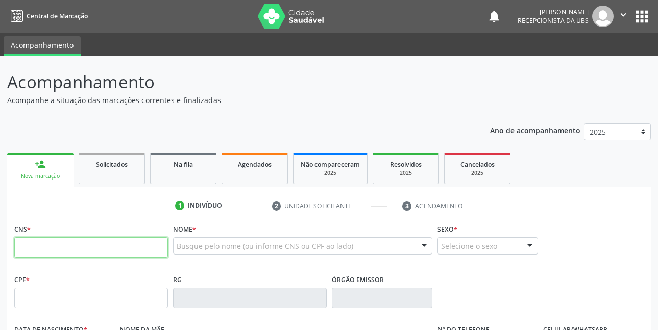
drag, startPoint x: 91, startPoint y: 244, endPoint x: 122, endPoint y: 250, distance: 30.8
click at [91, 244] on input "text" at bounding box center [91, 247] width 154 height 20
type input "164 2616 4152 0001"
type input "194.949.124-20"
type input "30/03/1955"
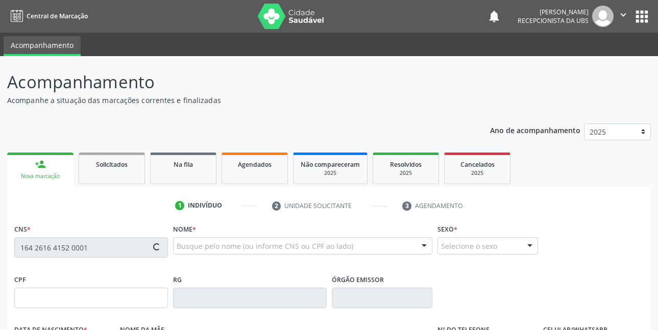
type input "Purcina Suzana da Silva"
type input "(87) 98872-3075"
type input "1160"
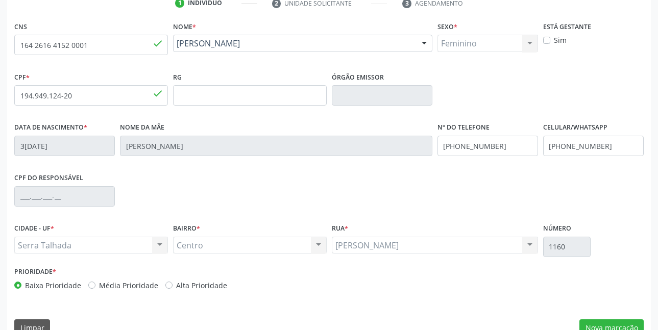
scroll to position [204, 0]
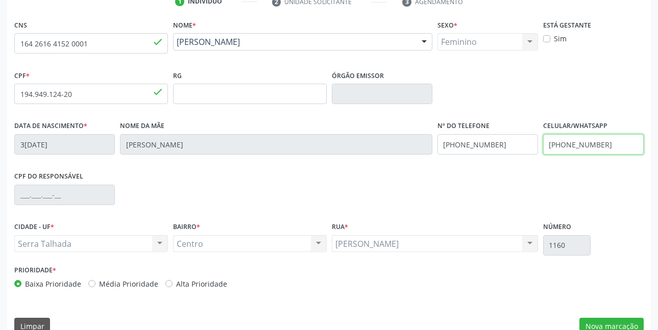
click at [616, 139] on input "(87) 98872-3075" at bounding box center [593, 144] width 101 height 20
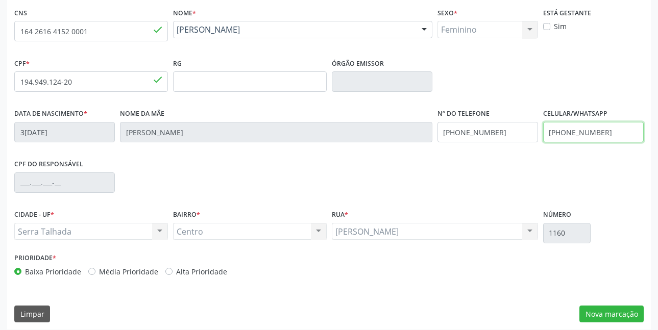
scroll to position [223, 0]
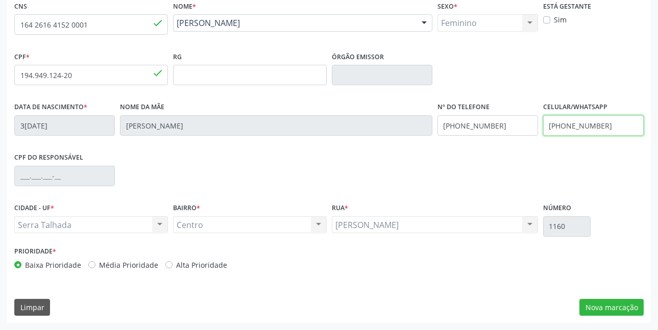
type input "(87) 98872-3075"
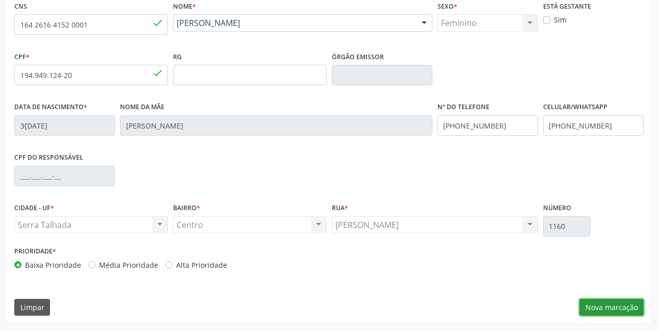
click at [608, 304] on button "Nova marcação" at bounding box center [611, 307] width 64 height 17
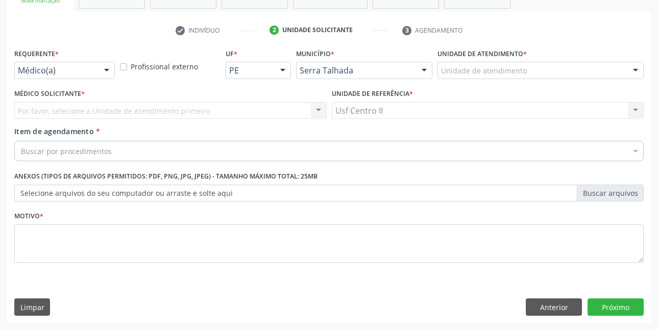
scroll to position [176, 0]
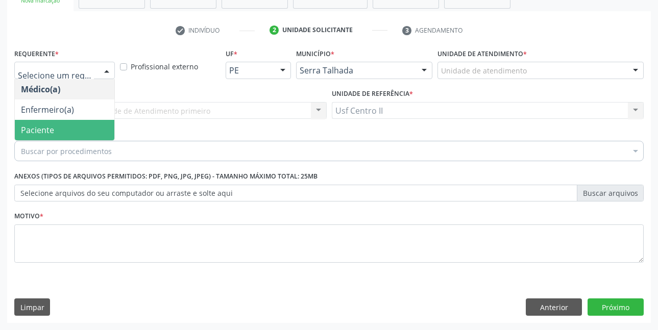
click at [76, 126] on span "Paciente" at bounding box center [65, 130] width 100 height 20
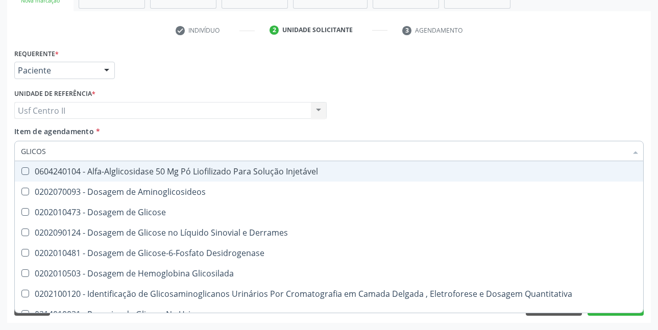
type input "GLICOSI"
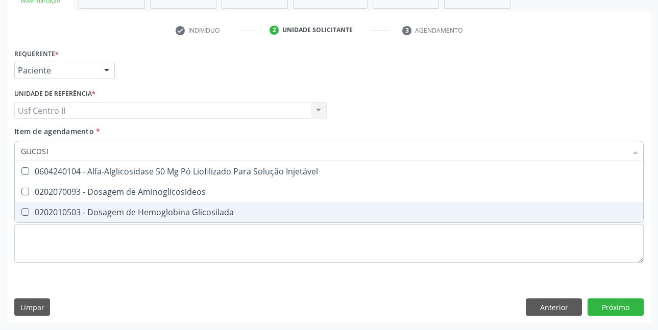
click at [135, 213] on div "0202010503 - Dosagem de Hemoglobina Glicosilada" at bounding box center [329, 212] width 616 height 8
checkbox Glicosilada "true"
type input "GLICOS"
checkbox Glicosilada "false"
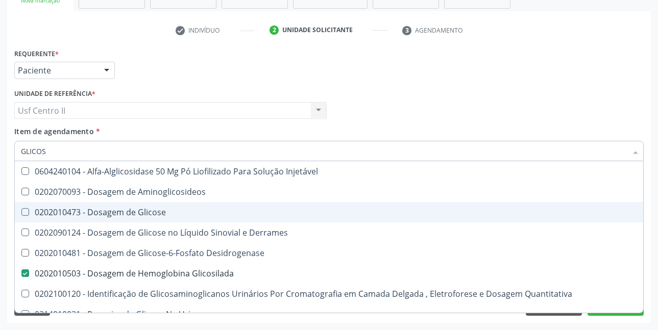
type input "GLICO"
checkbox Glicosilada "false"
checkbox Glicose "true"
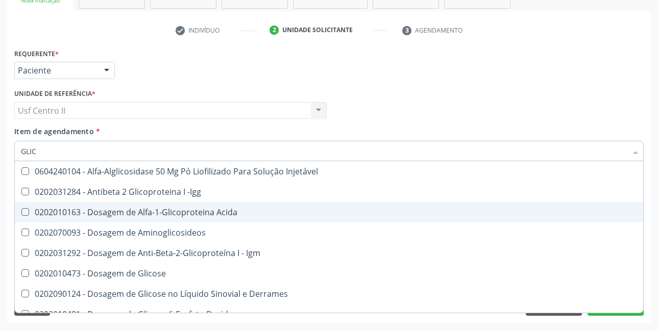
type input "GLI"
checkbox Glicosilada "false"
type input "G"
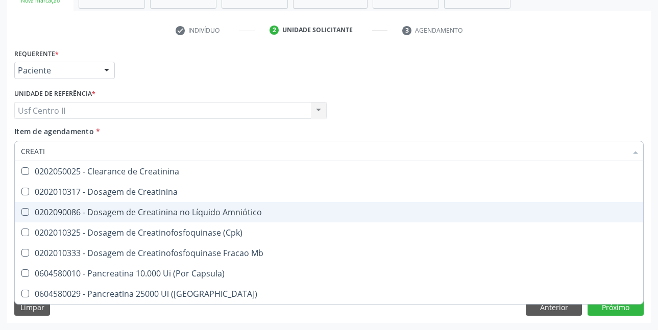
type input "CREATIN"
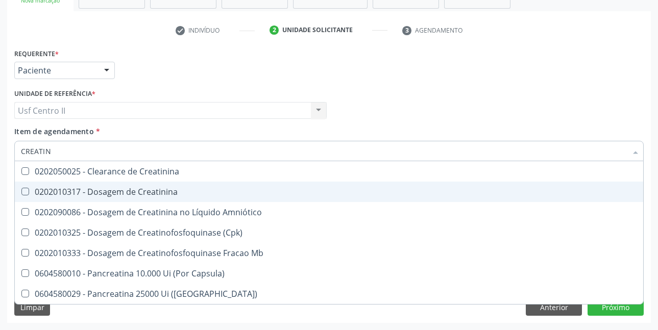
click at [168, 191] on div "0202010317 - Dosagem de Creatinina" at bounding box center [329, 192] width 616 height 8
checkbox Creatinina "true"
type input "CREA"
checkbox Creatinina "false"
checkbox \(Cpk\) "false"
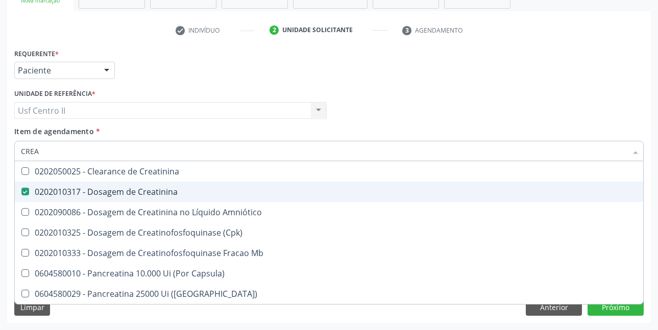
checkbox Capsula\) "true"
type input "C"
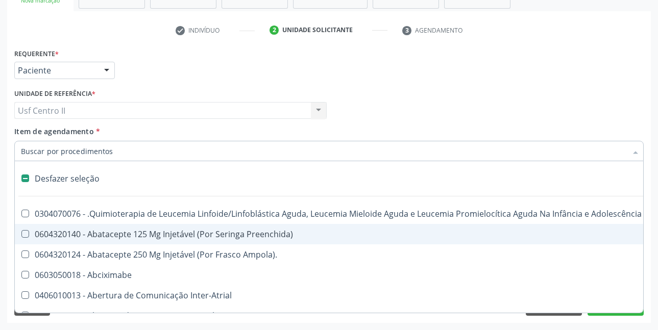
checkbox Adolescente\) "false"
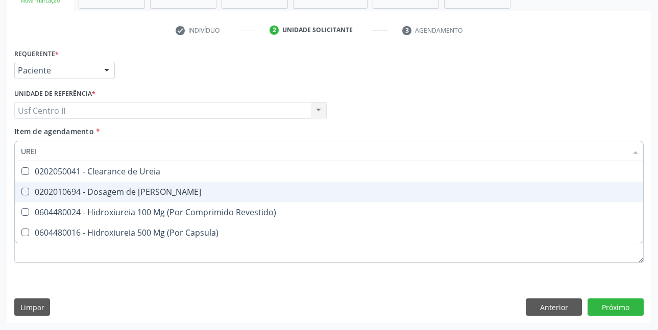
type input "UREIA"
click at [168, 191] on div "0202010694 - Dosagem de [PERSON_NAME]" at bounding box center [329, 192] width 616 height 8
checkbox Ureia "true"
type input "URE"
checkbox Ureia "false"
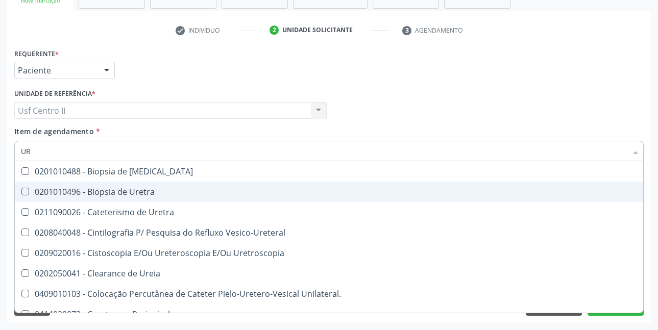
type input "U"
checkbox Ureia "false"
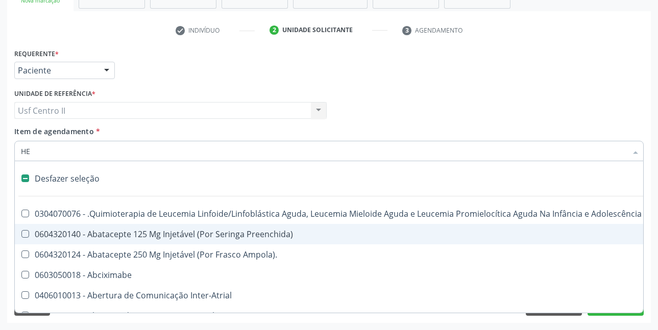
type input "HEM"
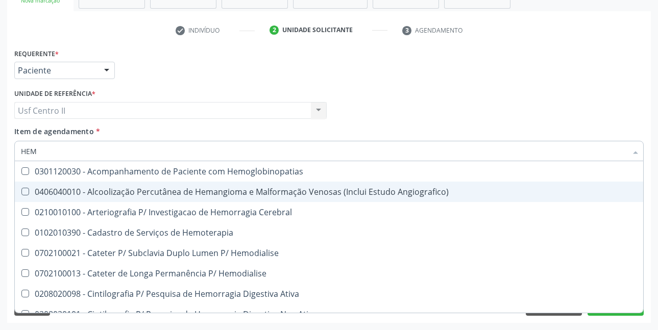
checkbox Glicosilada "true"
checkbox Hematocrito "false"
type input "HEMO"
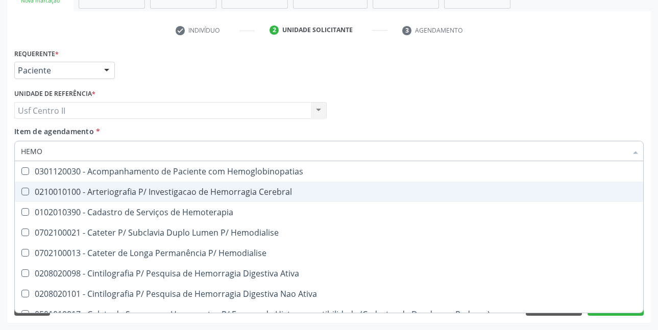
checkbox Glicosilada "true"
checkbox Semana\) "false"
type input "HEMOG"
checkbox Tardio\) "true"
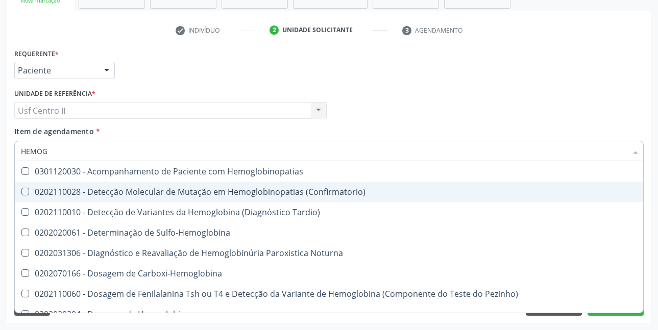
type input "HEMOGR"
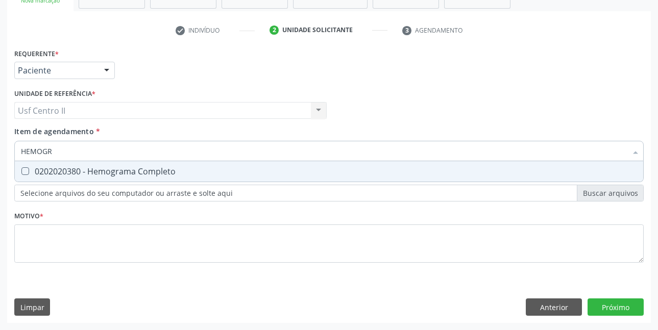
click at [162, 174] on div "0202020380 - Hemograma Completo" at bounding box center [329, 171] width 616 height 8
checkbox Completo "true"
type input "HEMOG"
checkbox Completo "false"
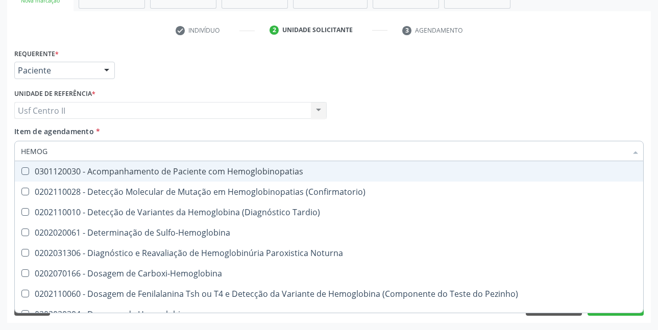
type input "HEMO"
checkbox Glicosilada "false"
checkbox Completo "false"
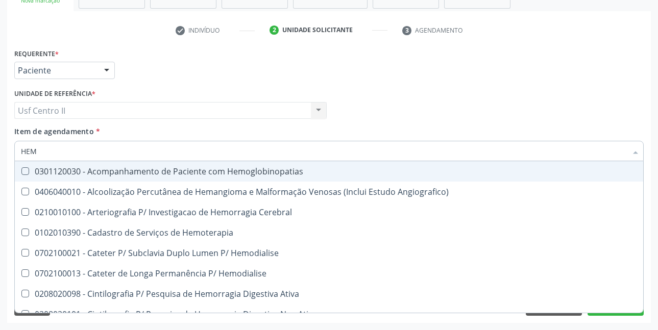
type input "HE"
checkbox Glicosilada "false"
checkbox Hematocrito "true"
checkbox Completo "false"
checkbox Orgaos "true"
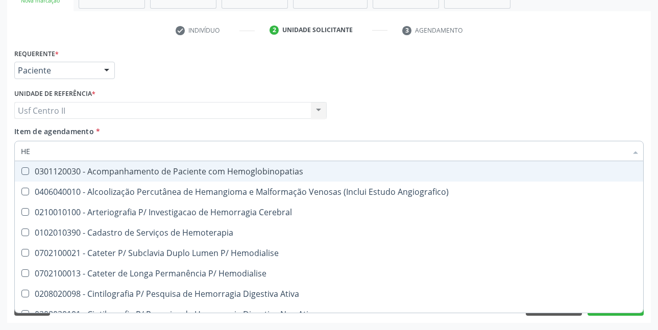
type input "H"
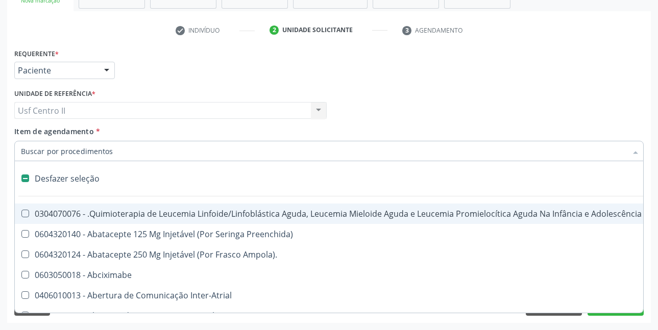
checkbox Cística "false"
checkbox Quadril "false"
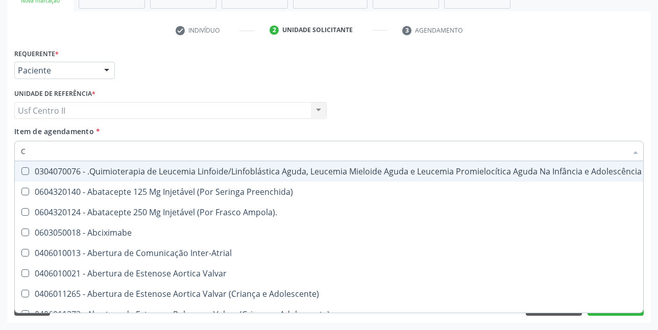
type input "CO"
checkbox Neurocirurgia "true"
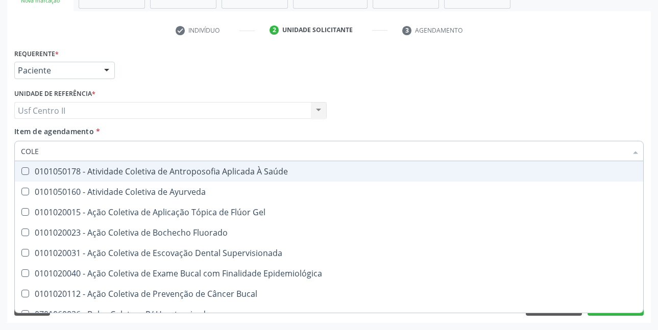
type input "COLES"
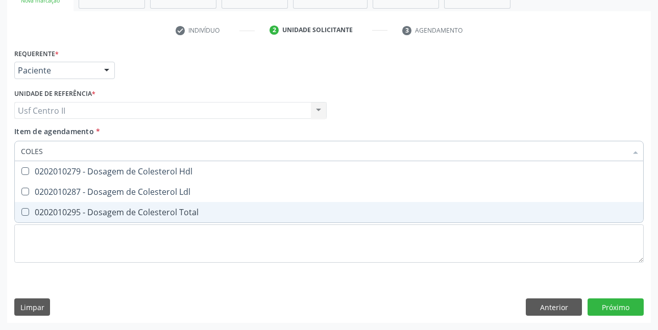
drag, startPoint x: 167, startPoint y: 209, endPoint x: 168, endPoint y: 203, distance: 6.2
click at [167, 210] on div "0202010295 - Dosagem de Colesterol Total" at bounding box center [329, 212] width 616 height 8
checkbox Total "true"
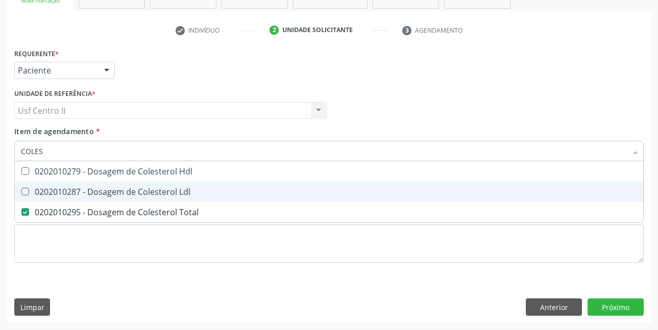
click at [169, 193] on div "0202010287 - Dosagem de Colesterol Ldl" at bounding box center [329, 192] width 616 height 8
checkbox Ldl "true"
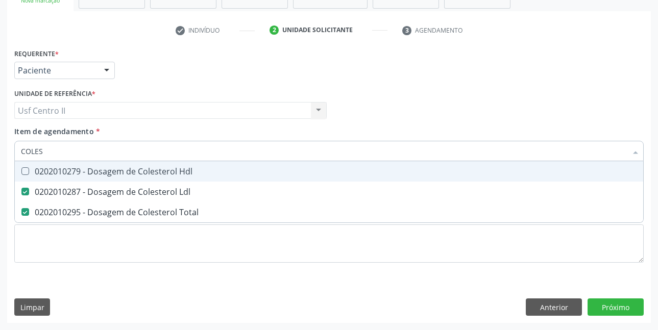
click at [181, 173] on div "0202010279 - Dosagem de Colesterol Hdl" at bounding box center [329, 171] width 616 height 8
checkbox Hdl "true"
type input "COLE"
checkbox Hdl "false"
checkbox Ldl "false"
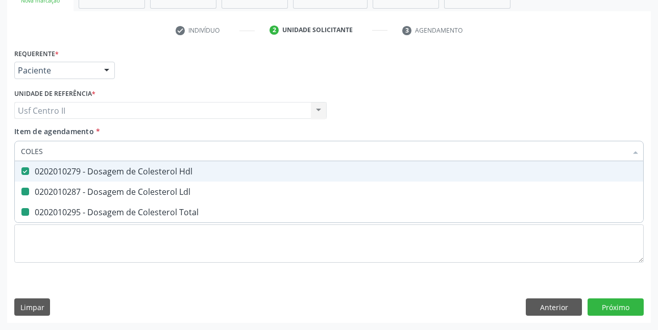
checkbox Total "false"
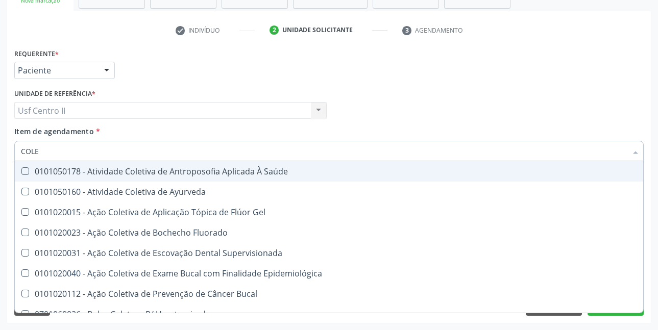
type input "COL"
checkbox Hdl "false"
checkbox Ldl "false"
checkbox Total "false"
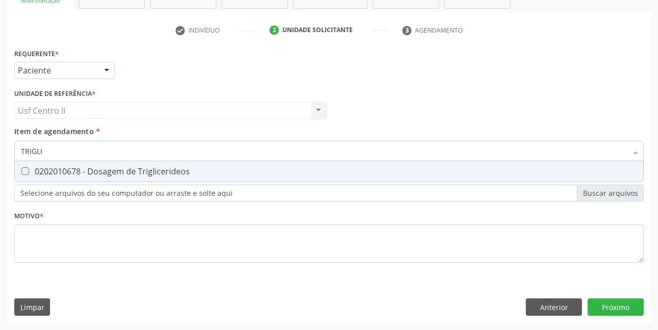
click at [181, 173] on div "0202010678 - Dosagem de Triglicerideos" at bounding box center [329, 171] width 616 height 8
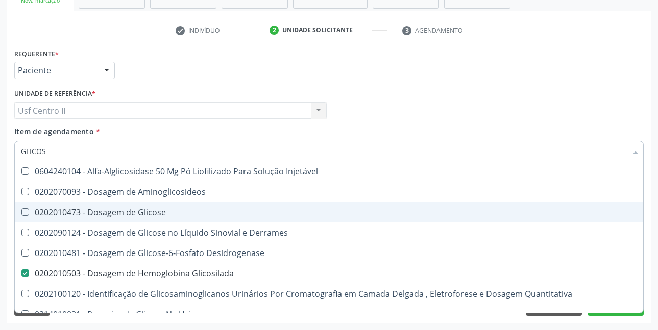
click at [151, 213] on div "0202010473 - Dosagem de Glicose" at bounding box center [329, 212] width 616 height 8
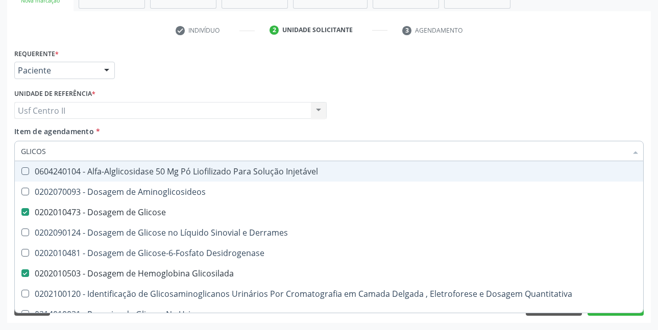
click at [569, 113] on div "Médico Solicitante Por favor, selecione a Unidade de Atendimento primeiro Nenhu…" at bounding box center [329, 106] width 635 height 40
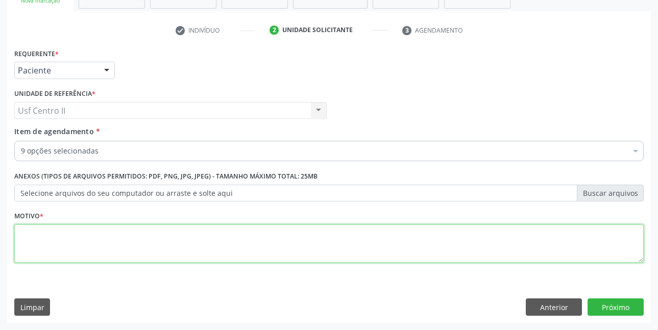
click at [96, 240] on textarea at bounding box center [328, 244] width 629 height 39
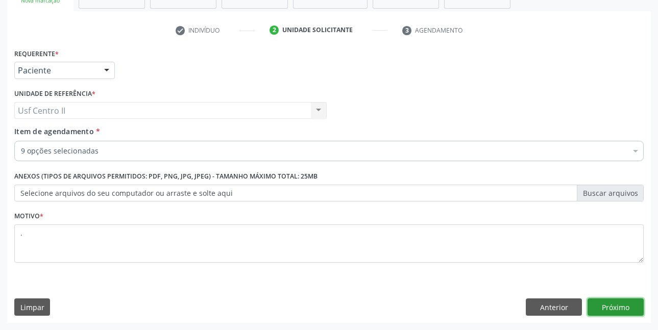
click at [627, 303] on button "Próximo" at bounding box center [616, 307] width 56 height 17
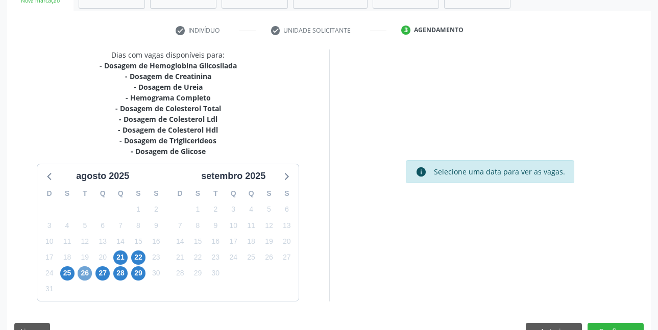
click at [85, 272] on span "26" at bounding box center [85, 273] width 14 height 14
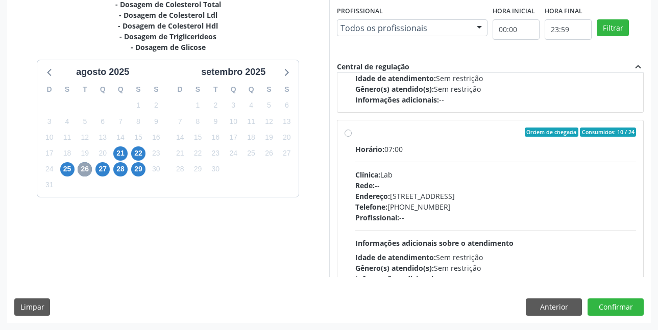
scroll to position [340, 0]
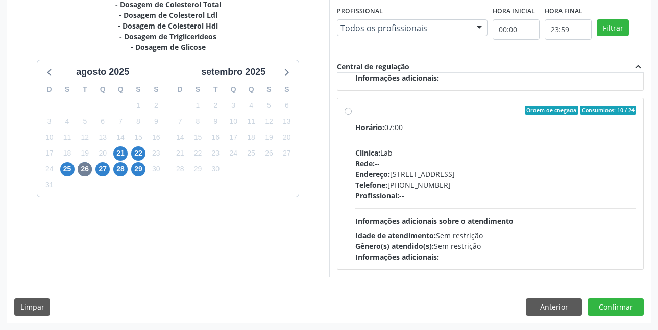
click at [355, 113] on label "Ordem de chegada Consumidos: 10 / 24 Horário: 07:00 Clínica: Lab Rede: -- Ender…" at bounding box center [495, 184] width 281 height 157
click at [349, 113] on input "Ordem de chegada Consumidos: 10 / 24 Horário: 07:00 Clínica: Lab Rede: -- Ender…" at bounding box center [348, 110] width 7 height 9
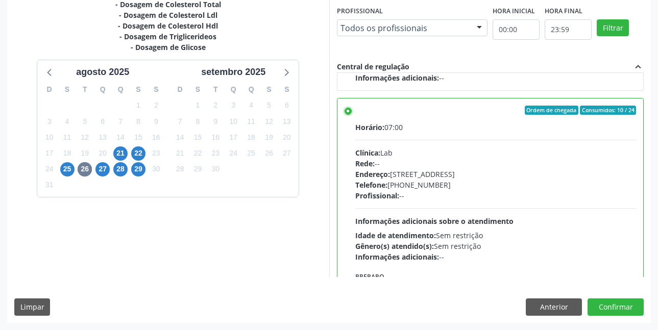
scroll to position [408, 0]
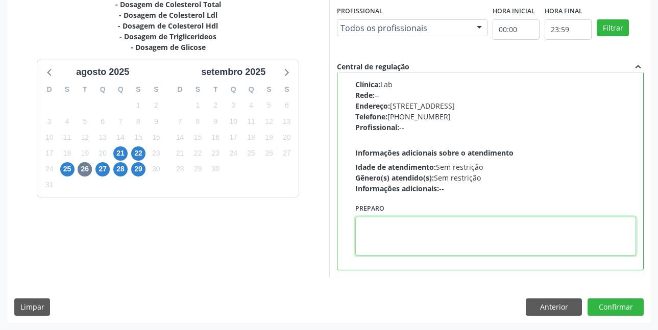
click at [409, 225] on textarea at bounding box center [495, 236] width 281 height 39
paste textarea "O EXAME SERÁ REALIZADO NA UNIDADE DE SAÚDE CENTRO 2 (POSTINHO DO [GEOGRAPHIC_DA…"
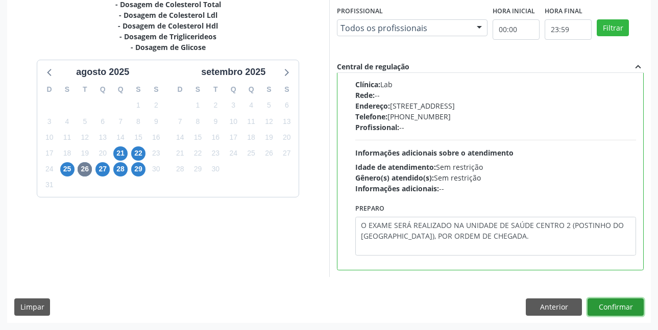
click at [616, 308] on button "Confirmar" at bounding box center [616, 307] width 56 height 17
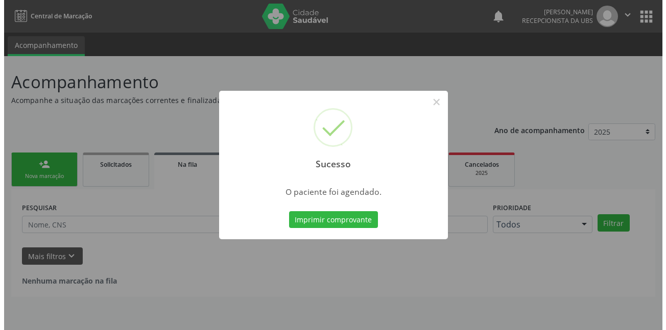
scroll to position [0, 0]
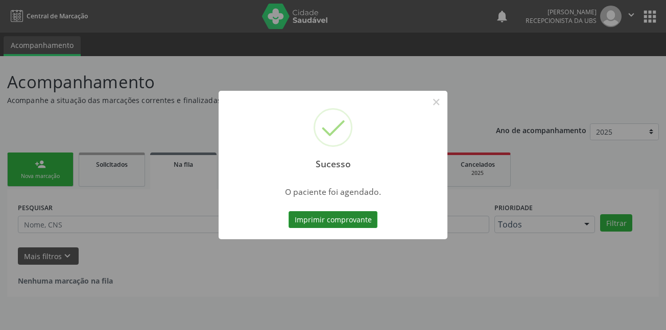
click at [335, 215] on button "Imprimir comprovante" at bounding box center [332, 219] width 89 height 17
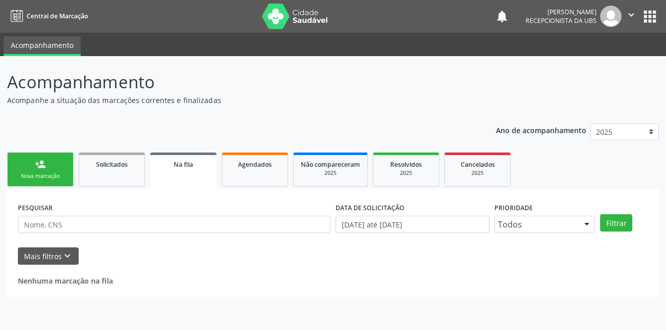
click at [38, 163] on div "person_add" at bounding box center [40, 164] width 11 height 11
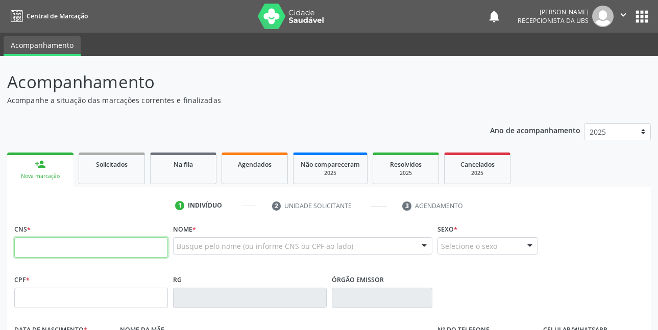
click at [110, 245] on input "text" at bounding box center [91, 247] width 154 height 20
type input "700 9099 0231 0091"
type input "105.411.154-56"
type input "14[DATE]"
type input "[PERSON_NAME]"
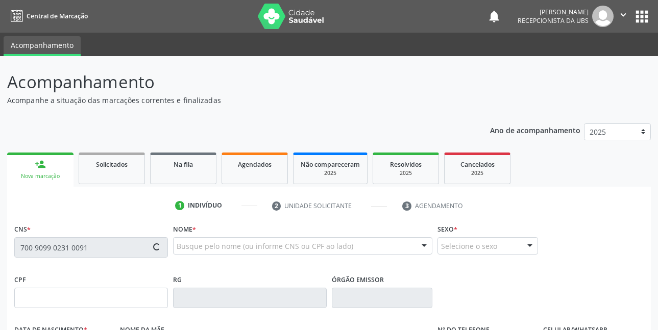
type input "[PHONE_NUMBER]"
type input "008.888.174-10"
type input "767"
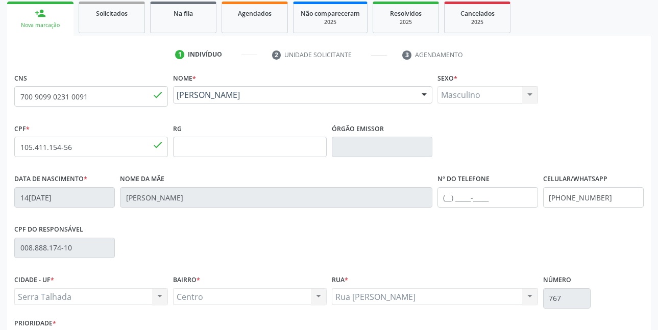
scroll to position [204, 0]
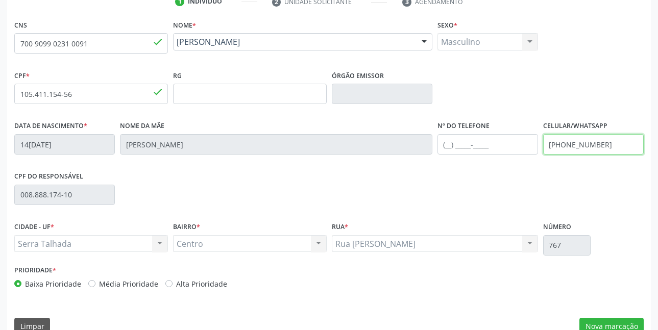
click at [613, 148] on input "[PHONE_NUMBER]" at bounding box center [593, 144] width 101 height 20
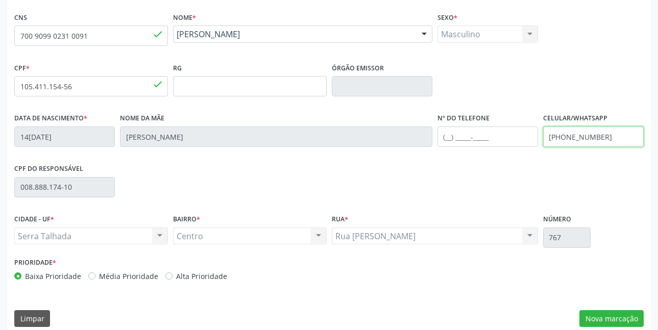
scroll to position [223, 0]
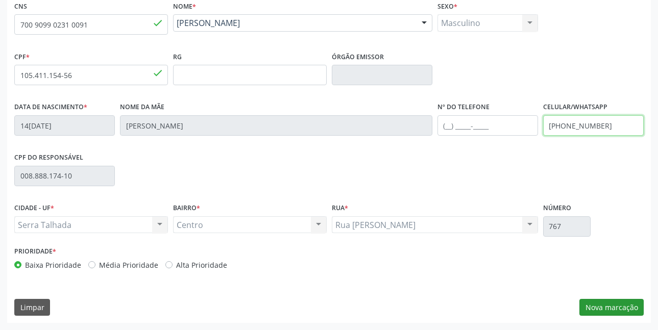
type input "[PHONE_NUMBER]"
click at [614, 306] on button "Nova marcação" at bounding box center [611, 307] width 64 height 17
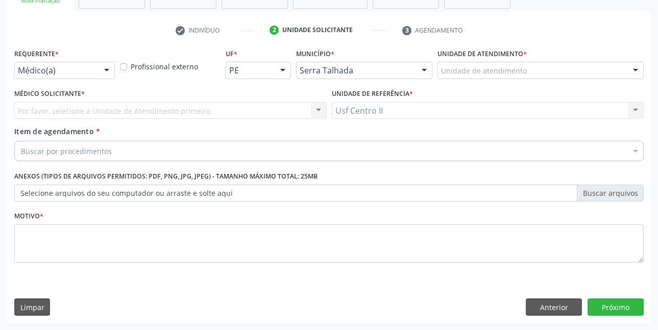
scroll to position [176, 0]
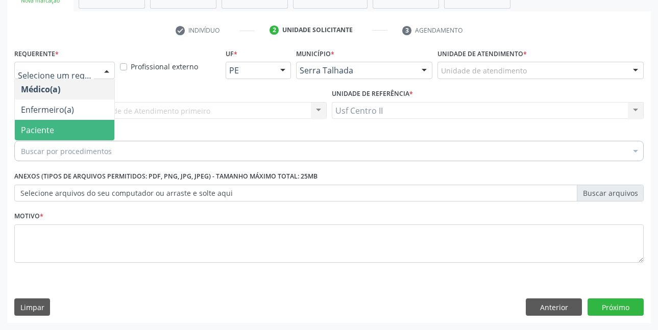
click at [51, 125] on span "Paciente" at bounding box center [37, 130] width 33 height 11
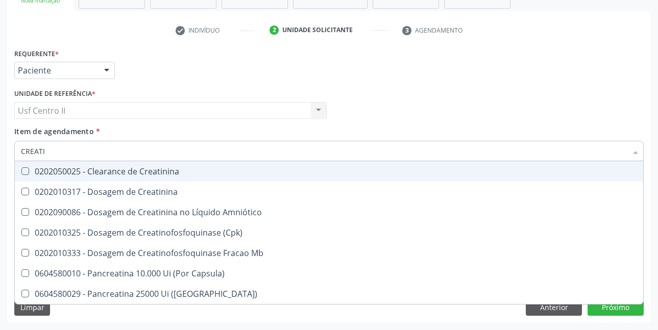
type input "CREATIN"
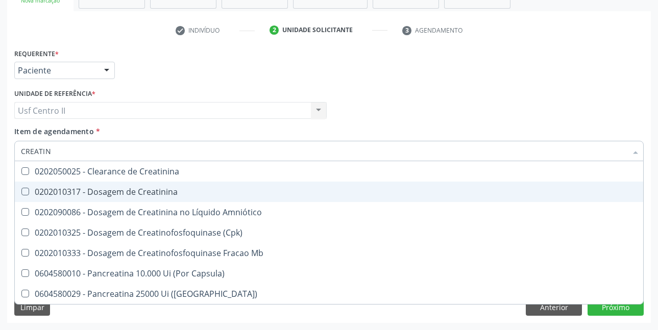
click at [113, 191] on div "0202010317 - Dosagem de Creatinina" at bounding box center [329, 192] width 616 height 8
checkbox Creatinina "true"
type input "CREAT"
checkbox Creatinina "false"
checkbox \(Cpk\) "true"
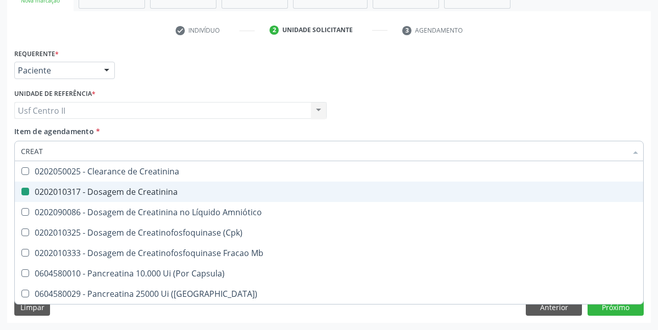
type input "CREA"
checkbox \(Cpk\) "false"
checkbox Capsula\) "true"
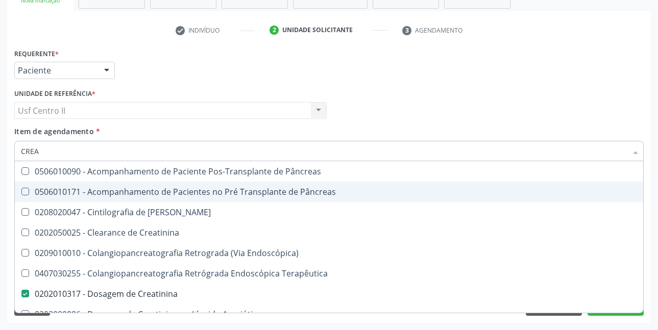
type input "CRE"
checkbox Creatinina "false"
checkbox Oncologia "true"
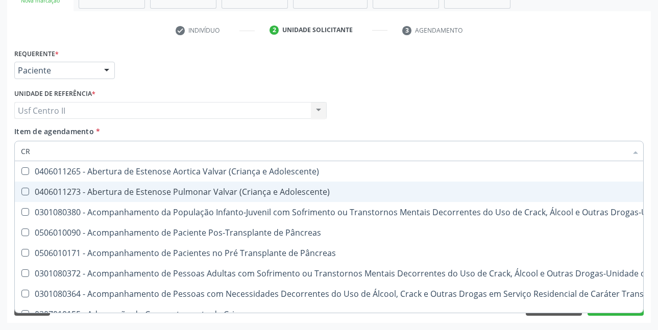
type input "C"
type input "UREIA"
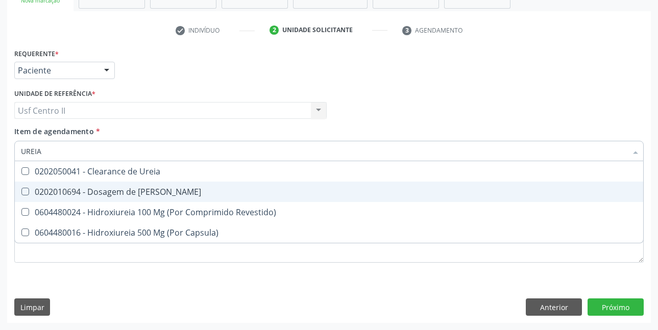
click at [113, 191] on div "0202010694 - Dosagem de [PERSON_NAME]" at bounding box center [329, 192] width 616 height 8
checkbox Ureia "true"
type input "URE"
checkbox Ureia "false"
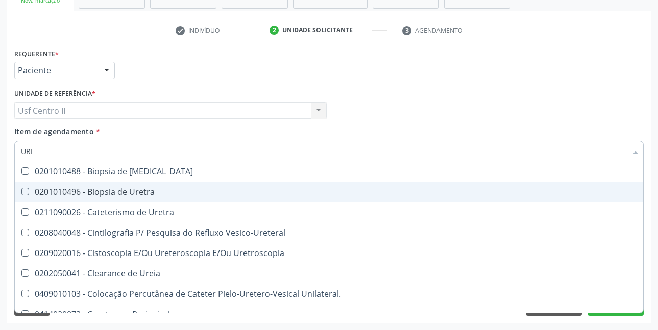
type input "UR"
checkbox Ureia "false"
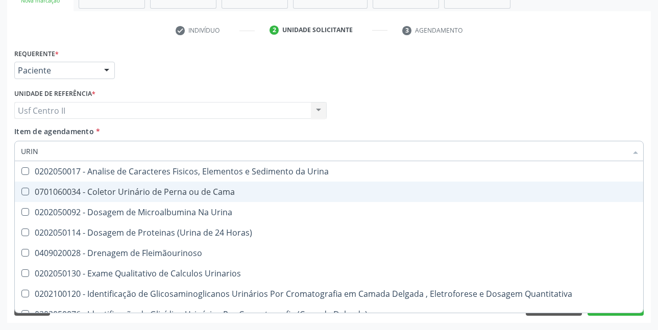
type input "URINA"
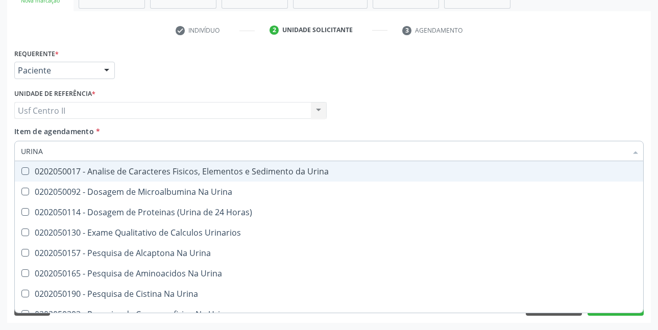
click at [142, 175] on div "0202050017 - Analise de Caracteres Fisicos, Elementos e Sedimento da Urina" at bounding box center [329, 171] width 616 height 8
checkbox Urina "true"
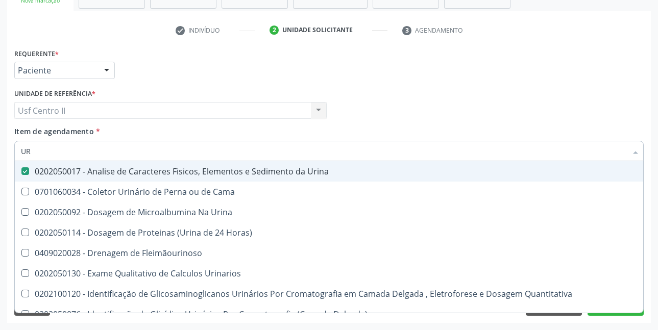
type input "U"
checkbox Urina "false"
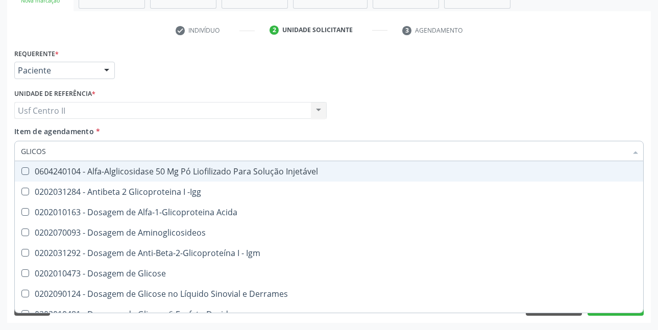
type input "GLICOSI"
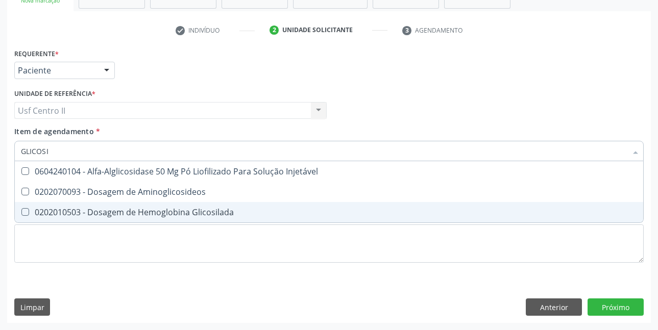
click at [158, 212] on div "0202010503 - Dosagem de Hemoglobina Glicosilada" at bounding box center [329, 212] width 616 height 8
checkbox Glicosilada "true"
type input "GLICOS"
checkbox Glicosilada "false"
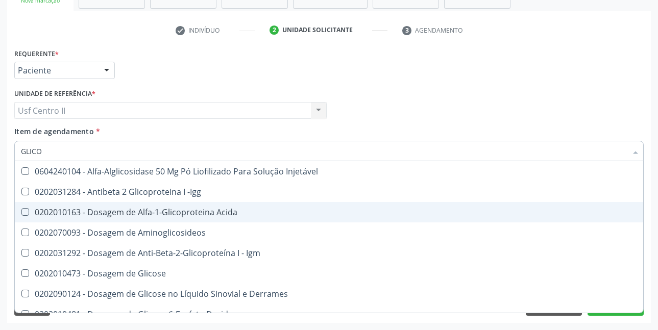
type input "GLIC"
checkbox Glicosilada "false"
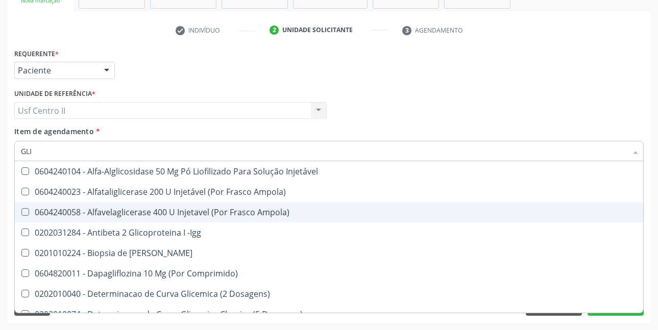
type input "GL"
checkbox Glicosilada "false"
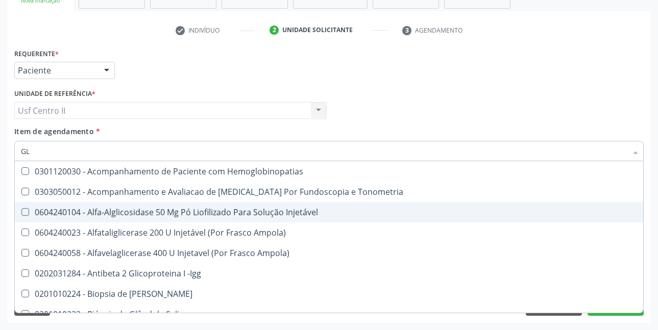
type input "G"
checkbox Glicosilada "false"
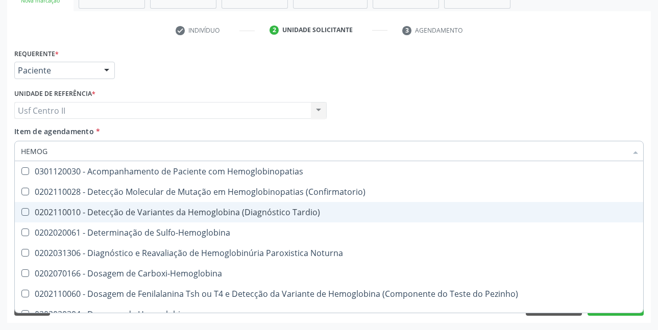
type input "HEMOGR"
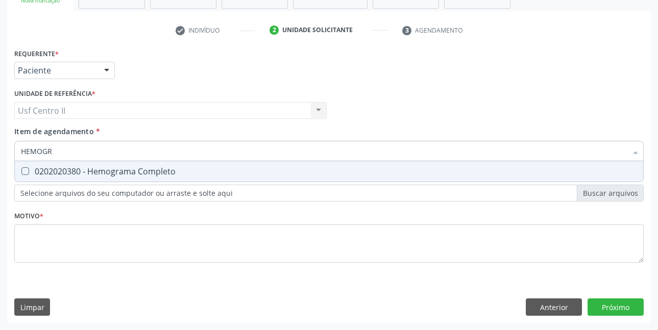
click at [154, 173] on div "0202020380 - Hemograma Completo" at bounding box center [329, 171] width 616 height 8
checkbox Completo "true"
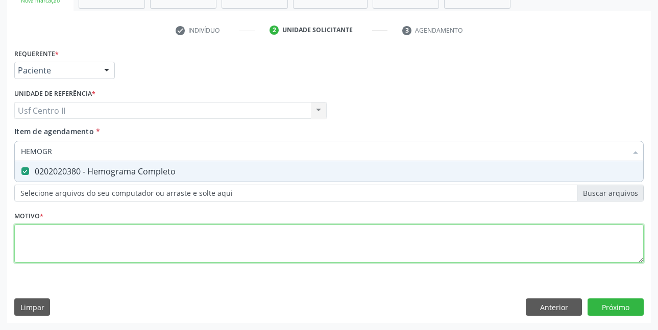
click at [135, 235] on div "Requerente * Paciente Médico(a) Enfermeiro(a) Paciente Nenhum resultado encontr…" at bounding box center [328, 161] width 629 height 231
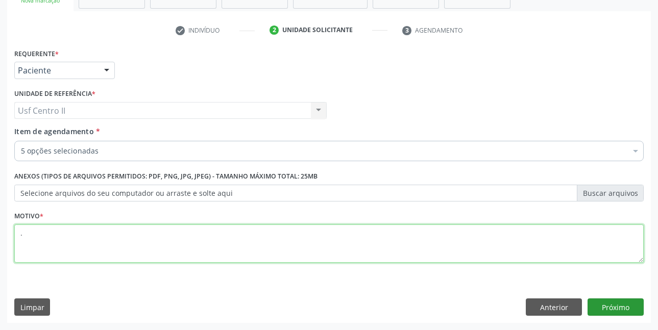
type textarea "."
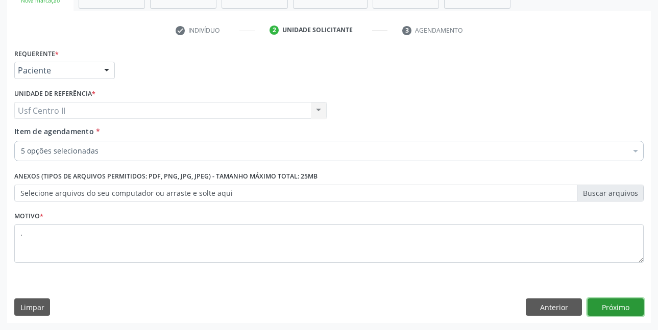
click at [616, 308] on button "Próximo" at bounding box center [616, 307] width 56 height 17
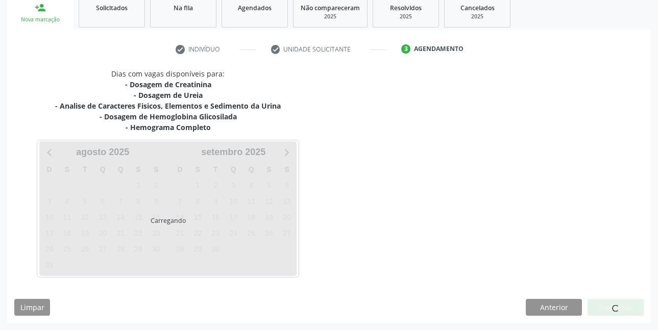
scroll to position [157, 0]
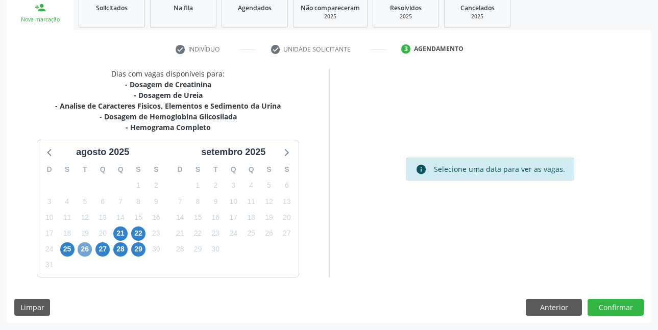
click at [86, 249] on span "26" at bounding box center [85, 249] width 14 height 14
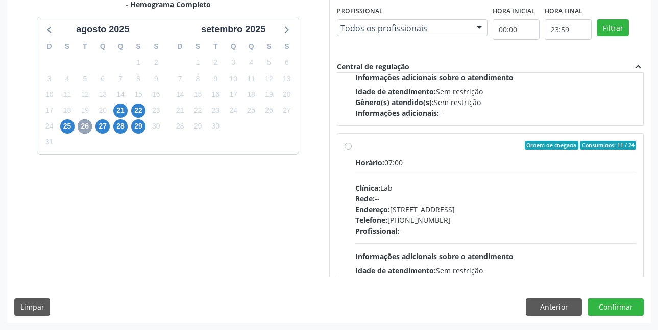
scroll to position [306, 0]
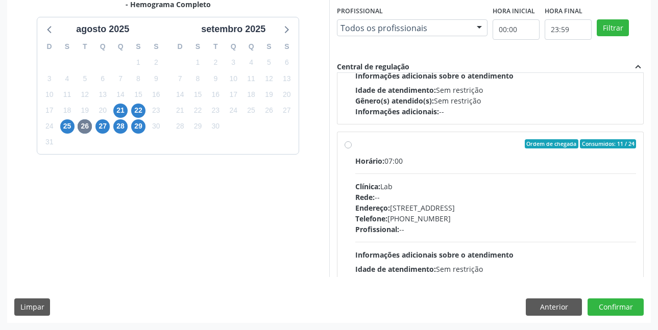
click at [355, 145] on label "Ordem de chegada Consumidos: 11 / 24 Horário: 07:00 Clínica: Lab Rede: -- Ender…" at bounding box center [495, 217] width 281 height 157
click at [347, 145] on input "Ordem de chegada Consumidos: 11 / 24 Horário: 07:00 Clínica: Lab Rede: -- Ender…" at bounding box center [348, 143] width 7 height 9
radio input "true"
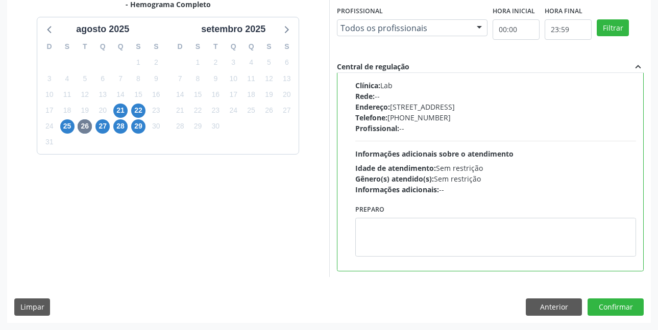
scroll to position [408, 0]
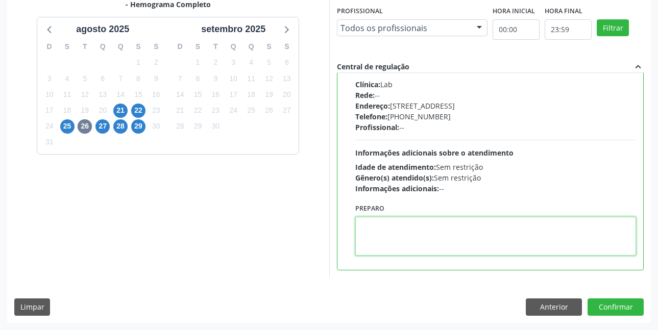
click at [404, 224] on textarea at bounding box center [495, 236] width 281 height 39
paste textarea "O EXAME SERÁ REALIZADO NA UNIDADE DE SAÚDE CENTRO 2 (POSTINHO DO [GEOGRAPHIC_DA…"
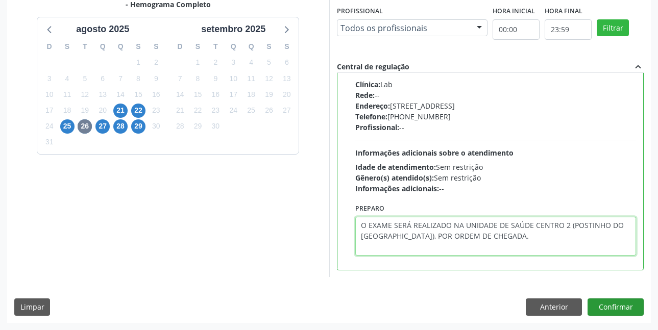
type textarea "O EXAME SERÁ REALIZADO NA UNIDADE DE SAÚDE CENTRO 2 (POSTINHO DO [GEOGRAPHIC_DA…"
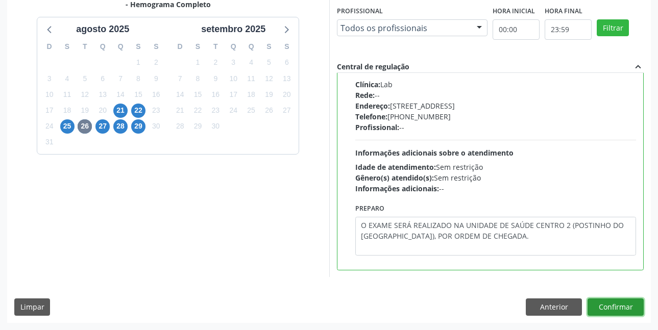
click at [610, 307] on button "Confirmar" at bounding box center [616, 307] width 56 height 17
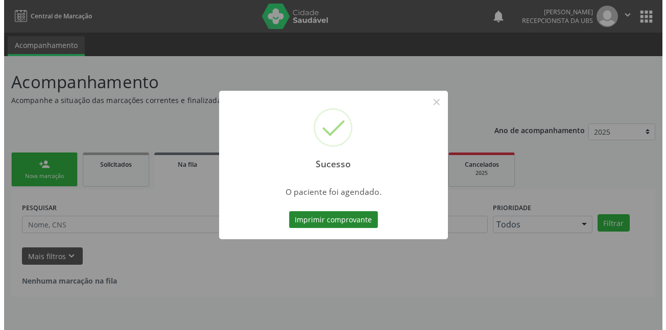
scroll to position [0, 0]
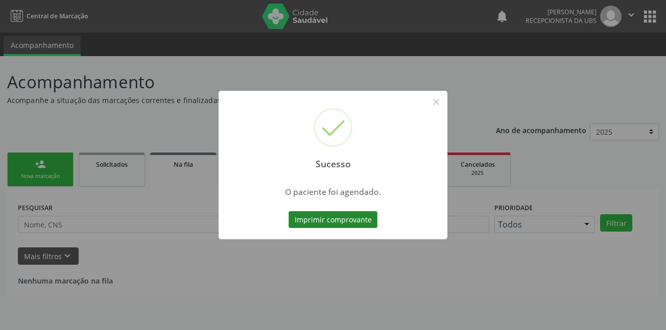
click at [338, 223] on button "Imprimir comprovante" at bounding box center [332, 219] width 89 height 17
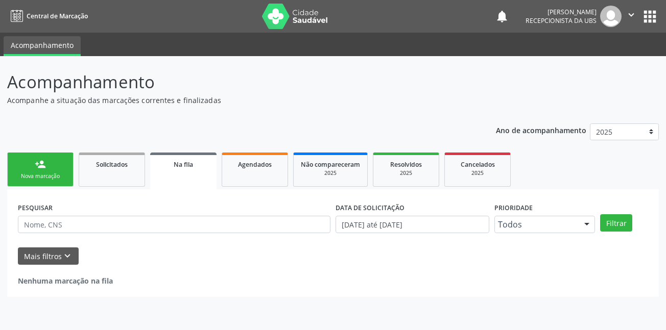
click at [630, 14] on icon "" at bounding box center [630, 14] width 11 height 11
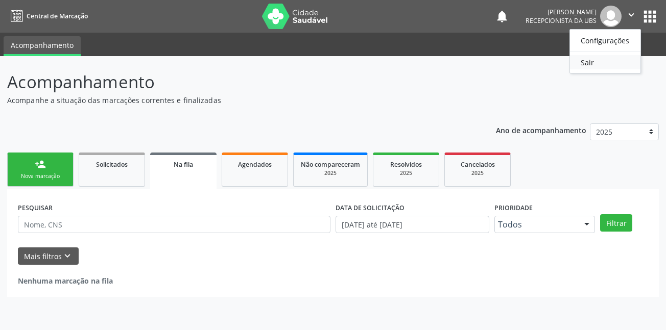
click at [596, 61] on link "Sair" at bounding box center [605, 62] width 70 height 14
